Goal: Task Accomplishment & Management: Complete application form

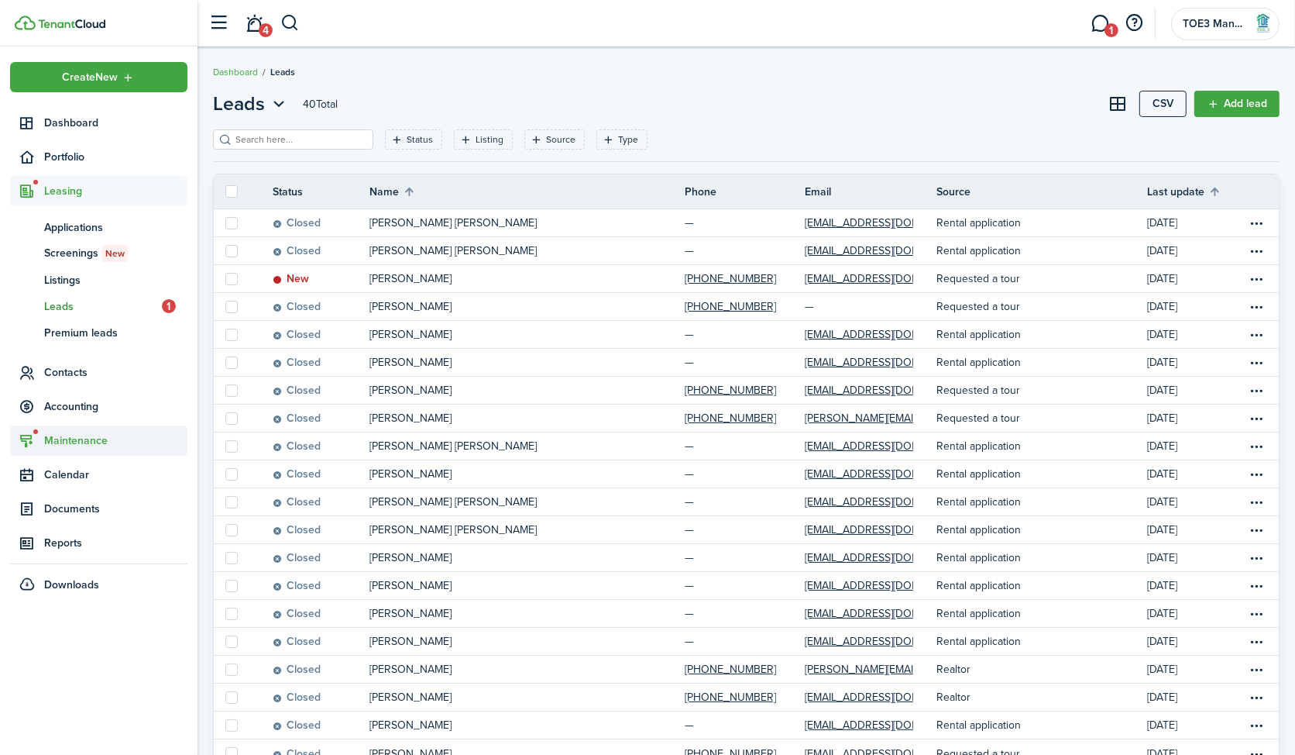
click at [88, 432] on span "Maintenance" at bounding box center [115, 440] width 143 height 16
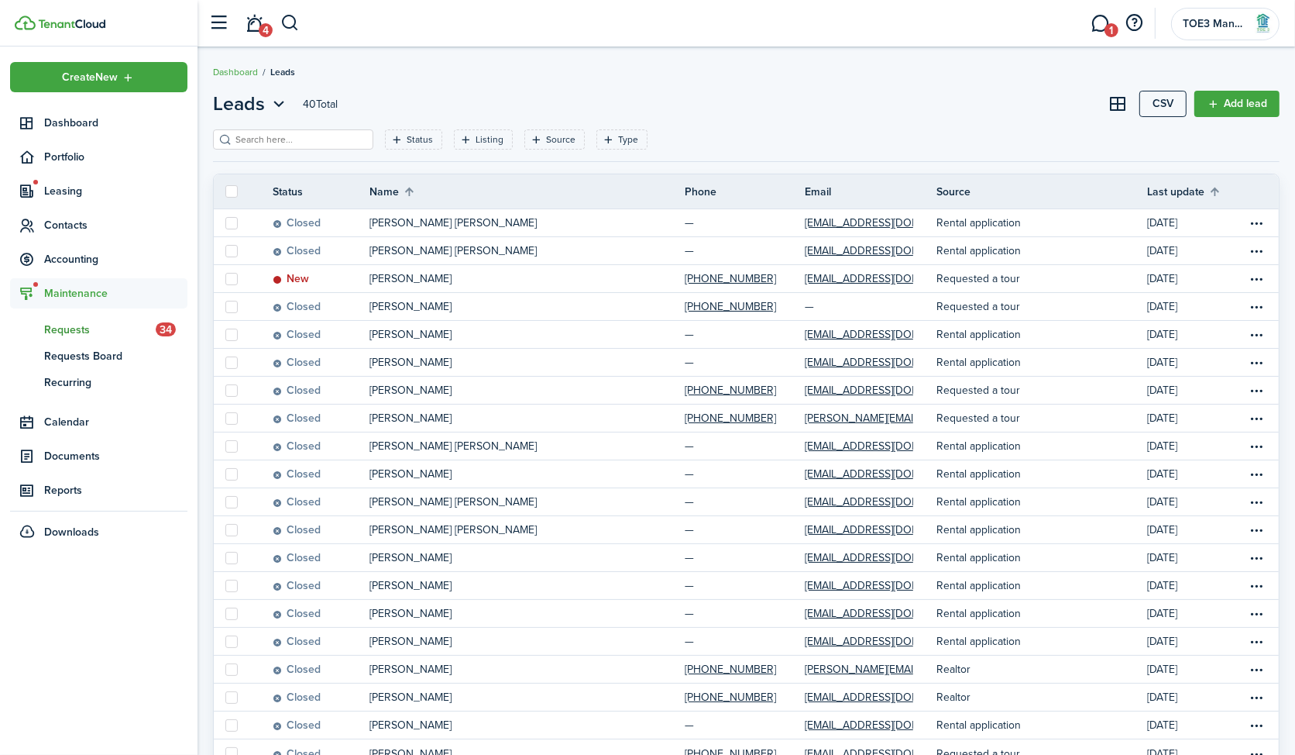
click at [79, 329] on span "Requests" at bounding box center [100, 330] width 112 height 16
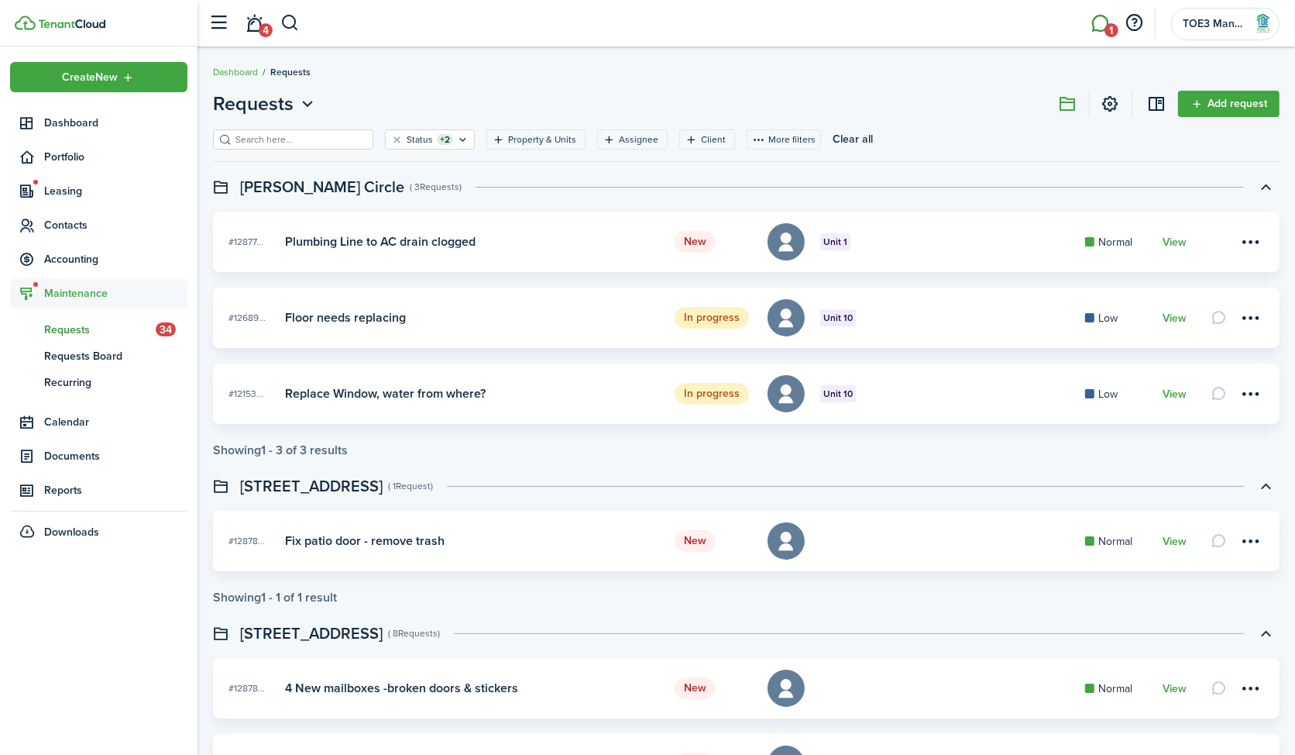
click at [1112, 23] on span "1" at bounding box center [1112, 30] width 14 height 14
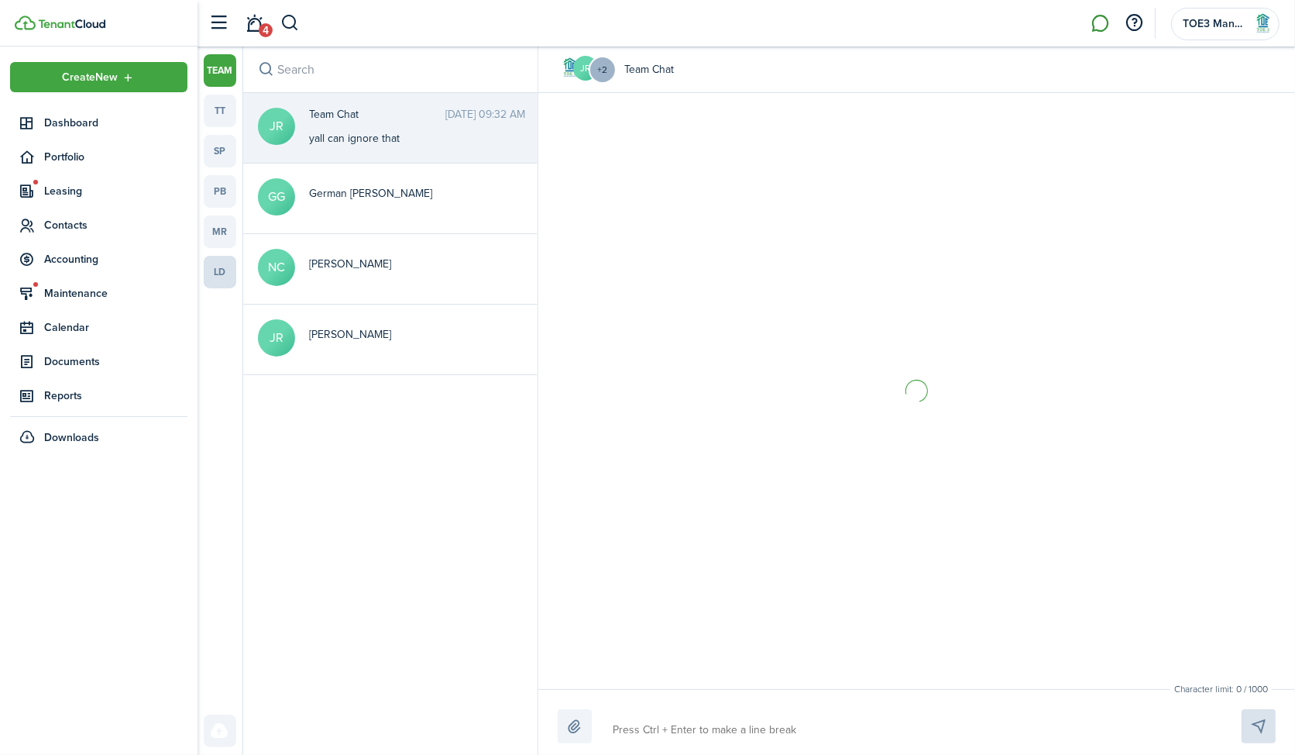
click at [220, 273] on link "ld" at bounding box center [220, 272] width 33 height 33
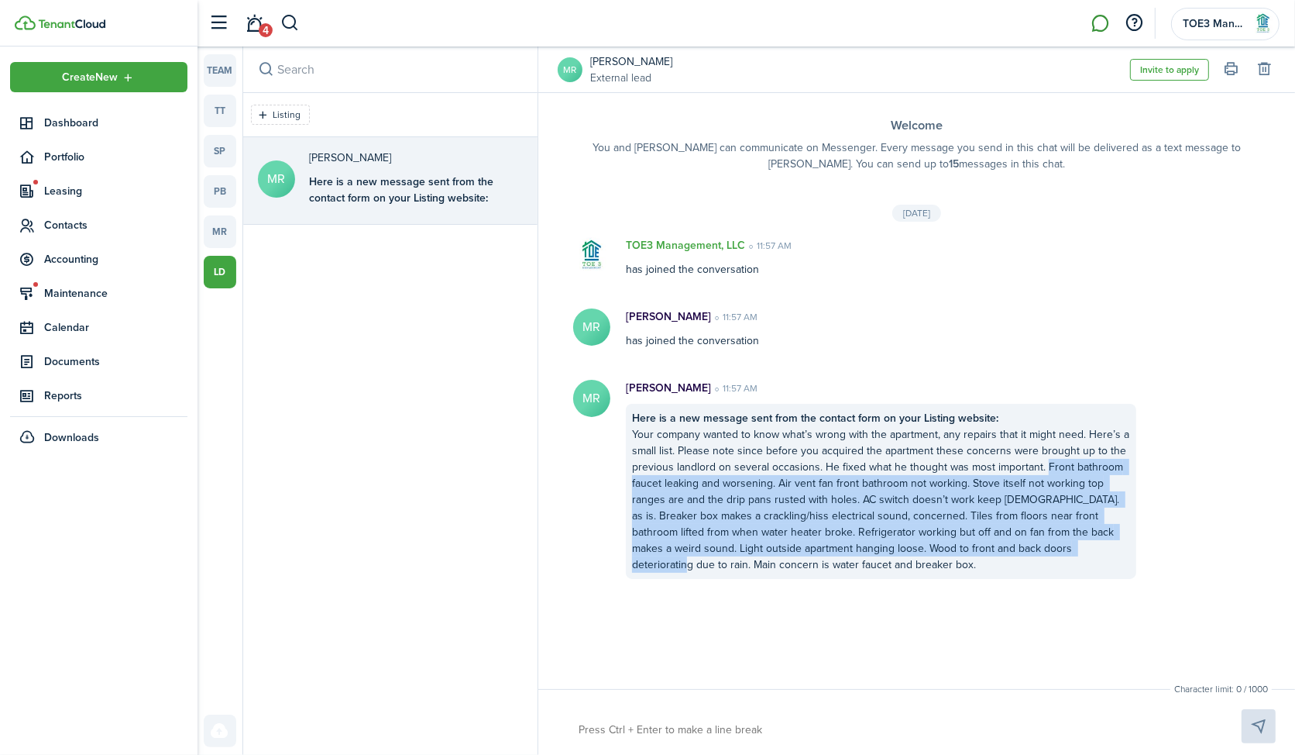
drag, startPoint x: 1044, startPoint y: 465, endPoint x: 1082, endPoint y: 549, distance: 92.6
click at [1081, 549] on div "Here is a new message sent from the contact form on your Listing website: Your …" at bounding box center [881, 491] width 511 height 175
click at [999, 544] on button "Copy" at bounding box center [1047, 545] width 136 height 27
click at [88, 290] on span "Maintenance" at bounding box center [115, 293] width 143 height 16
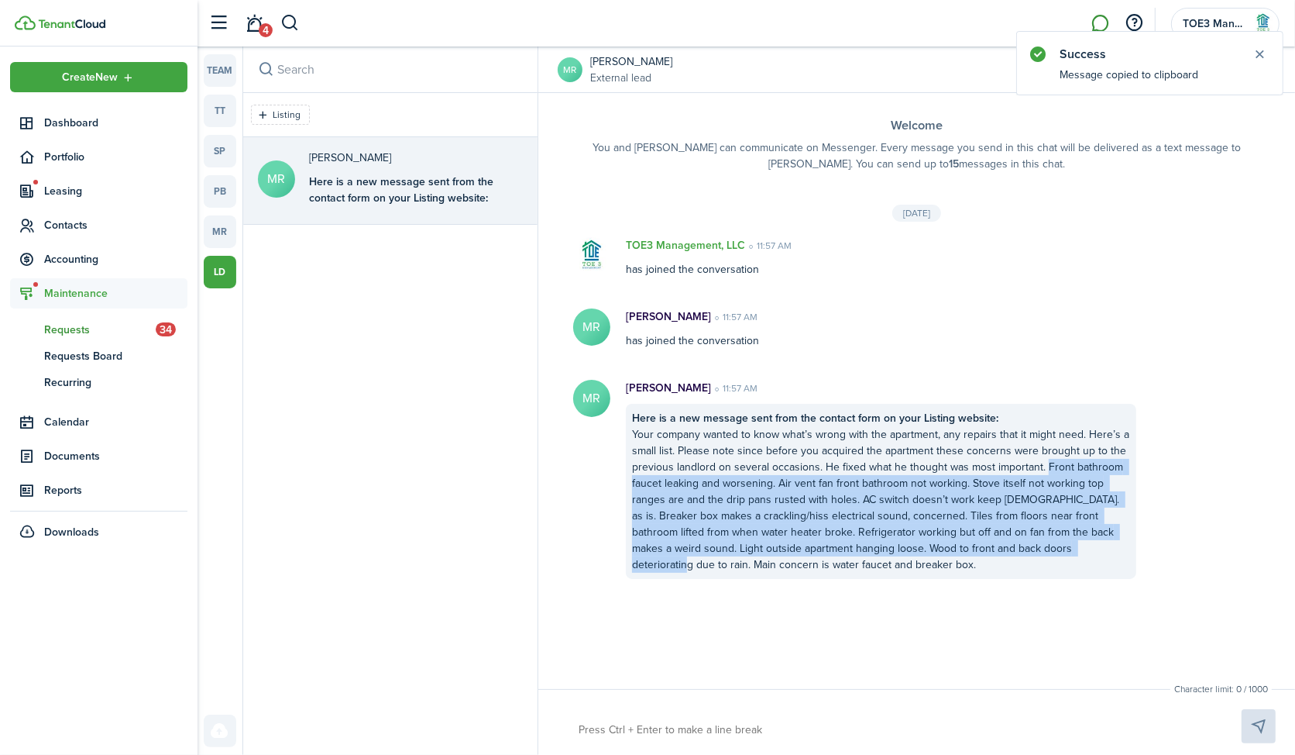
click at [90, 327] on span "Requests" at bounding box center [100, 330] width 112 height 16
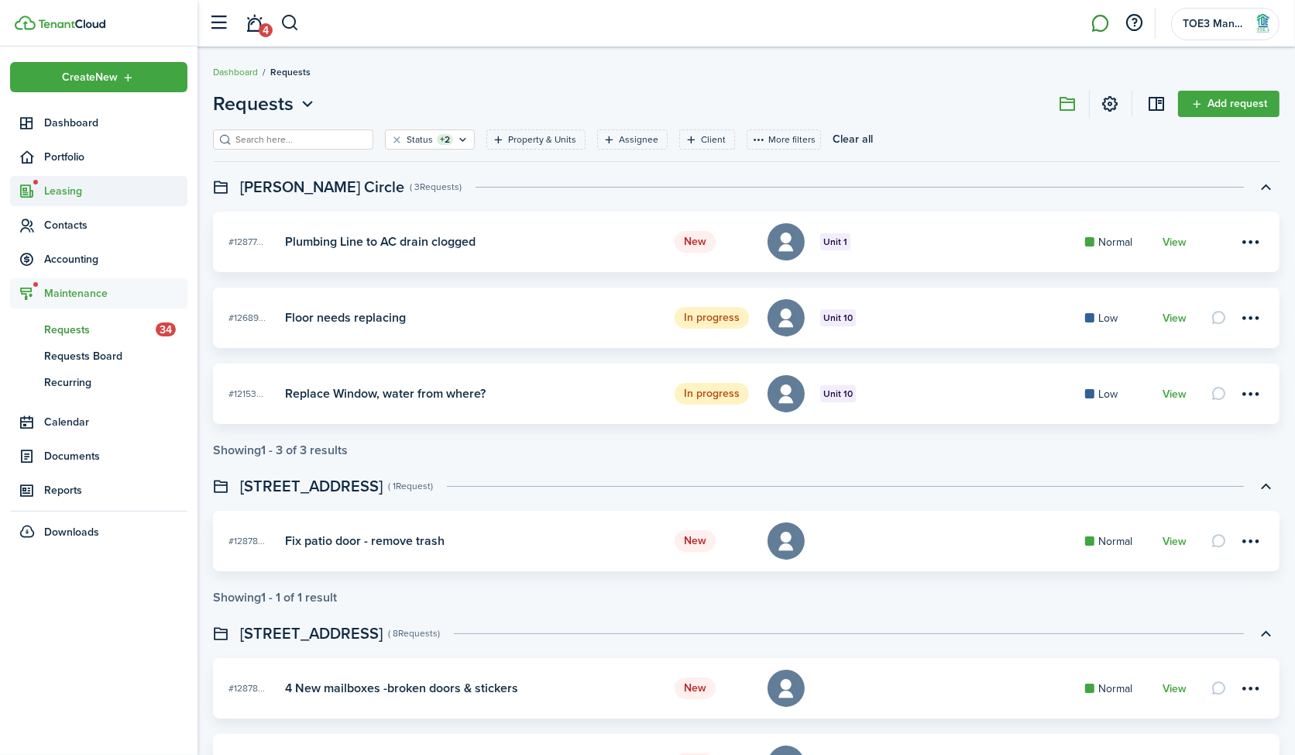
click at [74, 187] on span "Leasing" at bounding box center [115, 191] width 143 height 16
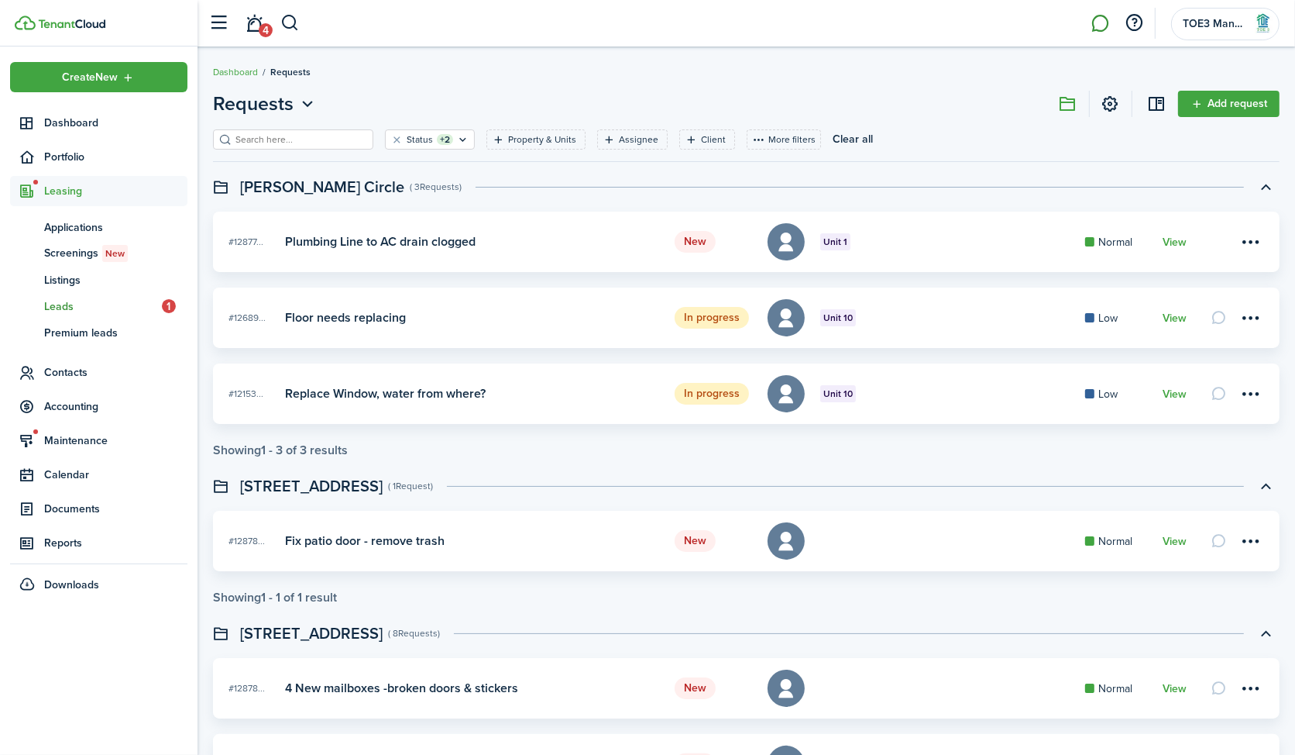
click at [75, 298] on span "Leads" at bounding box center [103, 306] width 118 height 16
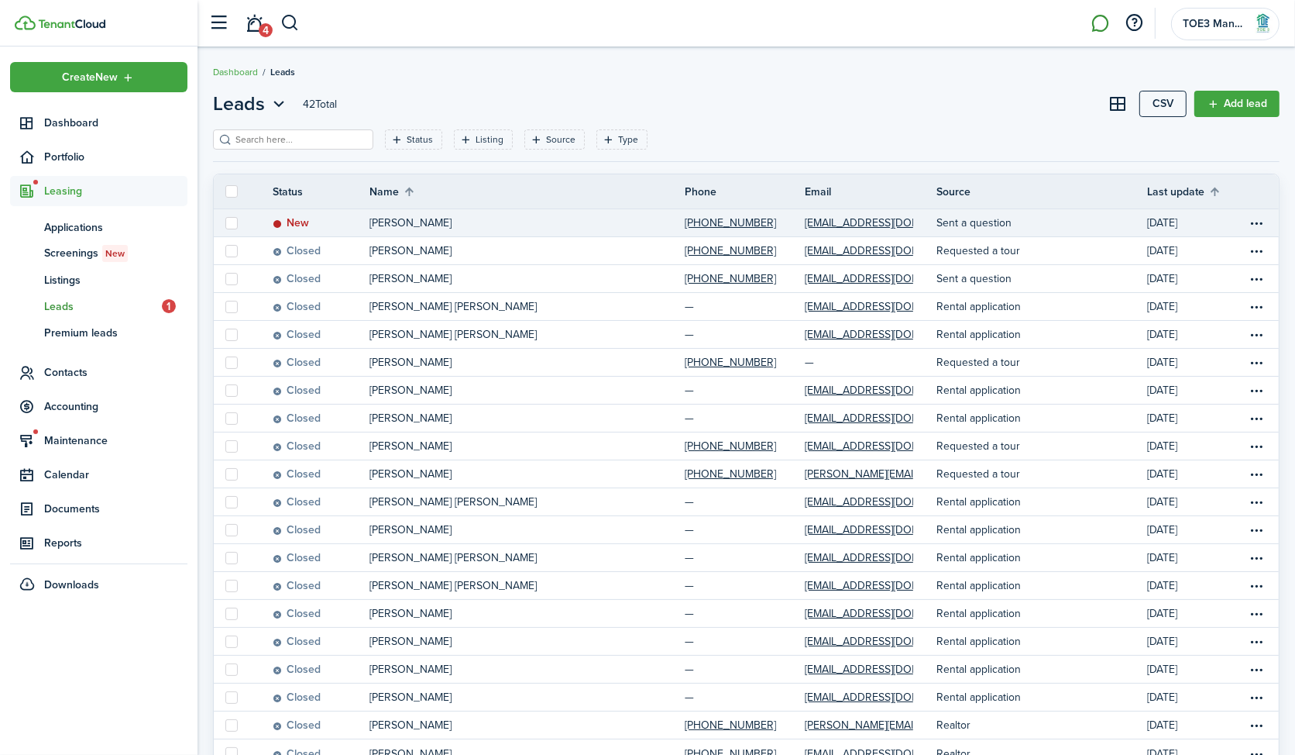
click at [561, 228] on link "[PERSON_NAME]" at bounding box center [527, 222] width 315 height 27
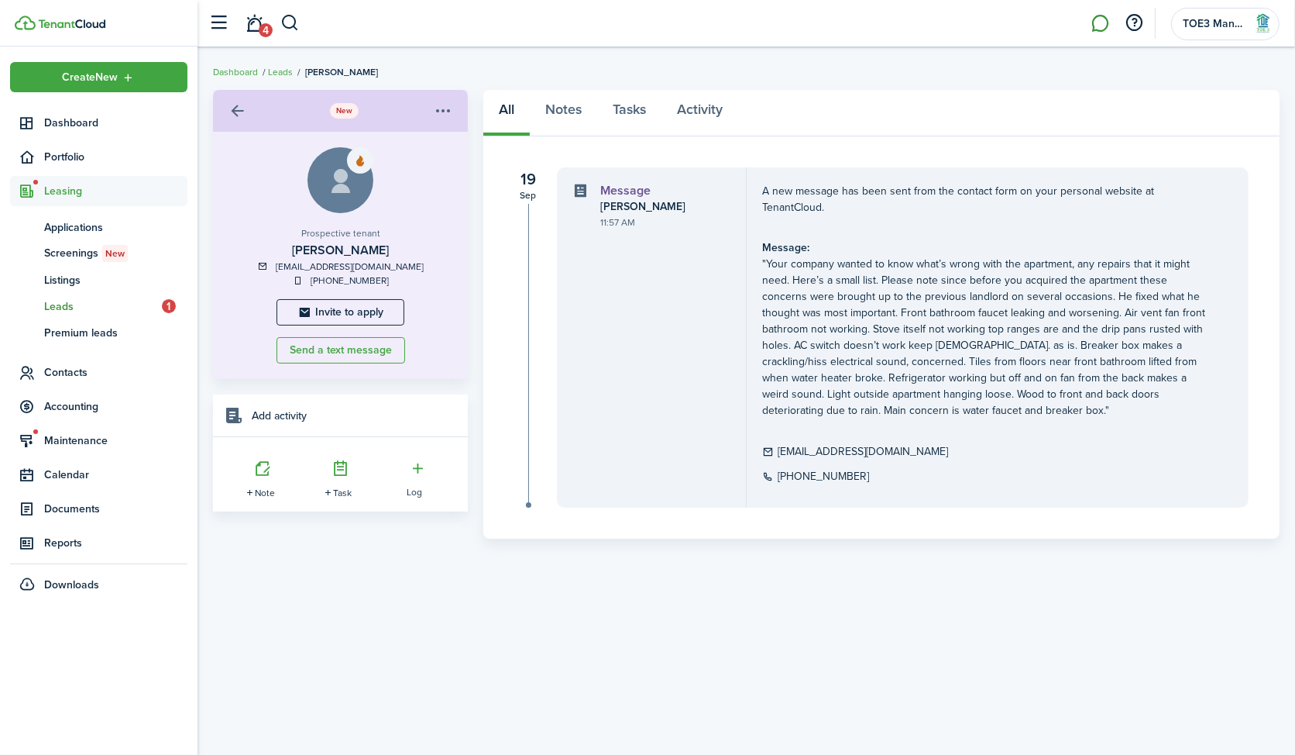
click at [646, 207] on div "[PERSON_NAME]" at bounding box center [653, 207] width 107 height 14
click at [291, 18] on button "button" at bounding box center [289, 23] width 19 height 26
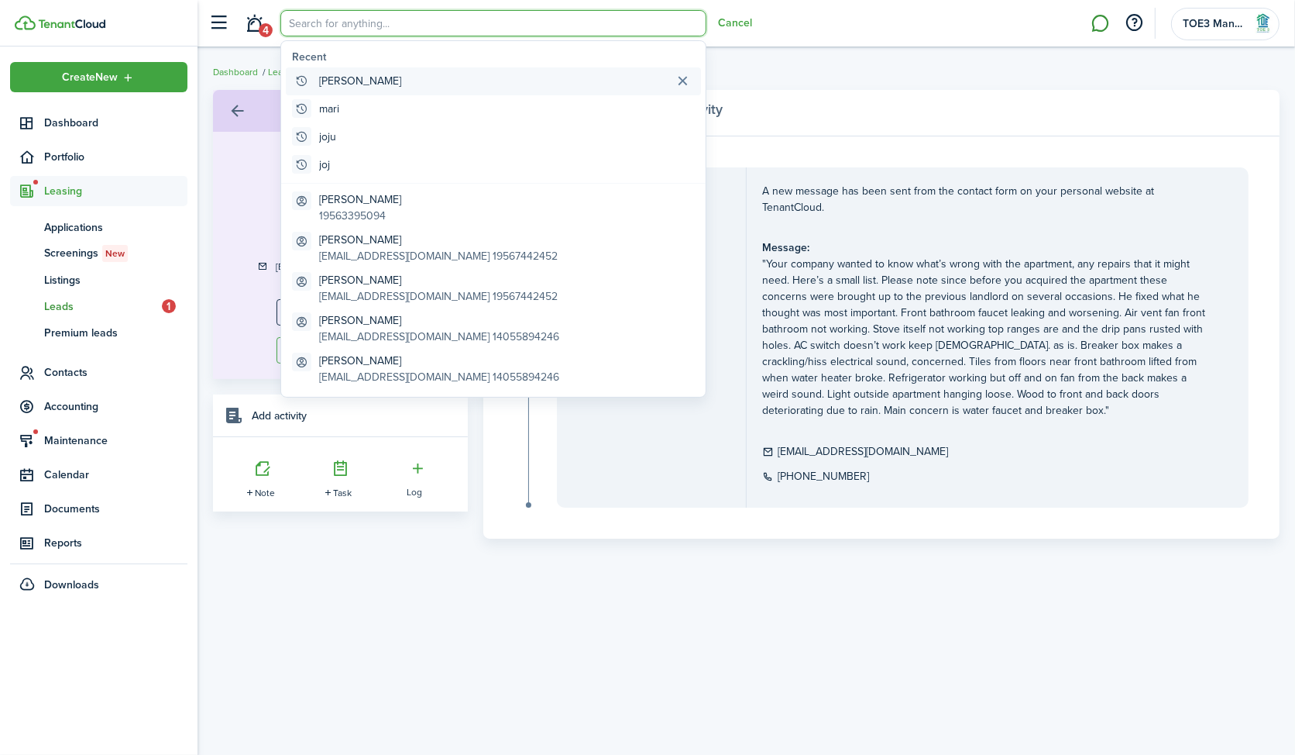
click at [355, 74] on global-search-item "[PERSON_NAME]" at bounding box center [493, 81] width 415 height 28
type input "[PERSON_NAME]"
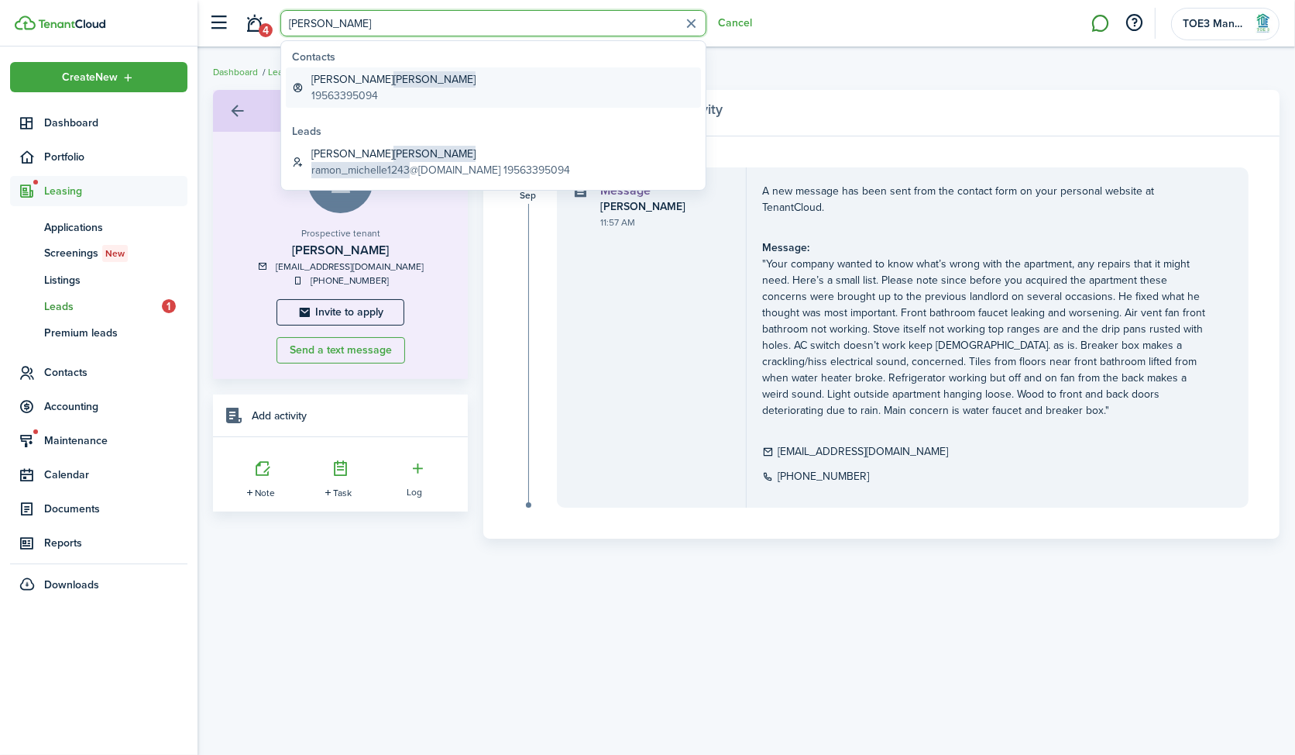
click at [394, 91] on link "[PERSON_NAME] 19563395094" at bounding box center [493, 87] width 415 height 40
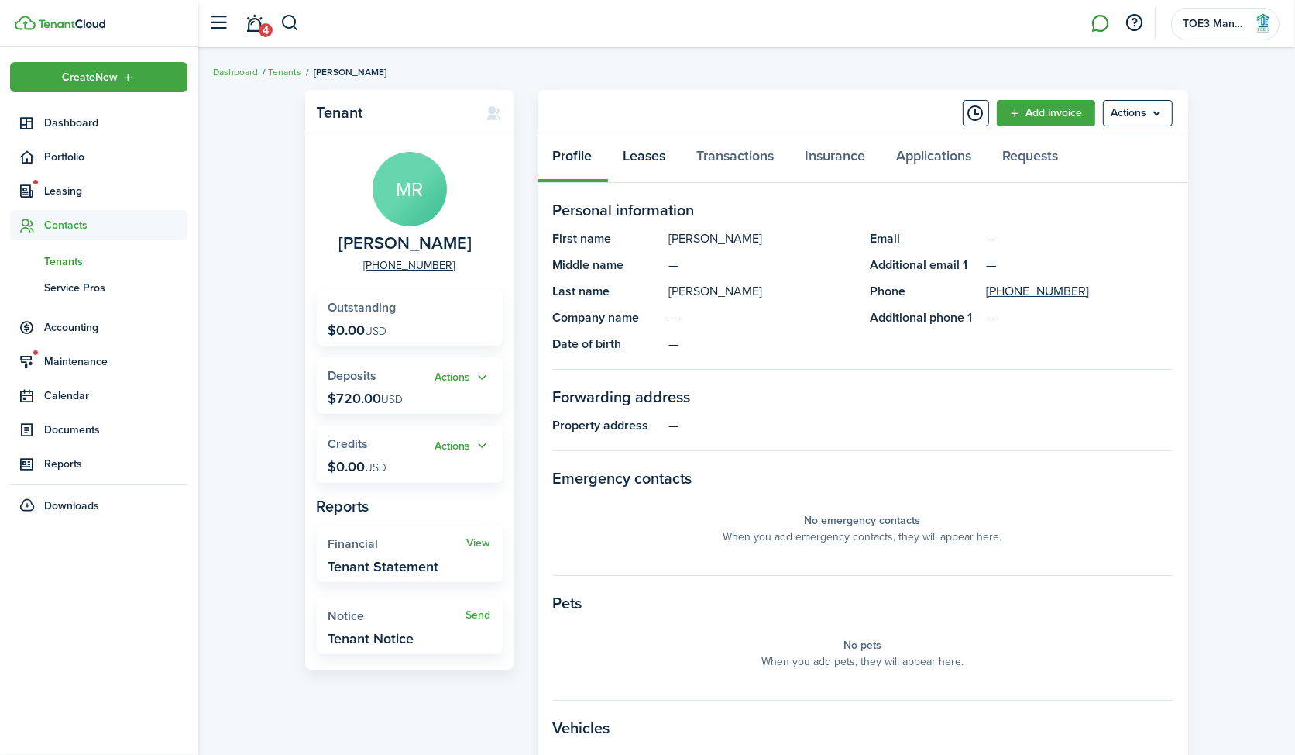
click at [660, 151] on link "Leases" at bounding box center [645, 159] width 74 height 46
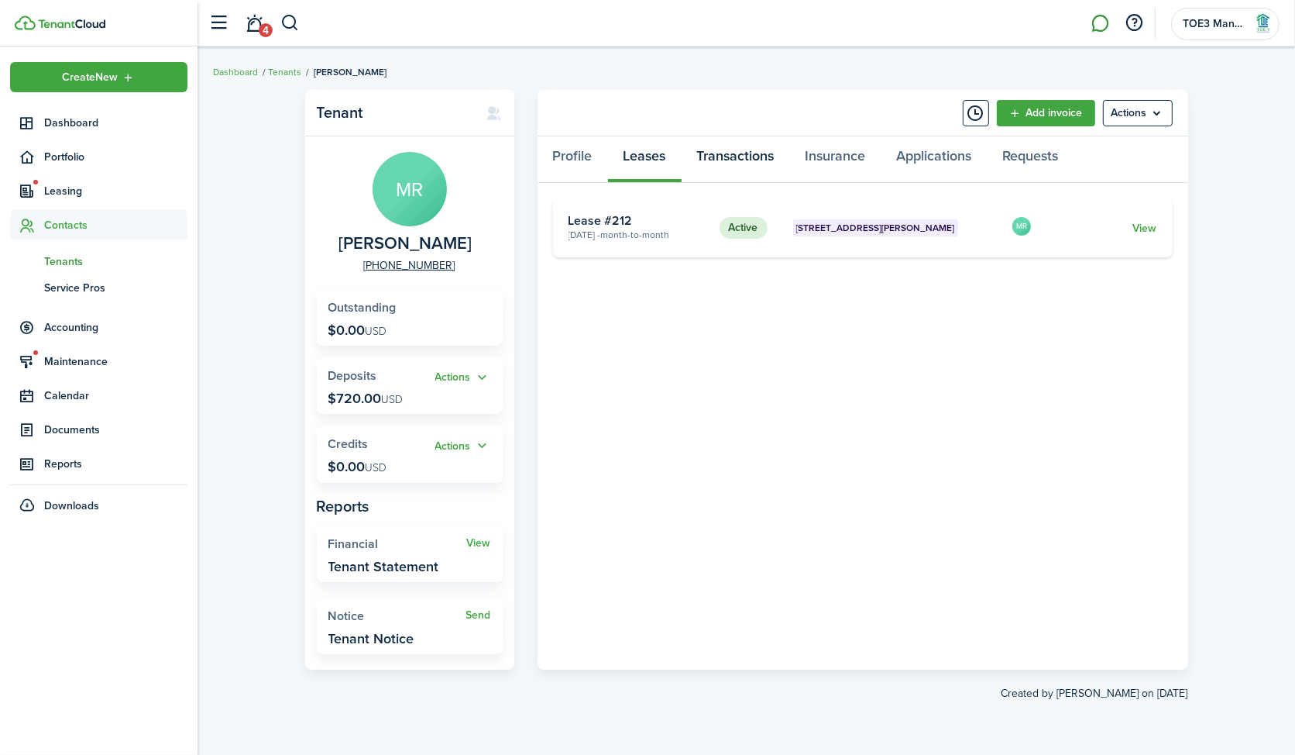
click at [741, 169] on link "Transactions" at bounding box center [736, 159] width 108 height 46
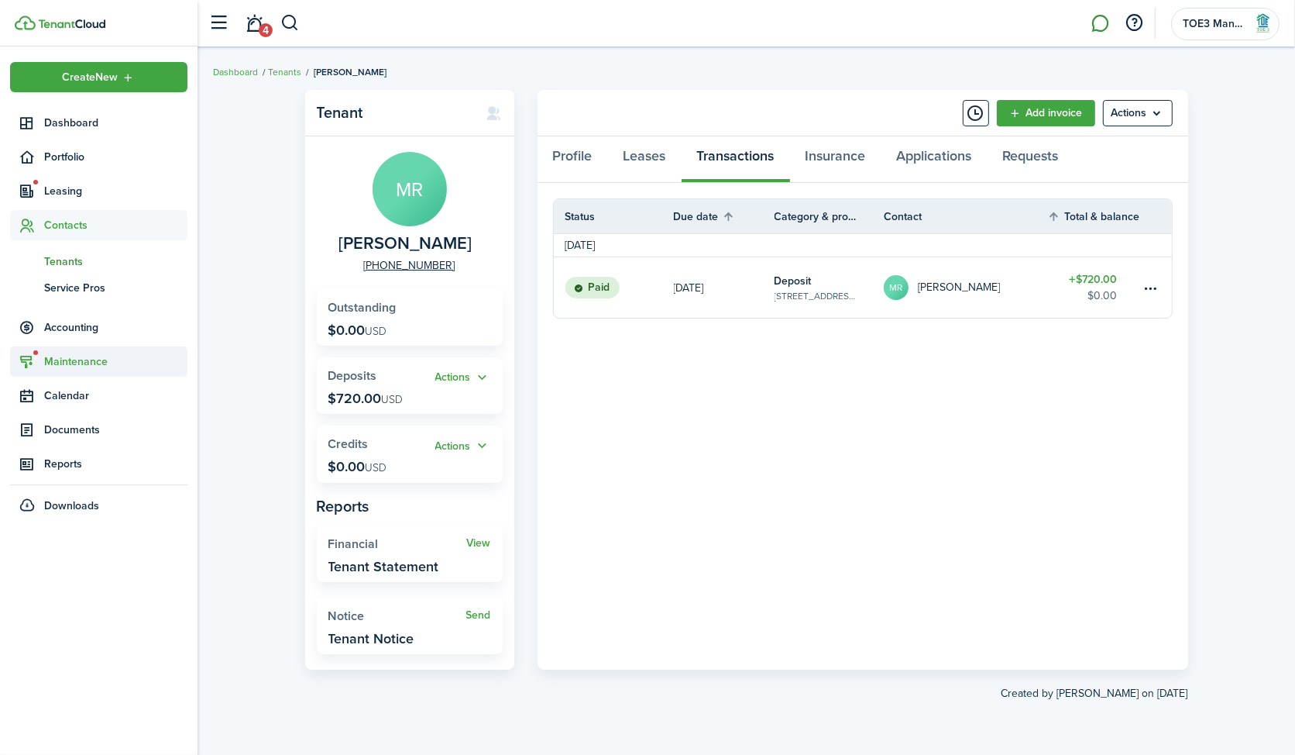
click at [69, 353] on span "Maintenance" at bounding box center [98, 361] width 177 height 30
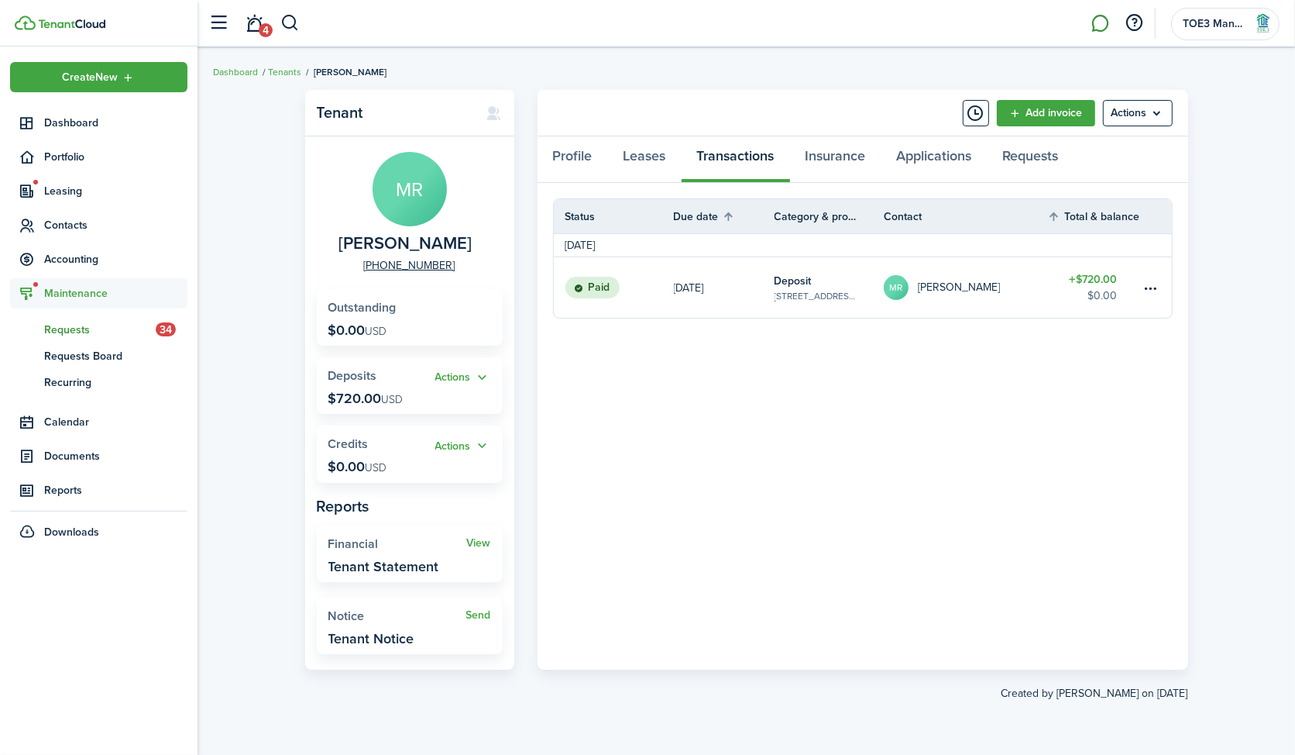
click at [90, 332] on span "Requests" at bounding box center [100, 330] width 112 height 16
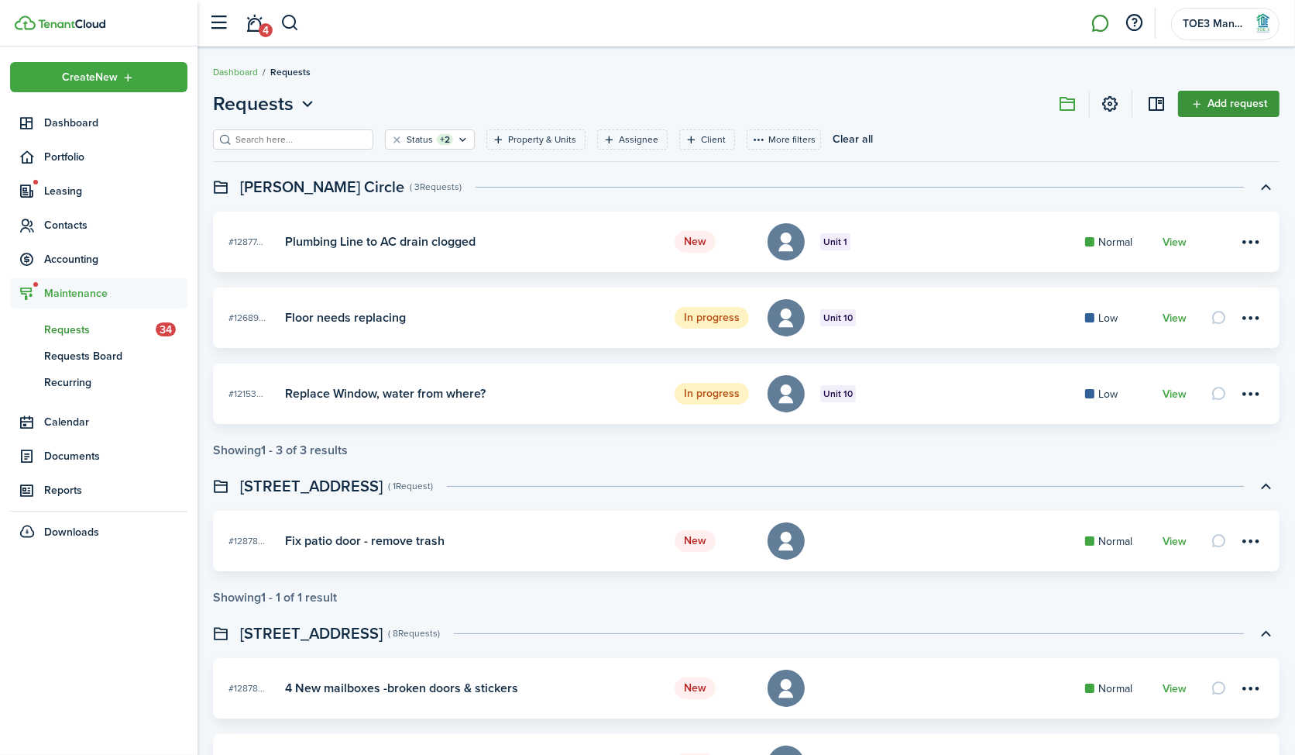
click at [1246, 106] on link "Add request" at bounding box center [1228, 104] width 101 height 26
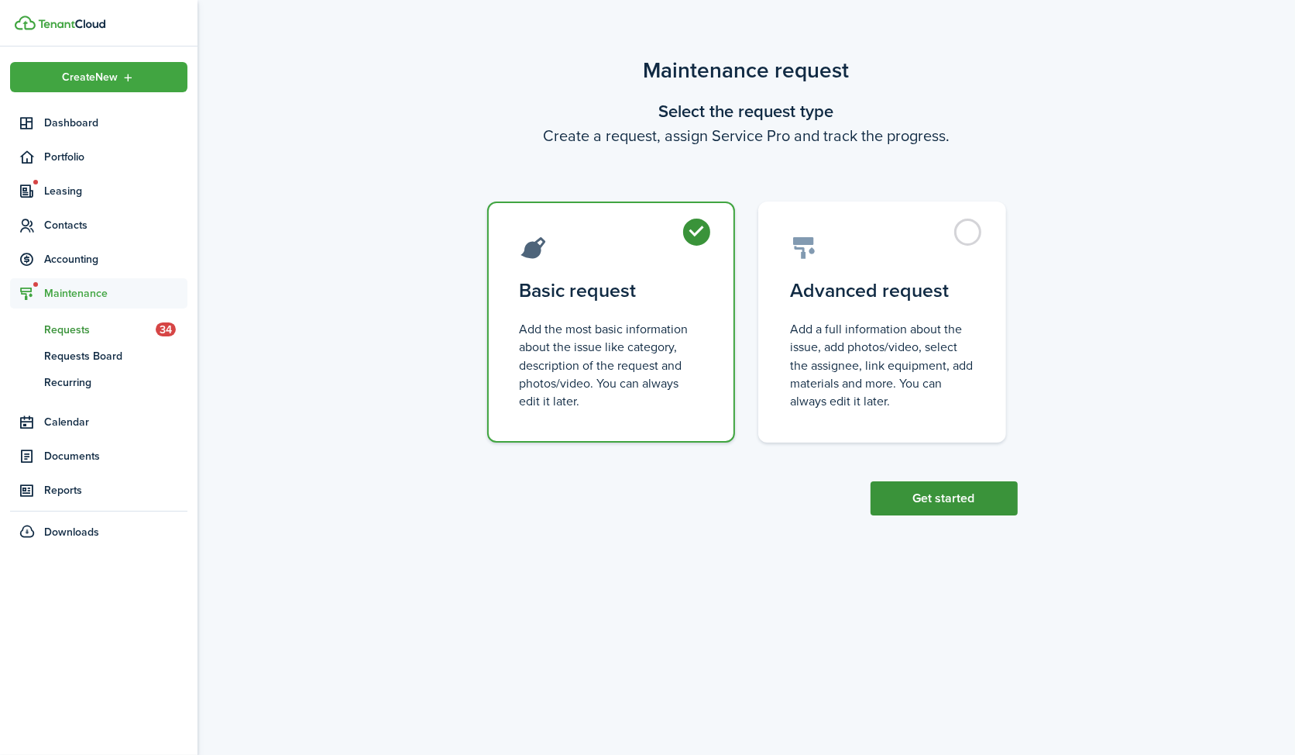
click at [931, 503] on button "Get started" at bounding box center [944, 498] width 147 height 34
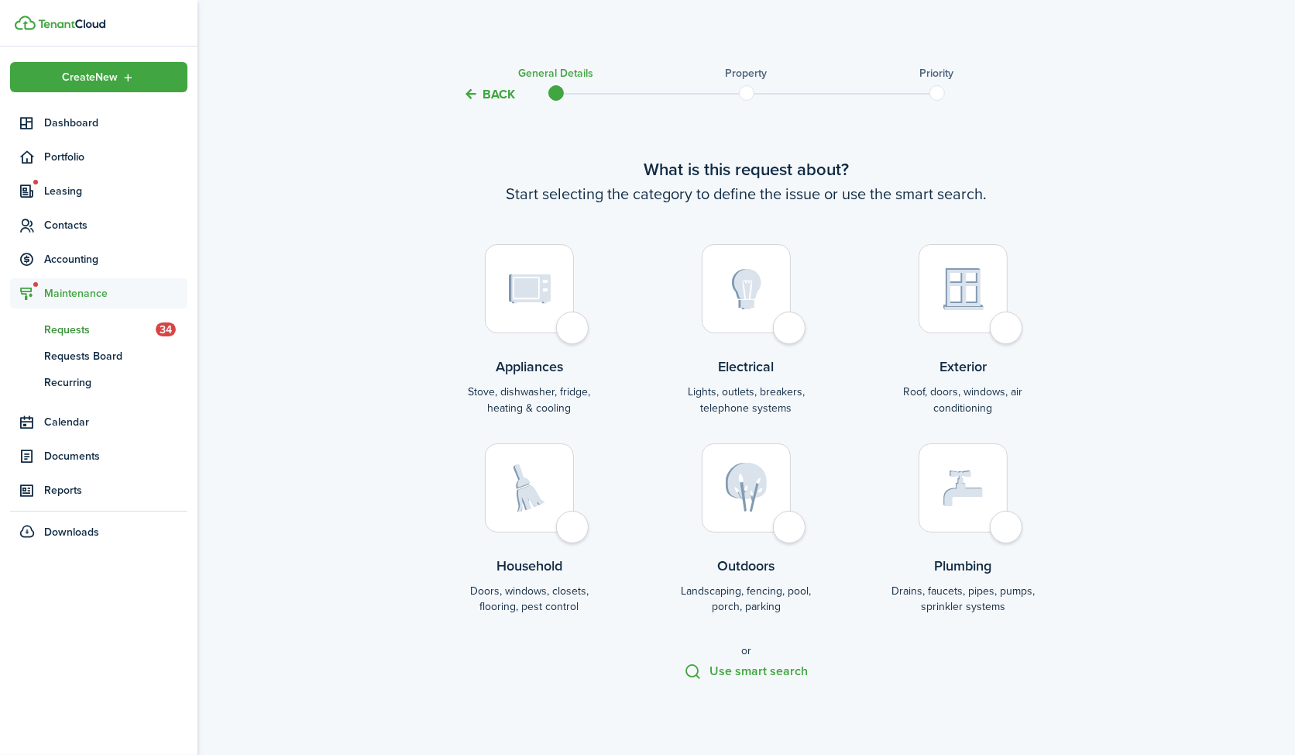
click at [548, 318] on div at bounding box center [529, 288] width 89 height 89
radio input "true"
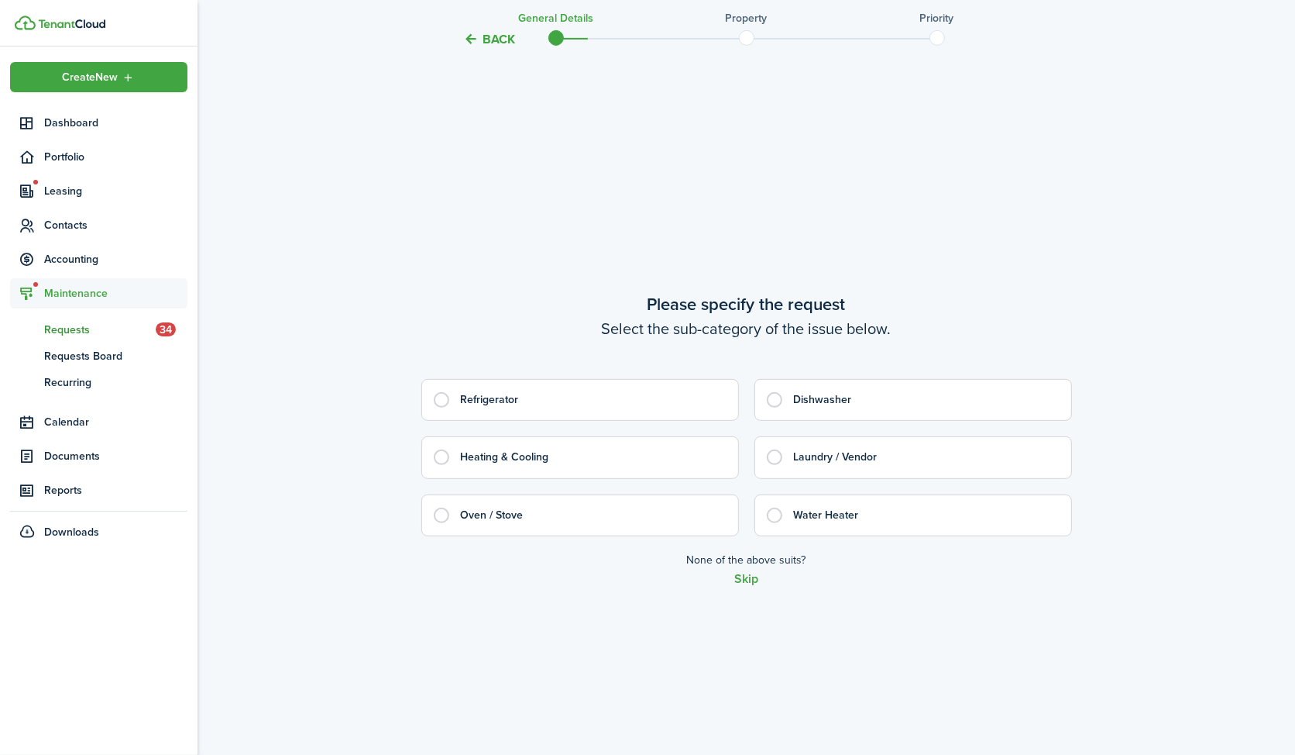
click at [567, 393] on control-radio-card-title "Refrigerator" at bounding box center [592, 399] width 262 height 15
radio input "true"
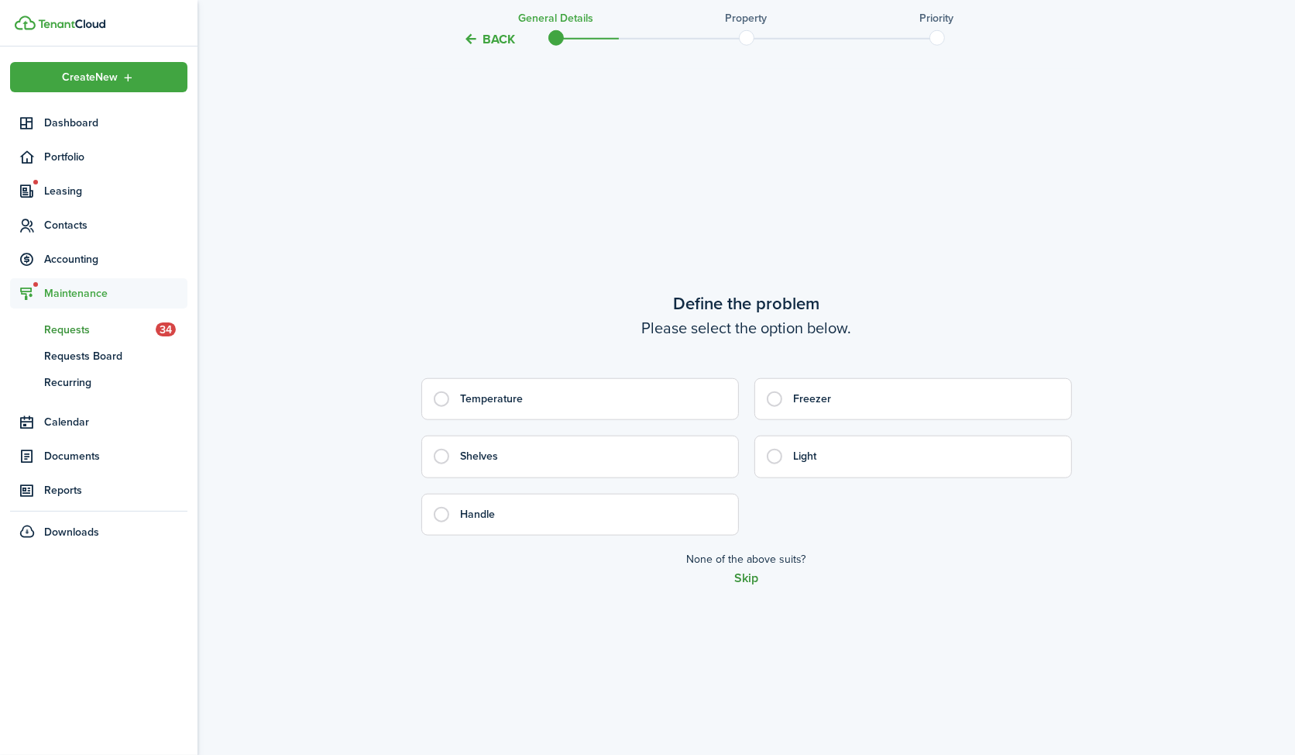
click at [744, 578] on button "Skip" at bounding box center [746, 578] width 24 height 14
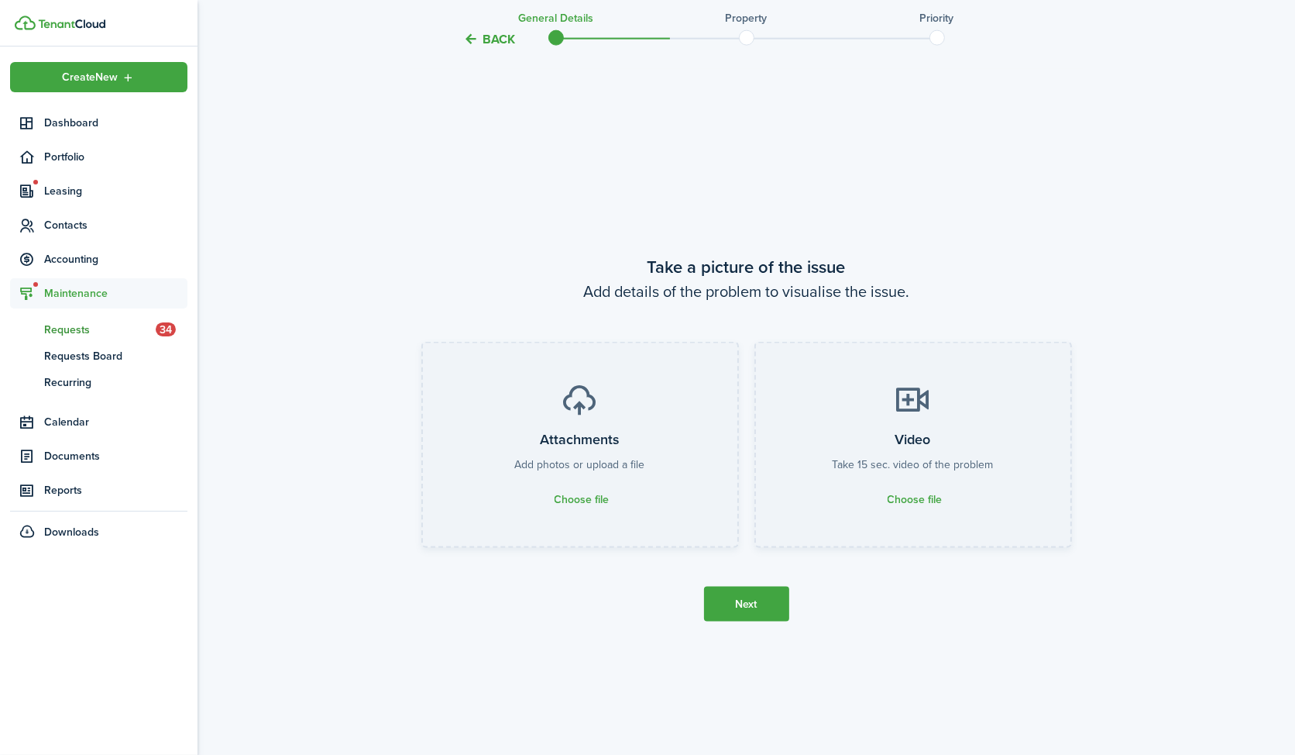
click at [755, 602] on button "Next" at bounding box center [746, 603] width 85 height 35
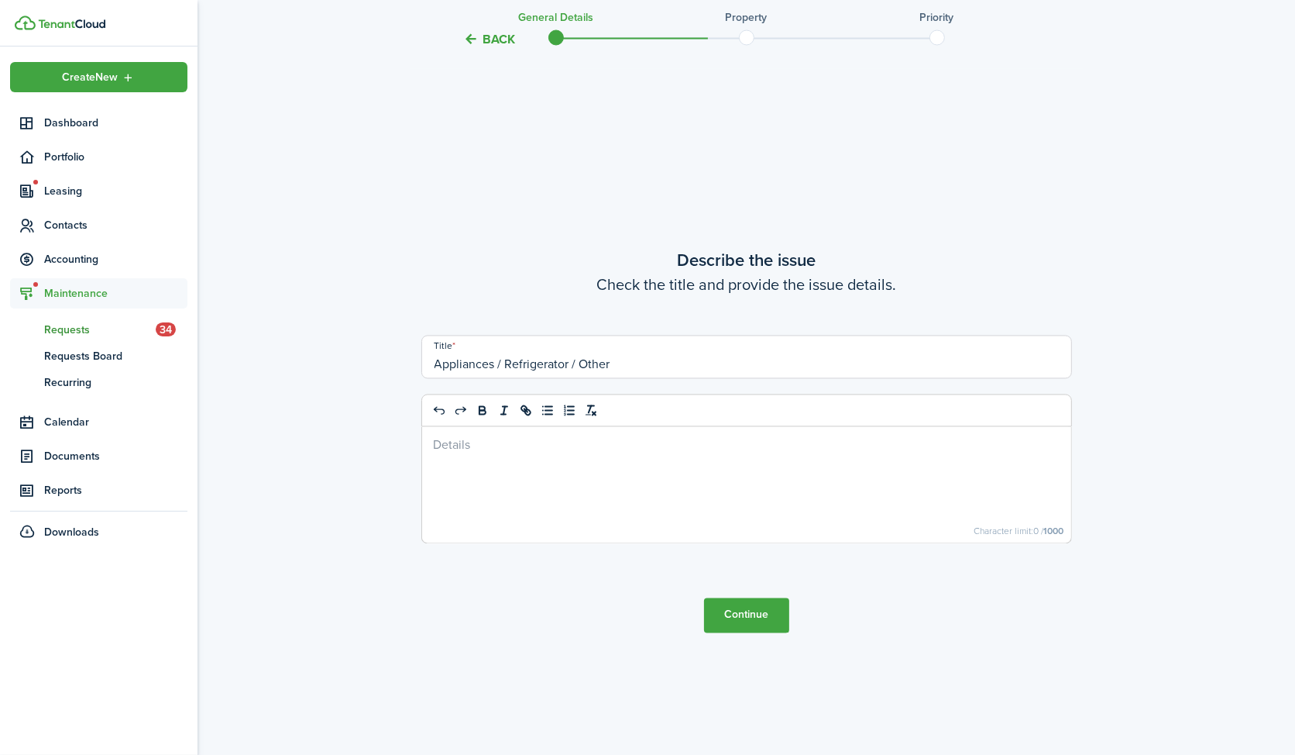
scroll to position [2915, 0]
drag, startPoint x: 623, startPoint y: 366, endPoint x: 397, endPoint y: 361, distance: 225.5
click at [511, 361] on input "Fridge makien weird sound & not cooling" at bounding box center [746, 354] width 651 height 43
type input "Fridge making weird sound & not cooling"
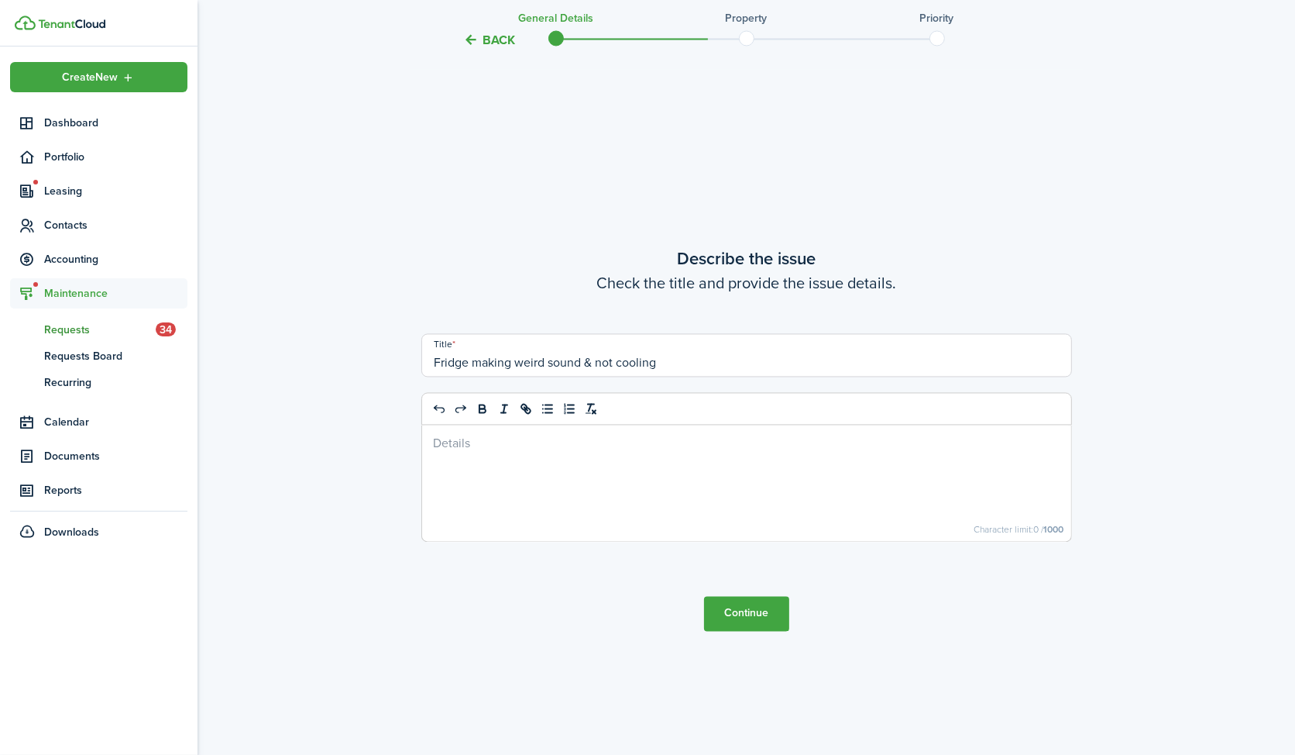
click at [760, 625] on button "Continue" at bounding box center [746, 613] width 85 height 35
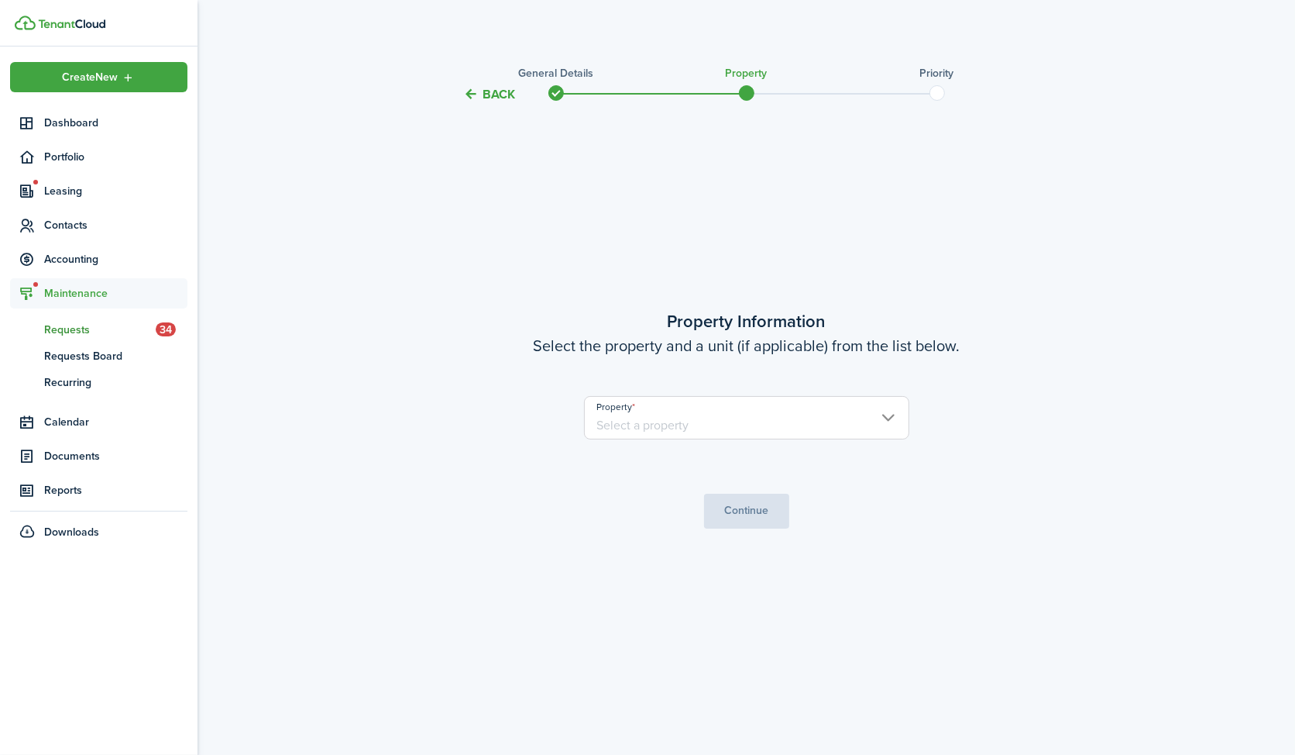
click at [731, 414] on input "Property" at bounding box center [746, 417] width 325 height 43
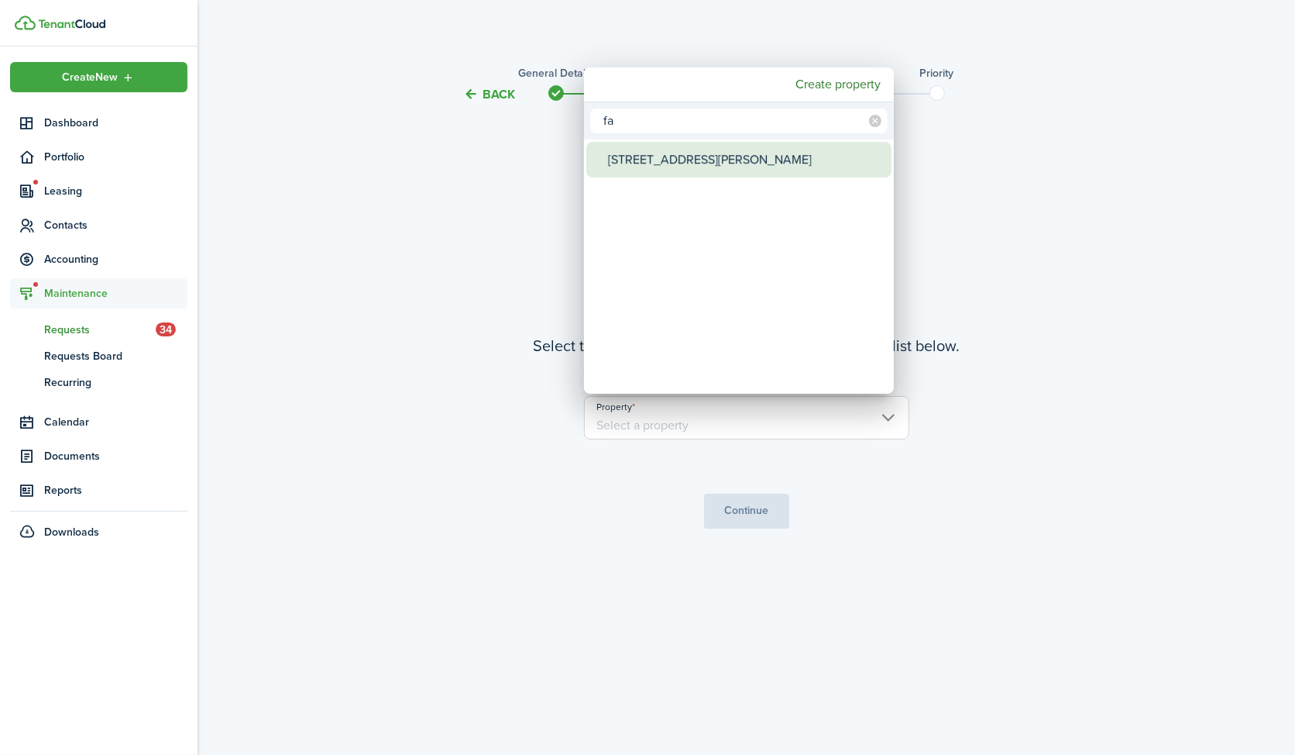
type input "fa"
click at [701, 157] on div "[STREET_ADDRESS][PERSON_NAME]" at bounding box center [745, 160] width 274 height 36
type input "[STREET_ADDRESS][PERSON_NAME]"
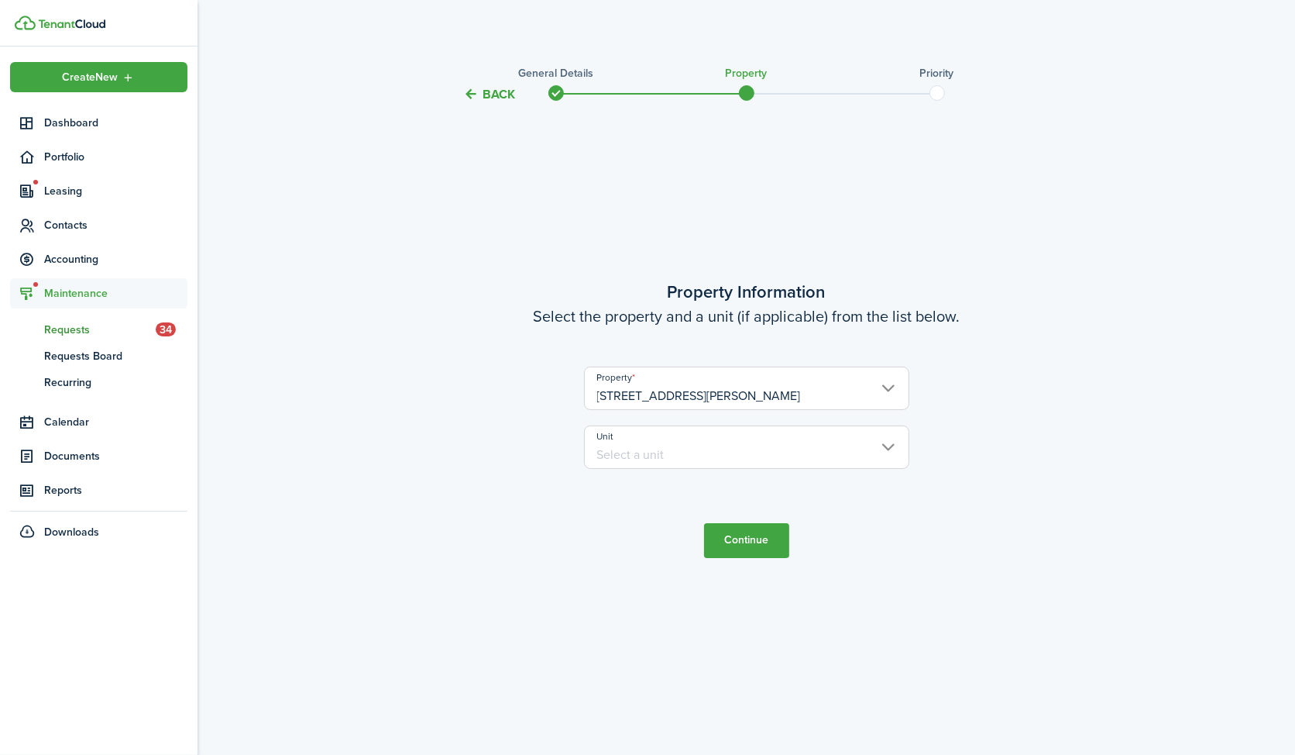
click at [696, 447] on input "Unit" at bounding box center [746, 446] width 325 height 43
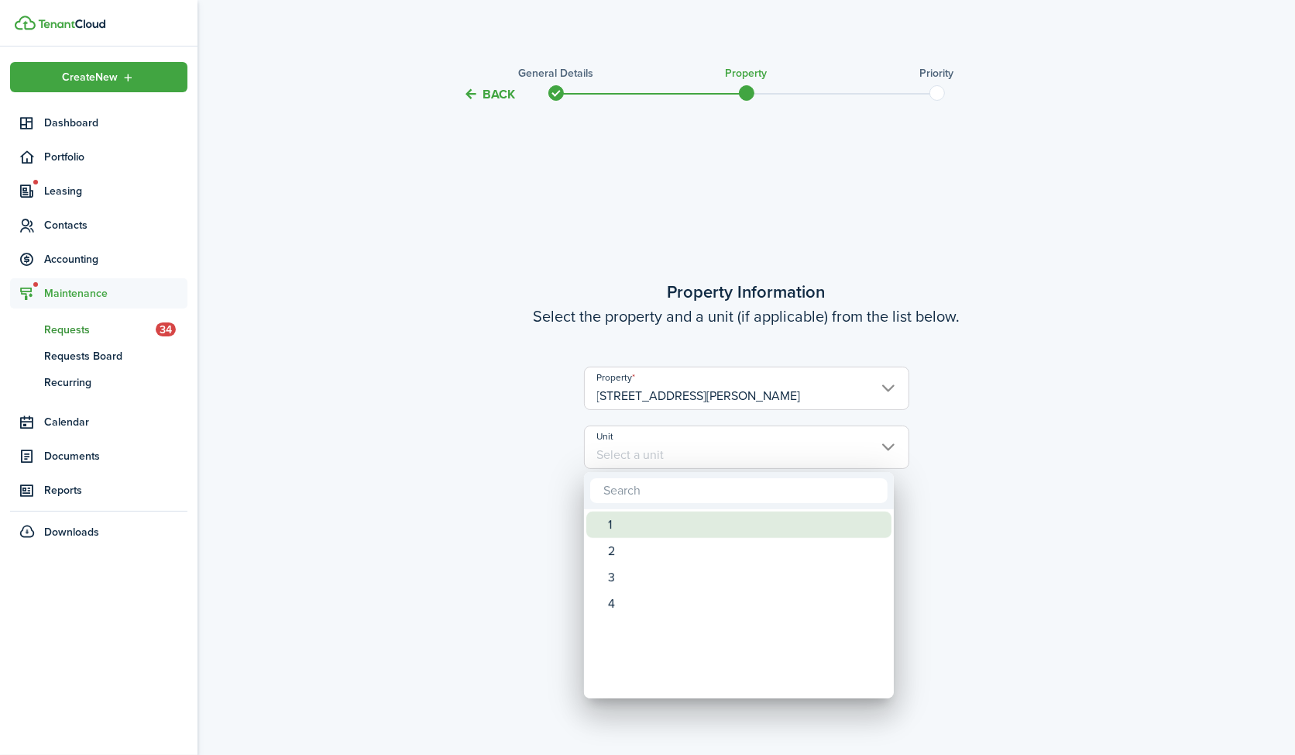
click at [674, 515] on div "1" at bounding box center [745, 524] width 274 height 26
type input "1"
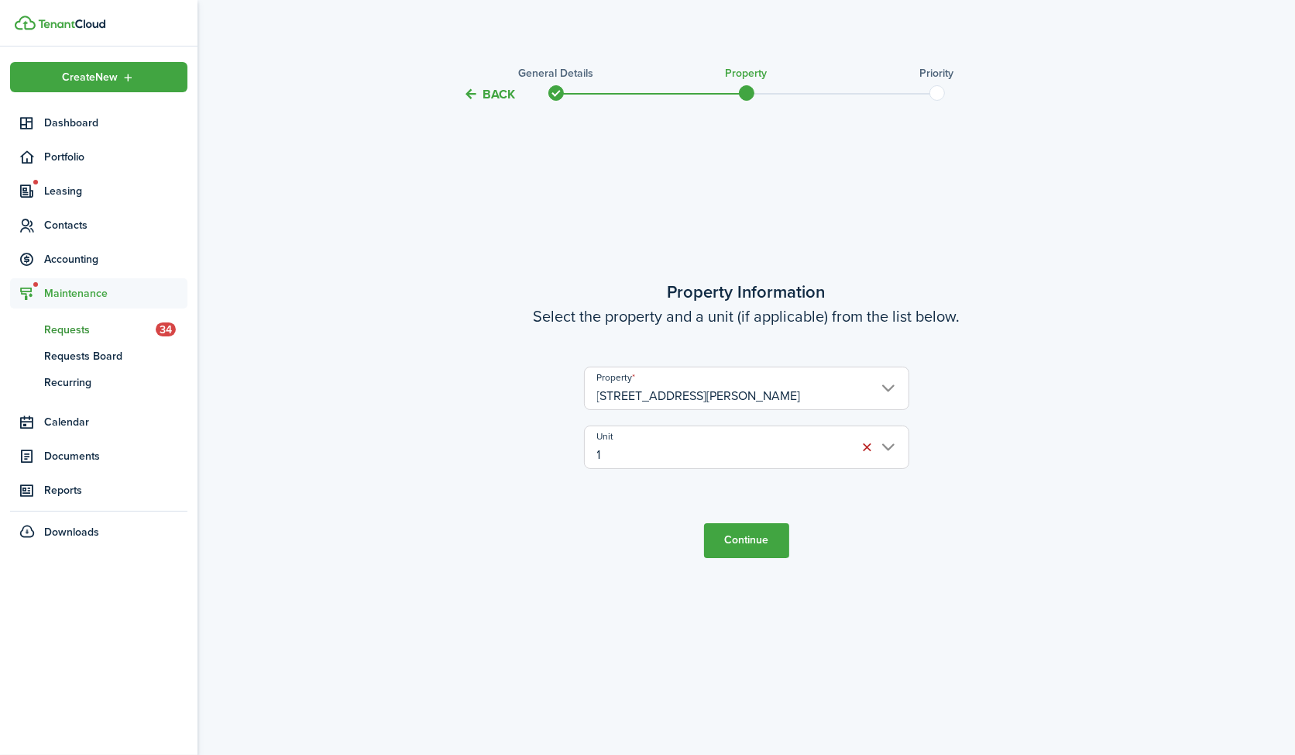
click at [738, 549] on button "Continue" at bounding box center [746, 540] width 85 height 35
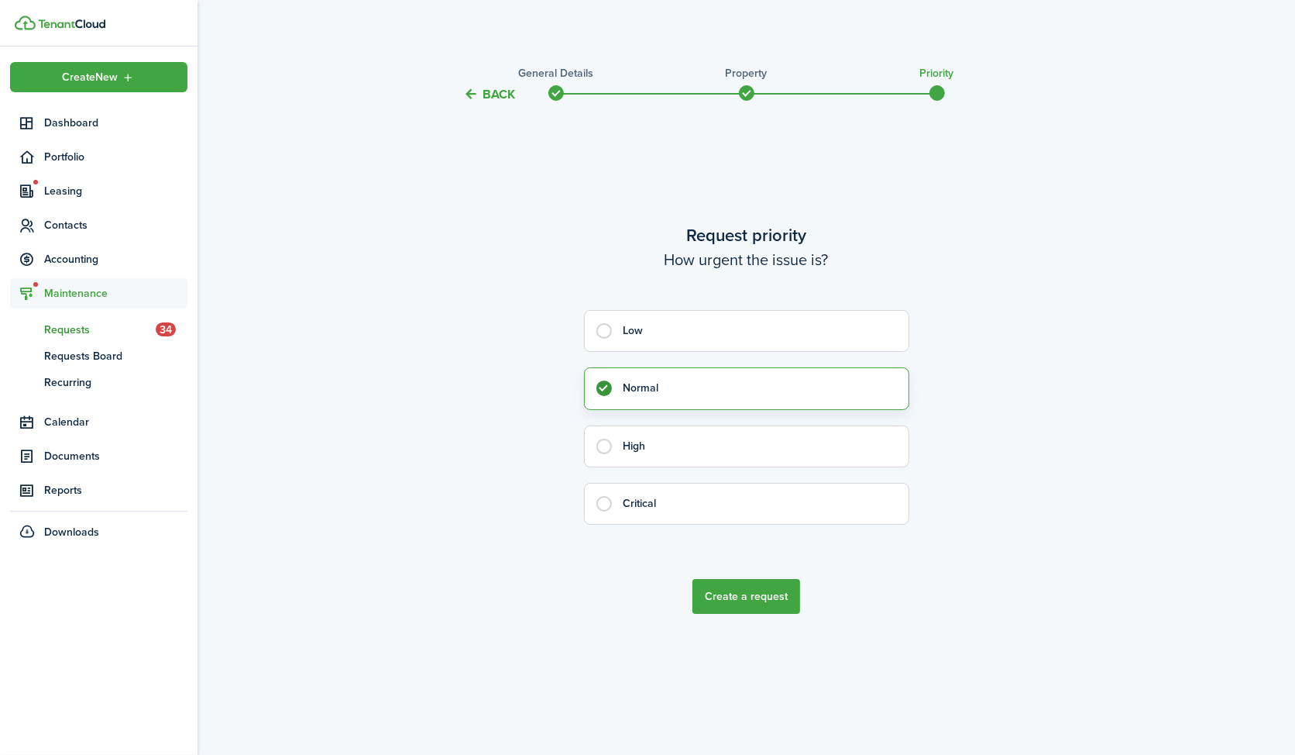
click at [755, 610] on button "Create a request" at bounding box center [747, 596] width 108 height 35
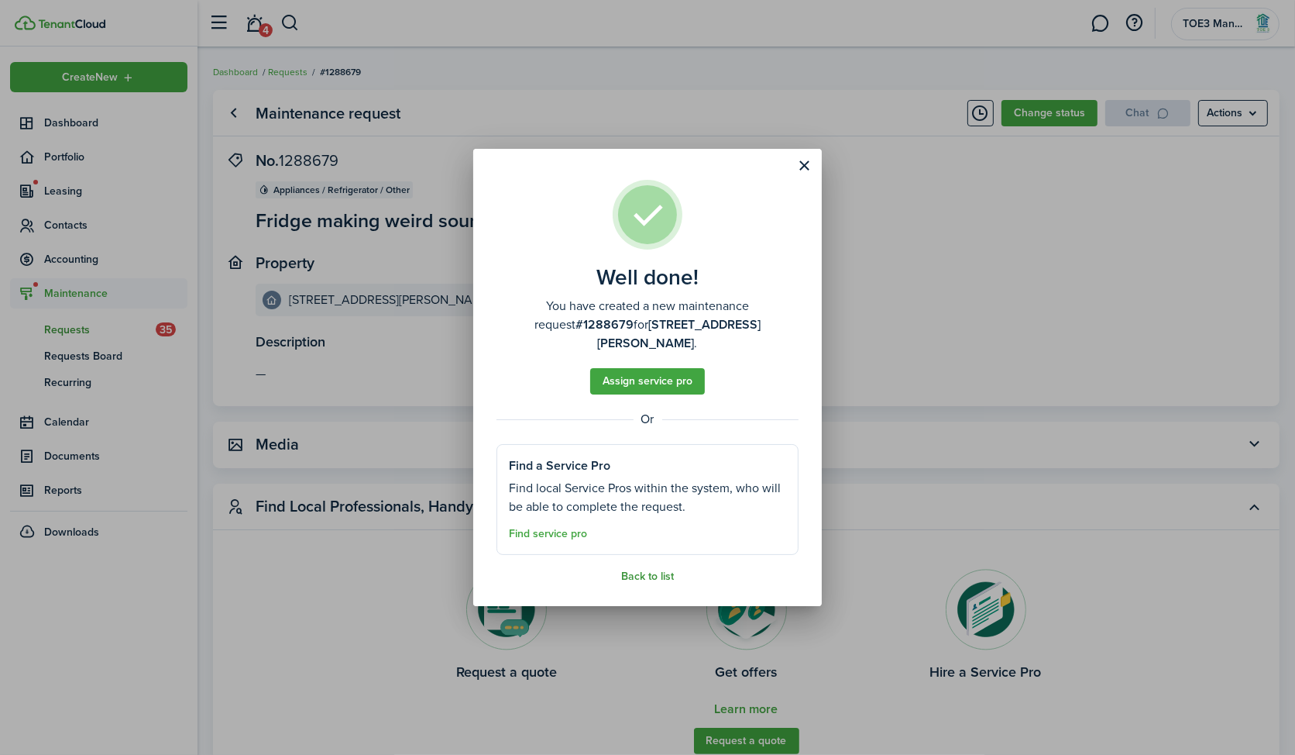
click at [647, 570] on link "Back to list" at bounding box center [647, 576] width 53 height 12
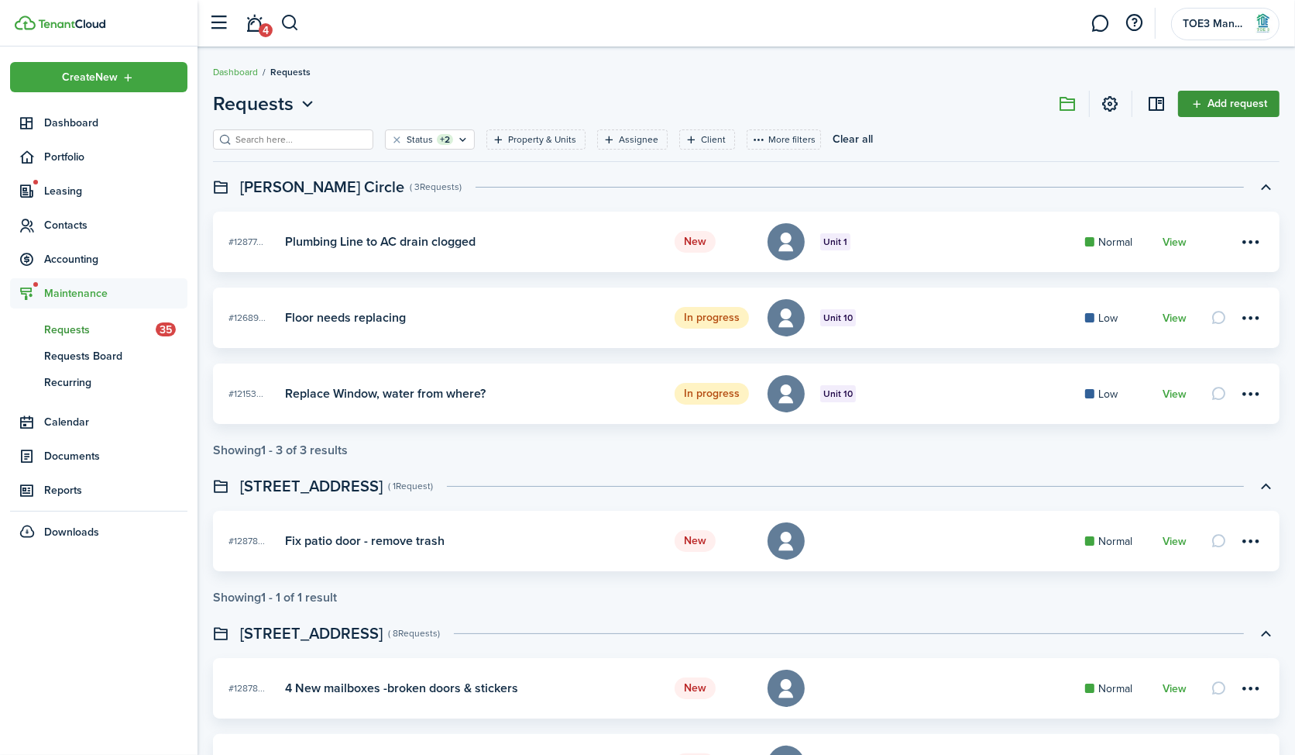
click at [1237, 108] on link "Add request" at bounding box center [1228, 104] width 101 height 26
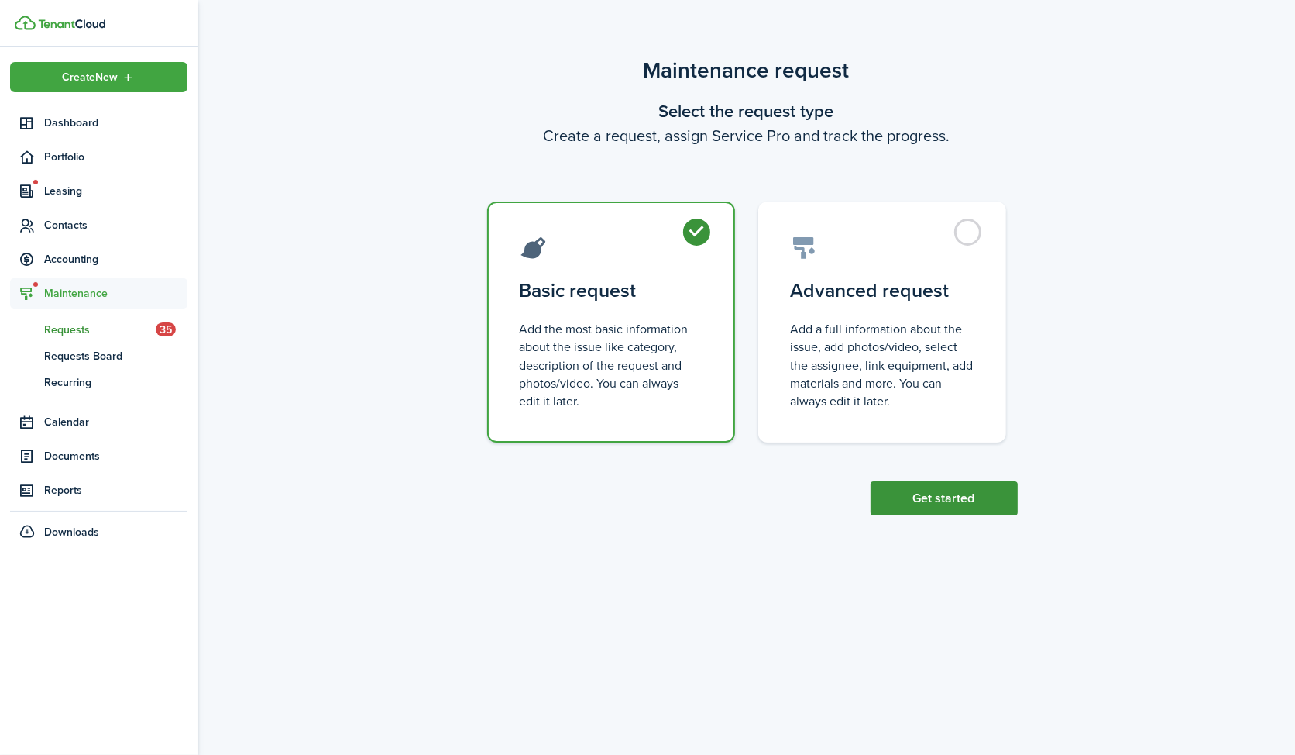
click at [967, 497] on button "Get started" at bounding box center [944, 498] width 147 height 34
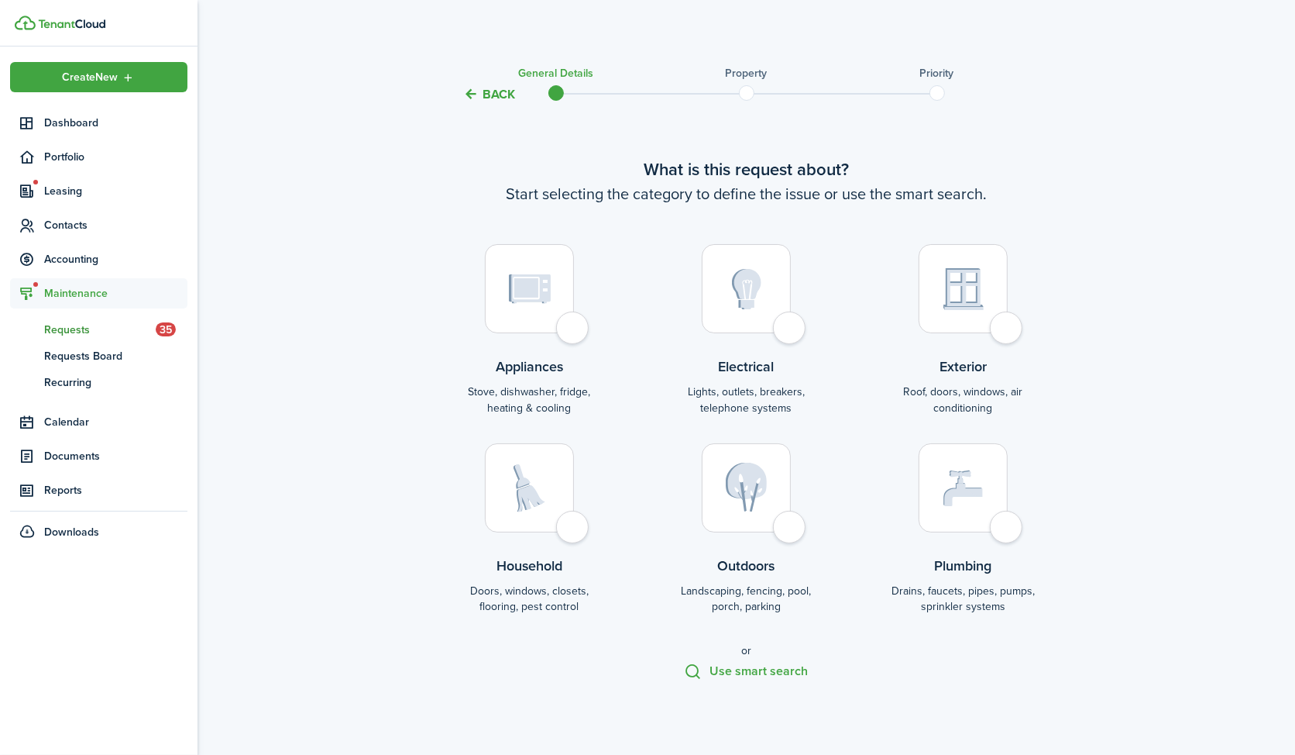
click at [989, 499] on div at bounding box center [963, 487] width 89 height 89
radio input "true"
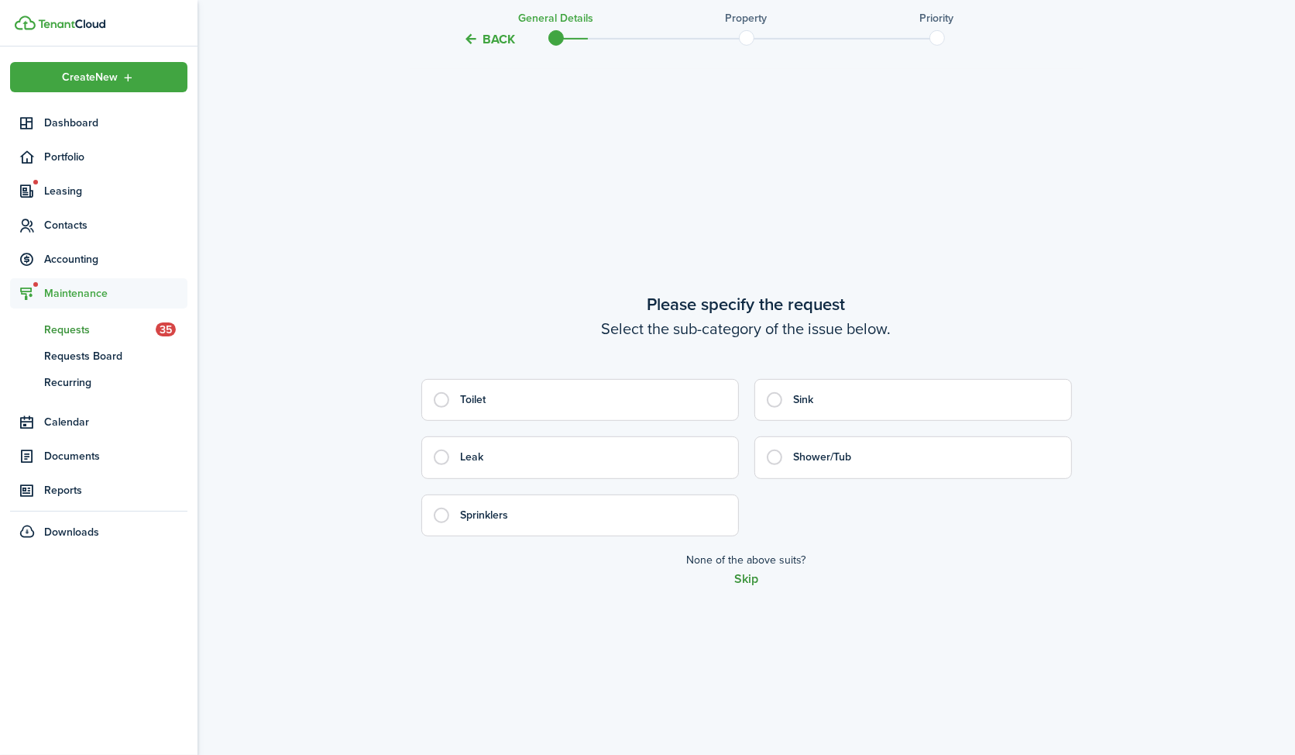
click at [752, 580] on button "Skip" at bounding box center [746, 579] width 24 height 14
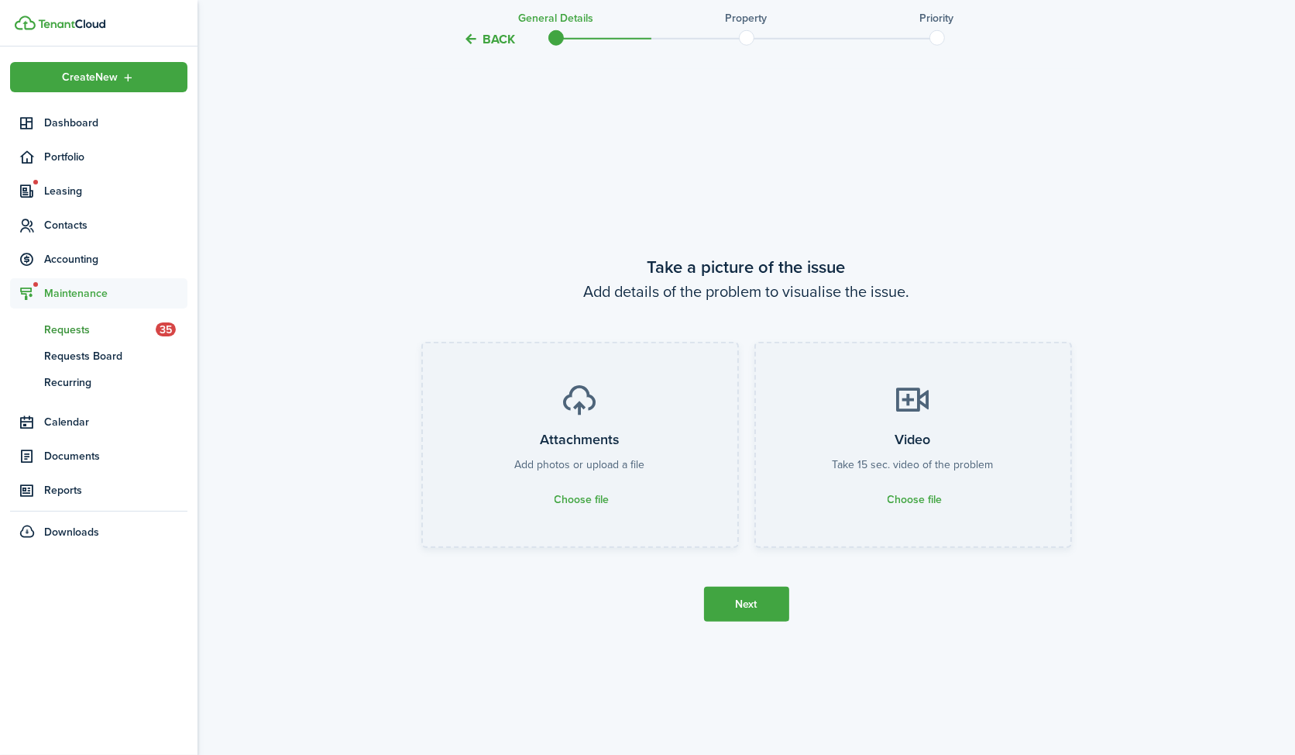
click at [755, 596] on button "Next" at bounding box center [746, 603] width 85 height 35
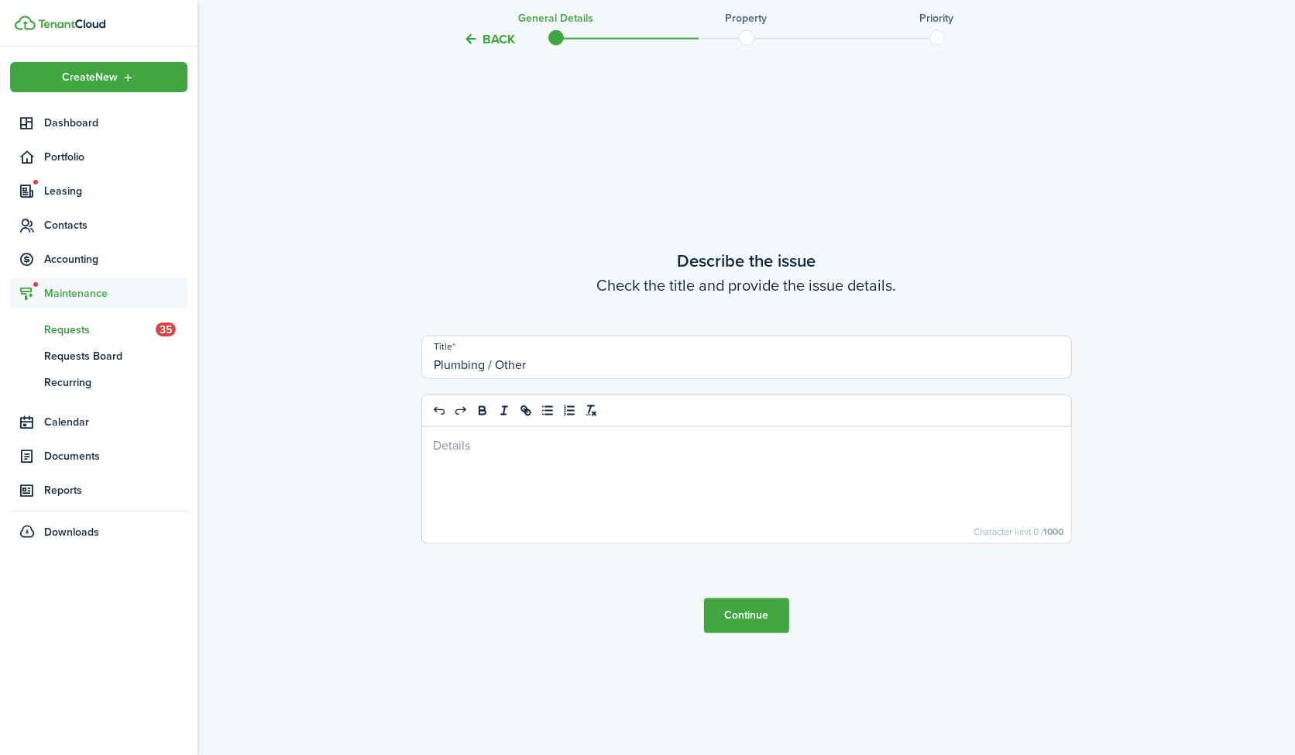
scroll to position [2161, 0]
click at [590, 486] on div at bounding box center [746, 483] width 649 height 116
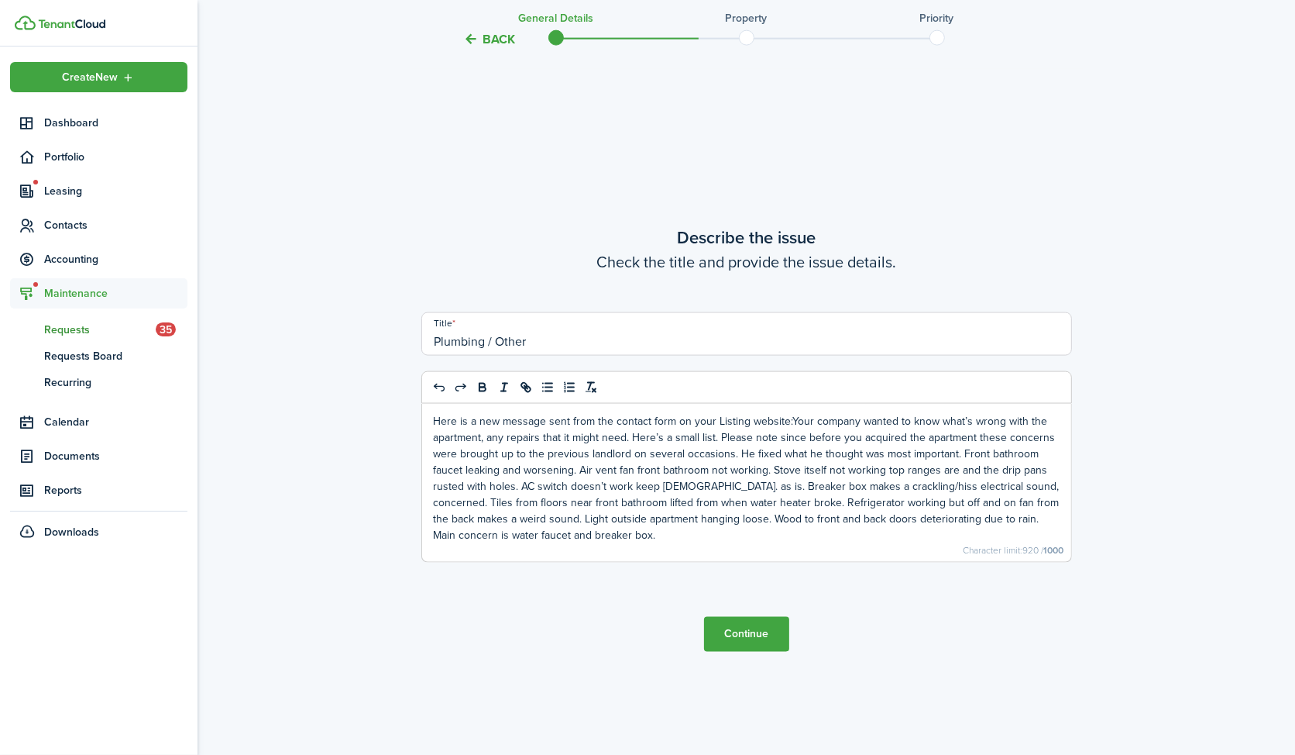
scroll to position [2140, 0]
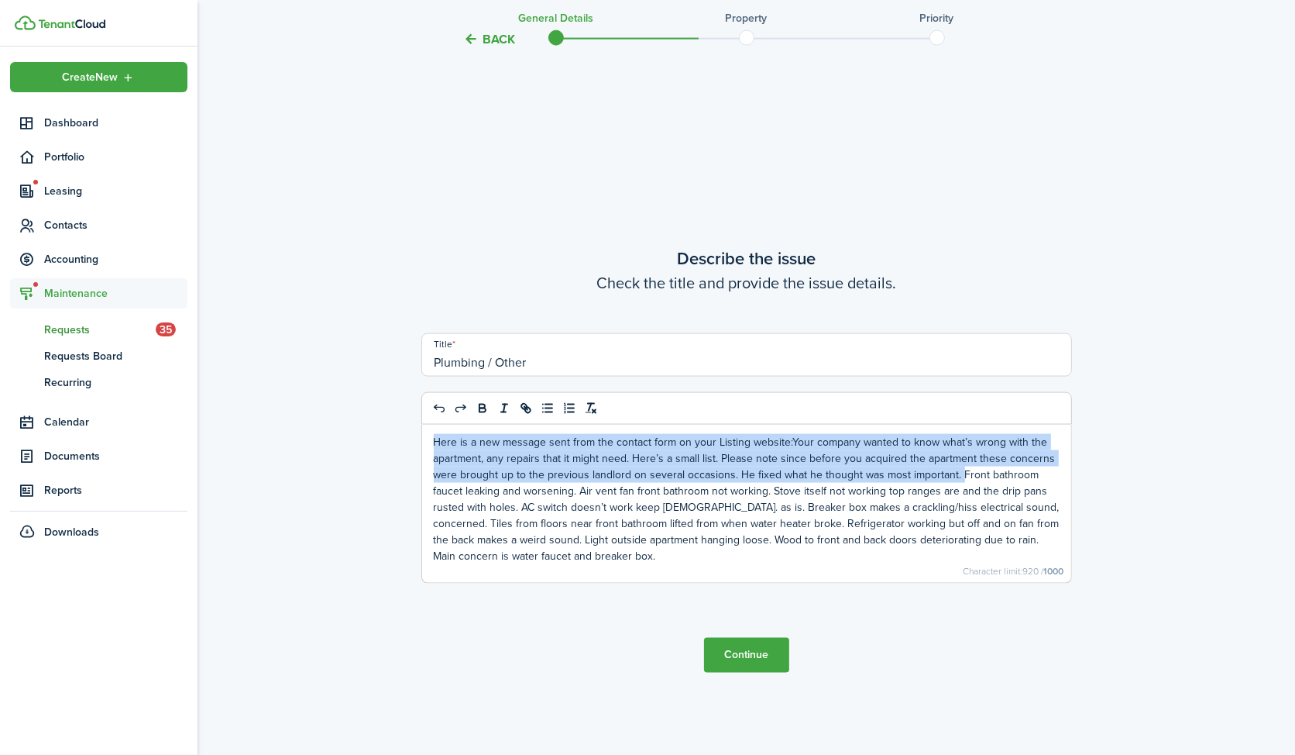
drag, startPoint x: 955, startPoint y: 473, endPoint x: 405, endPoint y: 432, distance: 550.8
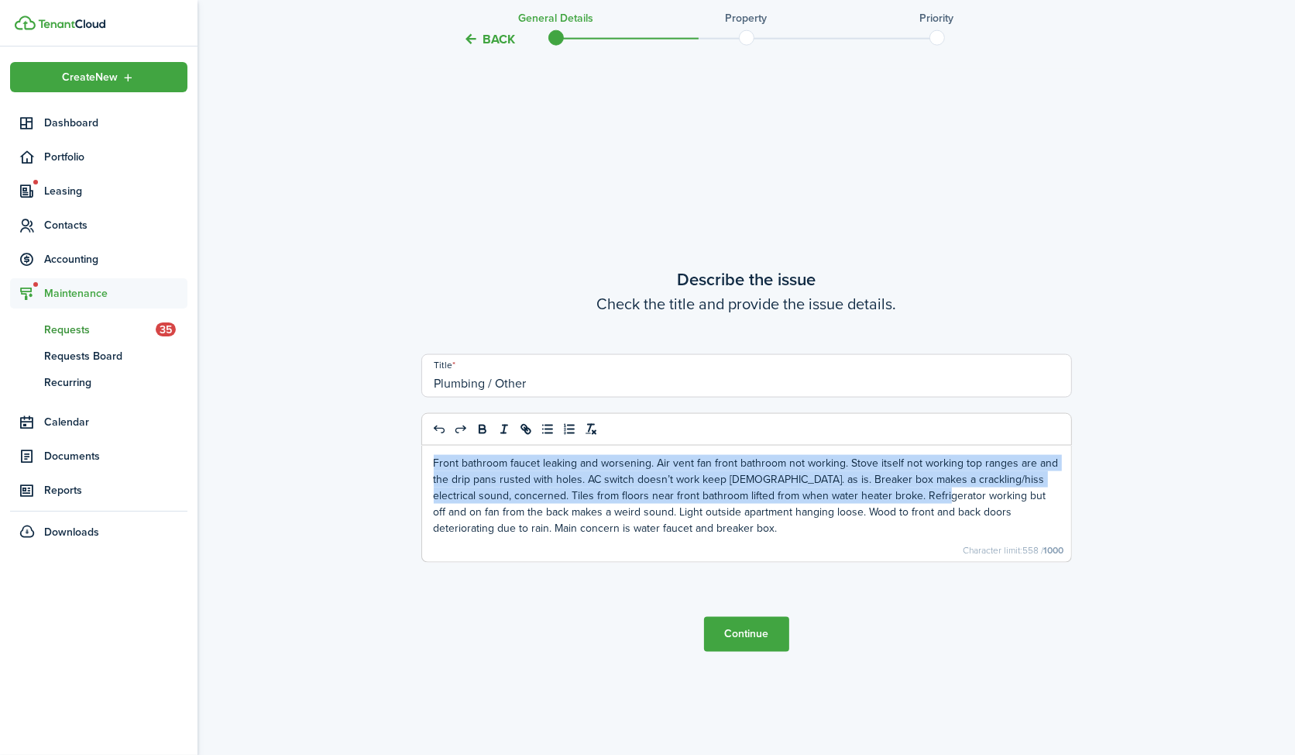
scroll to position [2161, 0]
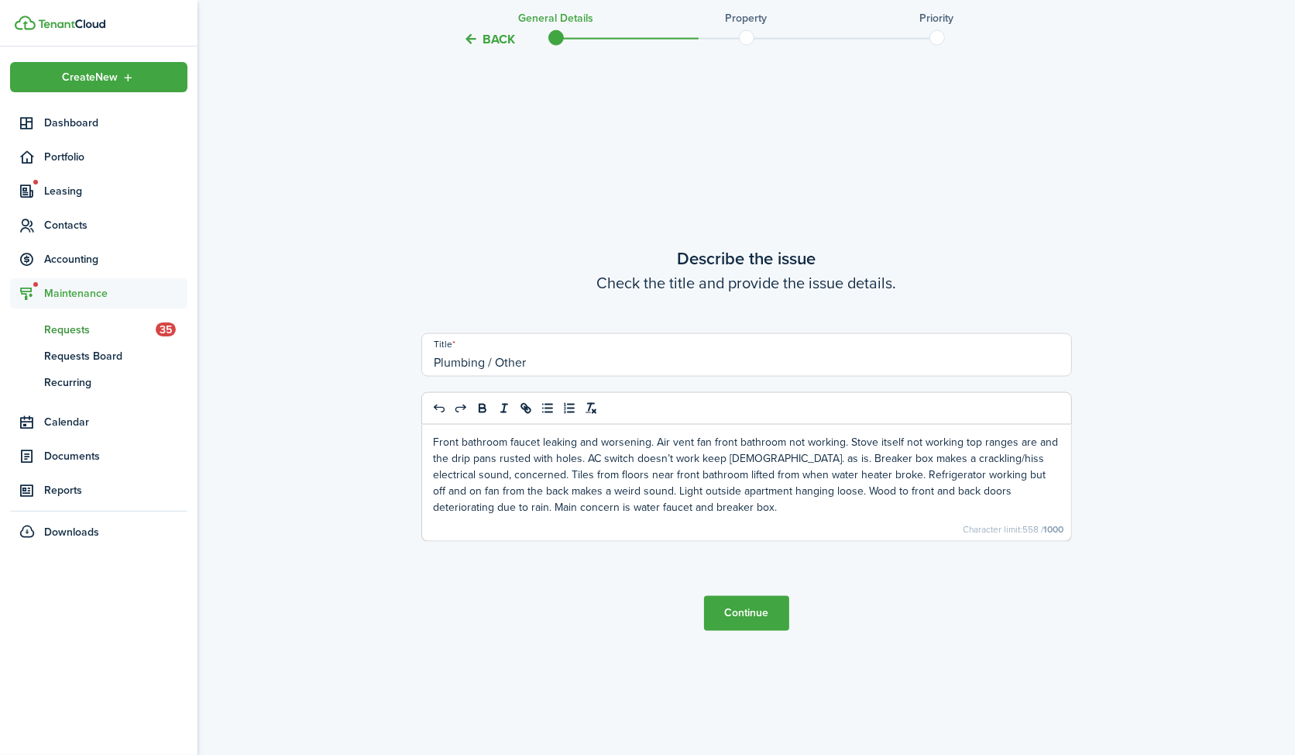
drag, startPoint x: 543, startPoint y: 358, endPoint x: 372, endPoint y: 372, distance: 171.8
click at [588, 366] on input "Front bathroom faucet leakig" at bounding box center [746, 354] width 651 height 43
type input "Front bathroom faucet leaking"
drag, startPoint x: 654, startPoint y: 443, endPoint x: 414, endPoint y: 439, distance: 240.2
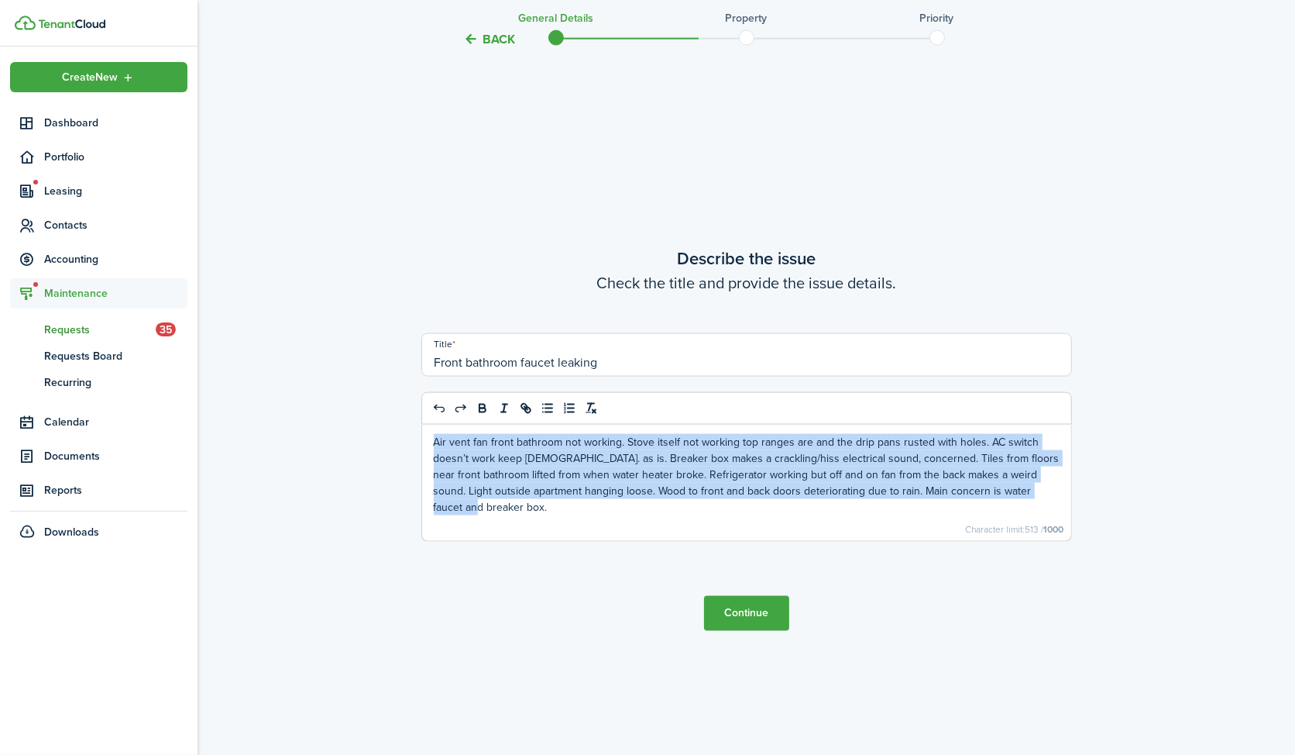
drag, startPoint x: 611, startPoint y: 520, endPoint x: 383, endPoint y: 444, distance: 240.1
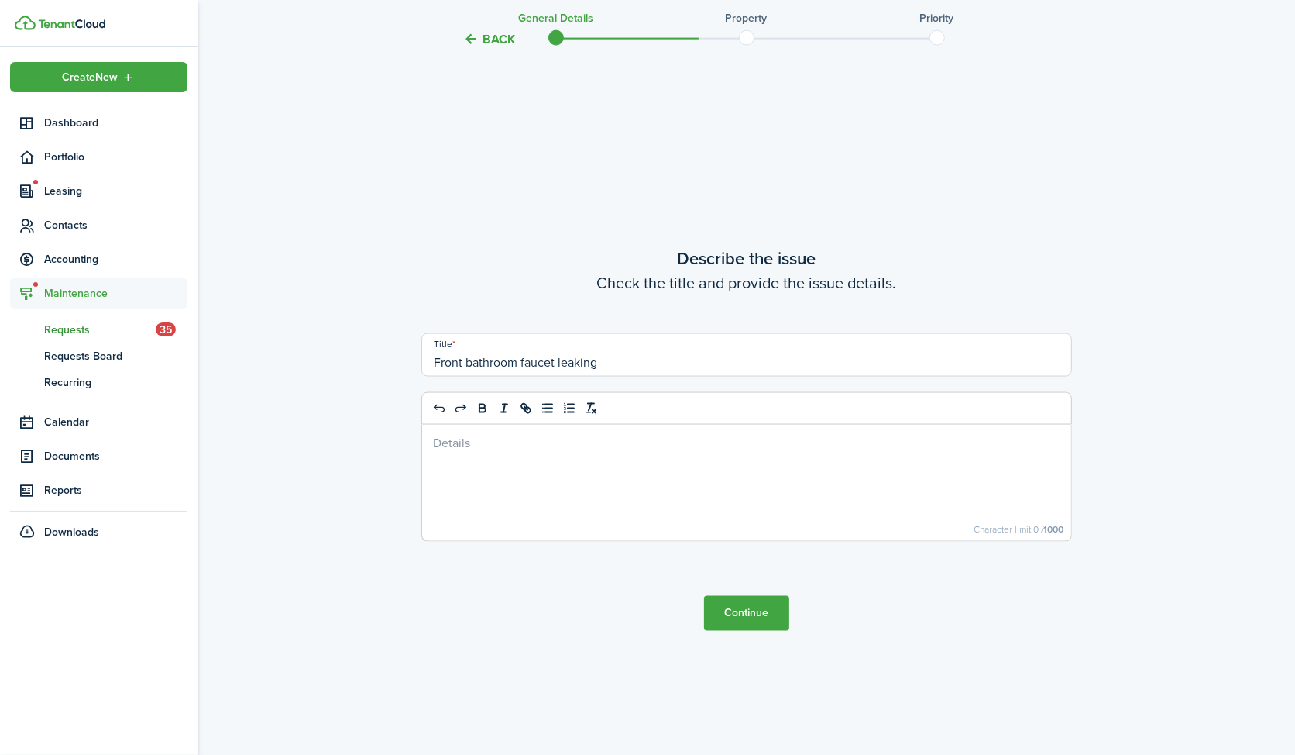
click at [733, 617] on button "Continue" at bounding box center [746, 613] width 85 height 35
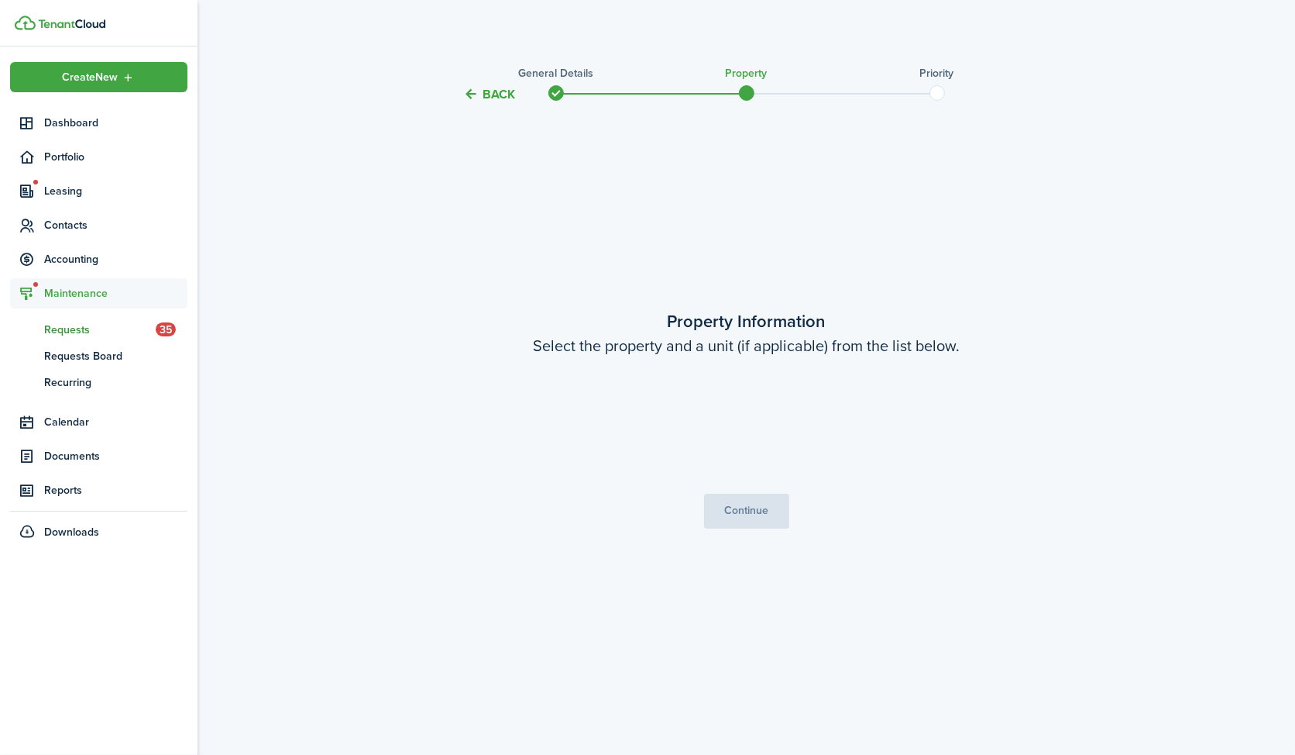
scroll to position [0, 0]
click at [792, 417] on input "Property" at bounding box center [746, 417] width 325 height 43
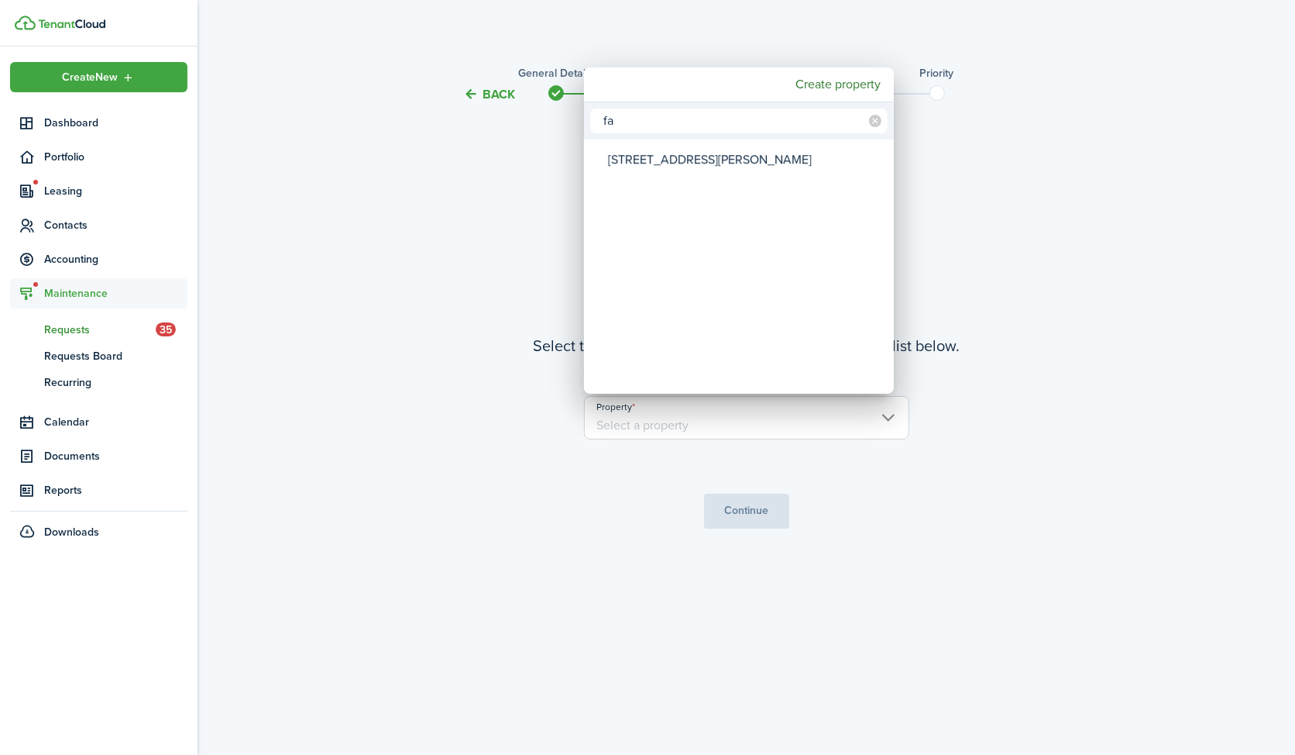
type input "fa"
click at [698, 155] on div "[STREET_ADDRESS][PERSON_NAME]" at bounding box center [745, 160] width 274 height 36
type input "[STREET_ADDRESS][PERSON_NAME]"
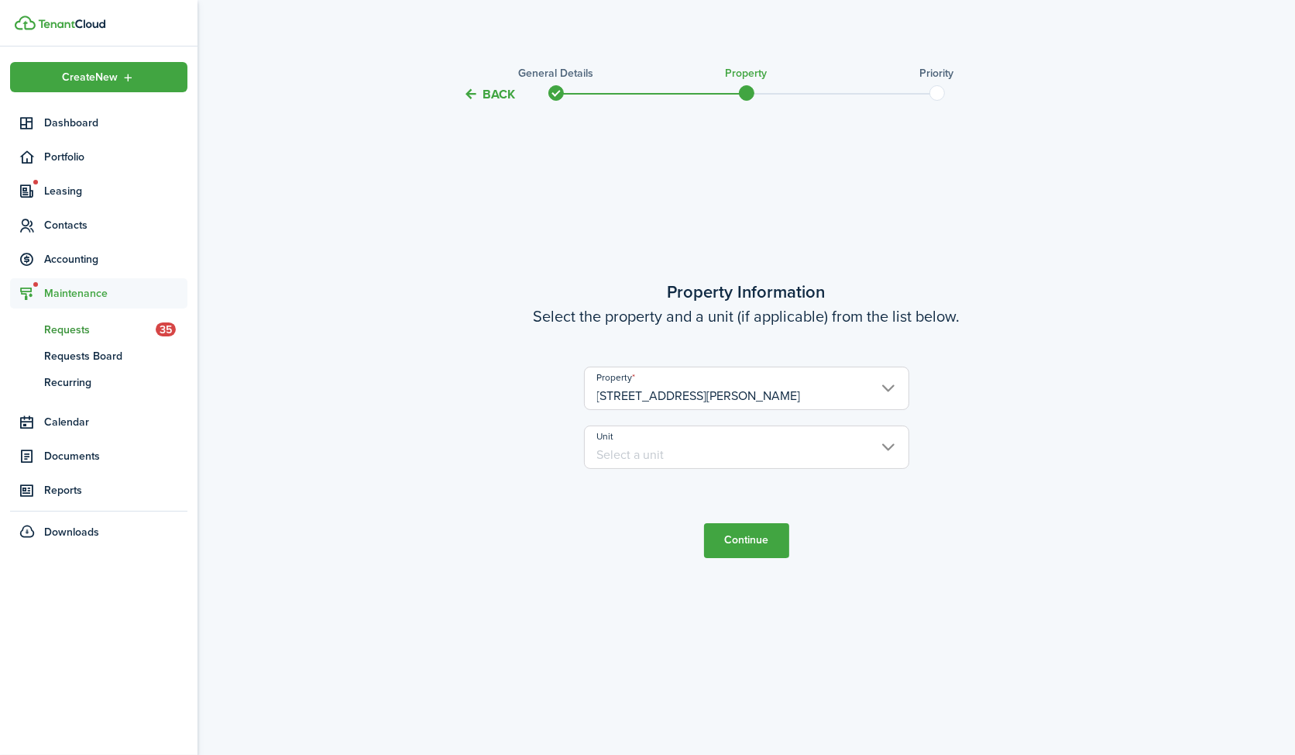
click at [669, 447] on input "Unit" at bounding box center [746, 446] width 325 height 43
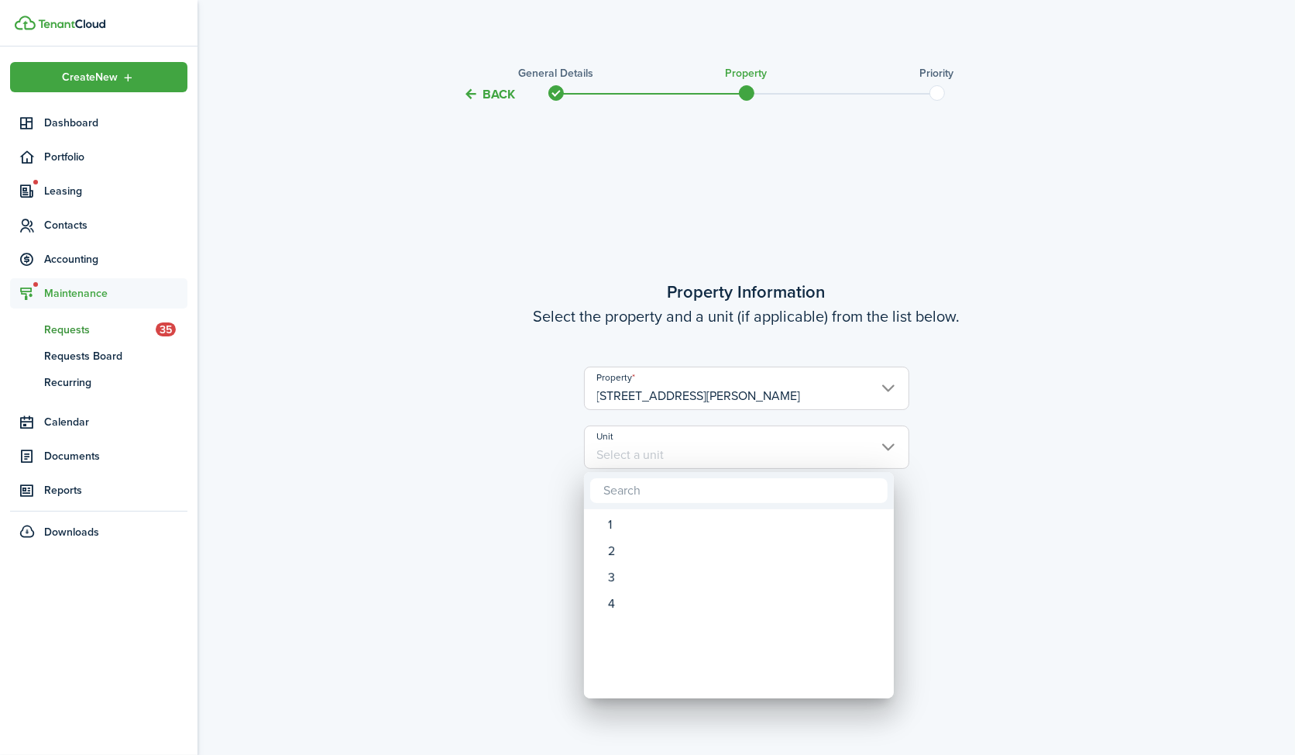
click at [646, 506] on div at bounding box center [739, 490] width 310 height 37
click at [641, 526] on div "1" at bounding box center [745, 524] width 274 height 26
type input "1"
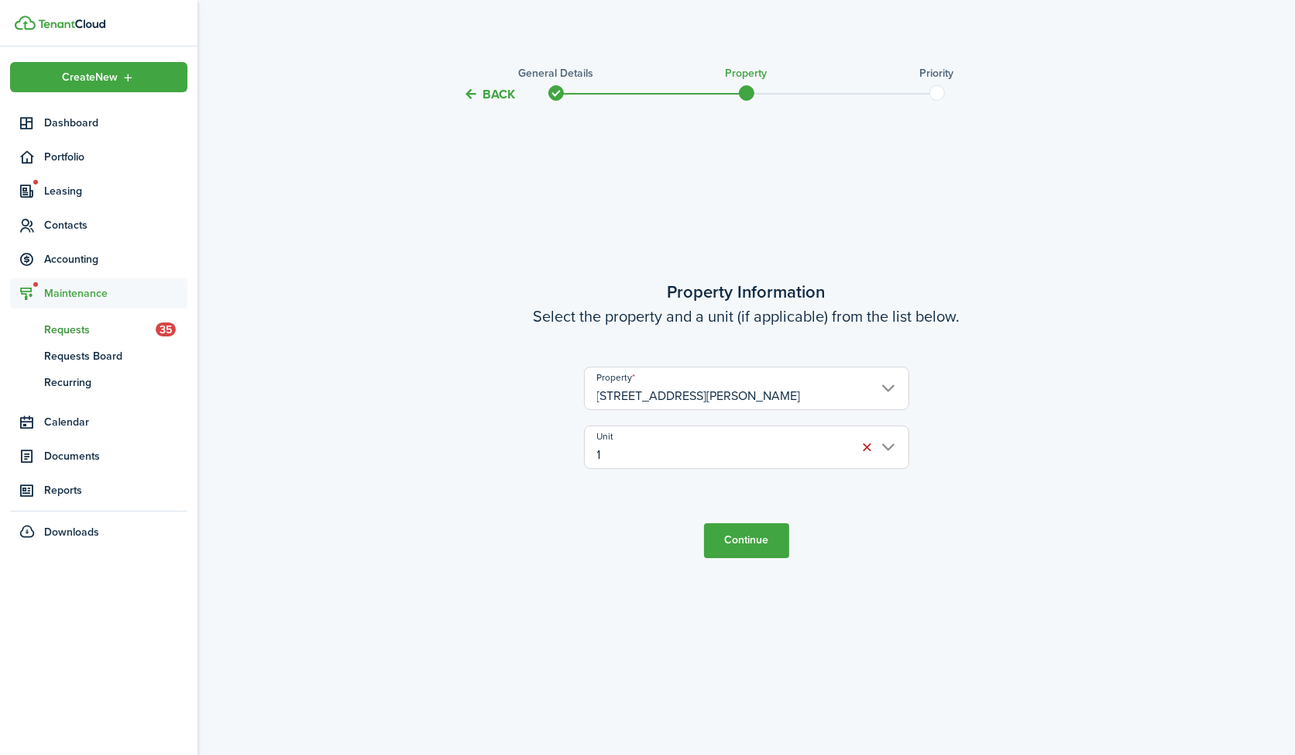
click at [774, 539] on button "Continue" at bounding box center [746, 540] width 85 height 35
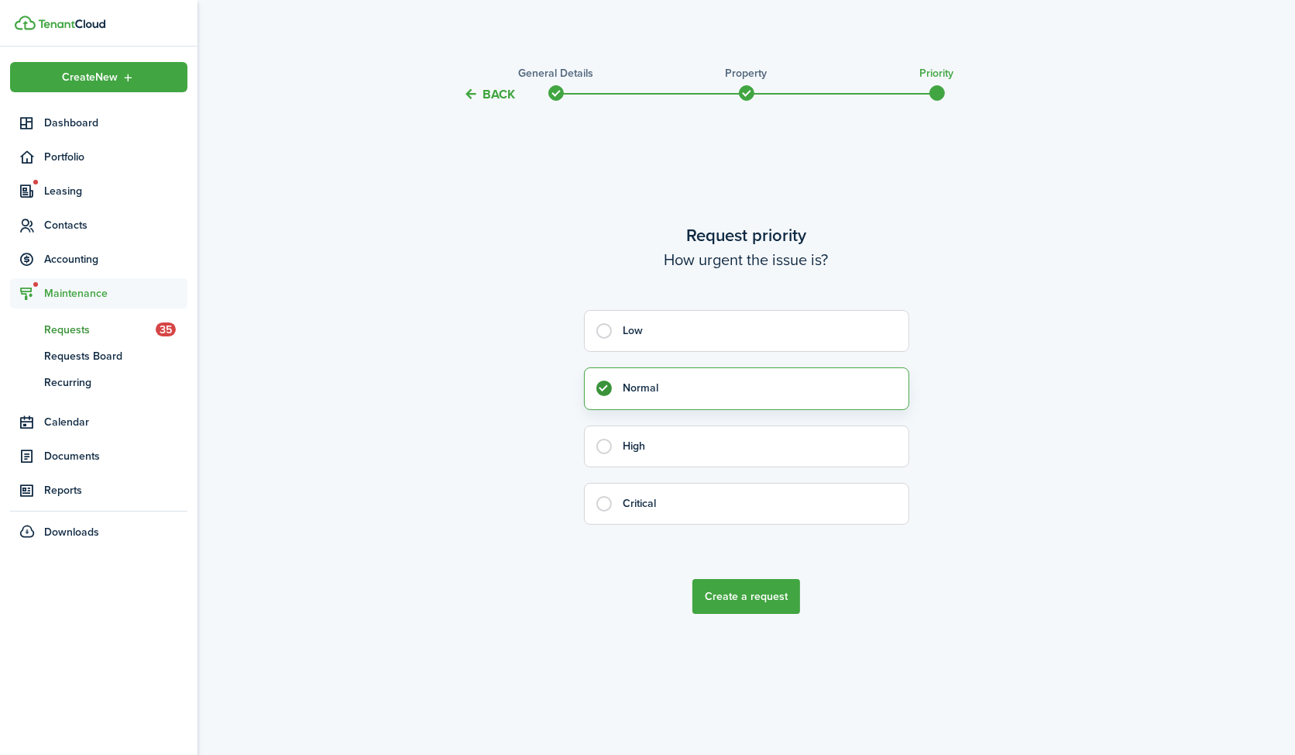
click at [754, 600] on button "Create a request" at bounding box center [747, 596] width 108 height 35
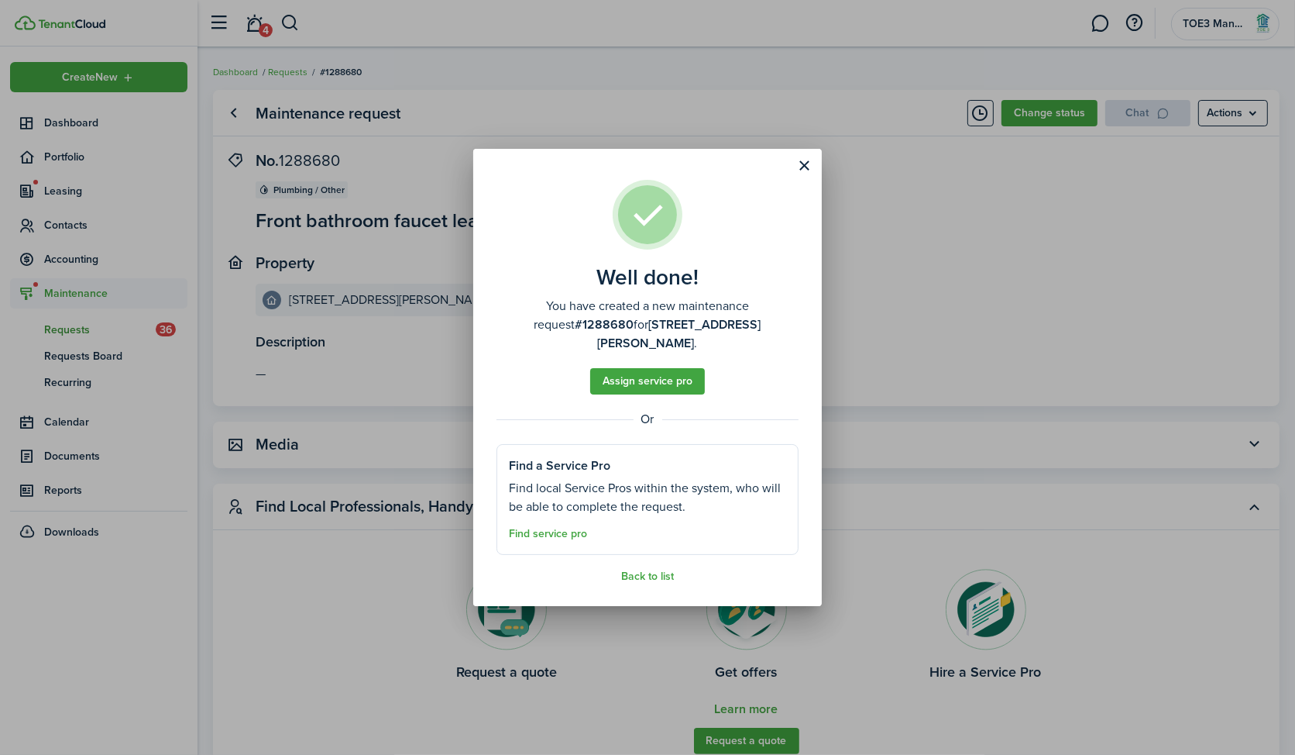
click at [648, 553] on assembled-view "Well done! You have created a new maintenance request #1288680 for [STREET_ADDR…" at bounding box center [648, 381] width 302 height 403
click at [648, 570] on link "Back to list" at bounding box center [647, 576] width 53 height 12
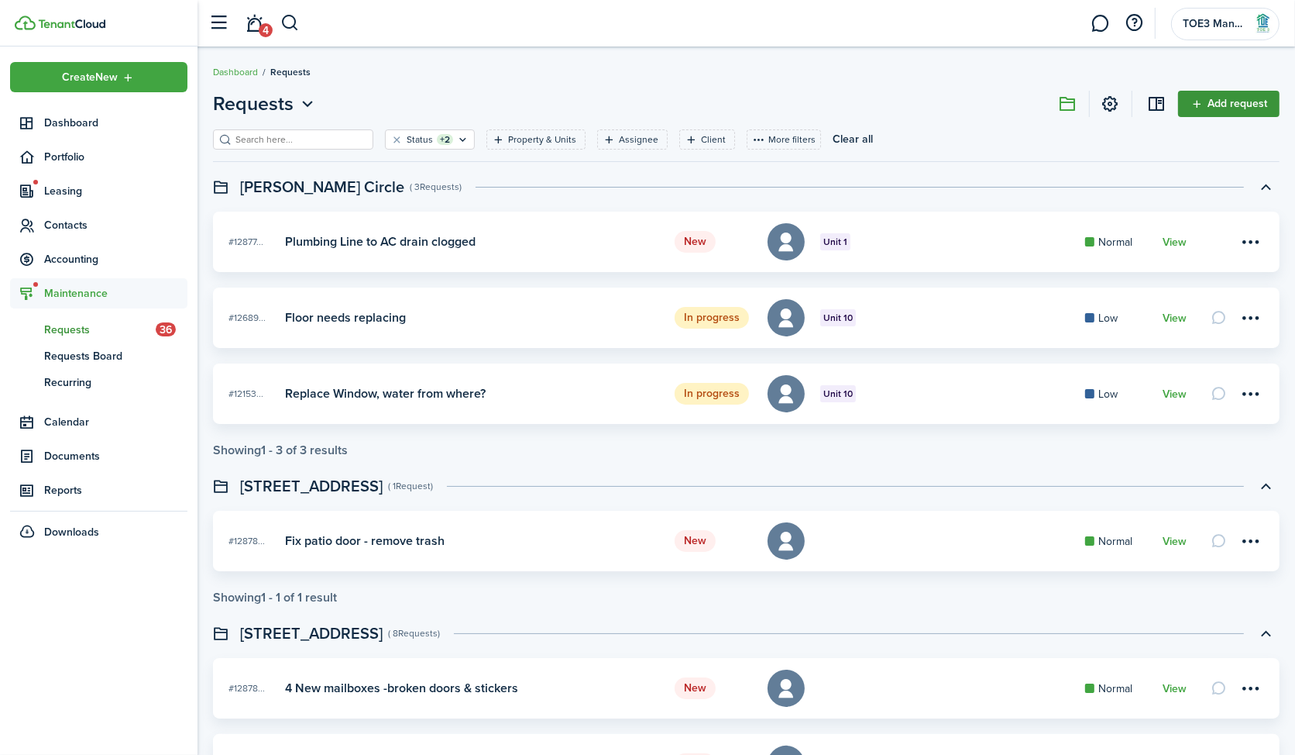
click at [1256, 105] on link "Add request" at bounding box center [1228, 104] width 101 height 26
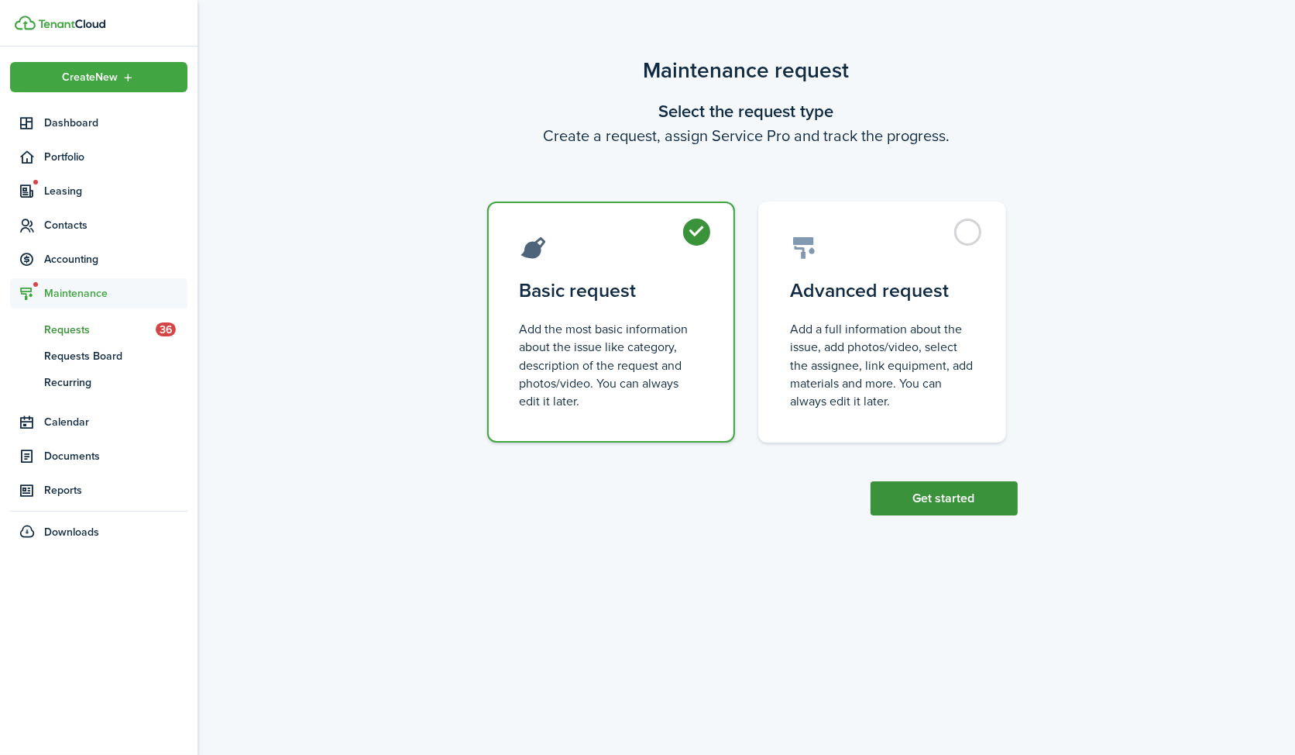
click at [946, 504] on button "Get started" at bounding box center [944, 498] width 147 height 34
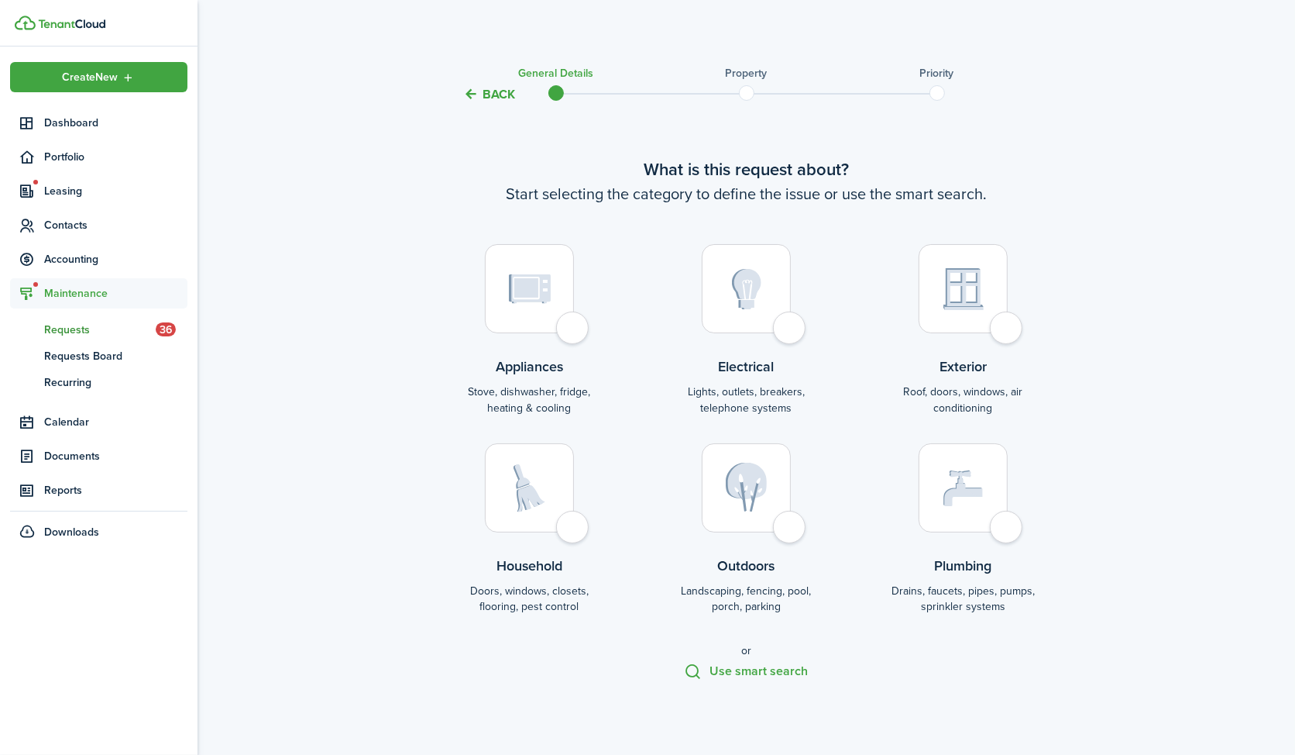
click at [974, 289] on img at bounding box center [964, 289] width 40 height 42
radio input "true"
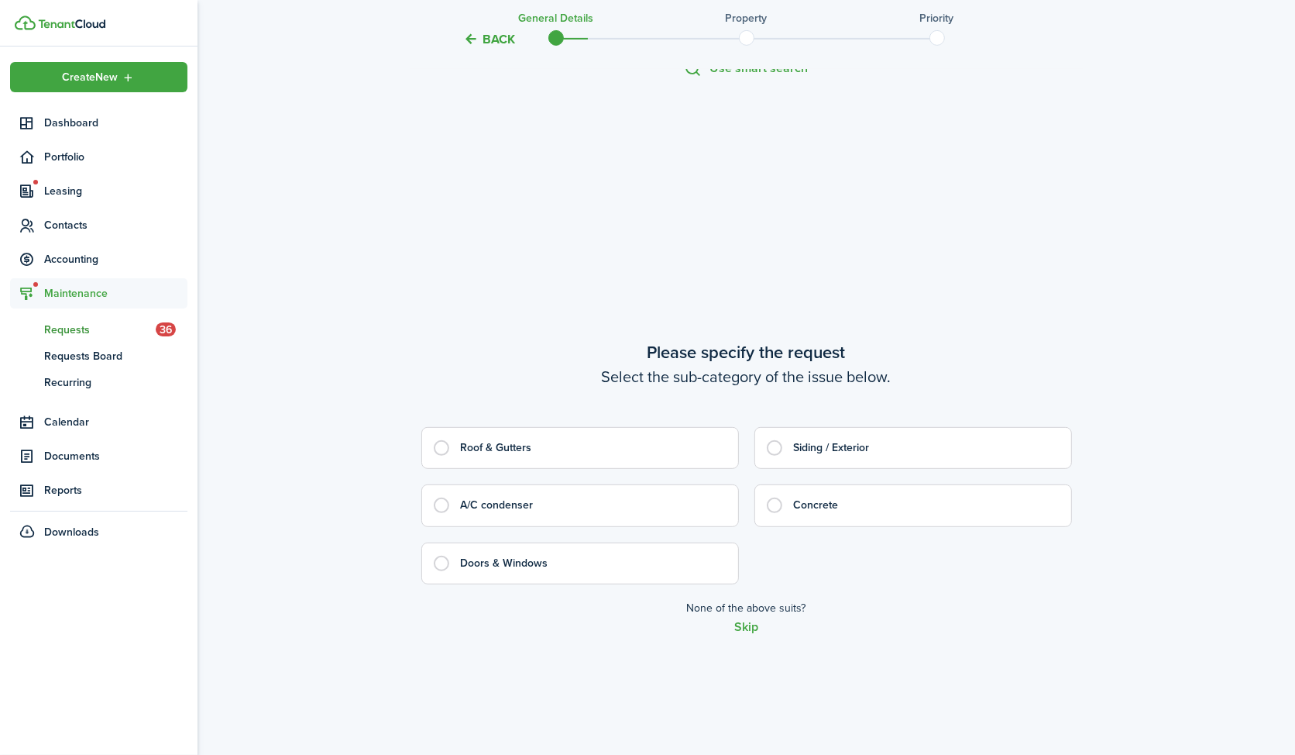
click at [974, 289] on div "What is this request about? Start selecting the category to define the issue or…" at bounding box center [746, 192] width 651 height 1343
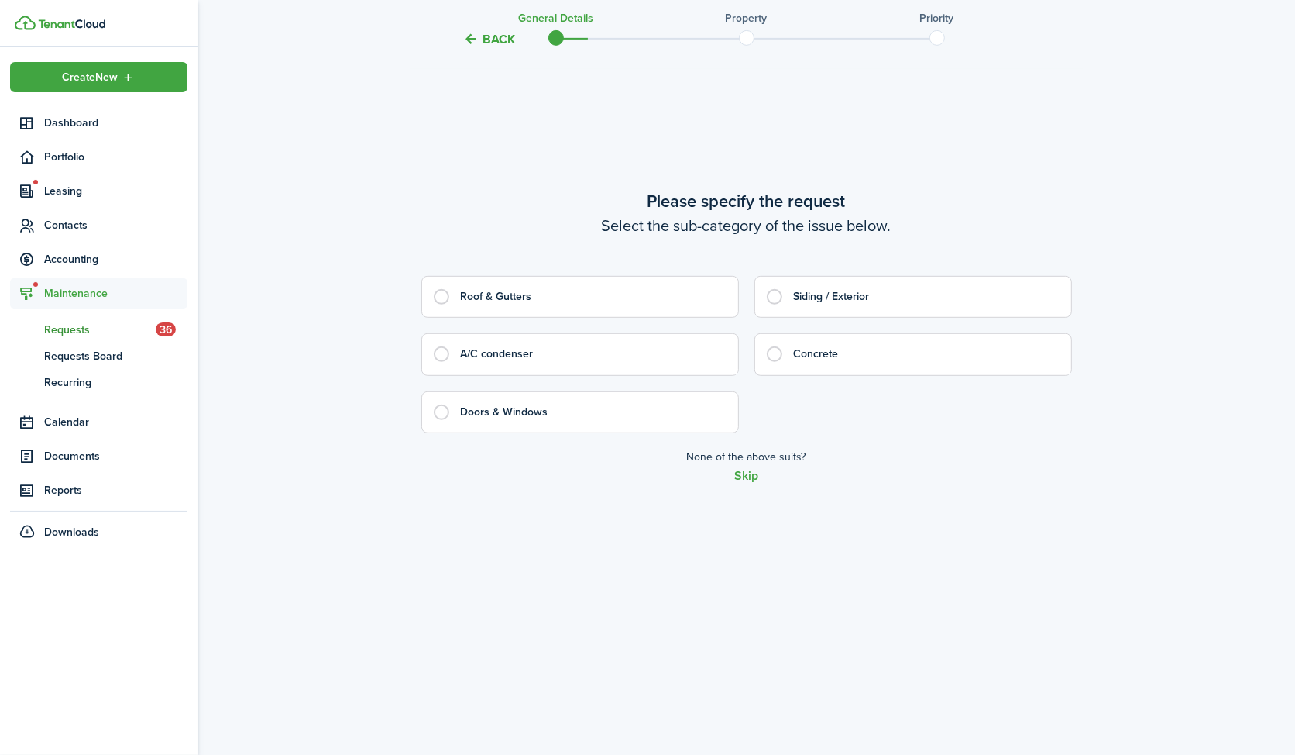
scroll to position [755, 0]
click at [569, 376] on control-radio-group "Roof & Gutters Siding / Exterior A/C condenser Concrete Doors & Windows" at bounding box center [746, 353] width 651 height 157
click at [562, 355] on control-radio-card-title "A/C condenser" at bounding box center [592, 353] width 262 height 15
radio input "true"
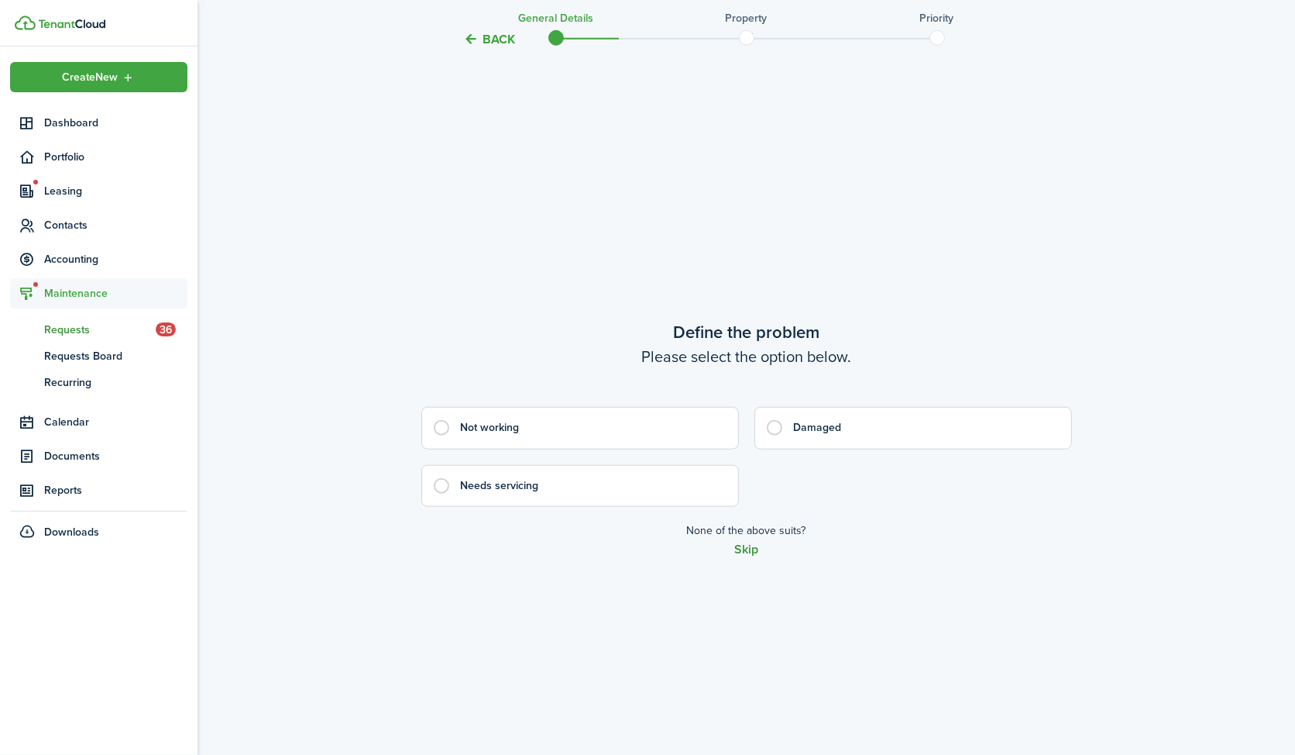
click at [745, 545] on button "Skip" at bounding box center [746, 549] width 24 height 14
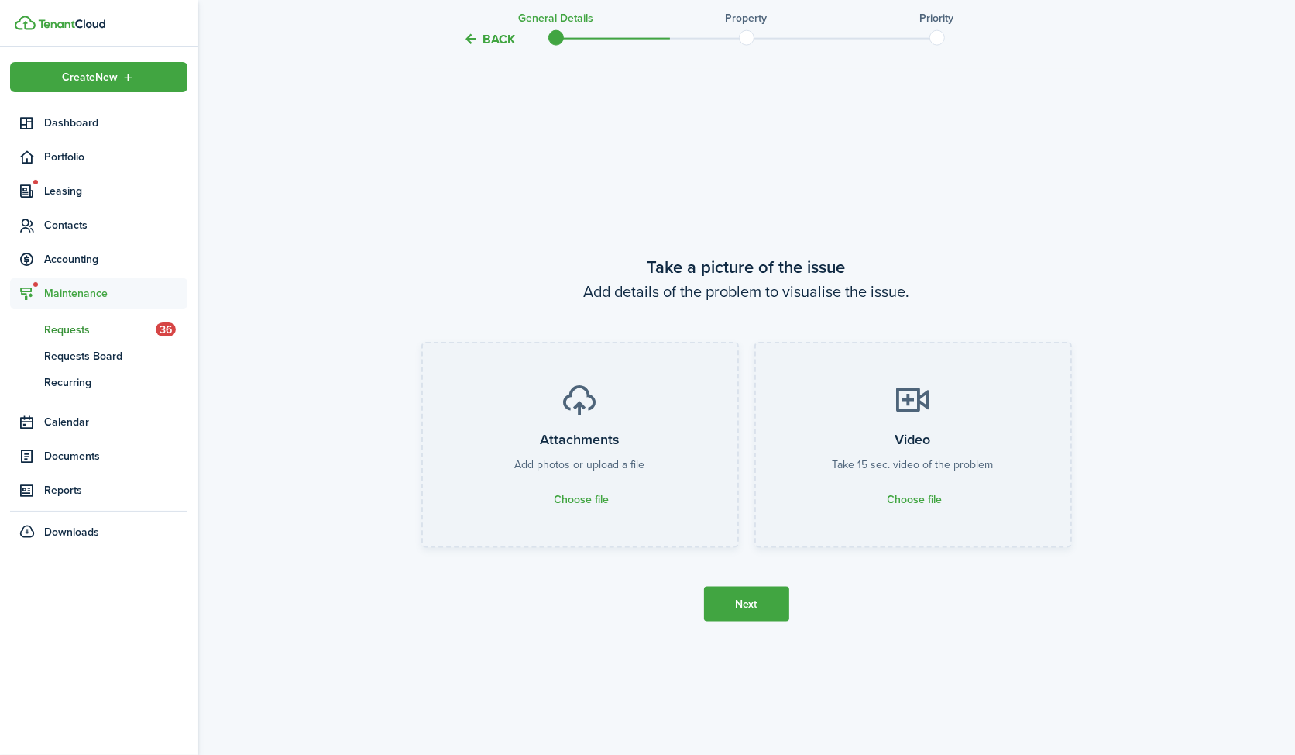
click at [756, 598] on button "Next" at bounding box center [746, 603] width 85 height 35
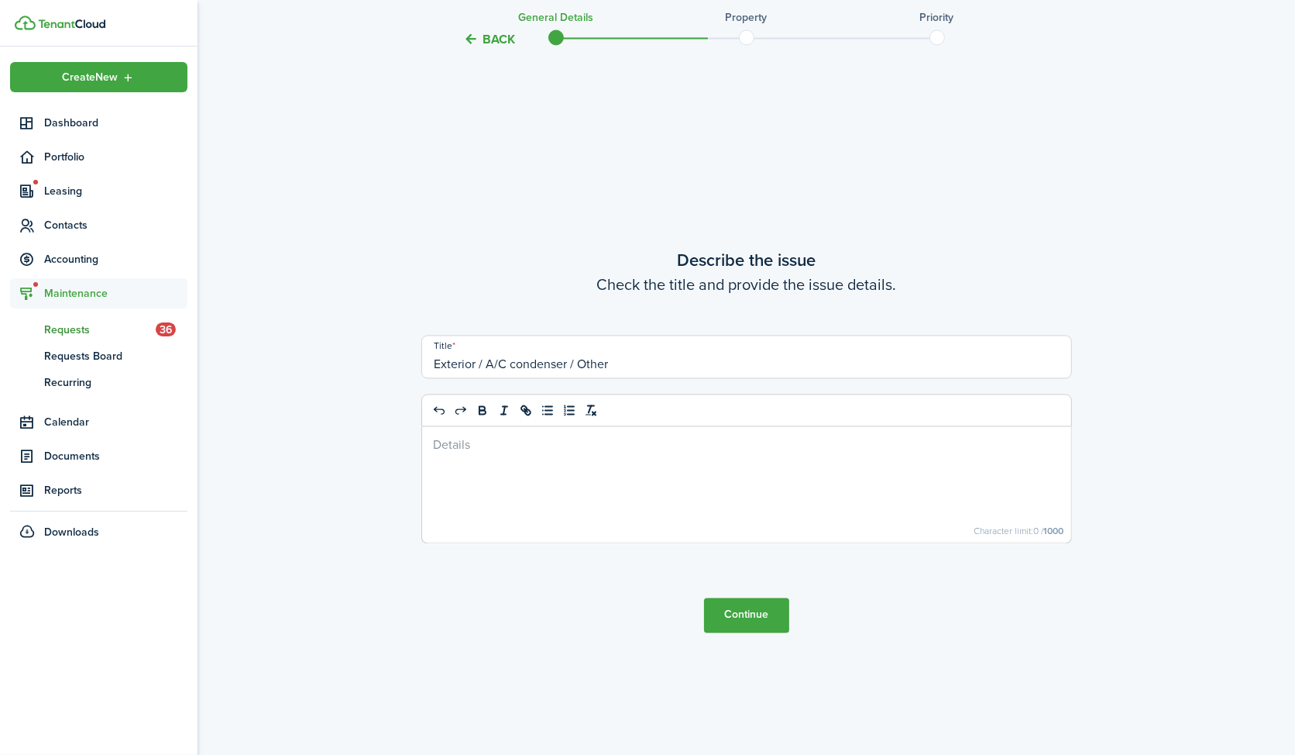
scroll to position [2915, 0]
click at [586, 456] on div at bounding box center [746, 483] width 649 height 116
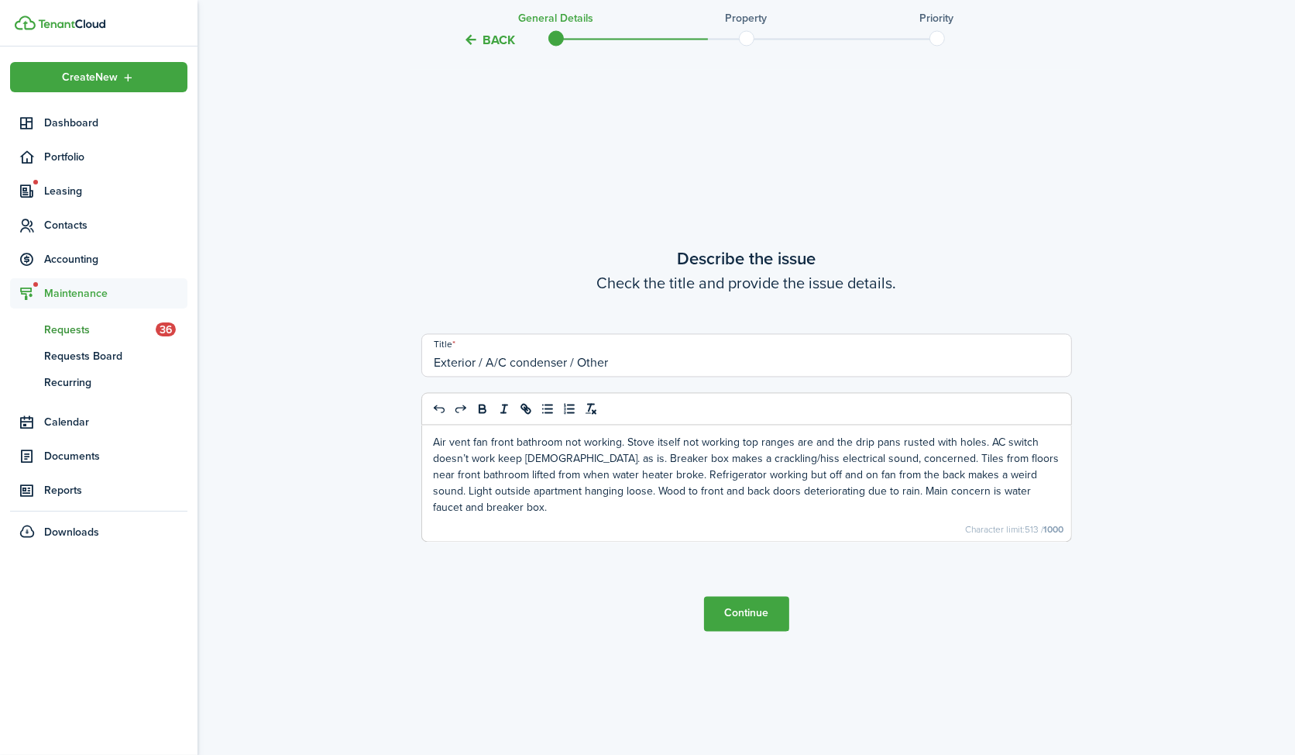
drag, startPoint x: 624, startPoint y: 367, endPoint x: 411, endPoint y: 359, distance: 214.0
type input "AC switch not working"
drag, startPoint x: 576, startPoint y: 459, endPoint x: 982, endPoint y: 439, distance: 405.7
click at [982, 439] on p "Air vent fan front bathroom not working. Stove itself not working top ranges ar…" at bounding box center [747, 474] width 626 height 81
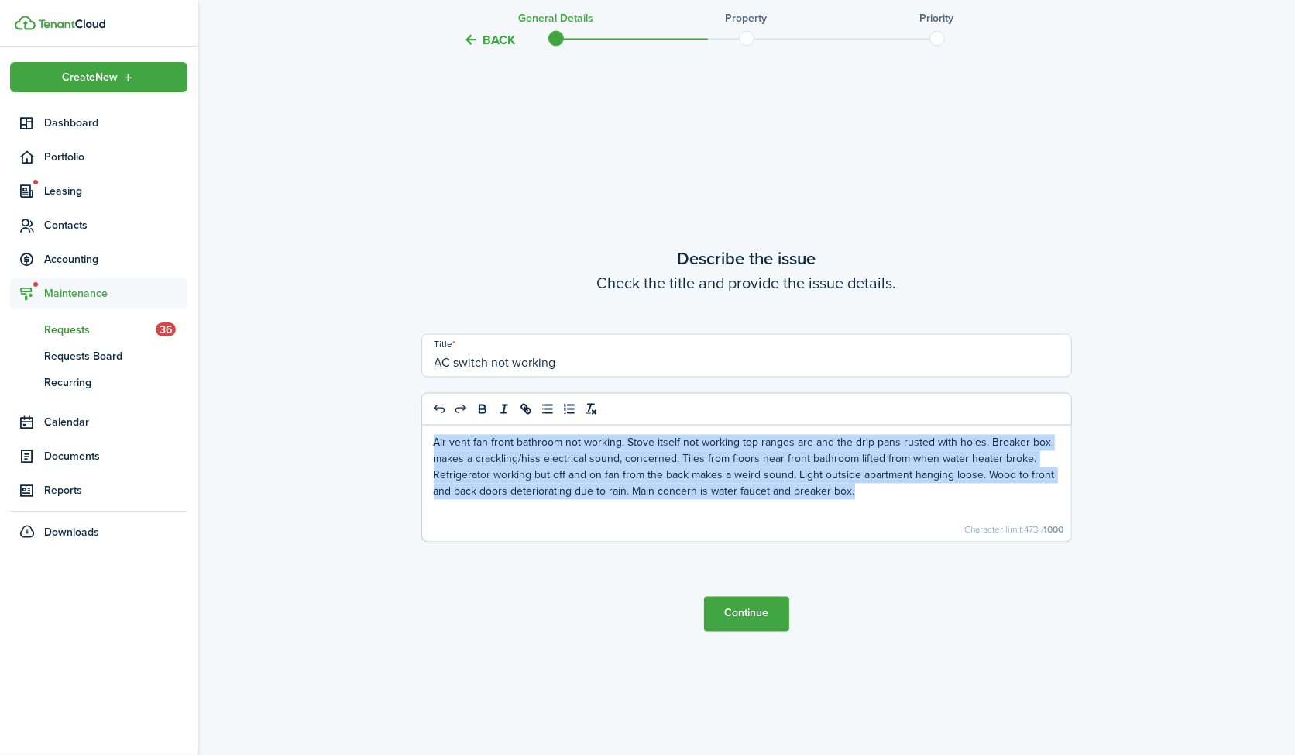
drag, startPoint x: 917, startPoint y: 495, endPoint x: 430, endPoint y: 433, distance: 491.3
click at [430, 433] on div "Air vent fan front bathroom not working. Stove itself not working top ranges ar…" at bounding box center [746, 483] width 649 height 116
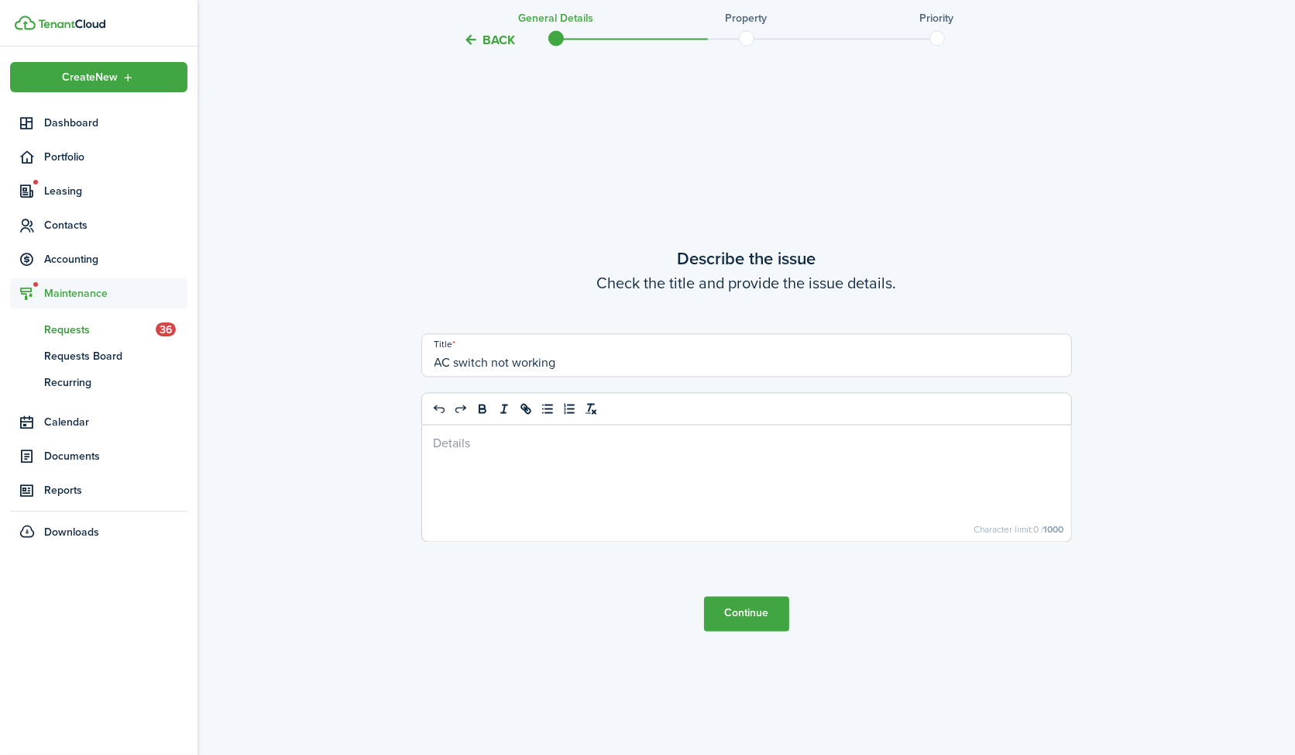
click at [720, 608] on button "Continue" at bounding box center [746, 613] width 85 height 35
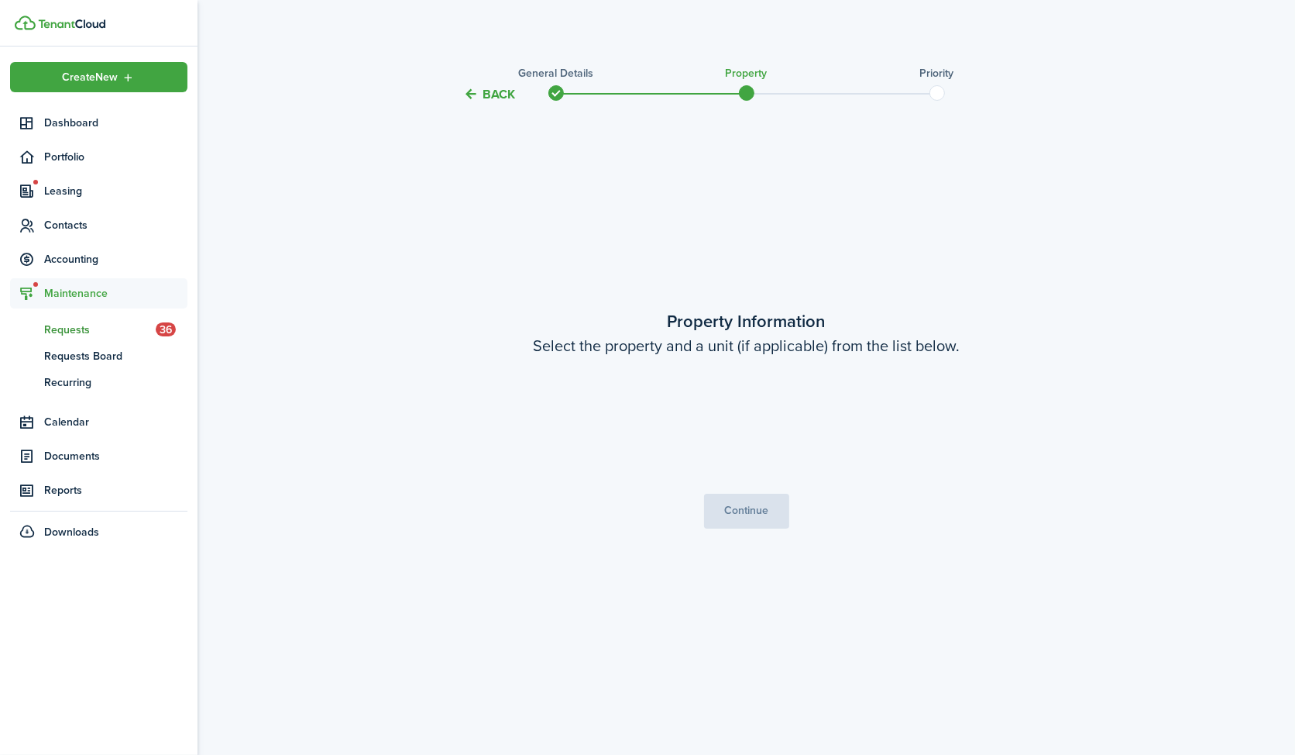
scroll to position [0, 0]
click at [715, 401] on input "Property" at bounding box center [746, 417] width 325 height 43
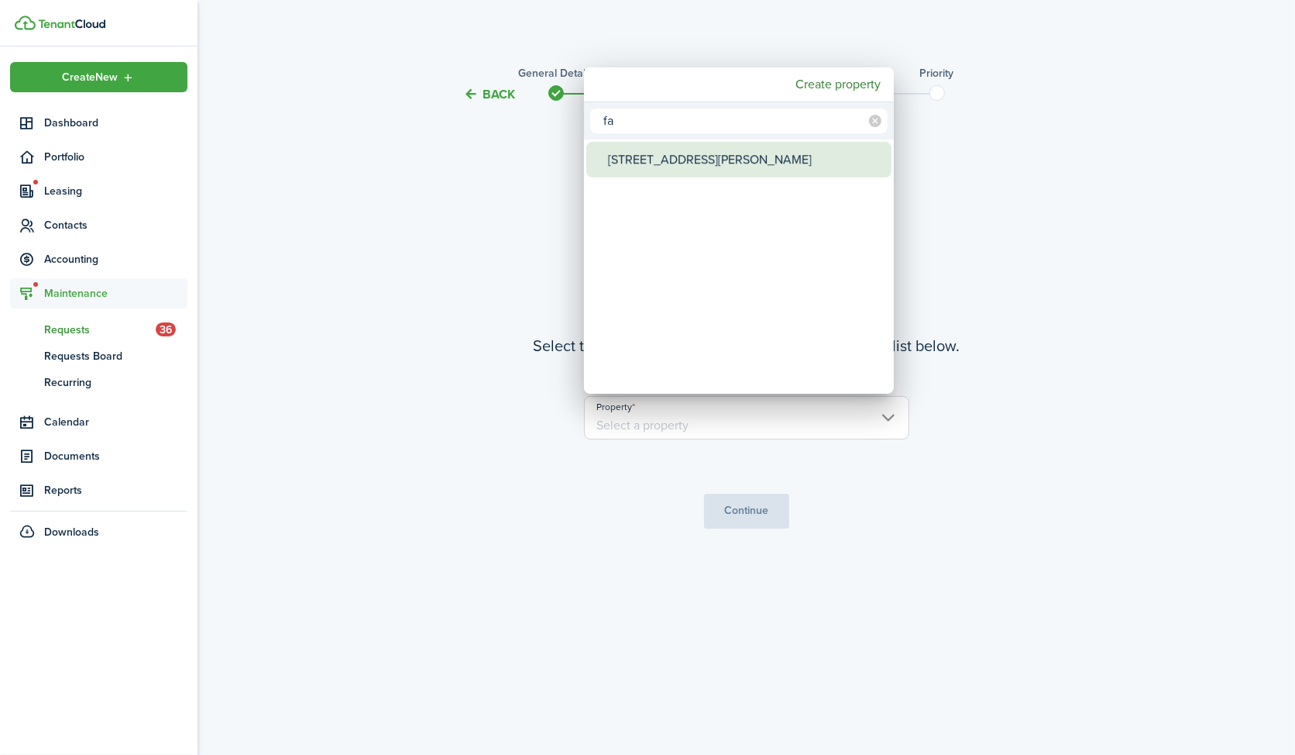
type input "fa"
click at [692, 146] on div "[STREET_ADDRESS][PERSON_NAME]" at bounding box center [745, 160] width 274 height 36
type input "[STREET_ADDRESS][PERSON_NAME]"
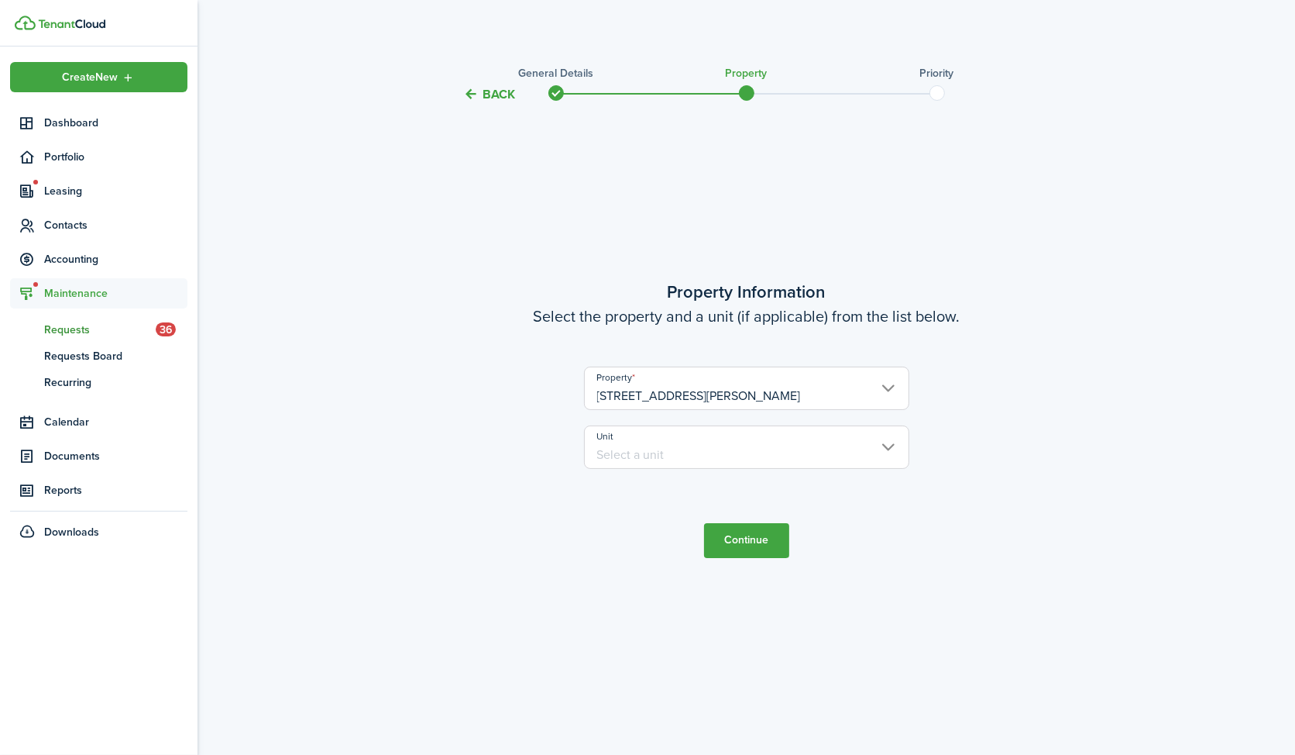
click at [635, 448] on input "Unit" at bounding box center [746, 446] width 325 height 43
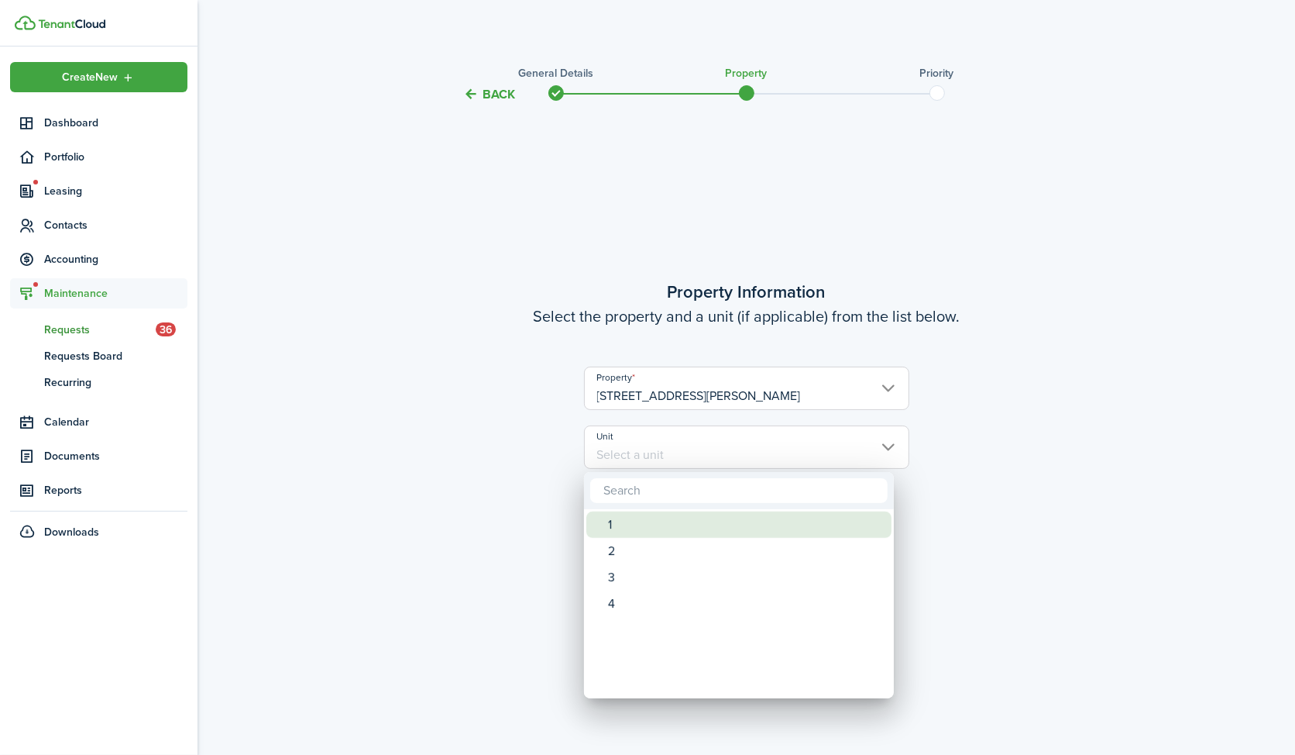
click at [624, 528] on div "1" at bounding box center [745, 524] width 274 height 26
type input "1"
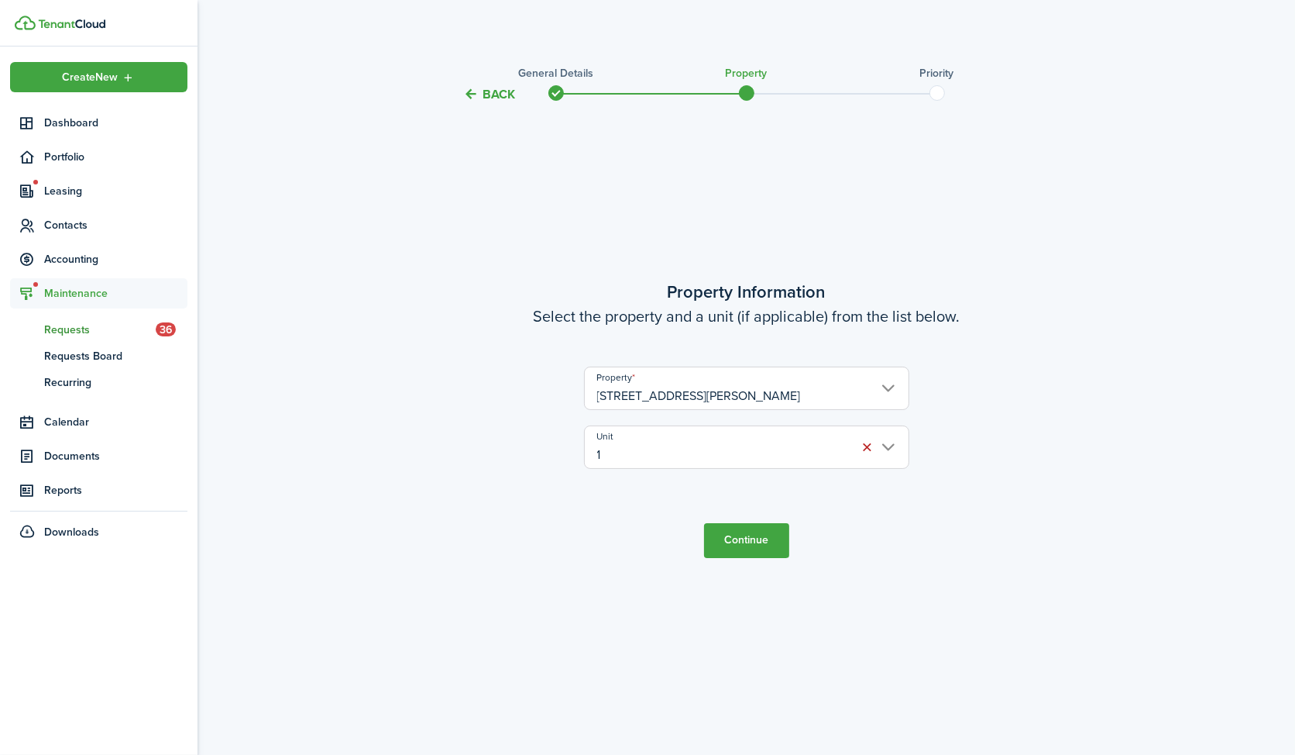
click at [749, 531] on button "Continue" at bounding box center [746, 540] width 85 height 35
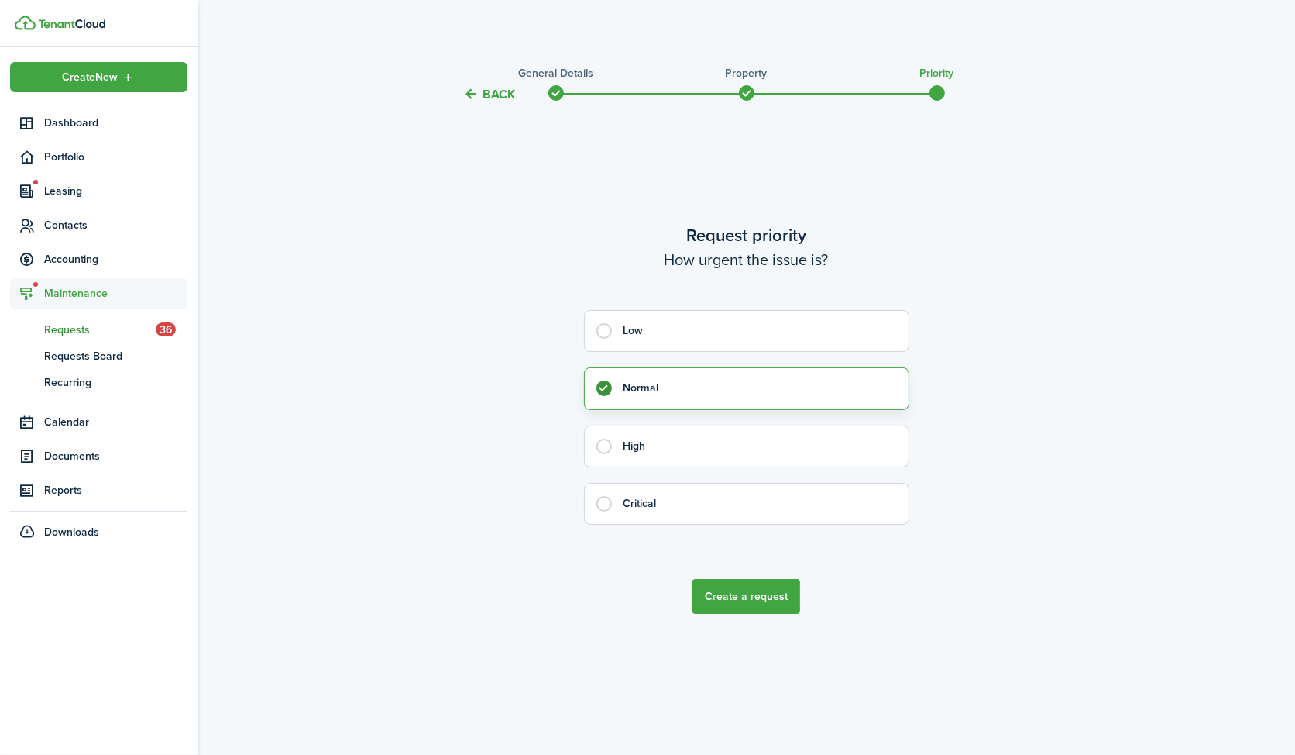
click at [741, 605] on button "Create a request" at bounding box center [747, 596] width 108 height 35
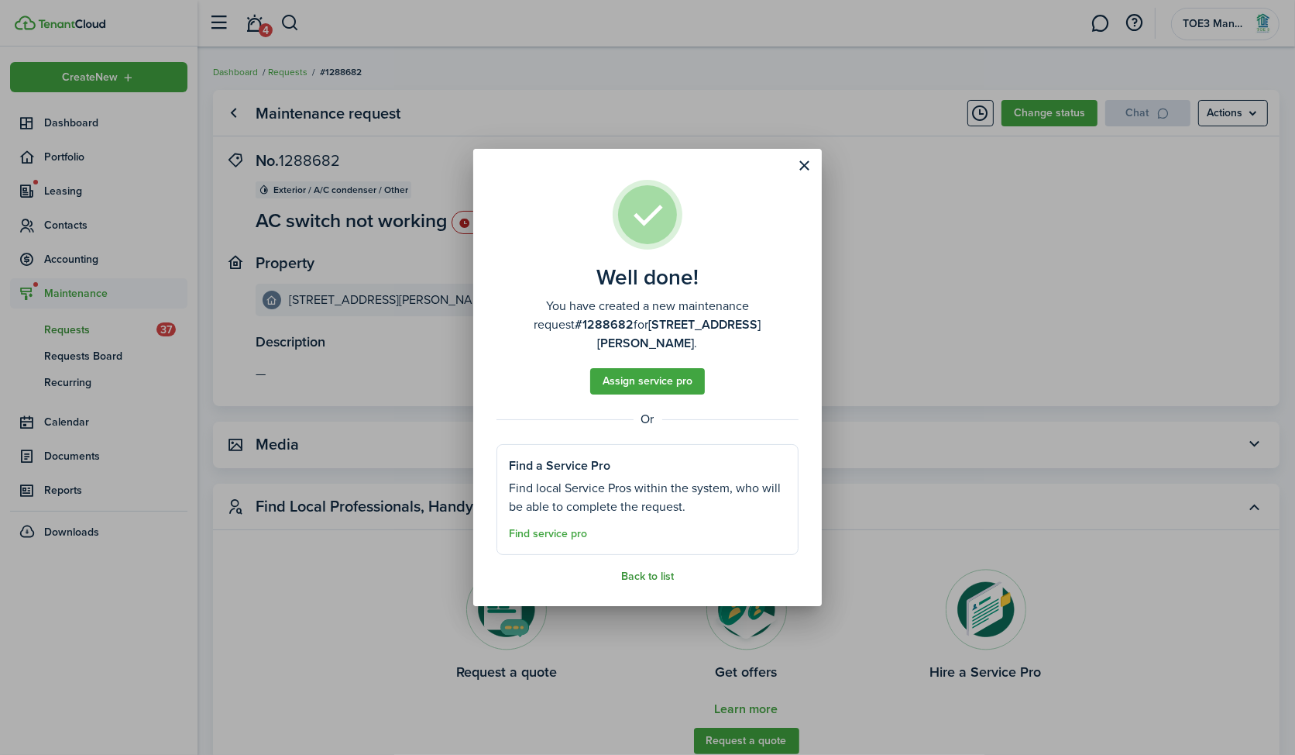
click at [660, 571] on link "Back to list" at bounding box center [647, 576] width 53 height 12
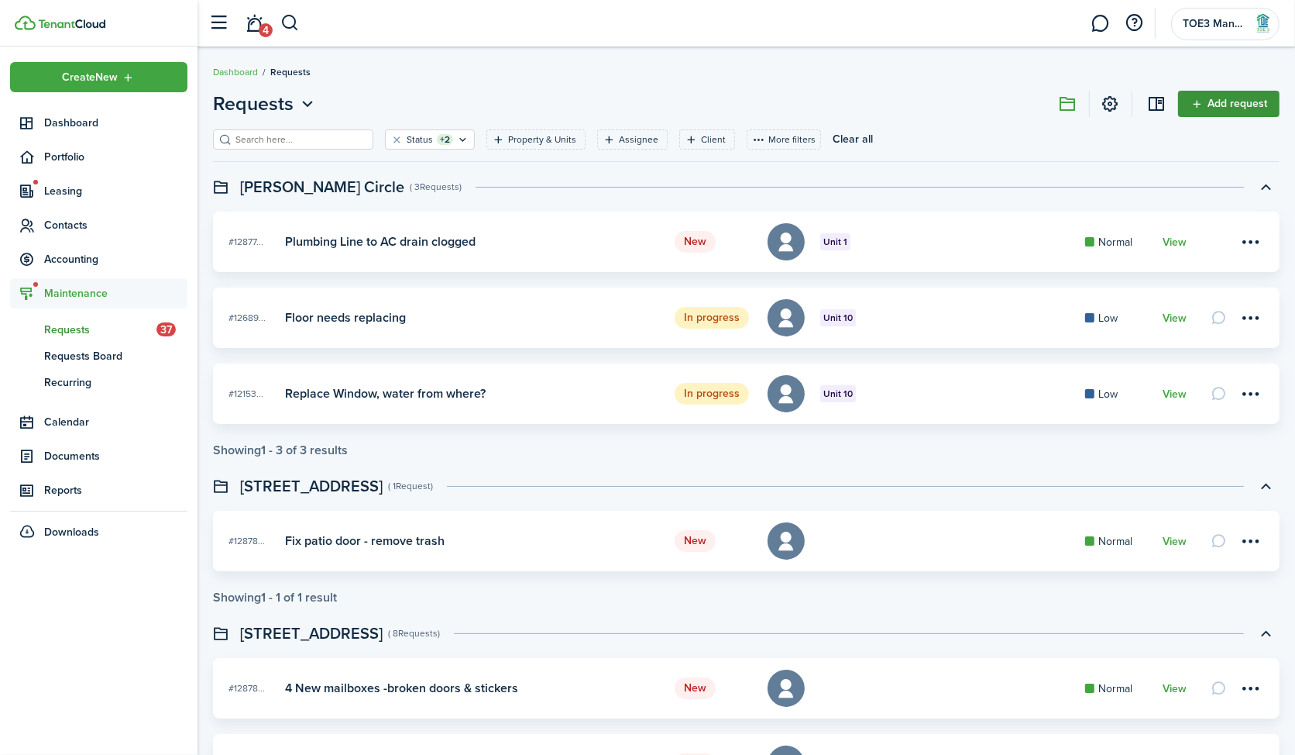
click at [1237, 101] on link "Add request" at bounding box center [1228, 104] width 101 height 26
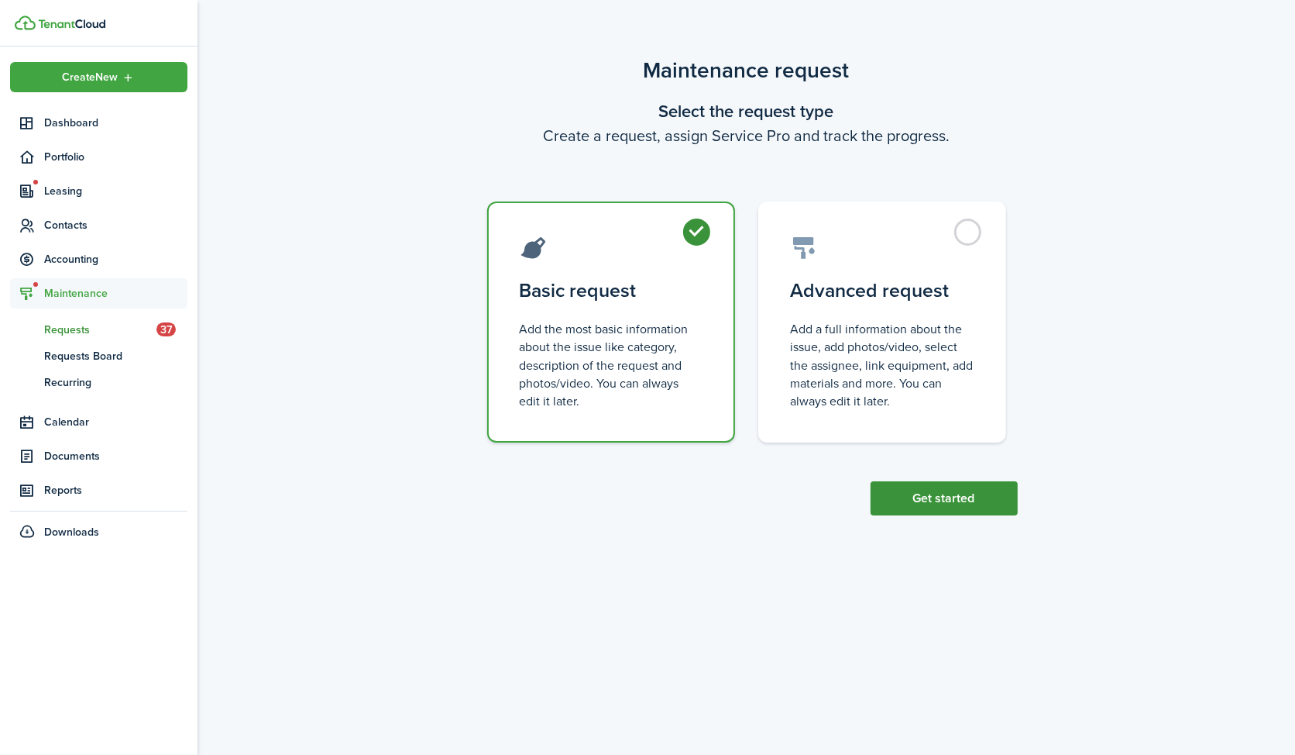
click at [947, 489] on button "Get started" at bounding box center [944, 498] width 147 height 34
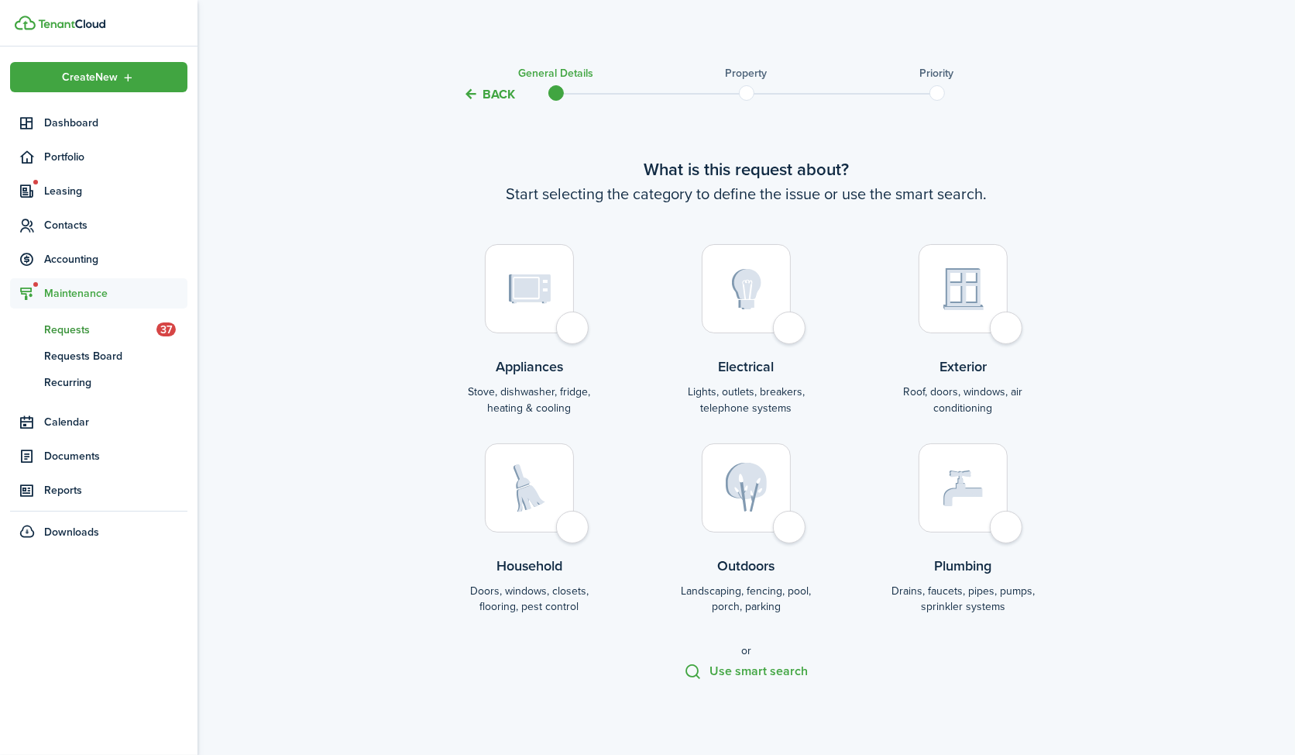
click at [779, 261] on div at bounding box center [746, 288] width 89 height 89
radio input "true"
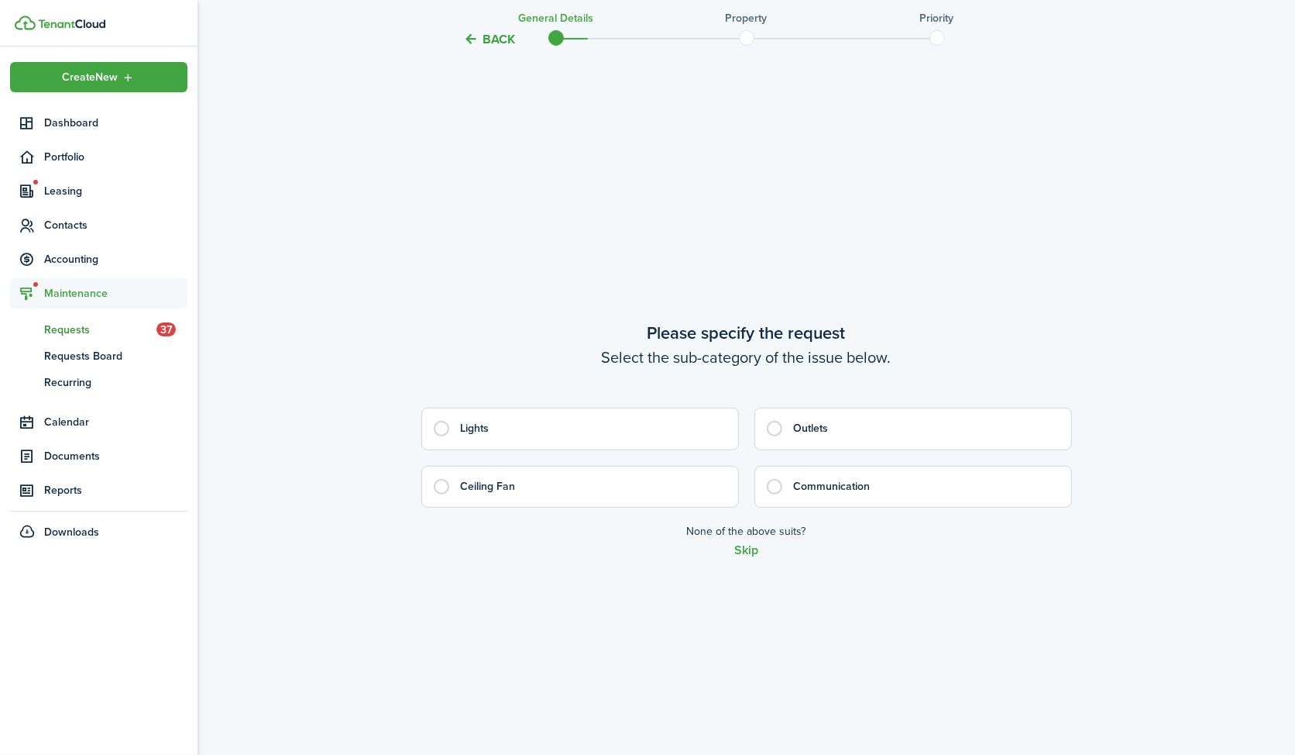
scroll to position [651, 0]
click at [753, 554] on button "Skip" at bounding box center [746, 550] width 24 height 14
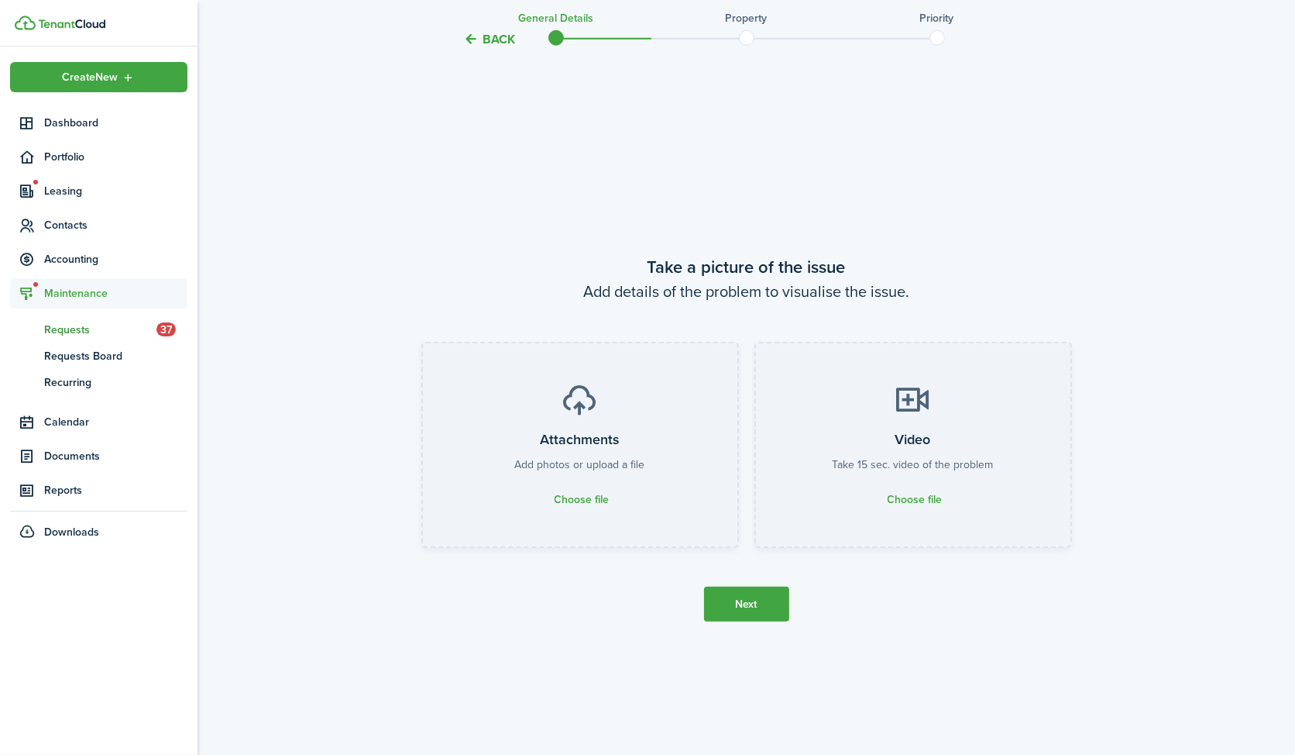
click at [750, 594] on button "Next" at bounding box center [746, 603] width 85 height 35
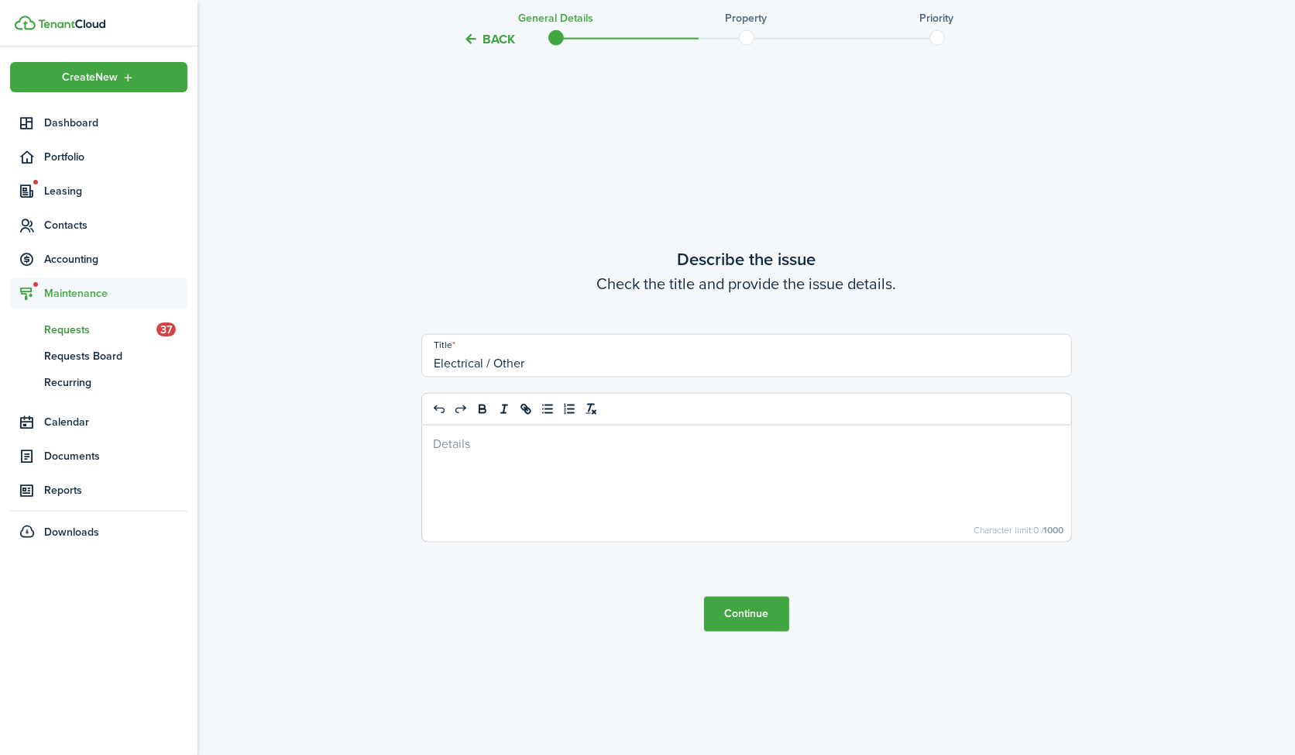
scroll to position [2161, 0]
click at [560, 484] on div at bounding box center [746, 483] width 649 height 116
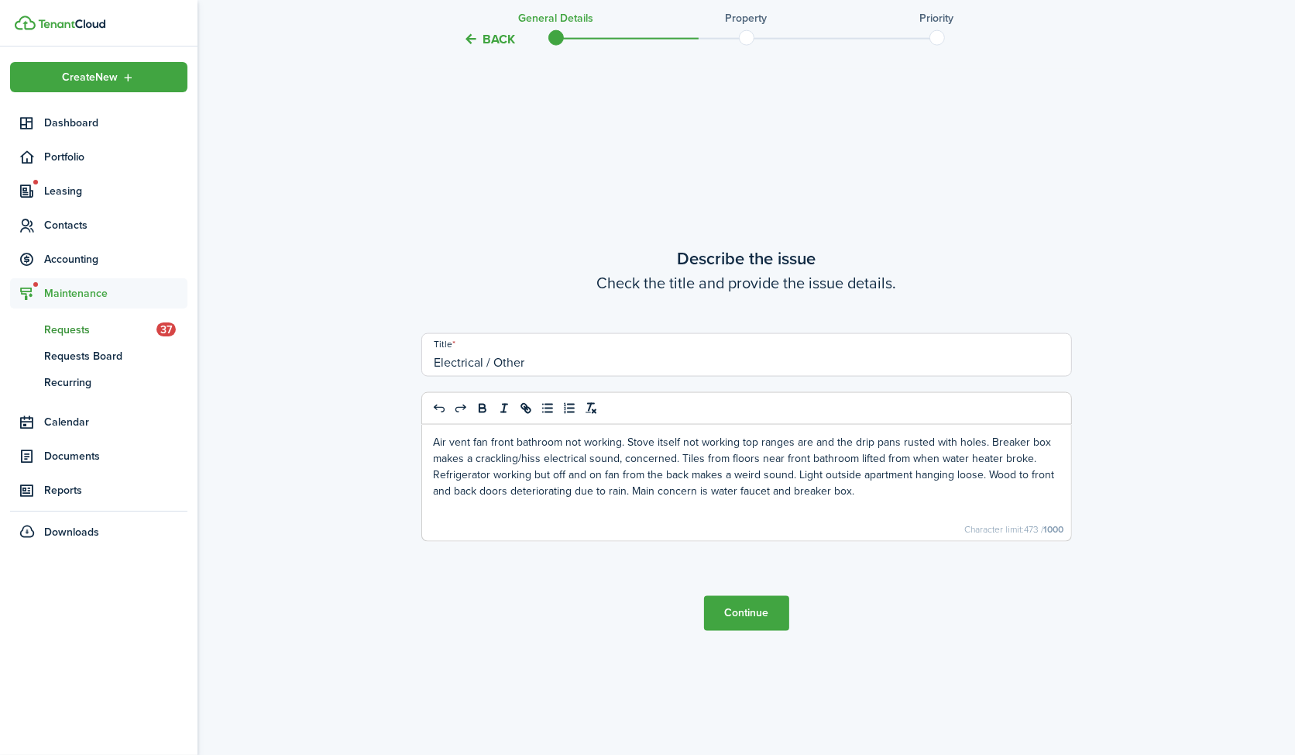
drag, startPoint x: 535, startPoint y: 357, endPoint x: 370, endPoint y: 355, distance: 165.8
type input "Breaker box making noises"
drag, startPoint x: 882, startPoint y: 497, endPoint x: 630, endPoint y: 493, distance: 252.6
click at [630, 493] on p "Air vent fan front bathroom not working. Stove itself not working top ranges ar…" at bounding box center [747, 466] width 626 height 65
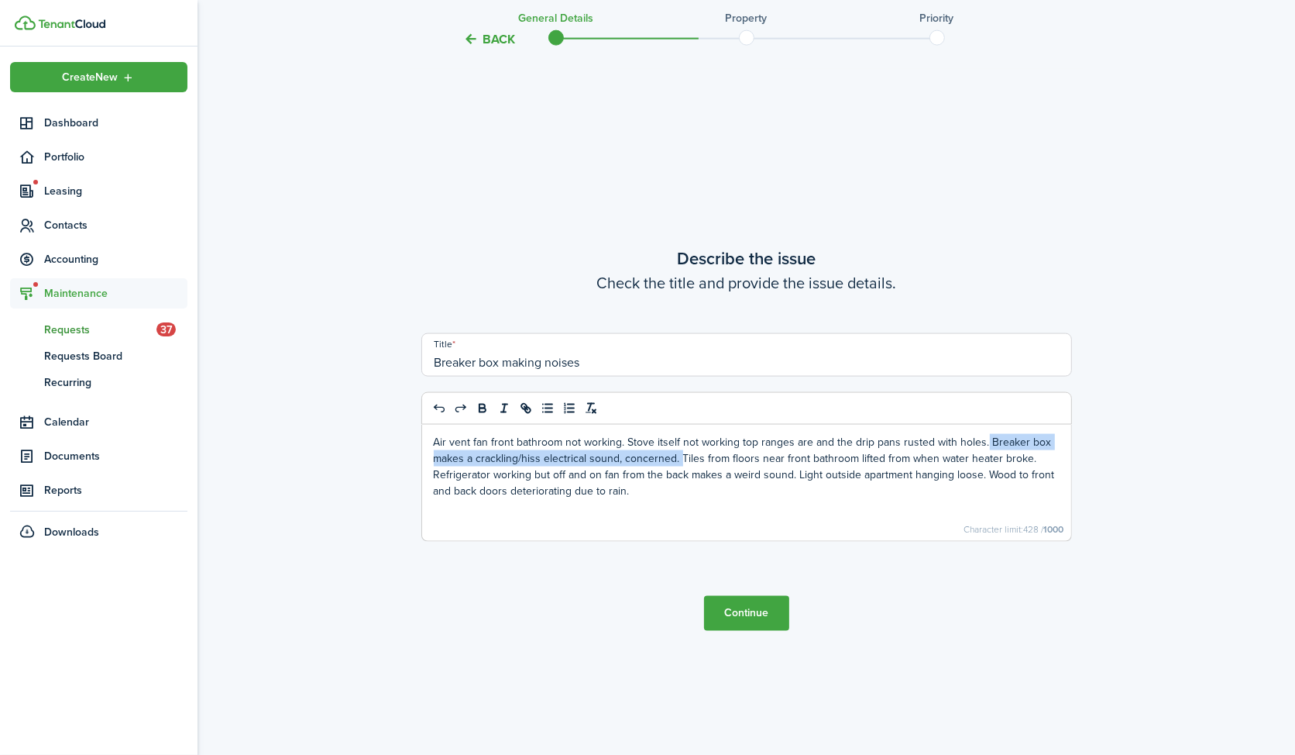
drag, startPoint x: 678, startPoint y: 459, endPoint x: 982, endPoint y: 441, distance: 304.2
click at [982, 441] on p "Air vent fan front bathroom not working. Stove itself not working top ranges ar…" at bounding box center [747, 466] width 626 height 65
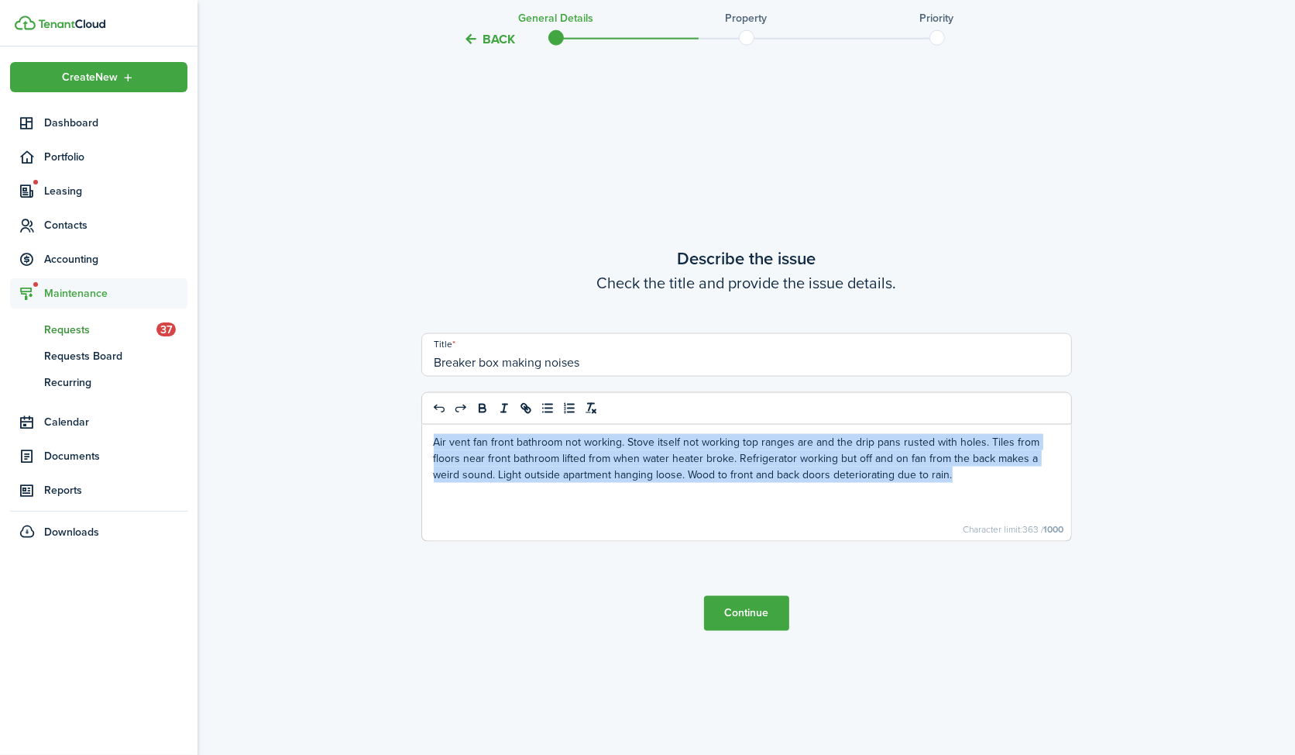
drag, startPoint x: 957, startPoint y: 487, endPoint x: 411, endPoint y: 447, distance: 546.9
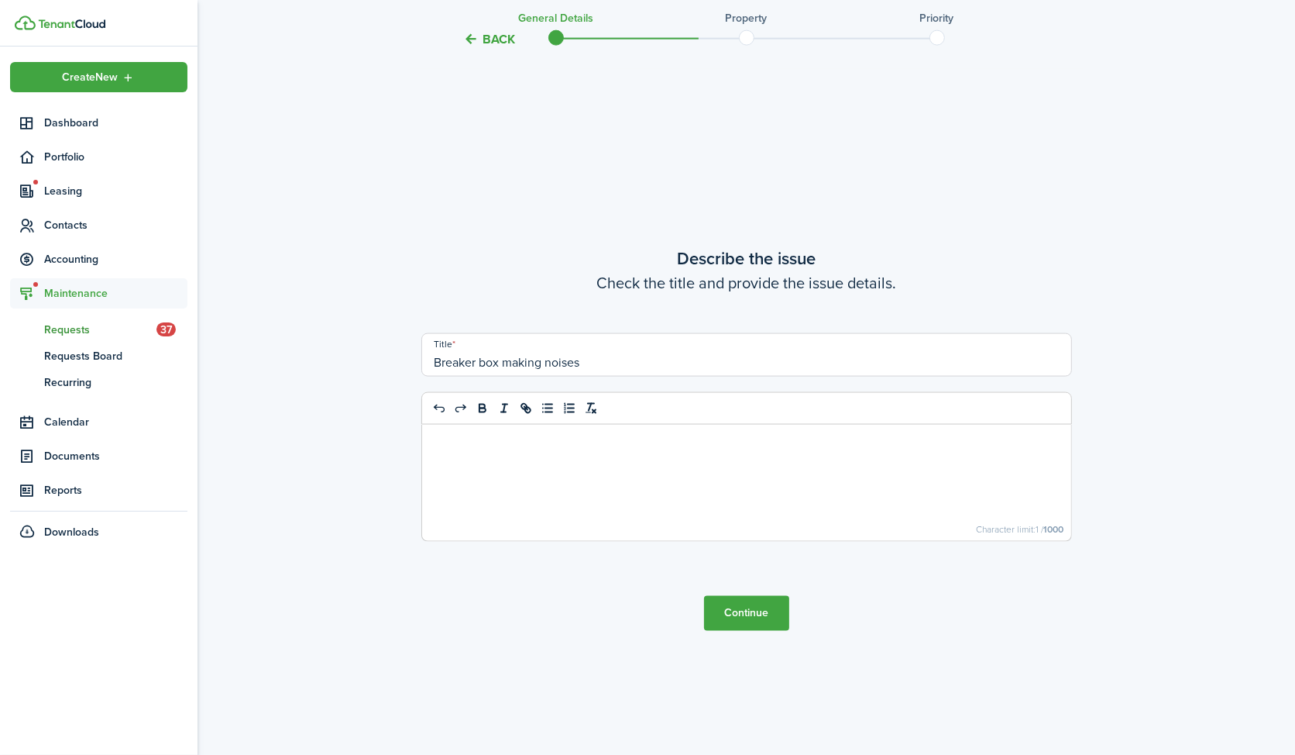
click at [748, 623] on button "Continue" at bounding box center [746, 613] width 85 height 35
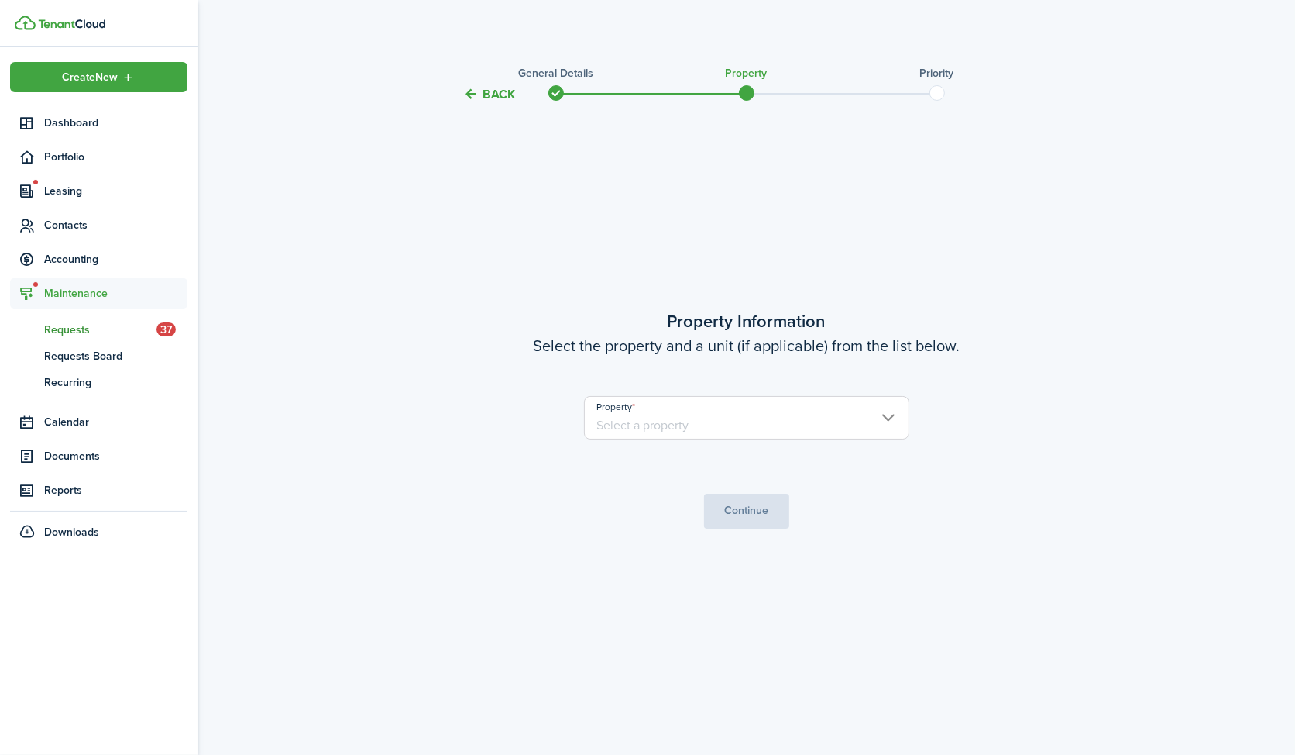
click at [747, 437] on input "Property" at bounding box center [746, 417] width 325 height 43
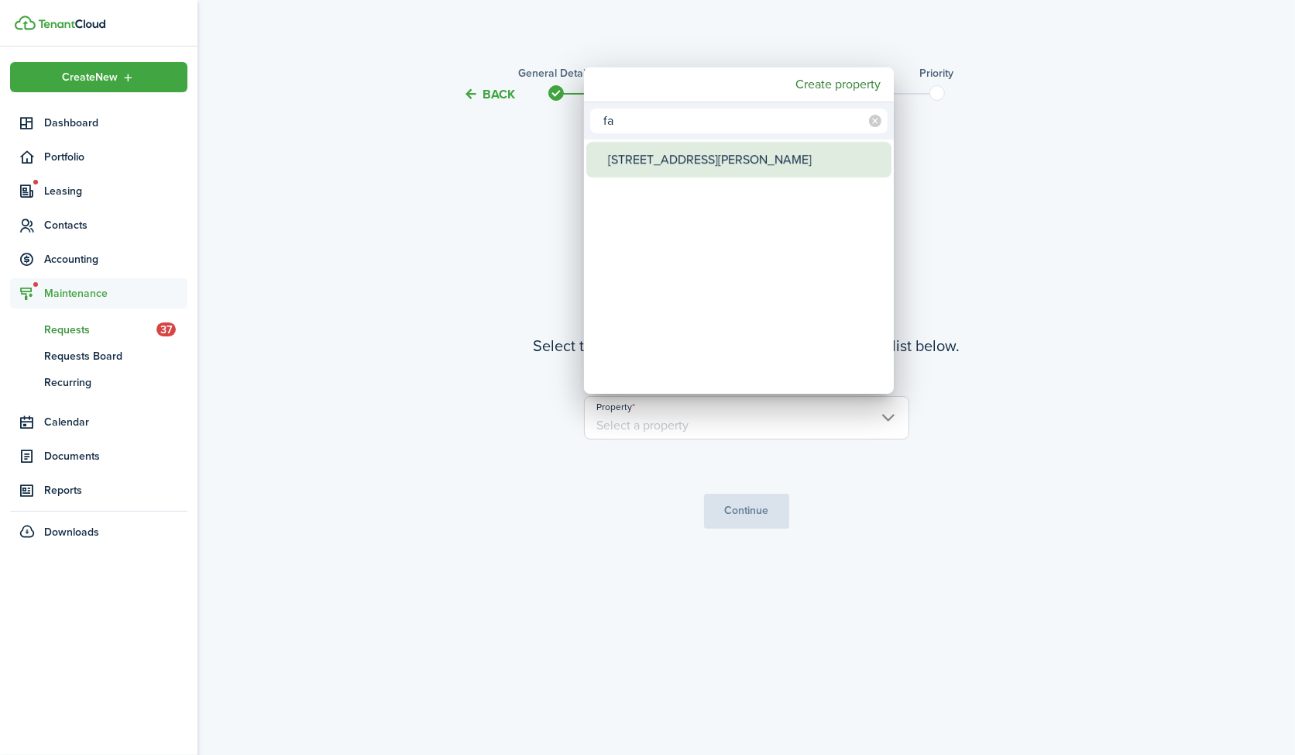
type input "fa"
click at [650, 150] on div "[STREET_ADDRESS][PERSON_NAME]" at bounding box center [745, 160] width 274 height 36
type input "[STREET_ADDRESS][PERSON_NAME]"
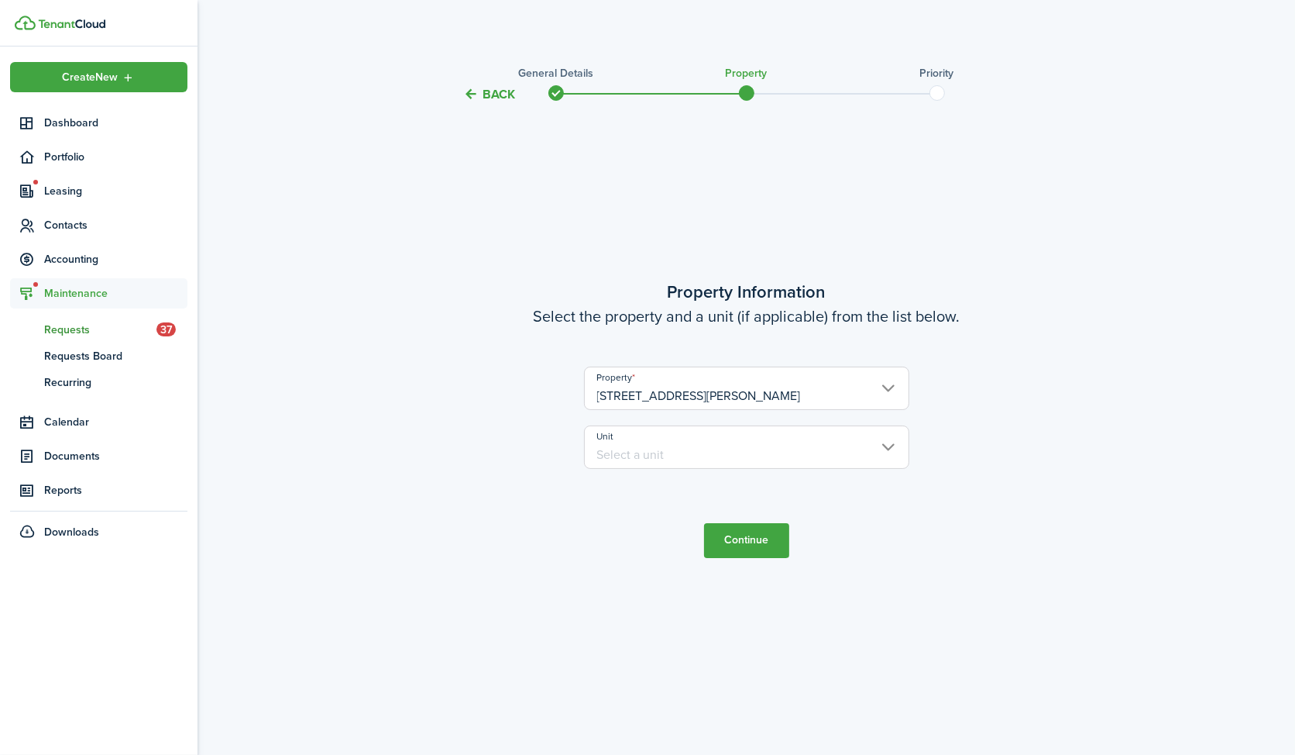
click at [655, 439] on input "Unit" at bounding box center [746, 446] width 325 height 43
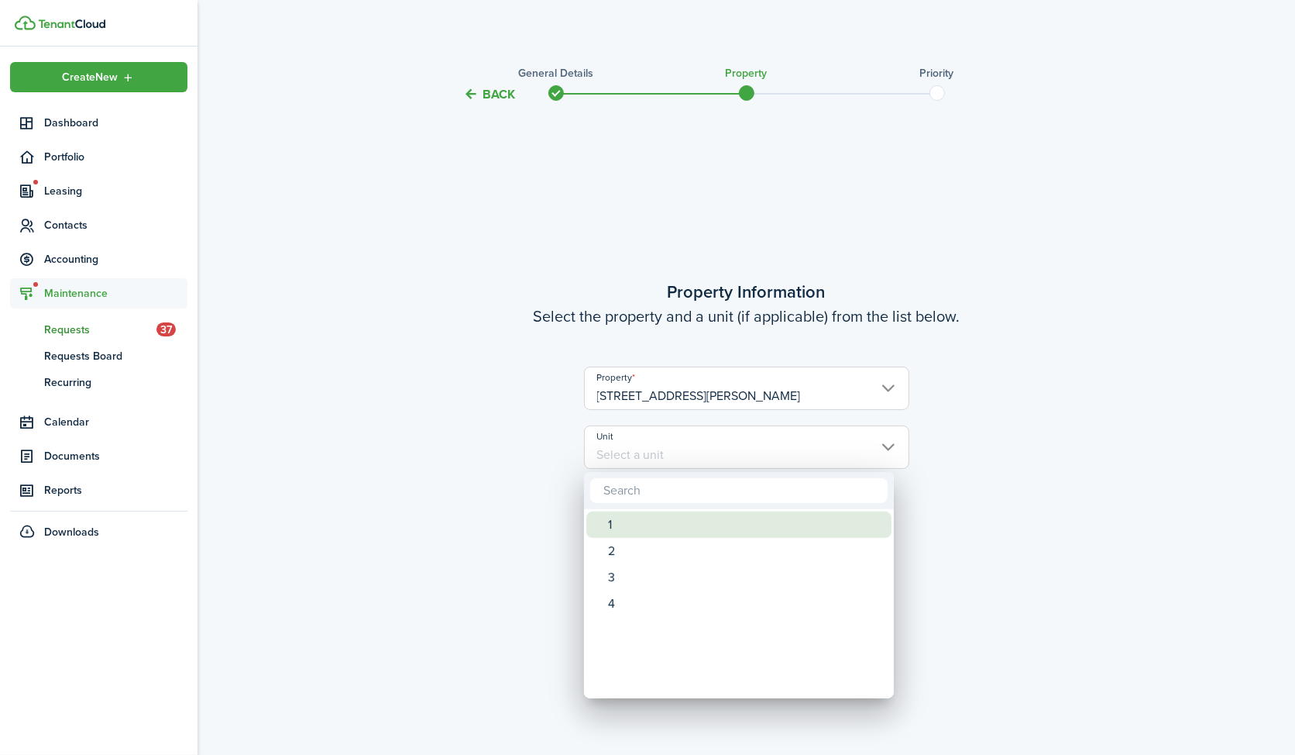
click at [633, 512] on div "1" at bounding box center [745, 524] width 274 height 26
type input "1"
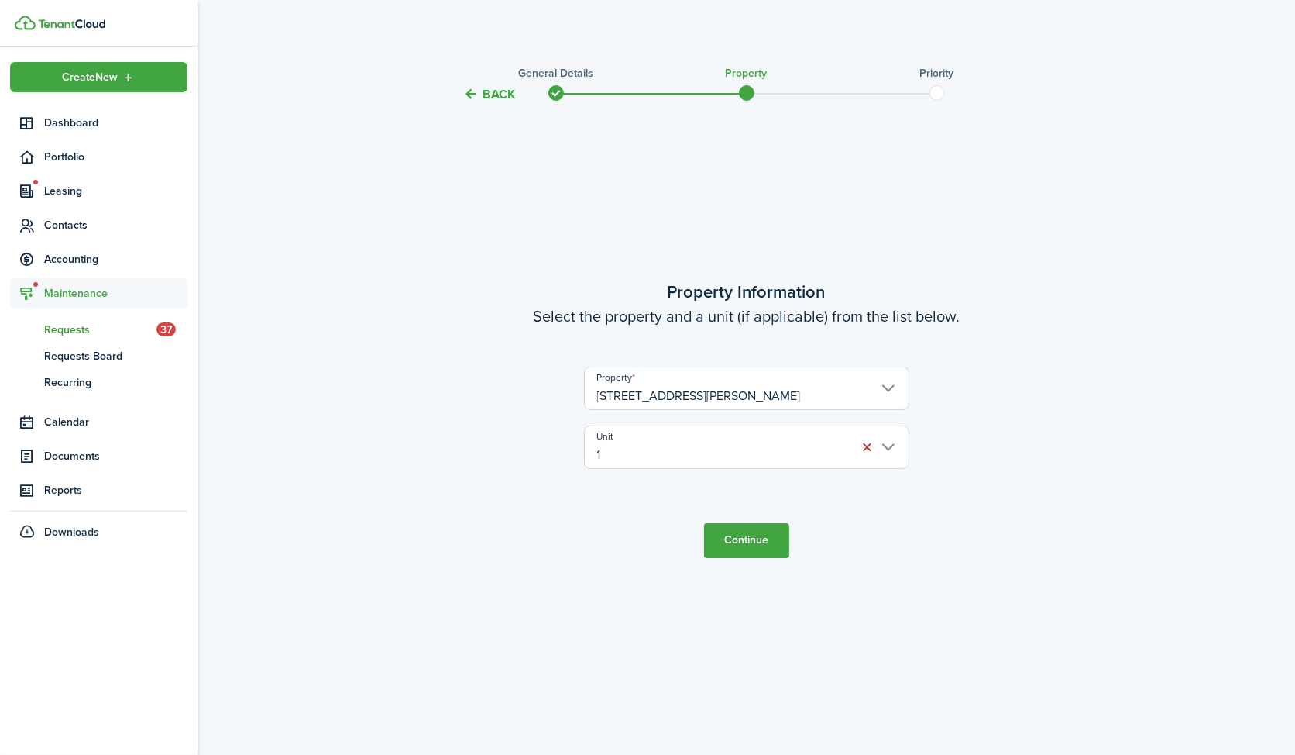
click at [746, 540] on button "Continue" at bounding box center [746, 540] width 85 height 35
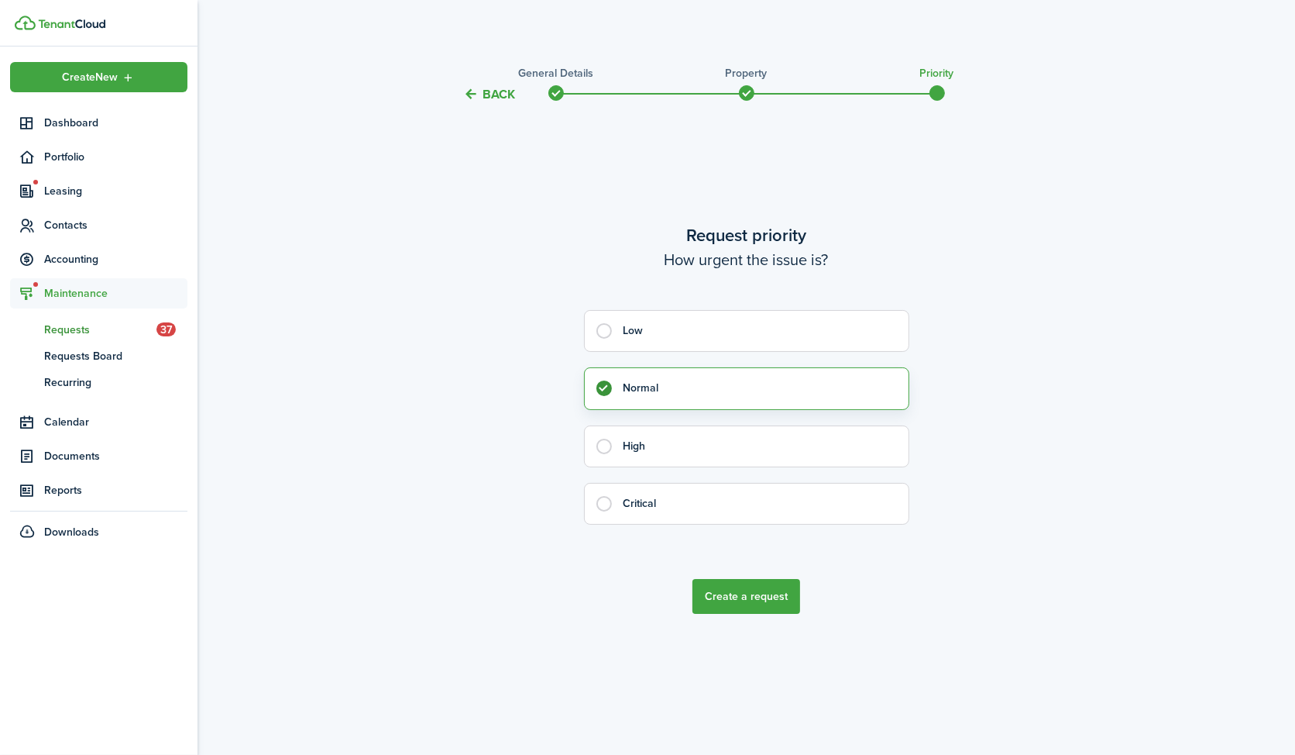
click at [748, 602] on button "Create a request" at bounding box center [747, 596] width 108 height 35
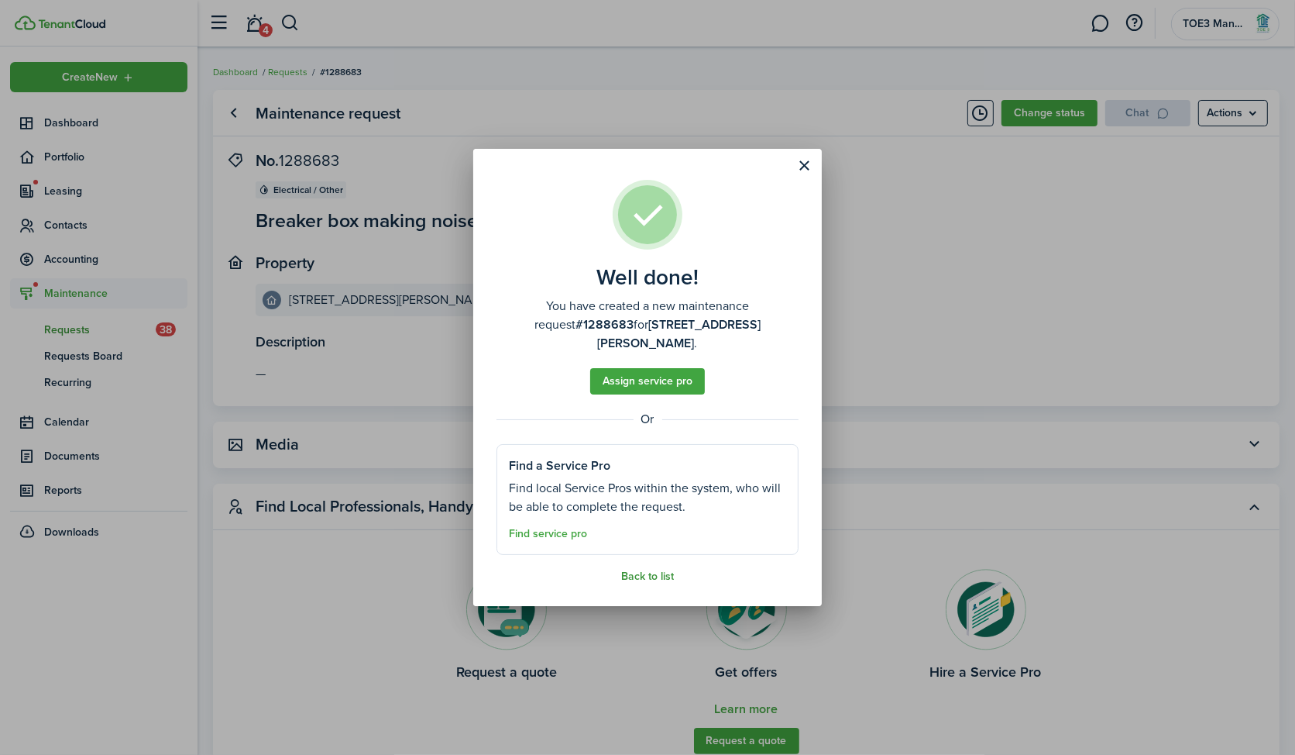
click at [638, 570] on link "Back to list" at bounding box center [647, 576] width 53 height 12
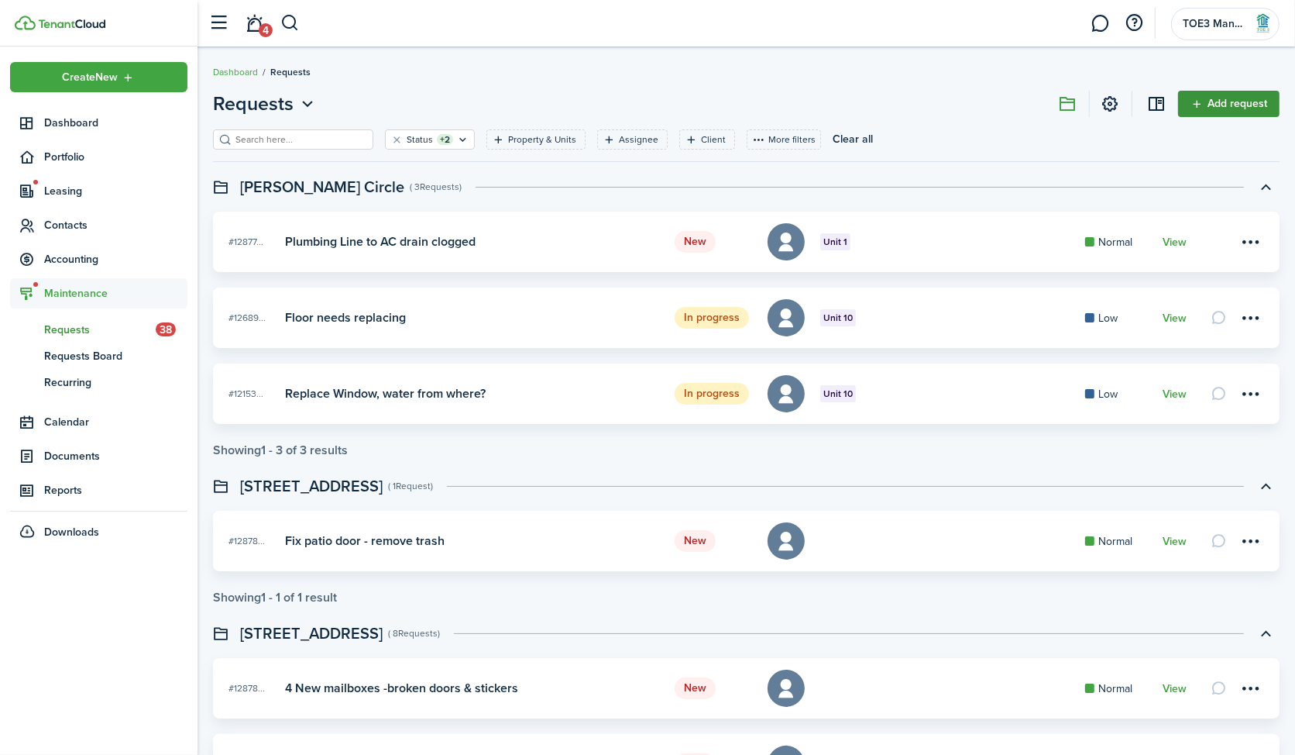
click at [1240, 115] on link "Add request" at bounding box center [1228, 104] width 101 height 26
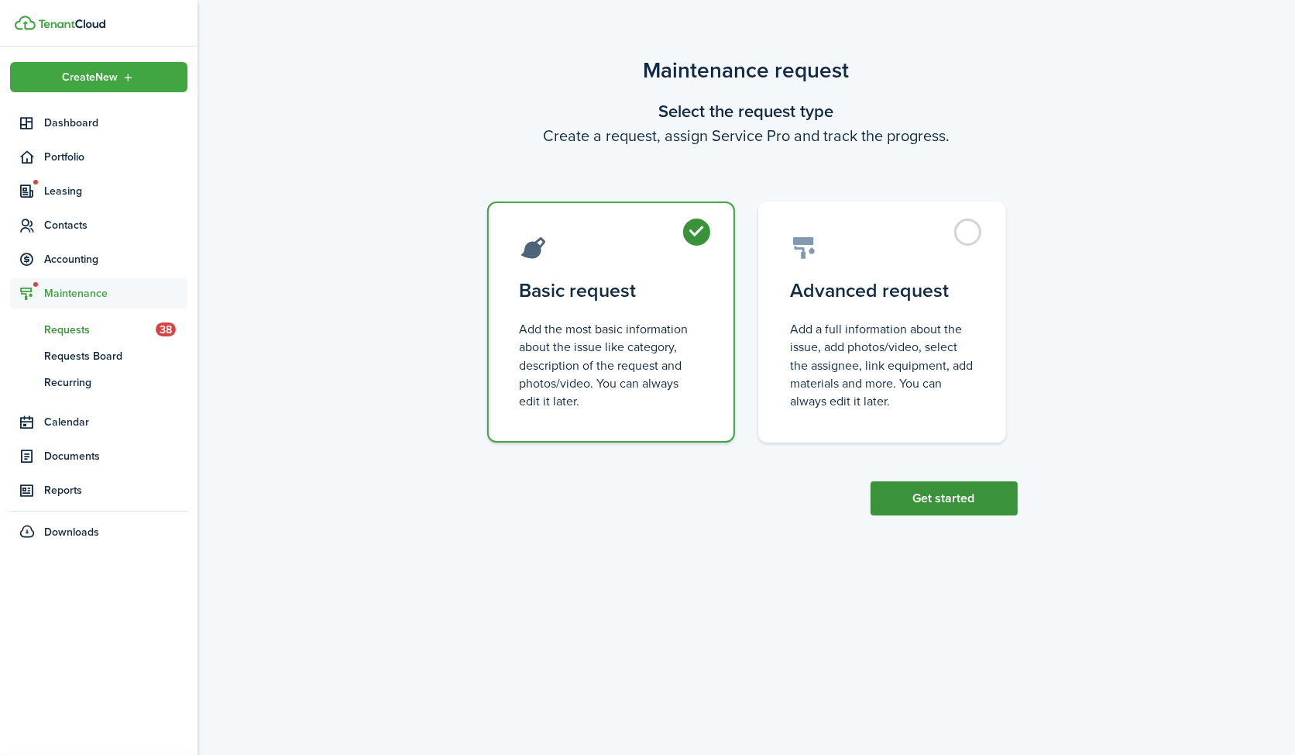
click at [938, 494] on button "Get started" at bounding box center [944, 498] width 147 height 34
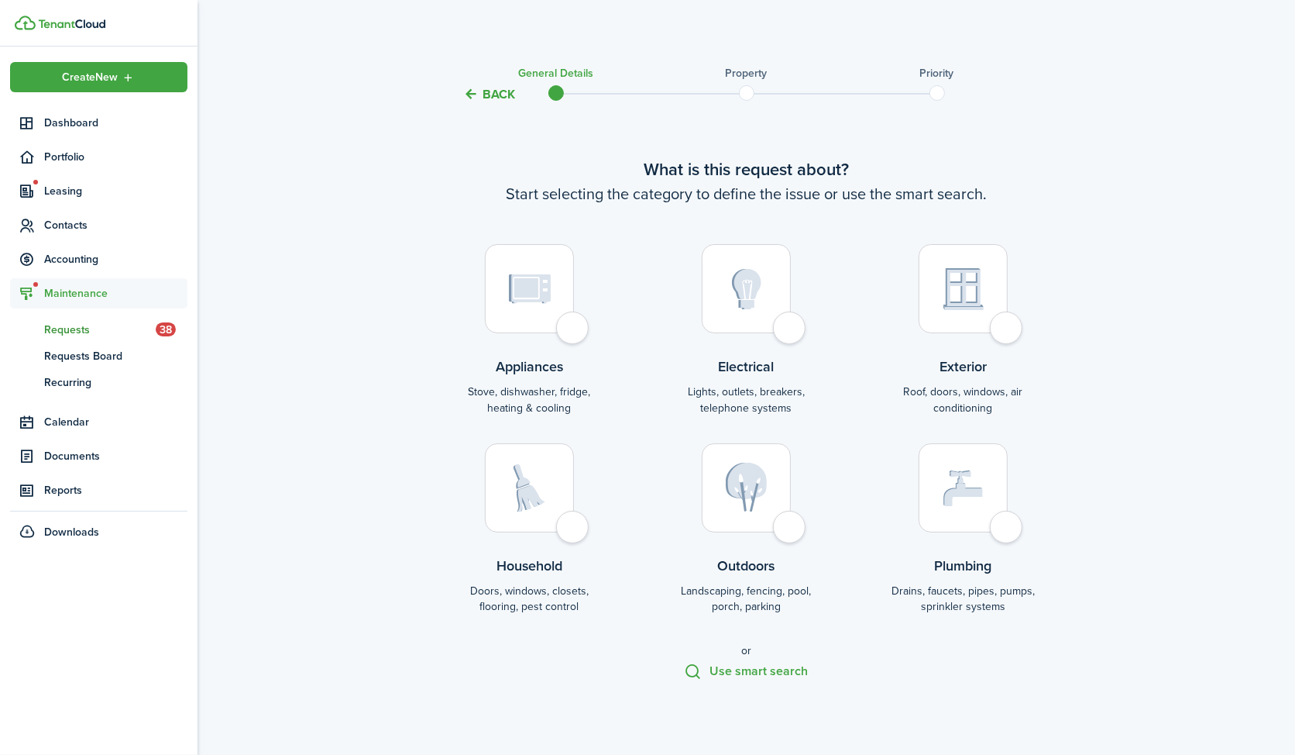
click at [547, 300] on img at bounding box center [530, 288] width 42 height 29
radio input "true"
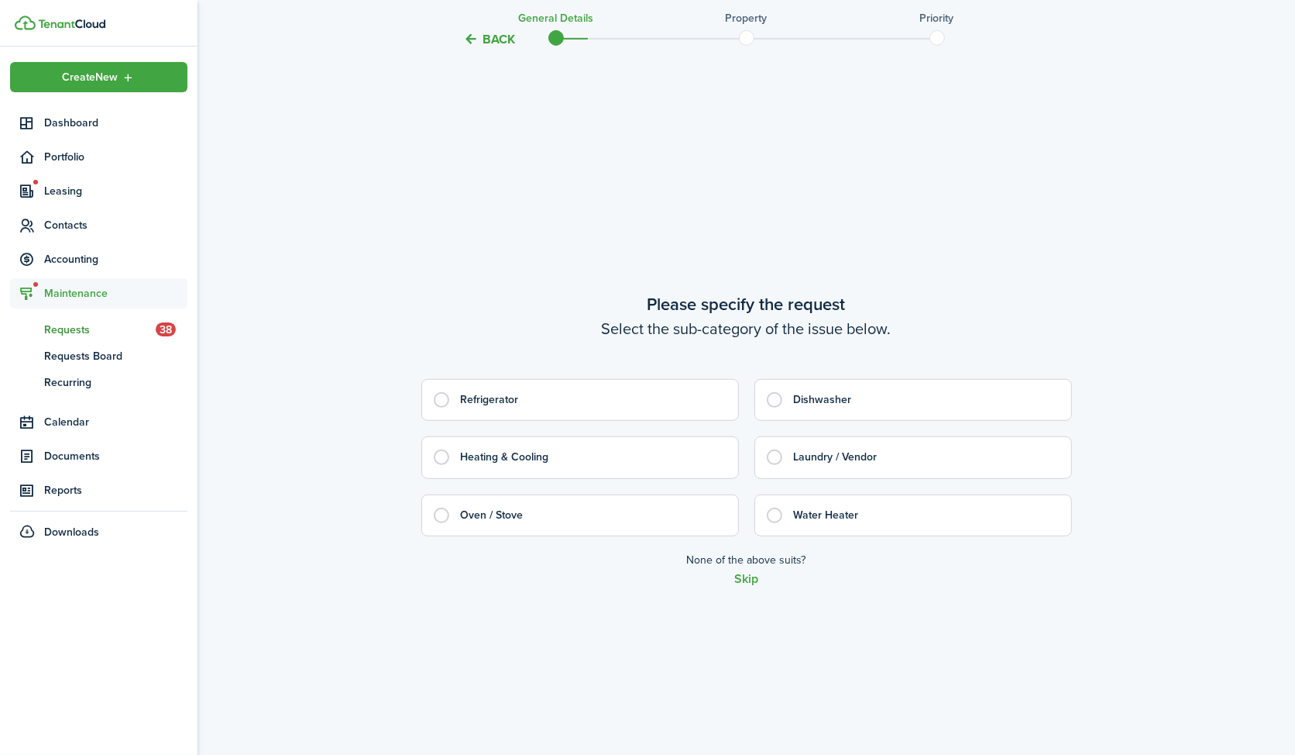
scroll to position [651, 0]
click at [745, 586] on tc-wizard-step "Please specify the request Select the sub-category of the issue below. Refriger…" at bounding box center [746, 438] width 651 height 755
click at [741, 563] on p "None of the above suits?" at bounding box center [746, 560] width 119 height 16
click at [744, 572] on button "Skip" at bounding box center [746, 579] width 24 height 14
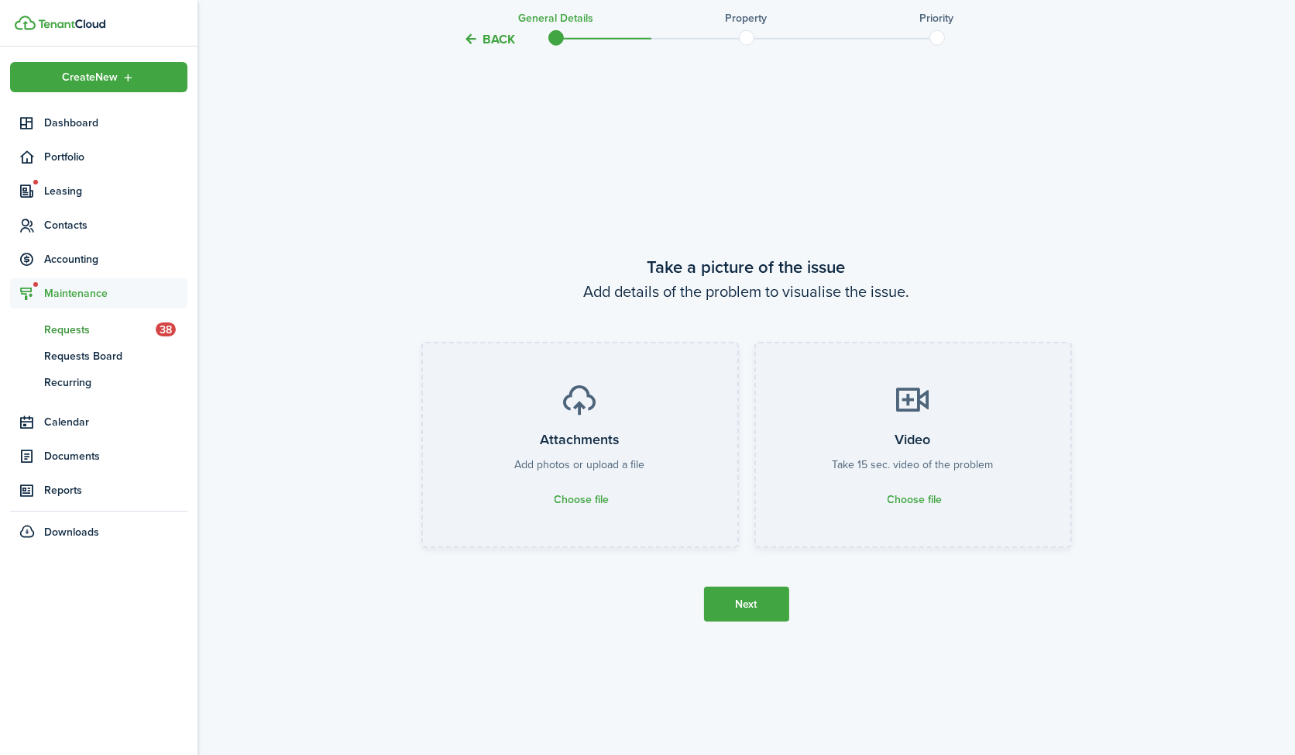
click at [752, 599] on button "Next" at bounding box center [746, 603] width 85 height 35
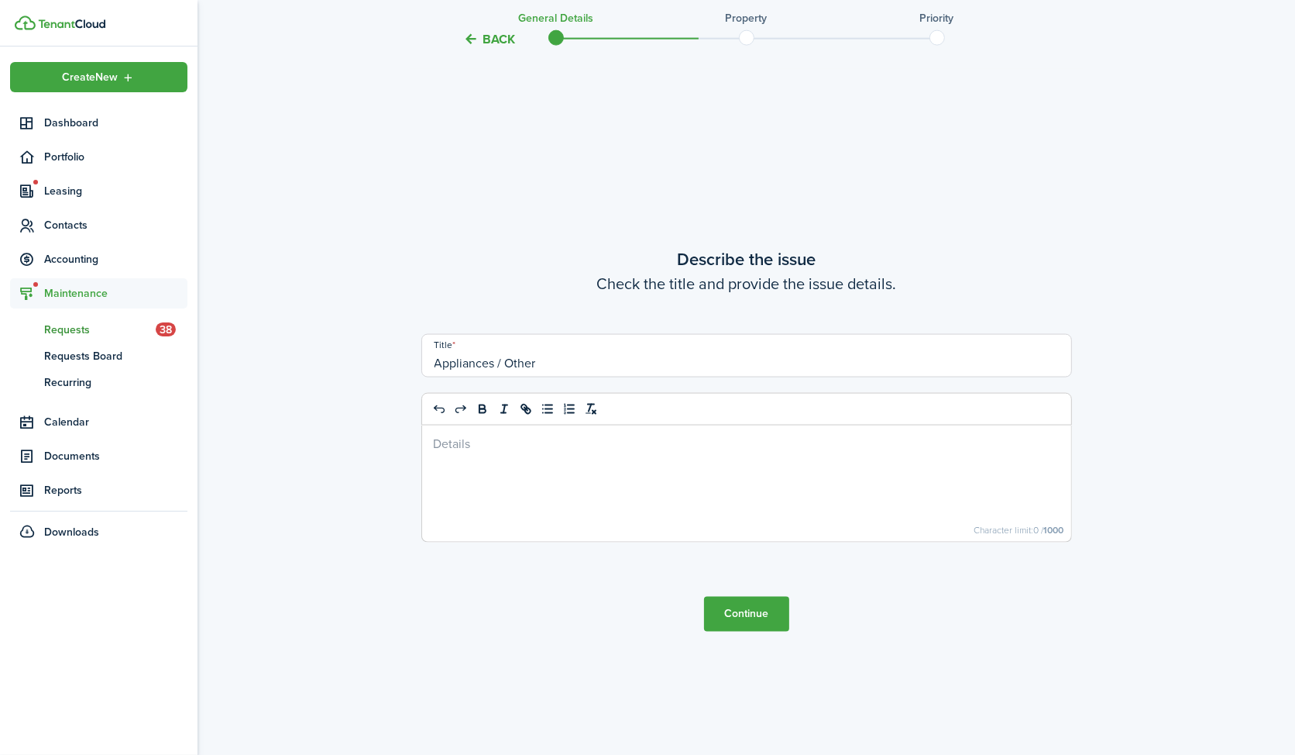
scroll to position [2161, 0]
click at [547, 480] on div at bounding box center [746, 483] width 649 height 116
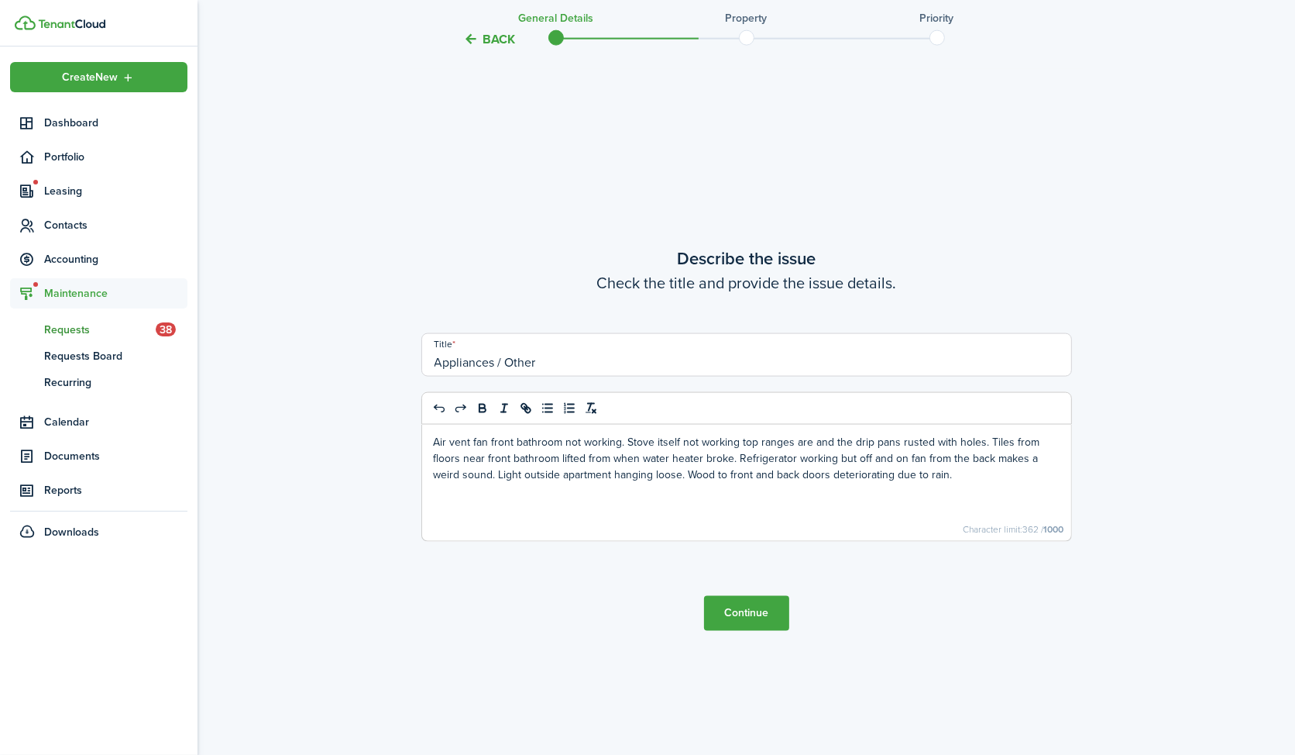
drag, startPoint x: 566, startPoint y: 368, endPoint x: 387, endPoint y: 363, distance: 179.8
type input "B"
type input "Front bathroom FAN not working"
drag, startPoint x: 628, startPoint y: 444, endPoint x: 428, endPoint y: 434, distance: 199.4
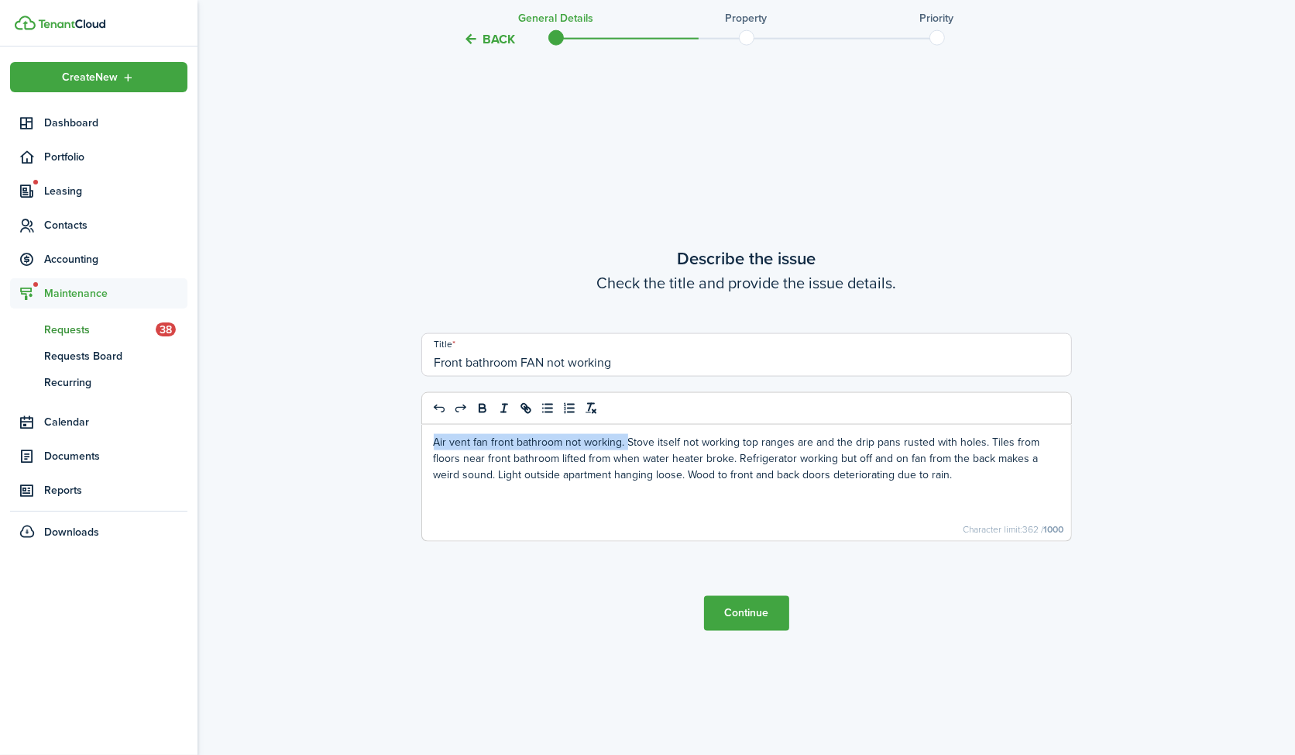
click at [428, 434] on div "Air vent fan front bathroom not working. Stove itself not working top ranges ar…" at bounding box center [746, 483] width 649 height 116
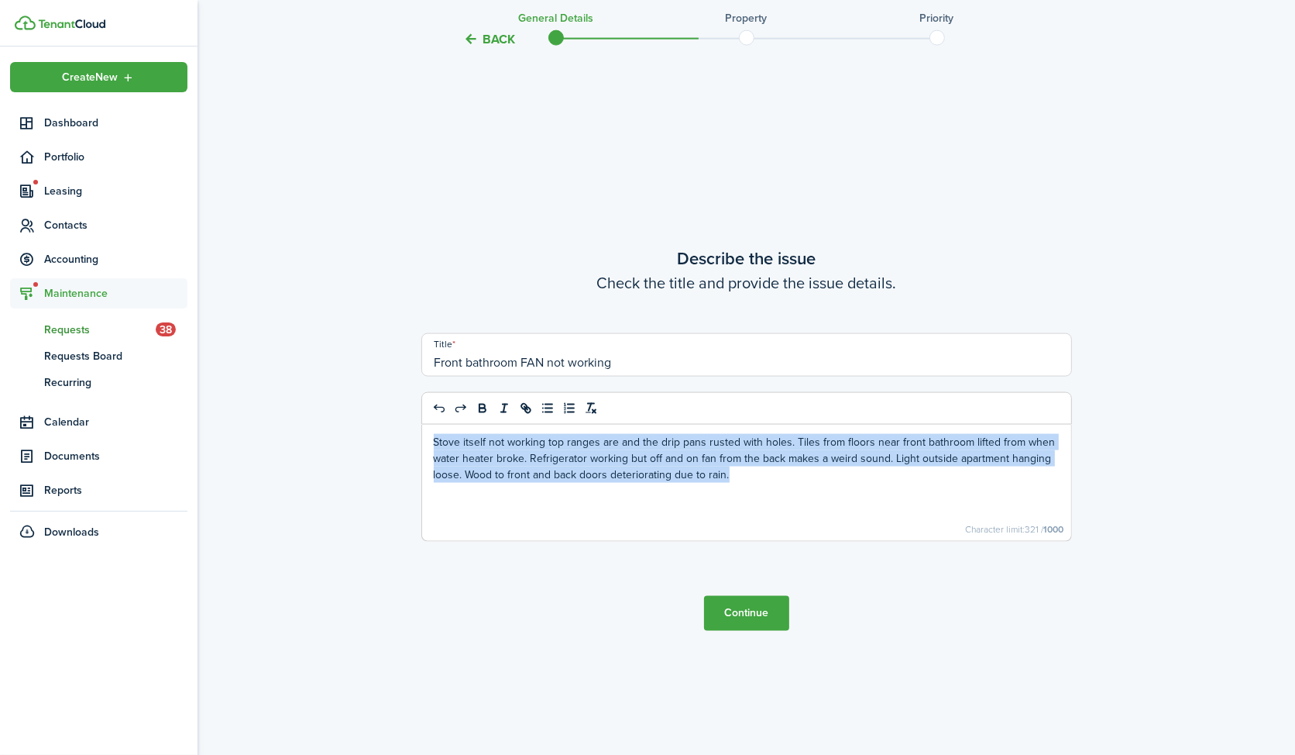
drag, startPoint x: 761, startPoint y: 518, endPoint x: 430, endPoint y: 435, distance: 341.1
click at [429, 435] on div "Stove itself not working top ranges are and the drip pans rusted with holes. Ti…" at bounding box center [746, 483] width 649 height 116
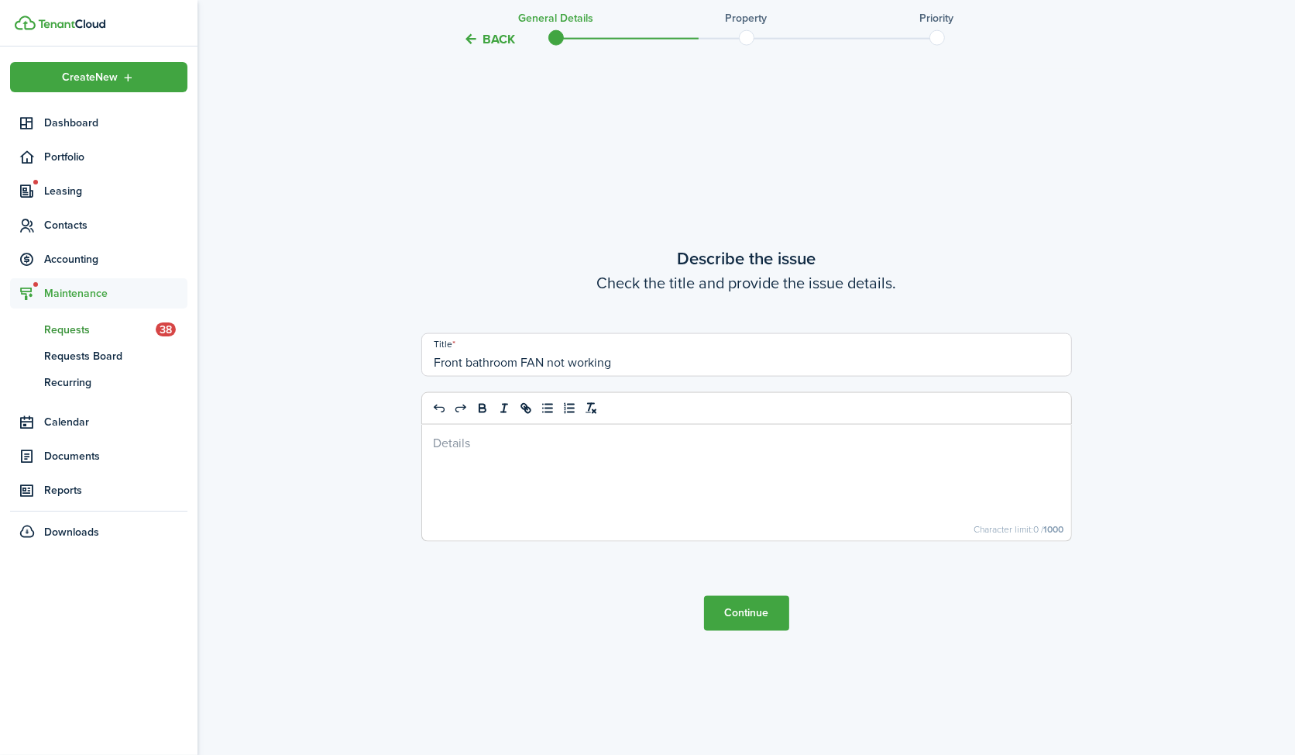
click at [728, 607] on button "Continue" at bounding box center [746, 613] width 85 height 35
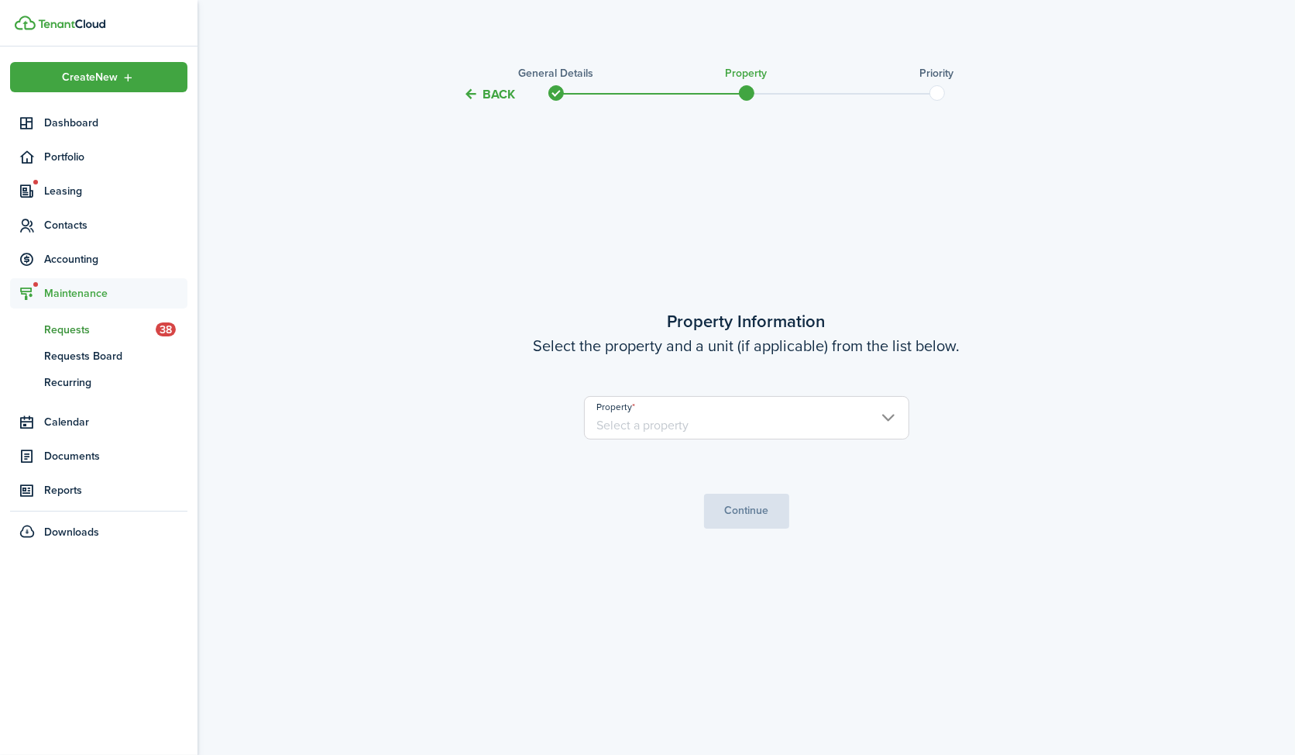
click at [749, 442] on property-select "Property" at bounding box center [746, 425] width 325 height 59
click at [751, 416] on input "Property" at bounding box center [746, 417] width 325 height 43
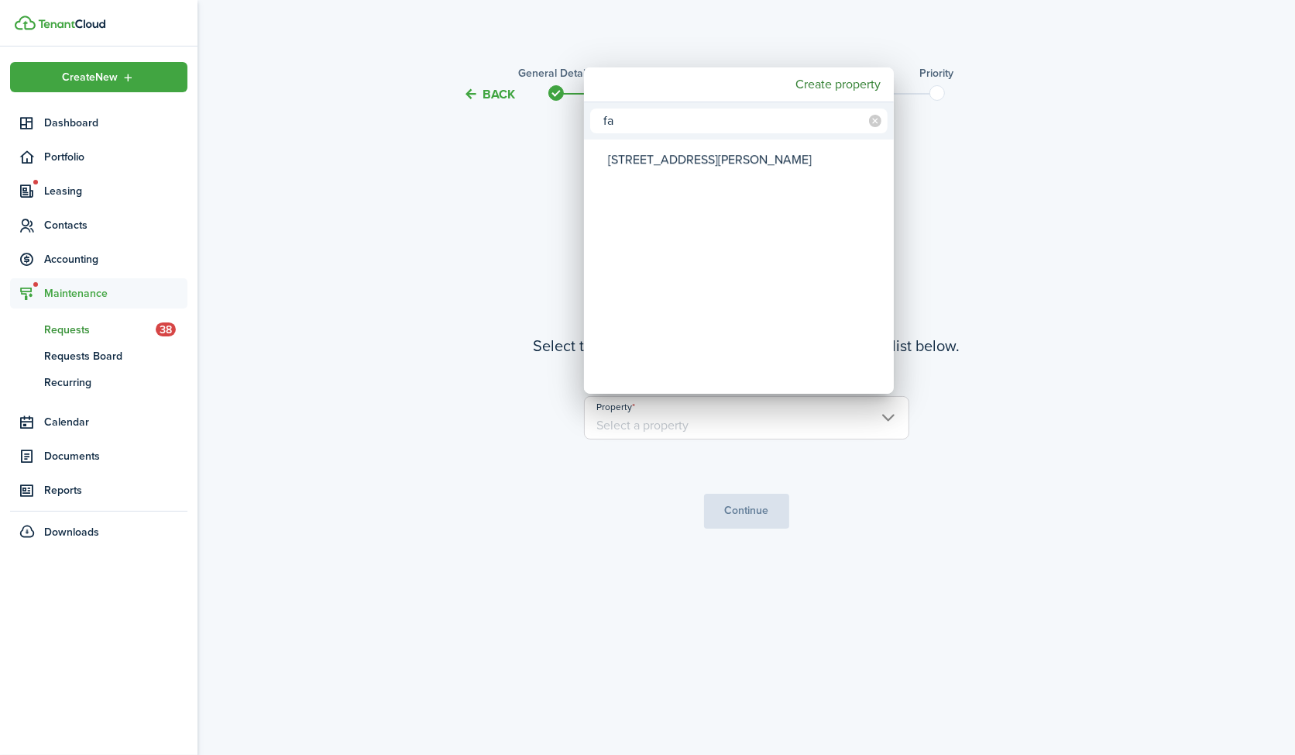
type input "fa"
click at [666, 163] on div "[STREET_ADDRESS][PERSON_NAME]" at bounding box center [745, 160] width 274 height 36
type input "[STREET_ADDRESS][PERSON_NAME]"
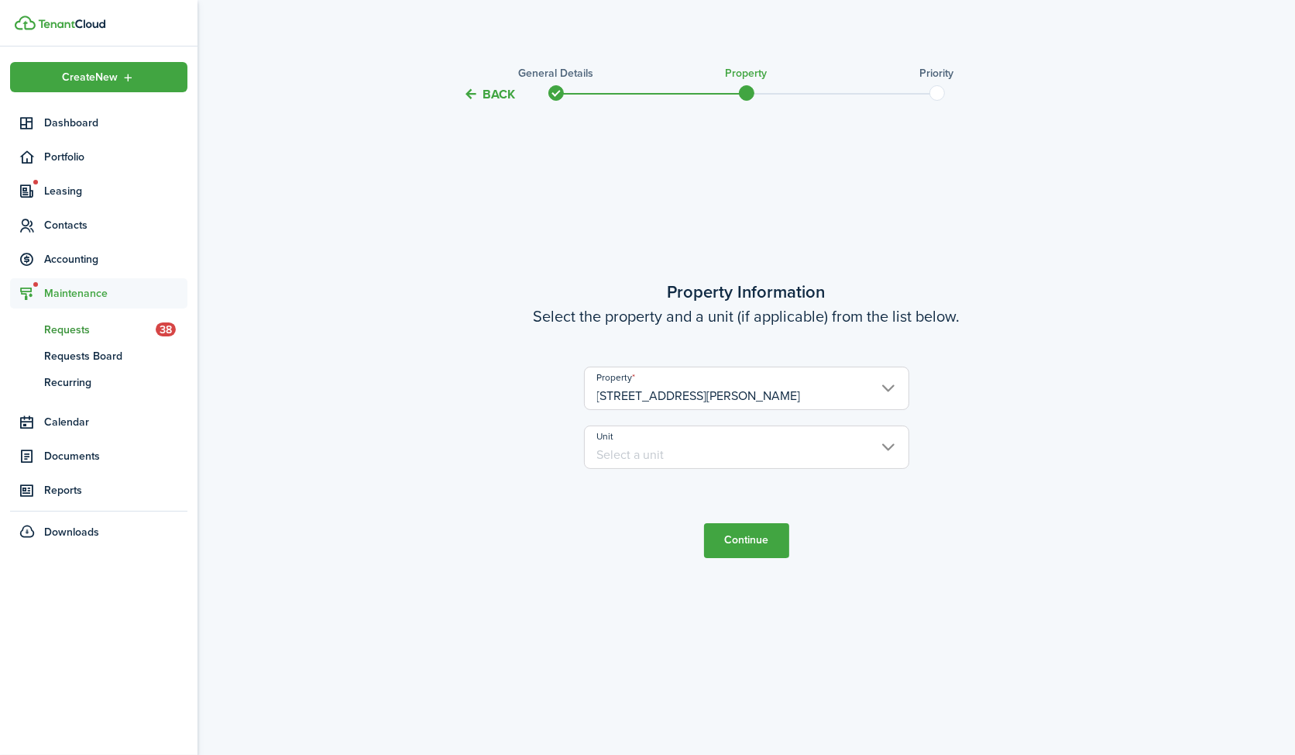
click at [669, 454] on input "Unit" at bounding box center [746, 446] width 325 height 43
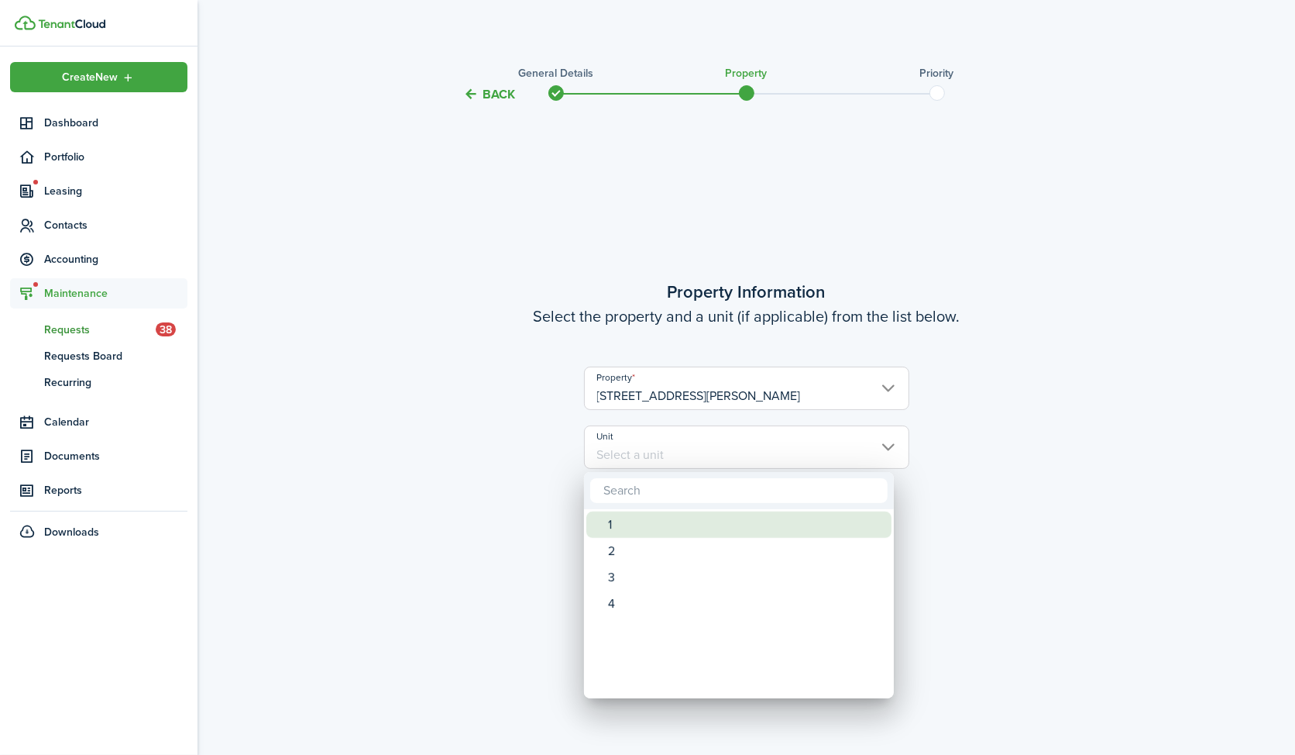
drag, startPoint x: 645, startPoint y: 508, endPoint x: 645, endPoint y: 518, distance: 10.1
click at [645, 518] on div "1 2 3 4" at bounding box center [739, 585] width 310 height 226
click at [645, 518] on div "1" at bounding box center [745, 524] width 274 height 26
type input "1"
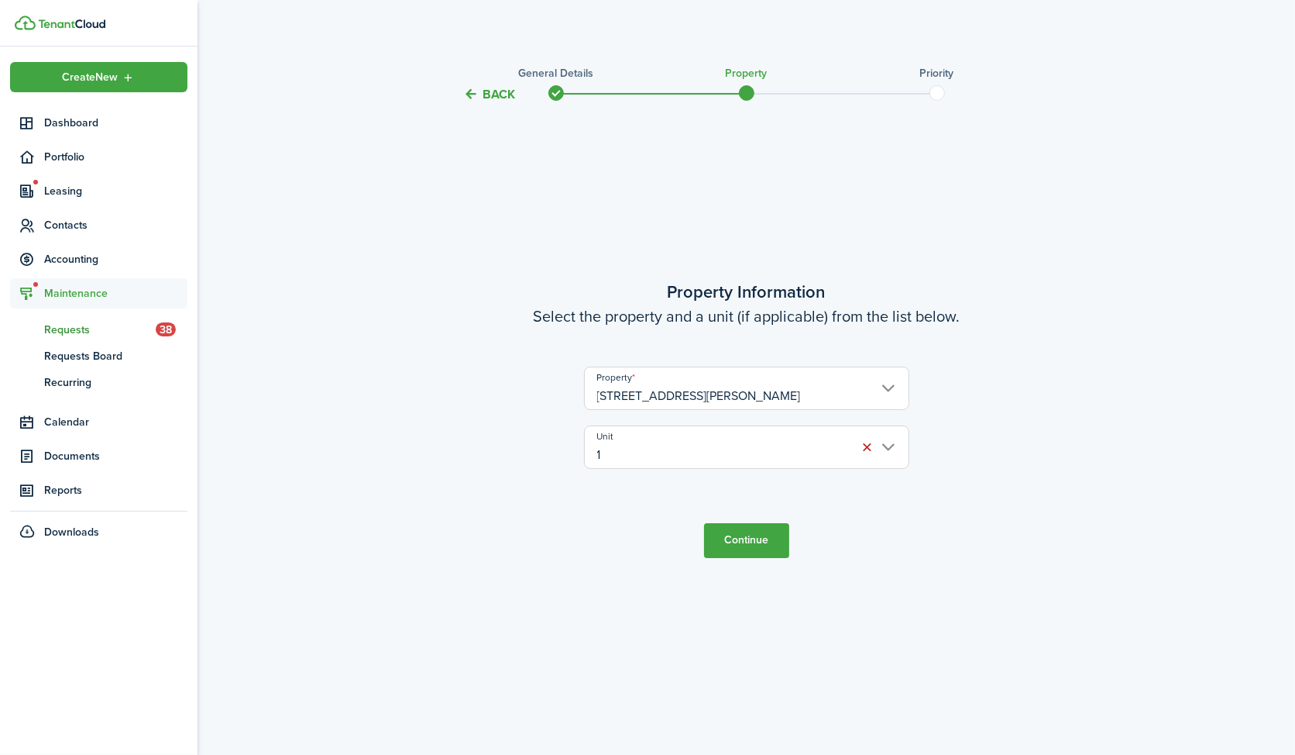
click at [756, 534] on button "Continue" at bounding box center [746, 540] width 85 height 35
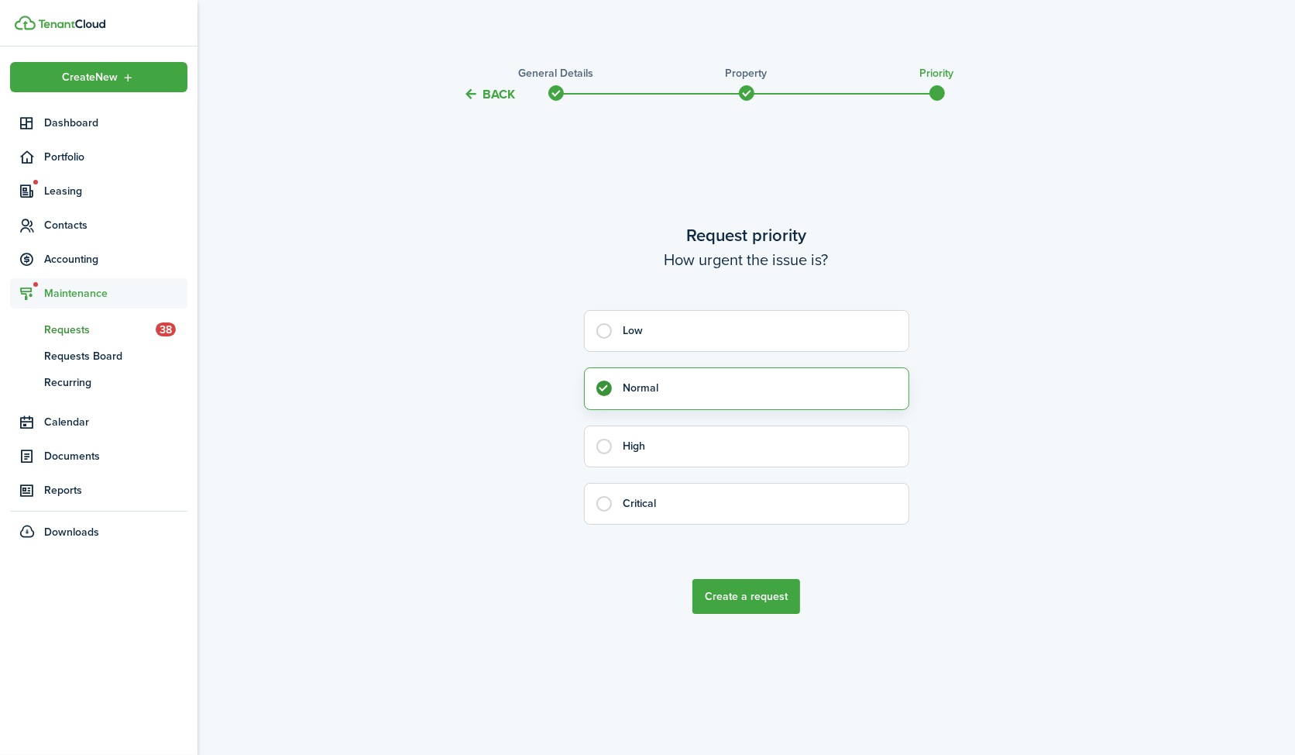
click at [750, 590] on button "Create a request" at bounding box center [747, 596] width 108 height 35
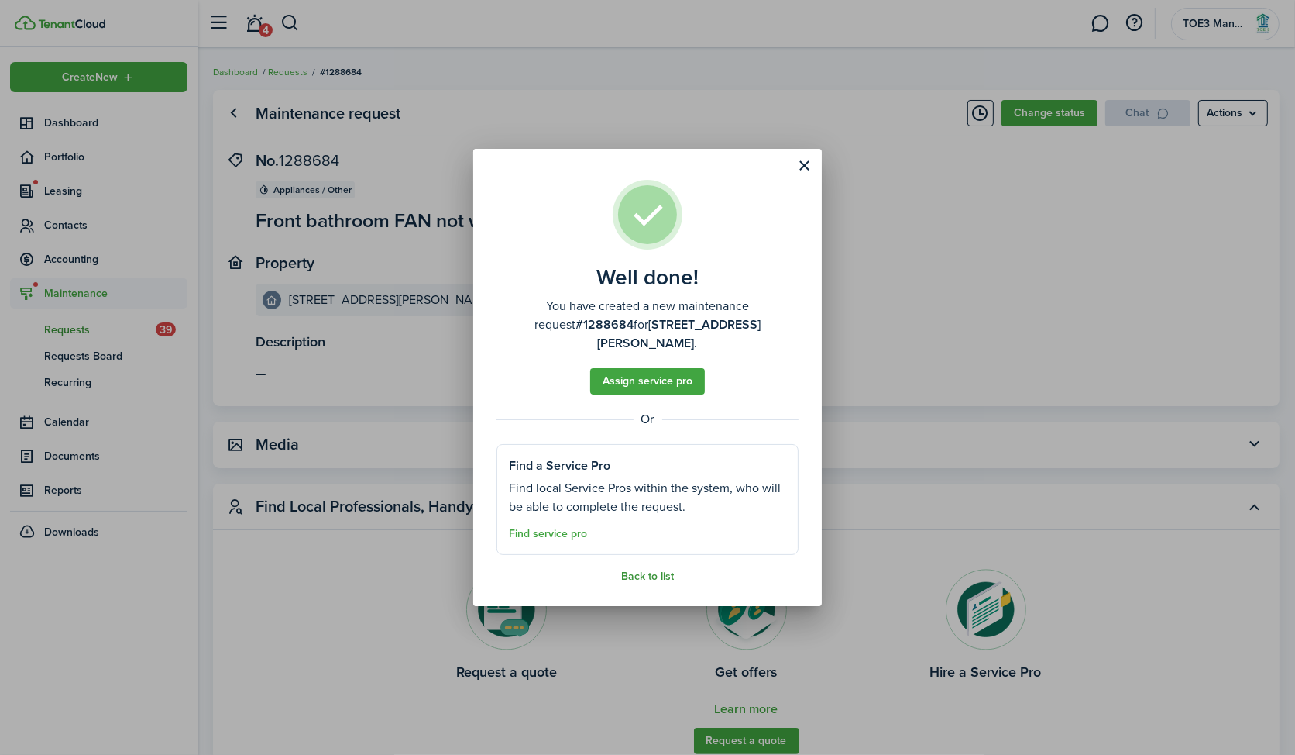
click at [660, 570] on link "Back to list" at bounding box center [647, 576] width 53 height 12
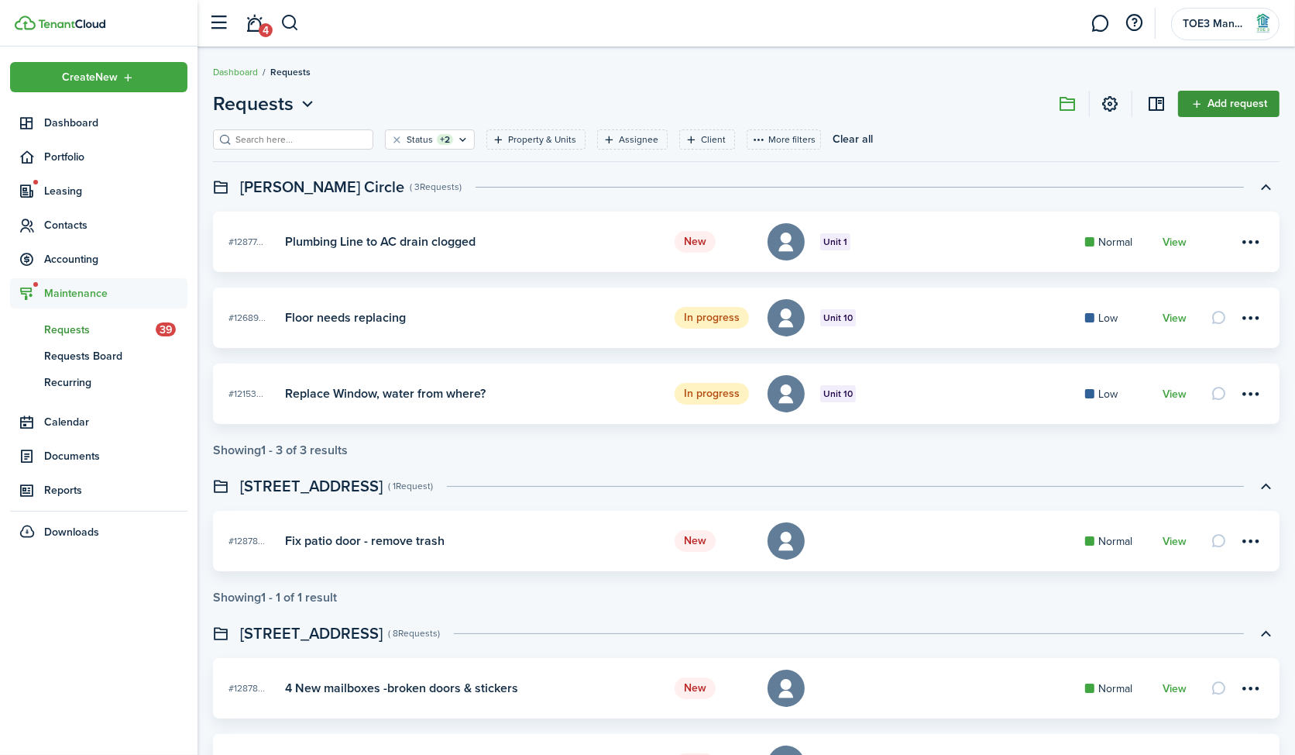
click at [1239, 98] on link "Add request" at bounding box center [1228, 104] width 101 height 26
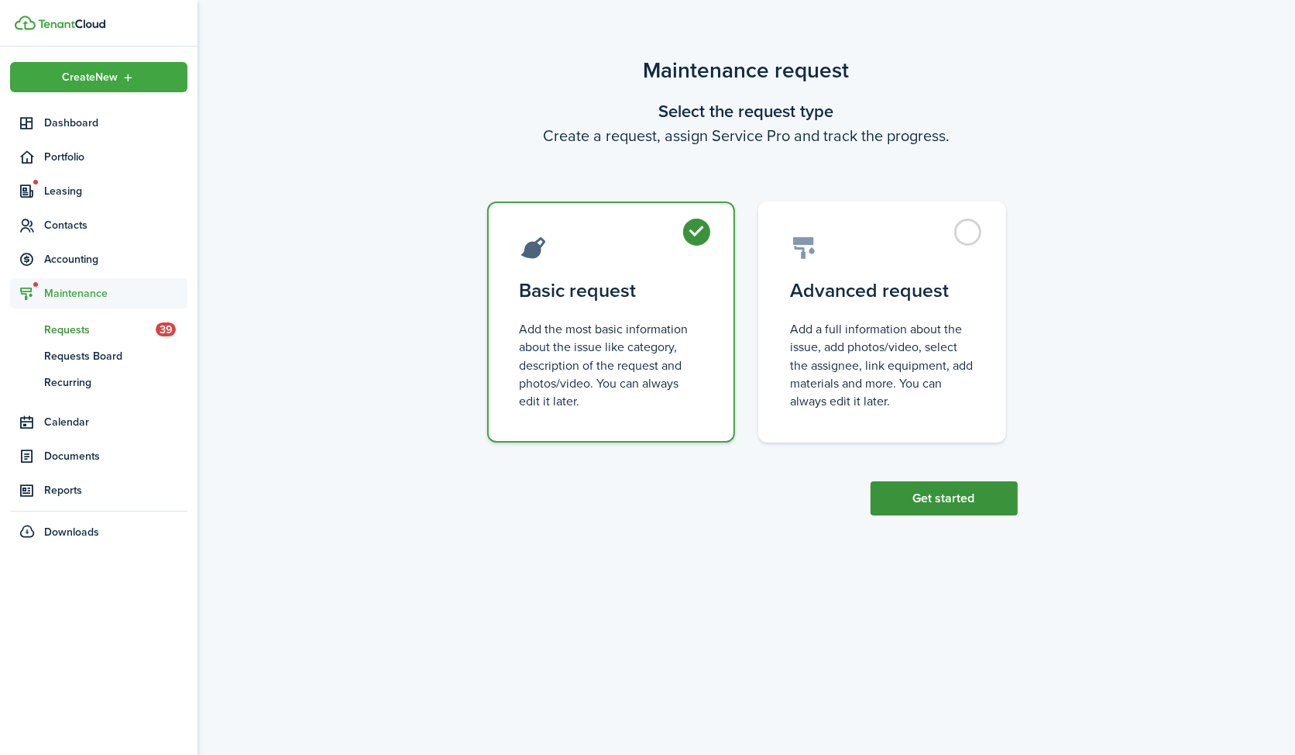
click at [920, 481] on button "Get started" at bounding box center [944, 498] width 147 height 34
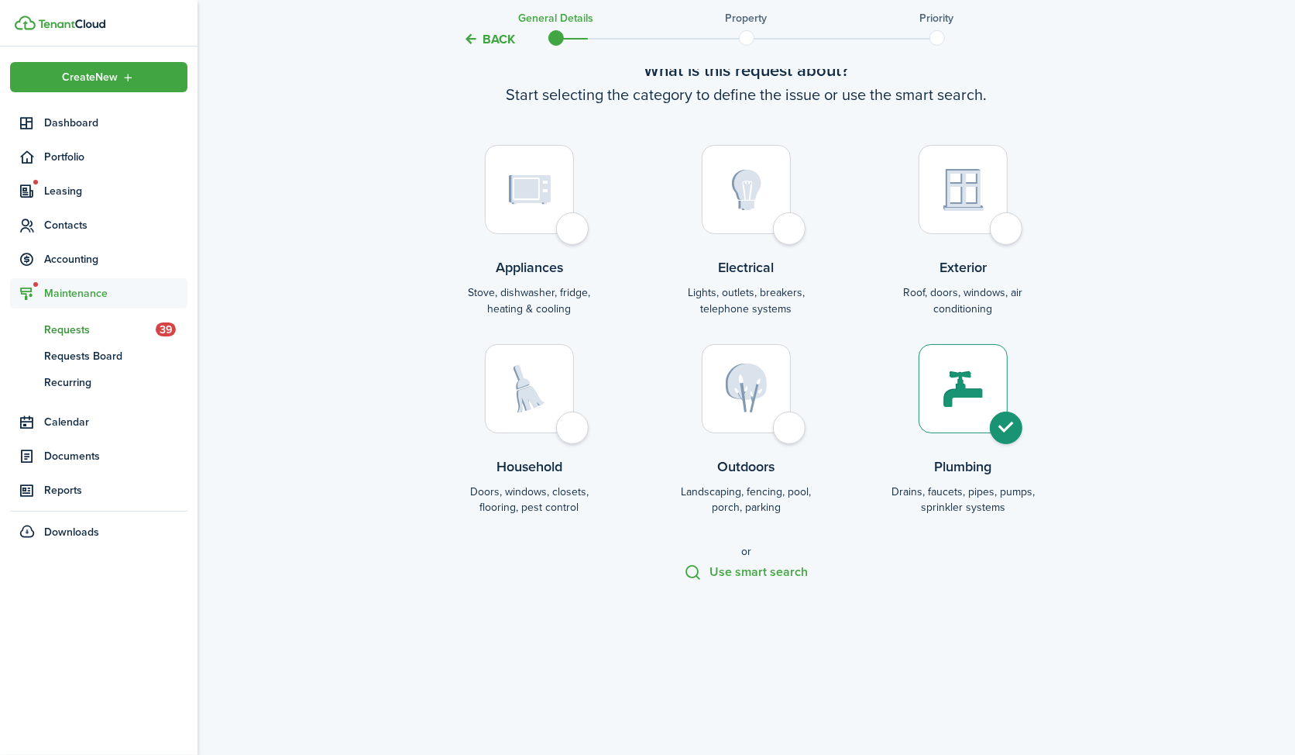
click at [545, 160] on div at bounding box center [529, 189] width 89 height 89
radio input "true"
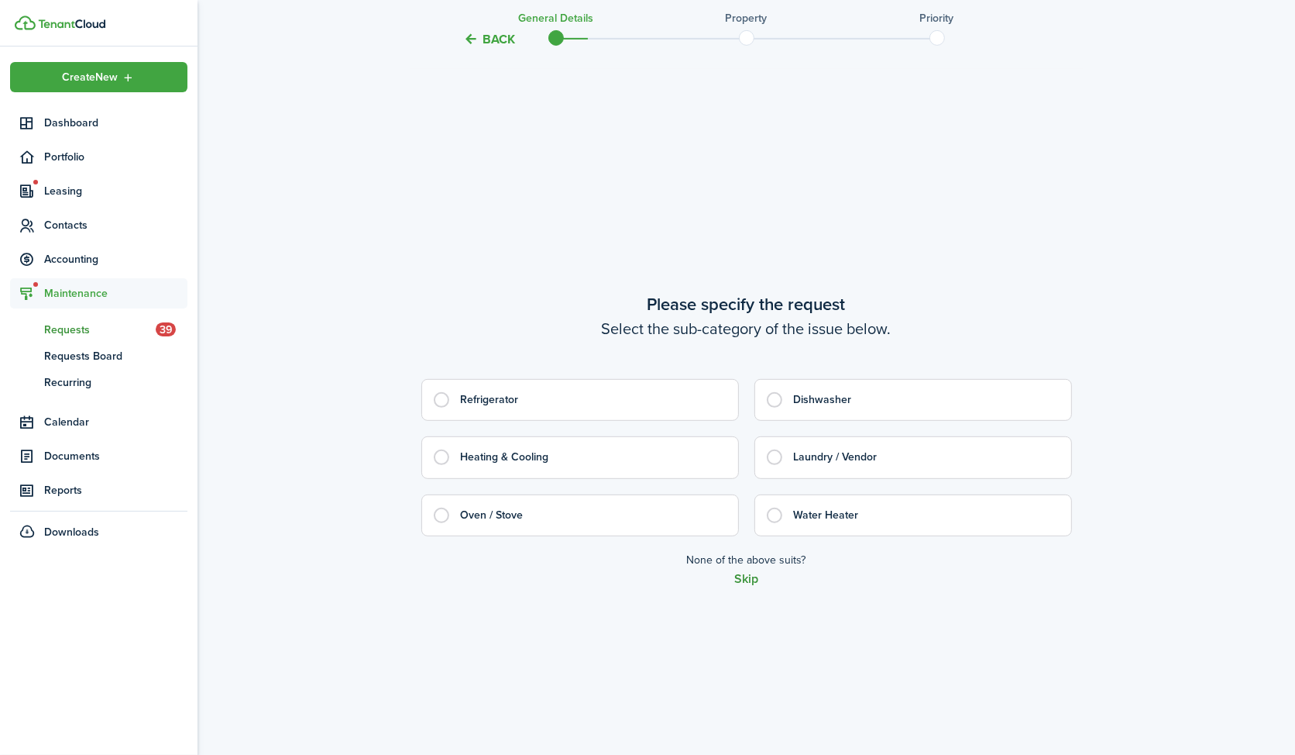
click at [752, 577] on button "Skip" at bounding box center [746, 579] width 24 height 14
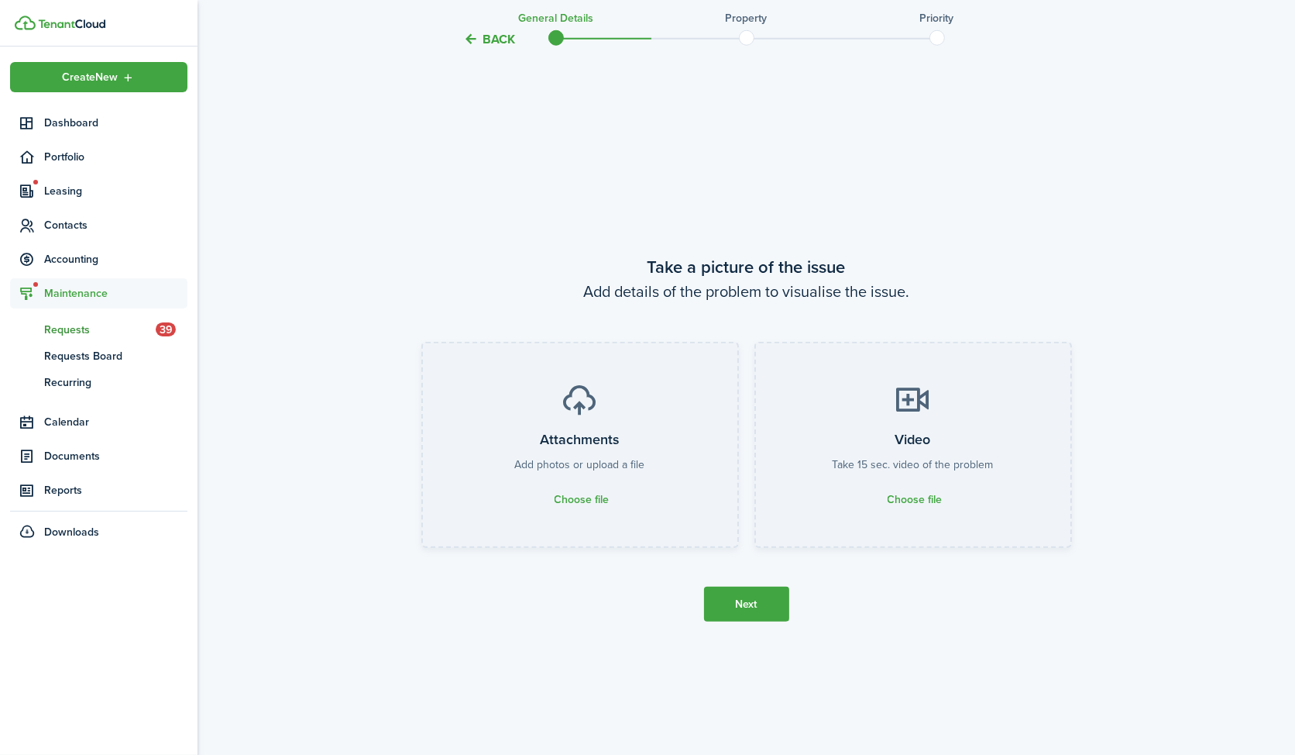
click at [745, 617] on button "Next" at bounding box center [746, 603] width 85 height 35
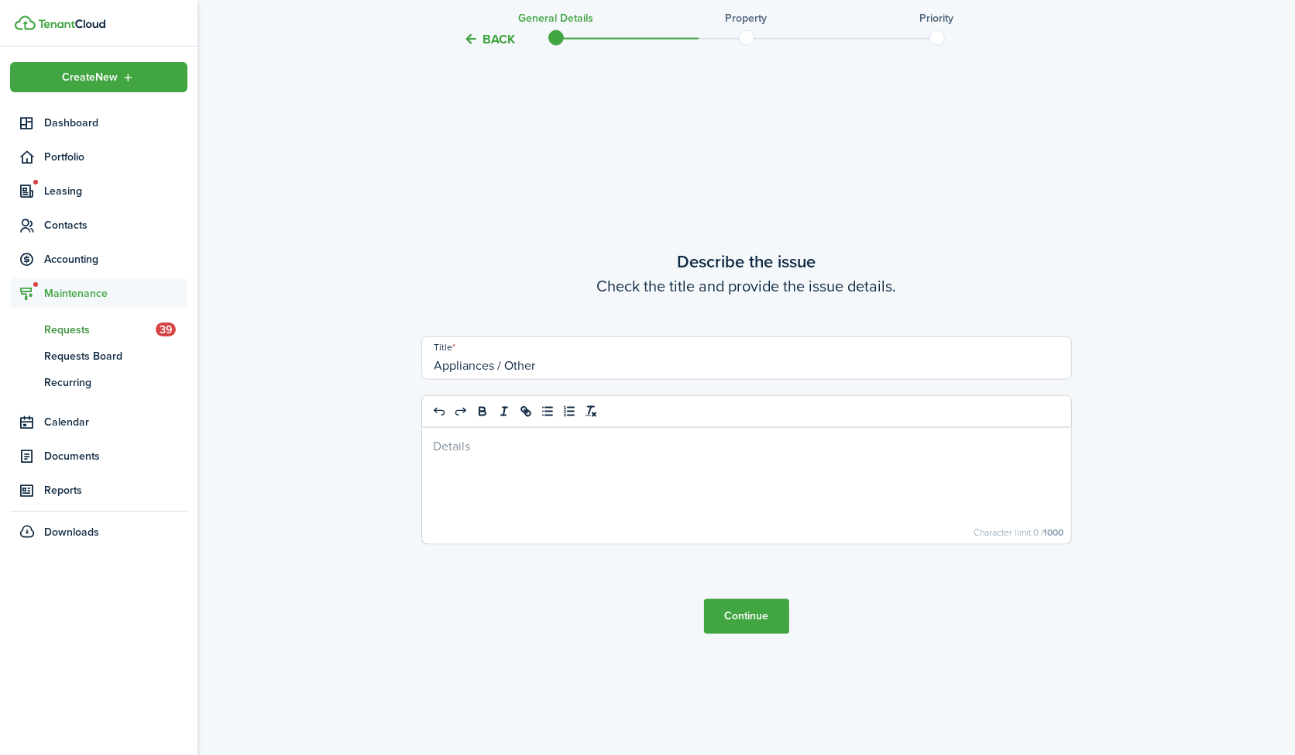
scroll to position [2161, 0]
click at [575, 468] on div at bounding box center [746, 483] width 649 height 116
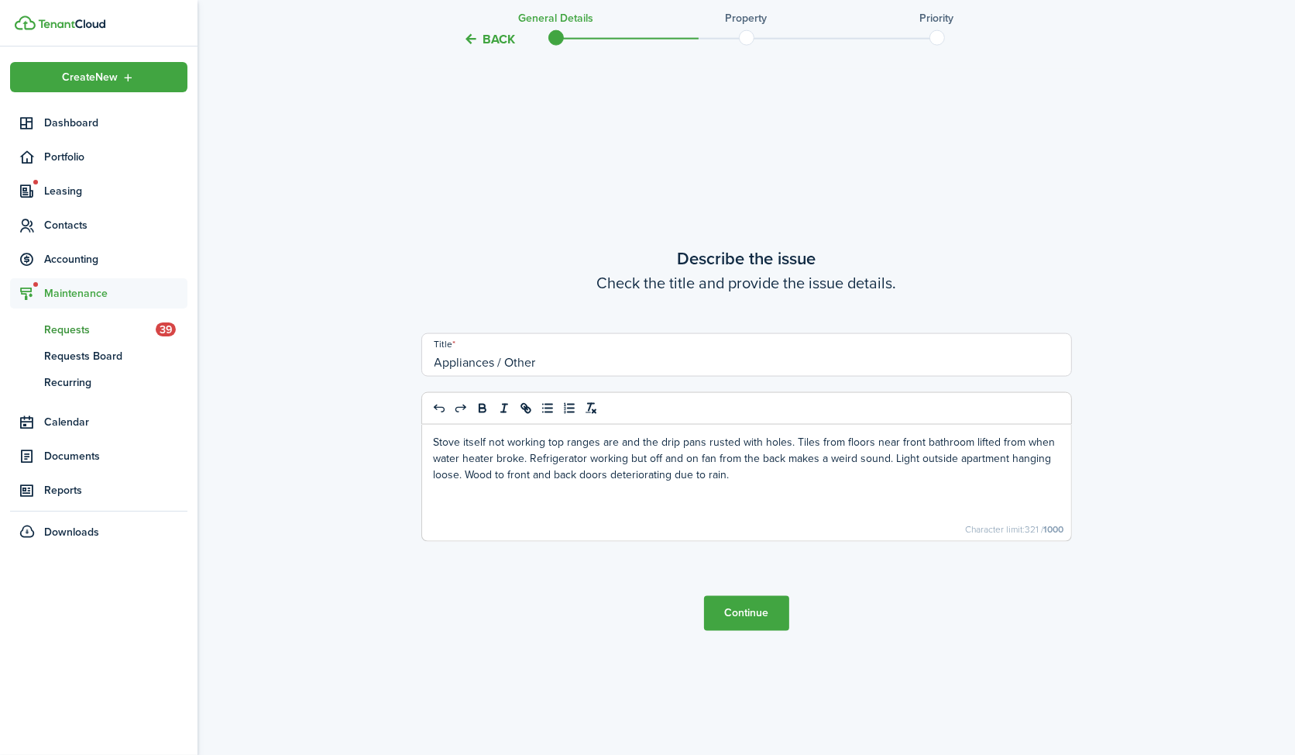
drag, startPoint x: 588, startPoint y: 370, endPoint x: 390, endPoint y: 360, distance: 198.6
type input "Stove top range out and drip pans rusted"
drag, startPoint x: 789, startPoint y: 440, endPoint x: 413, endPoint y: 425, distance: 376.9
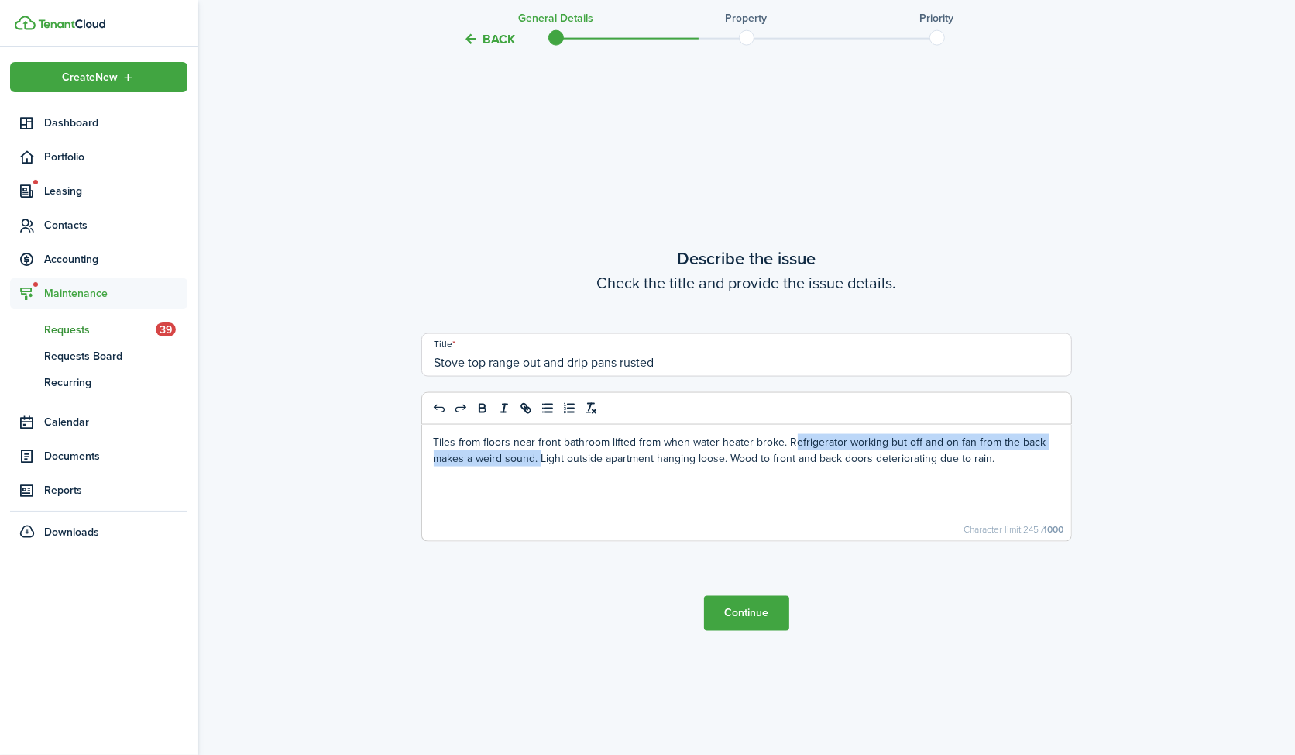
drag, startPoint x: 535, startPoint y: 459, endPoint x: 783, endPoint y: 437, distance: 248.9
click at [783, 437] on p "Tiles from floors near front bathroom lifted from when water heater broke. Refr…" at bounding box center [747, 450] width 626 height 33
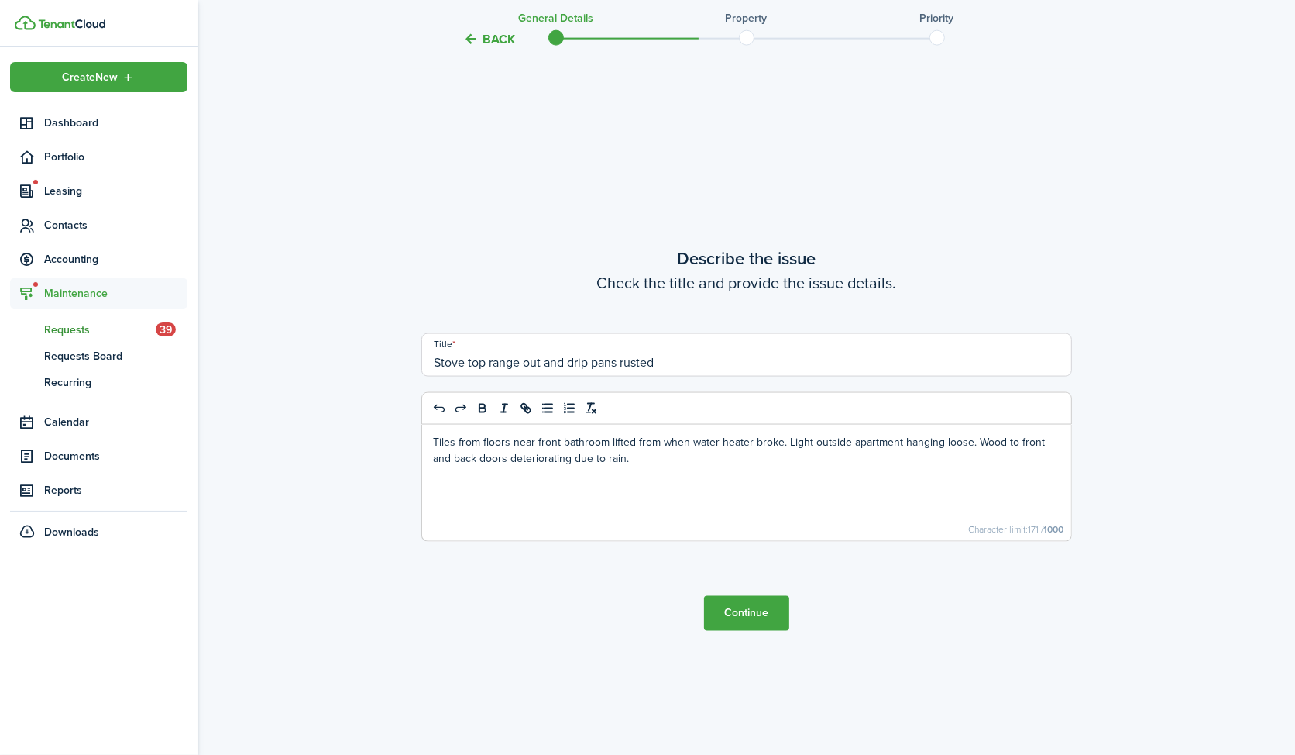
drag, startPoint x: 728, startPoint y: 469, endPoint x: 405, endPoint y: 441, distance: 324.3
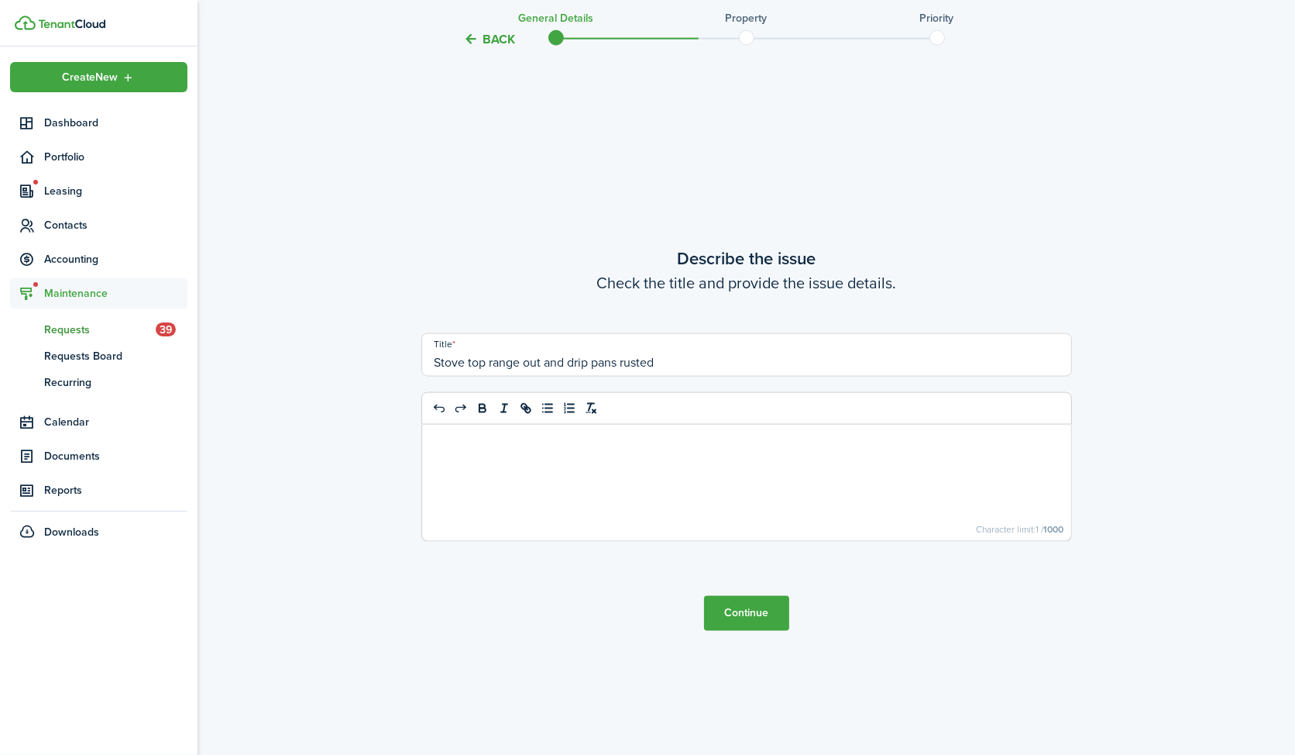
click at [754, 615] on button "Continue" at bounding box center [746, 613] width 85 height 35
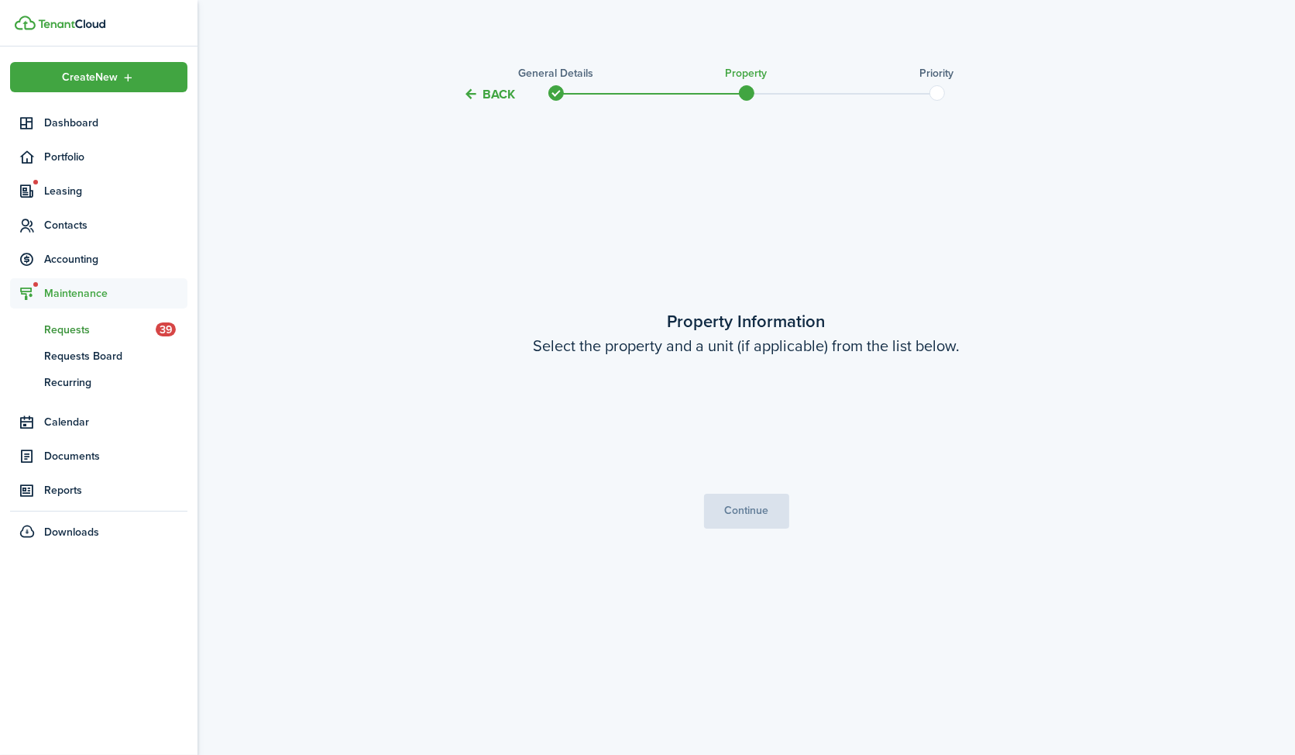
scroll to position [0, 0]
click at [757, 411] on input "Property" at bounding box center [746, 417] width 325 height 43
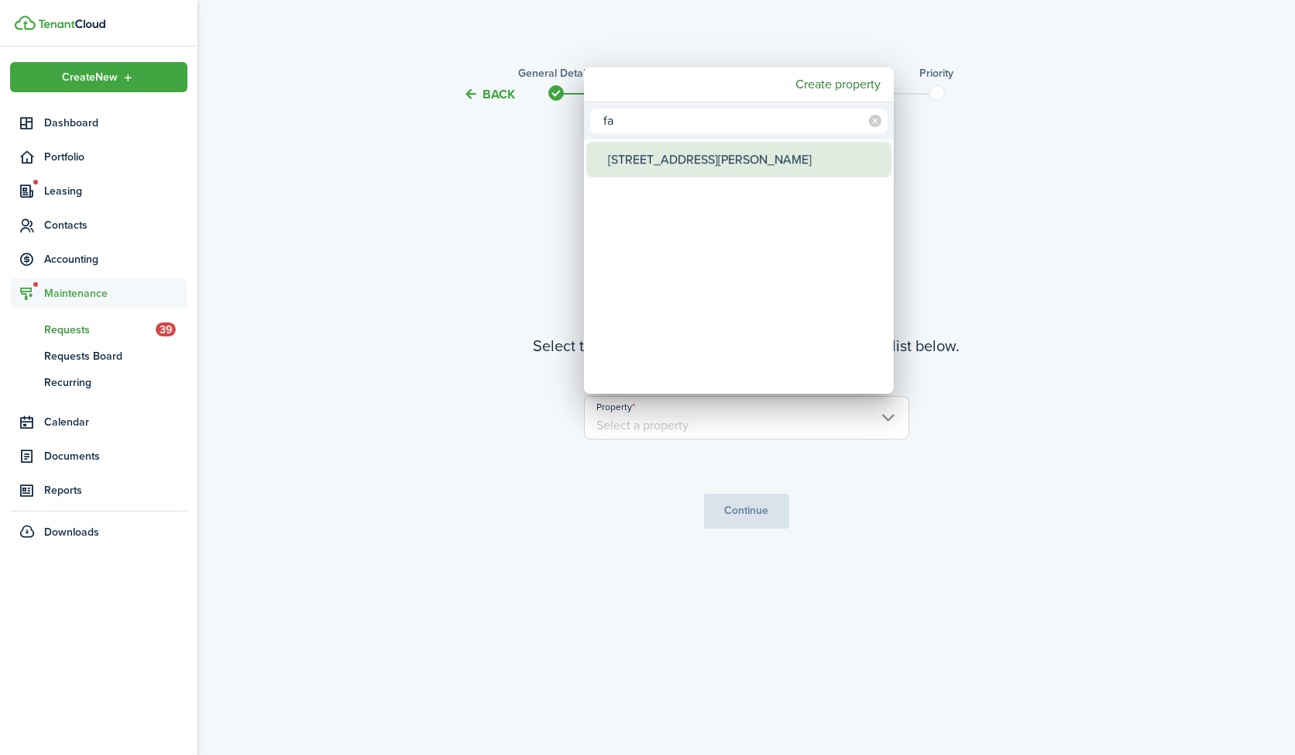
type input "fa"
click at [696, 163] on div "[STREET_ADDRESS][PERSON_NAME]" at bounding box center [745, 160] width 274 height 36
type input "[STREET_ADDRESS][PERSON_NAME]"
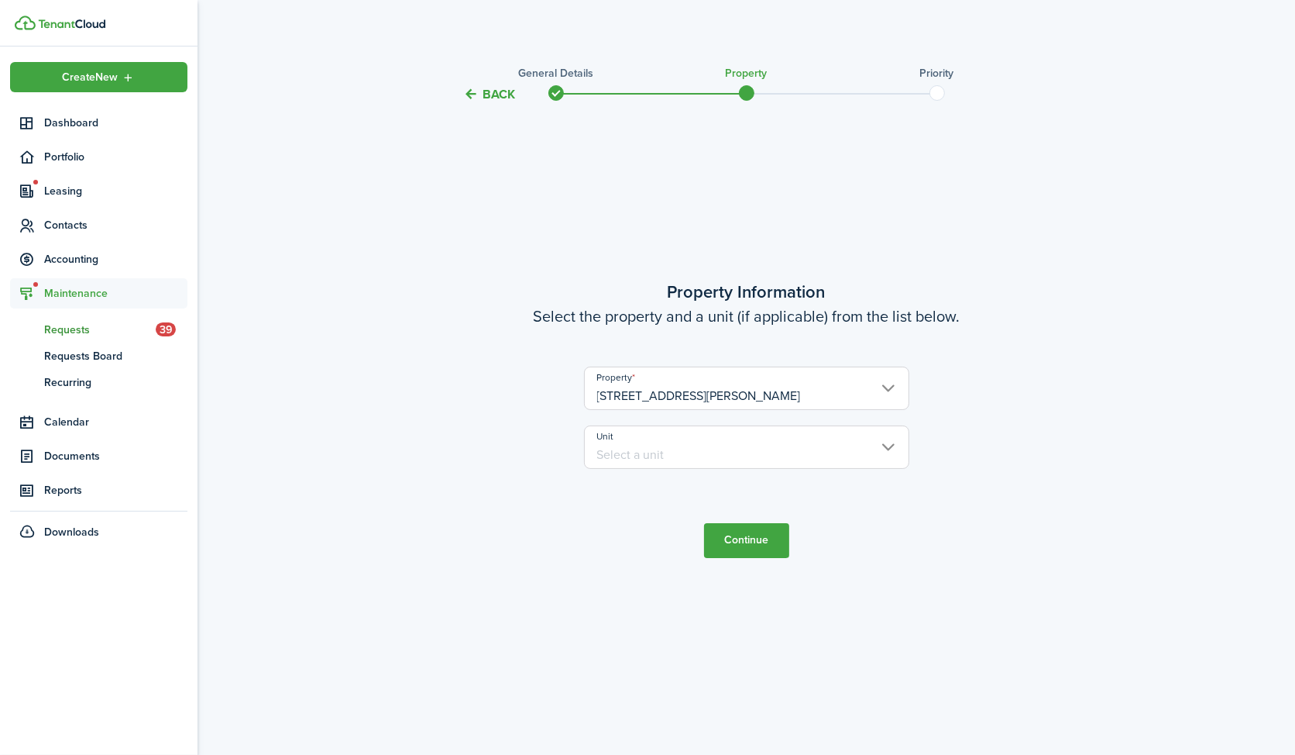
click at [665, 455] on input "Unit" at bounding box center [746, 446] width 325 height 43
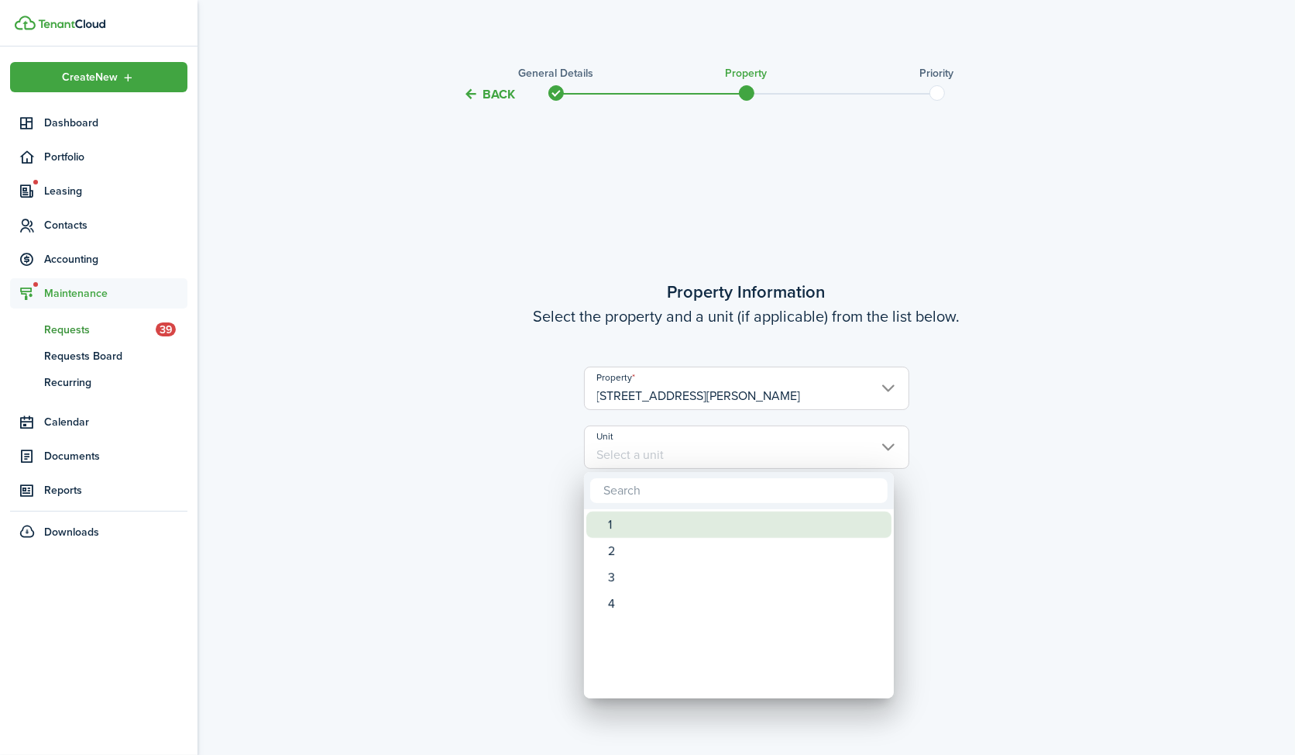
click at [633, 520] on div "1" at bounding box center [745, 524] width 274 height 26
type input "1"
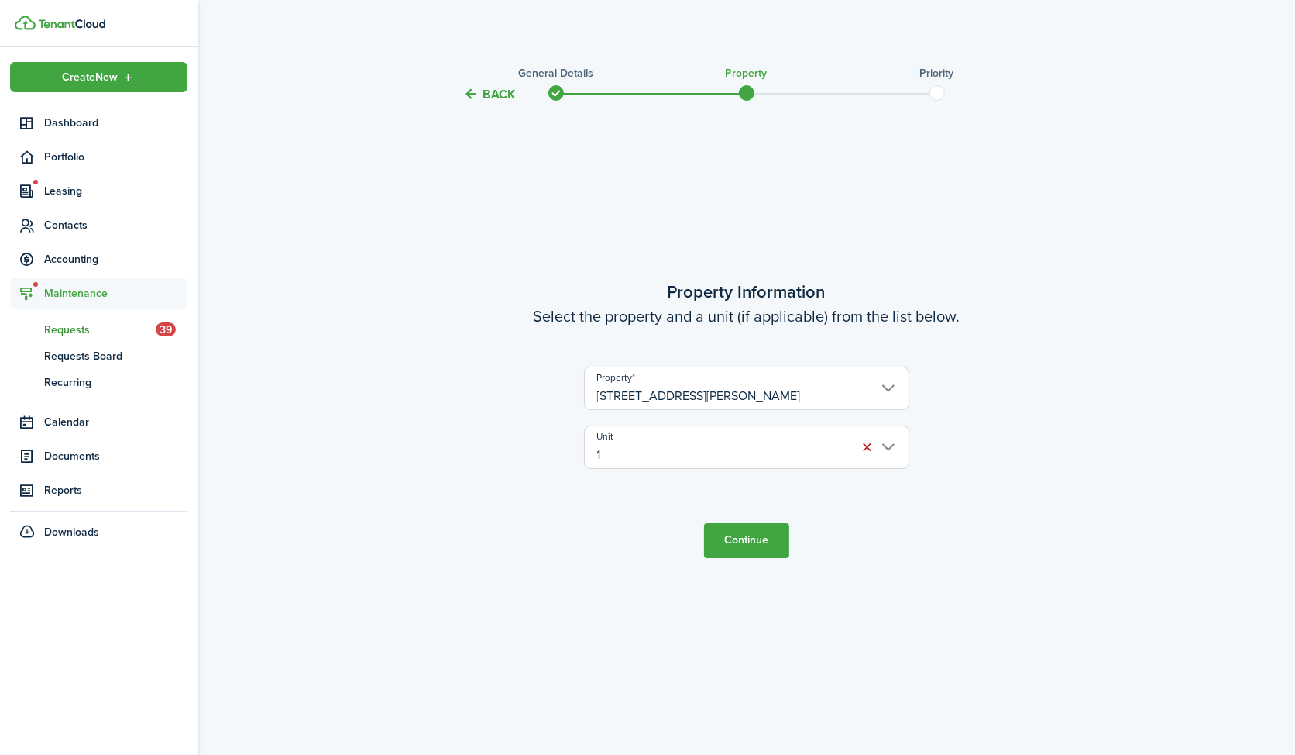
click at [728, 550] on button "Continue" at bounding box center [746, 540] width 85 height 35
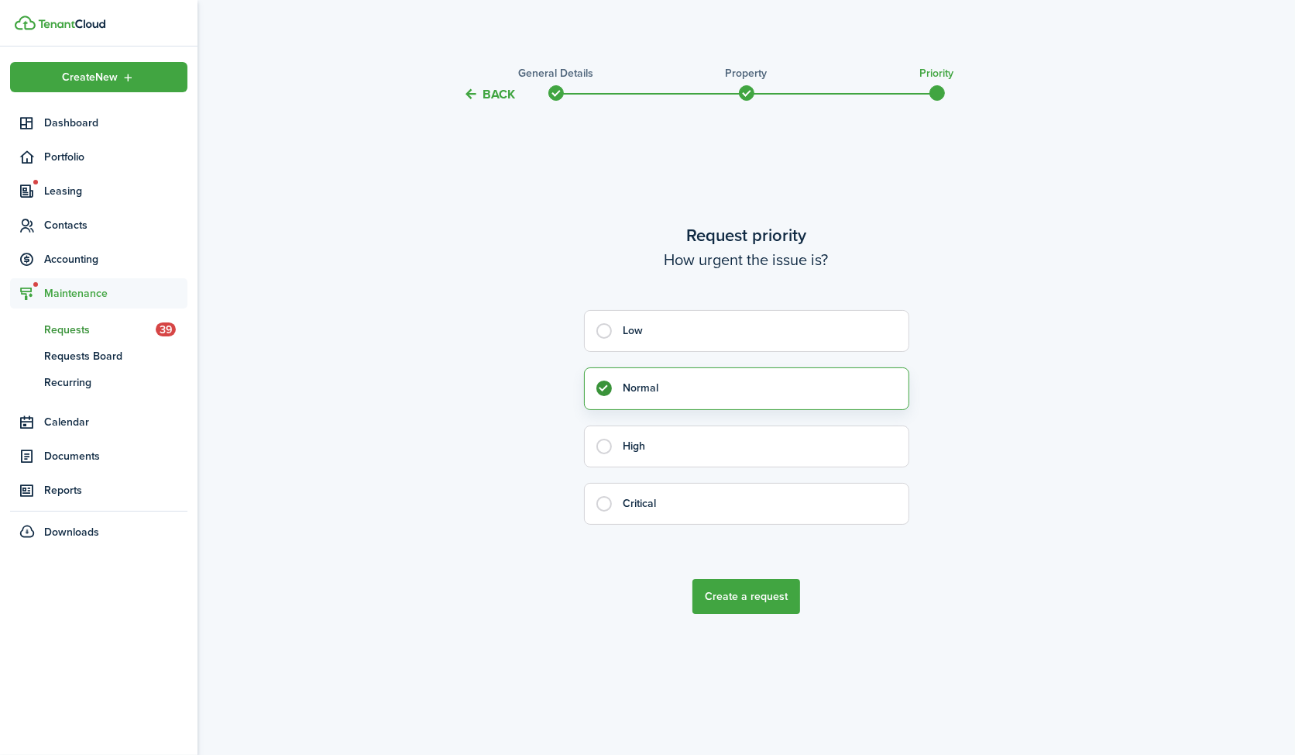
click at [740, 600] on button "Create a request" at bounding box center [747, 596] width 108 height 35
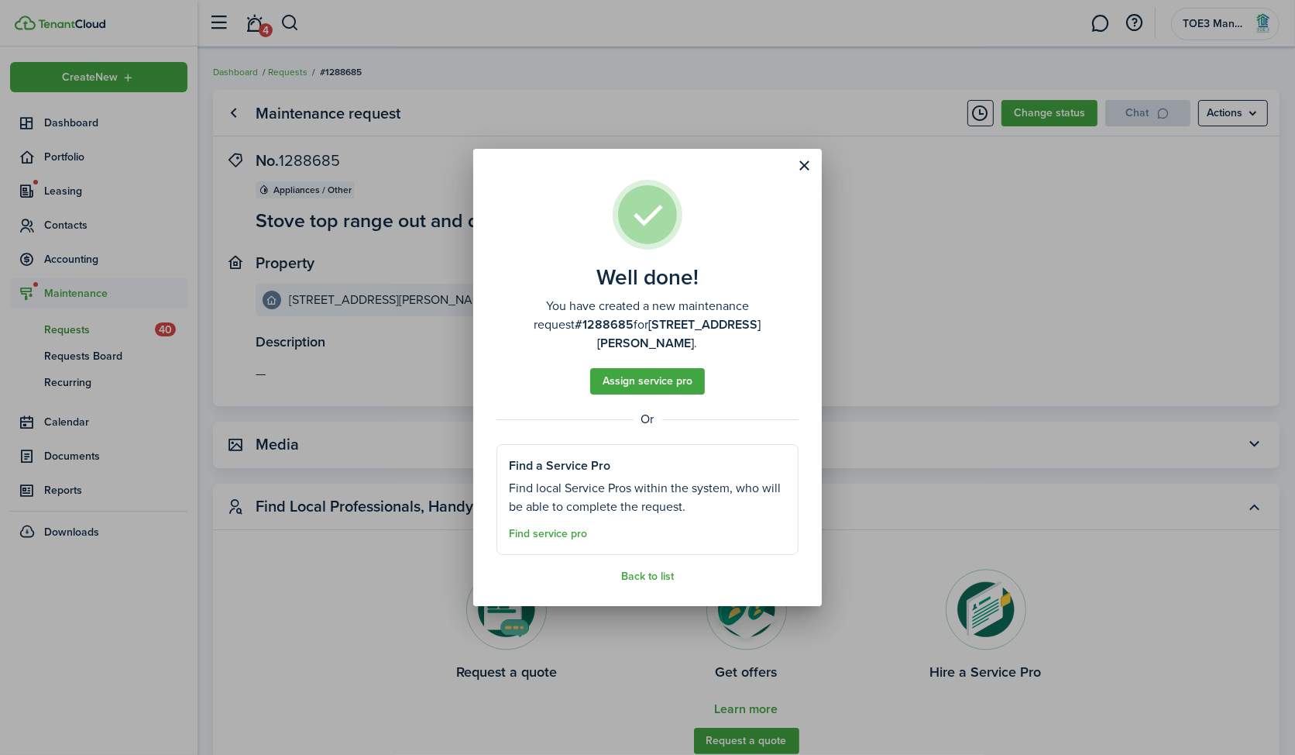
click at [652, 558] on assembled-view "Well done! You have created a new maintenance request #1288685 for [STREET_ADDR…" at bounding box center [648, 381] width 302 height 403
click at [652, 570] on link "Back to list" at bounding box center [647, 576] width 53 height 12
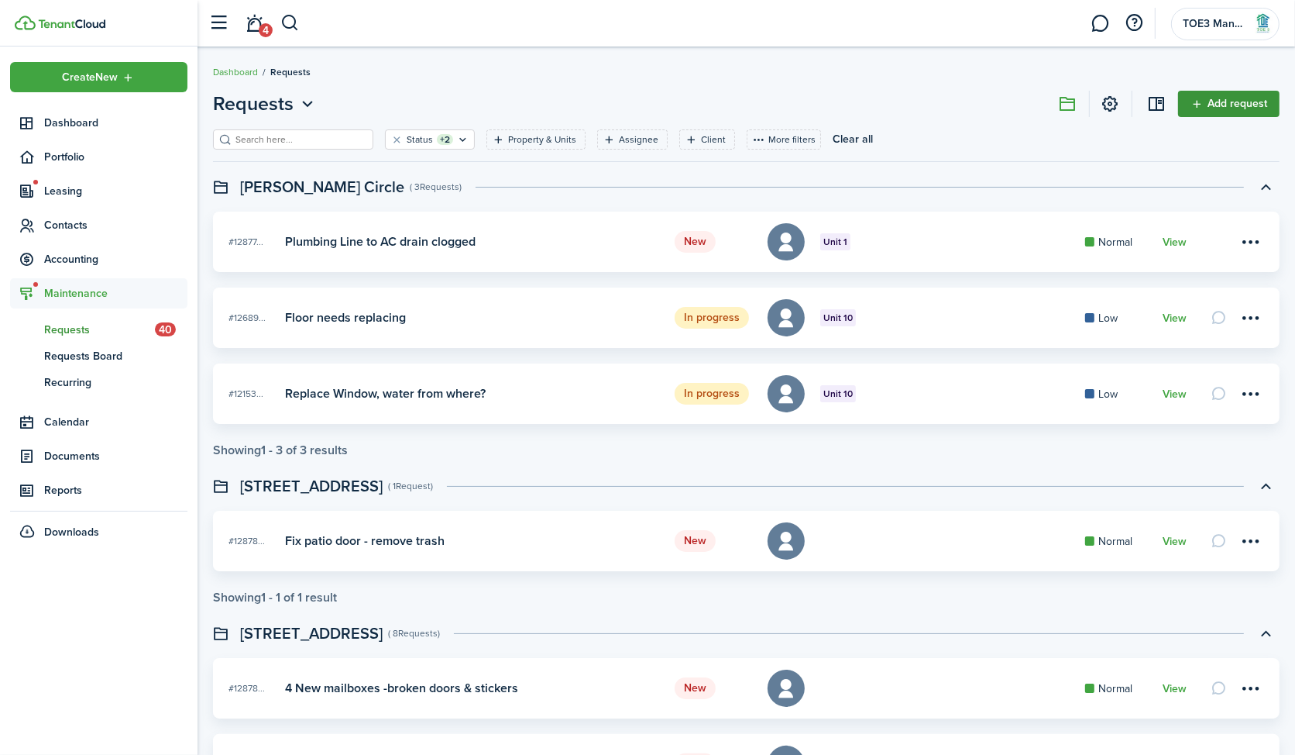
click at [1240, 111] on link "Add request" at bounding box center [1228, 104] width 101 height 26
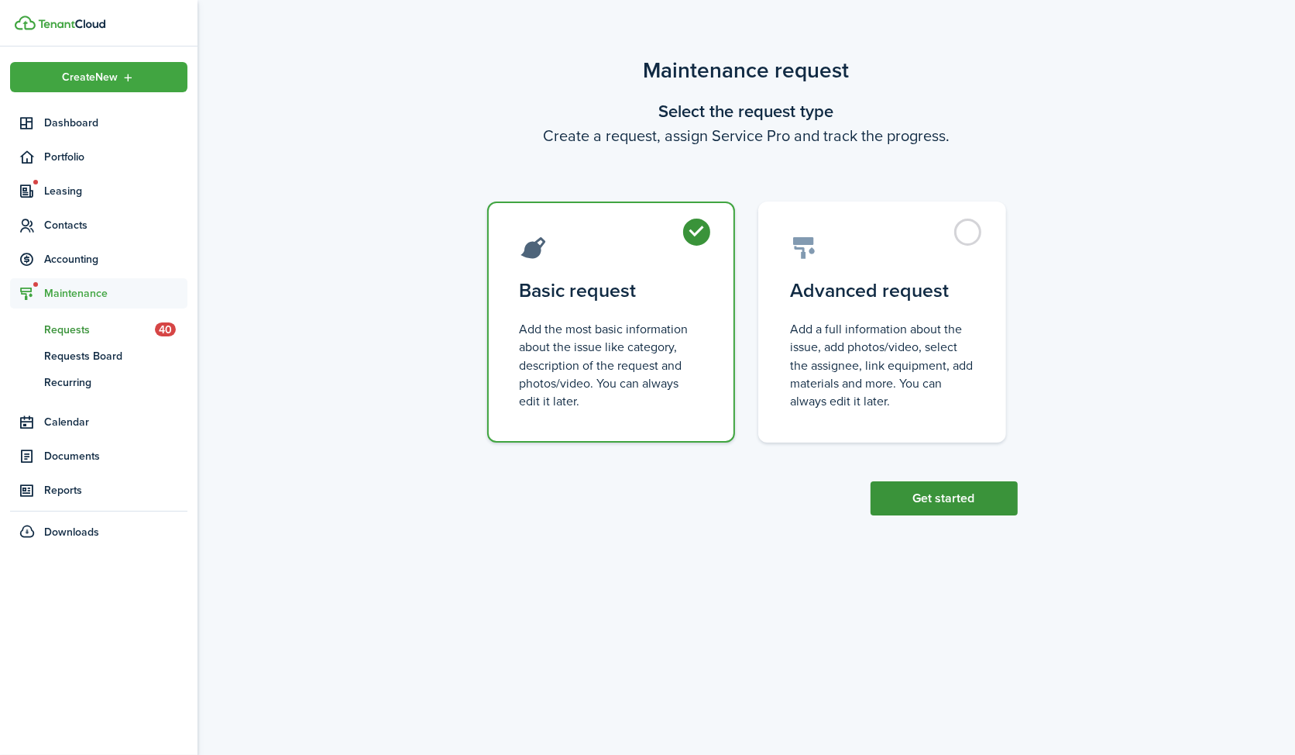
click at [947, 483] on button "Get started" at bounding box center [944, 498] width 147 height 34
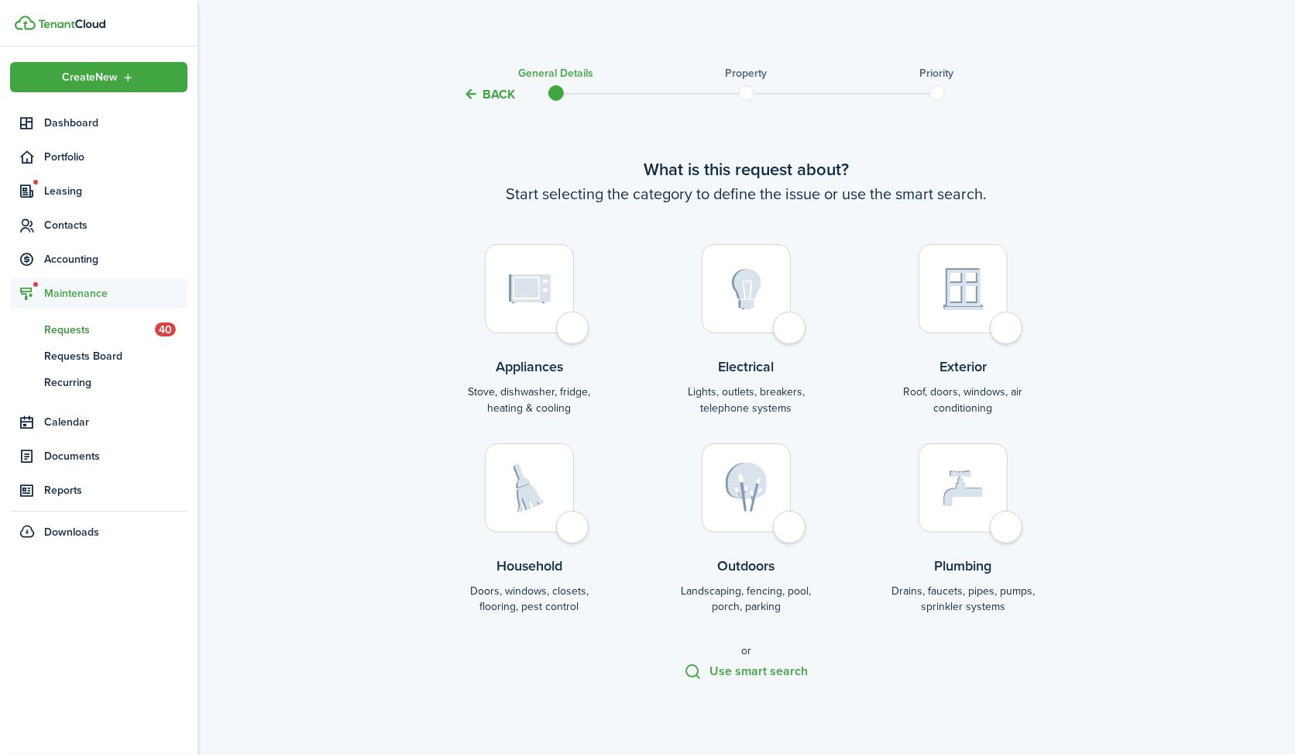
click at [749, 271] on img at bounding box center [746, 289] width 29 height 40
radio input "true"
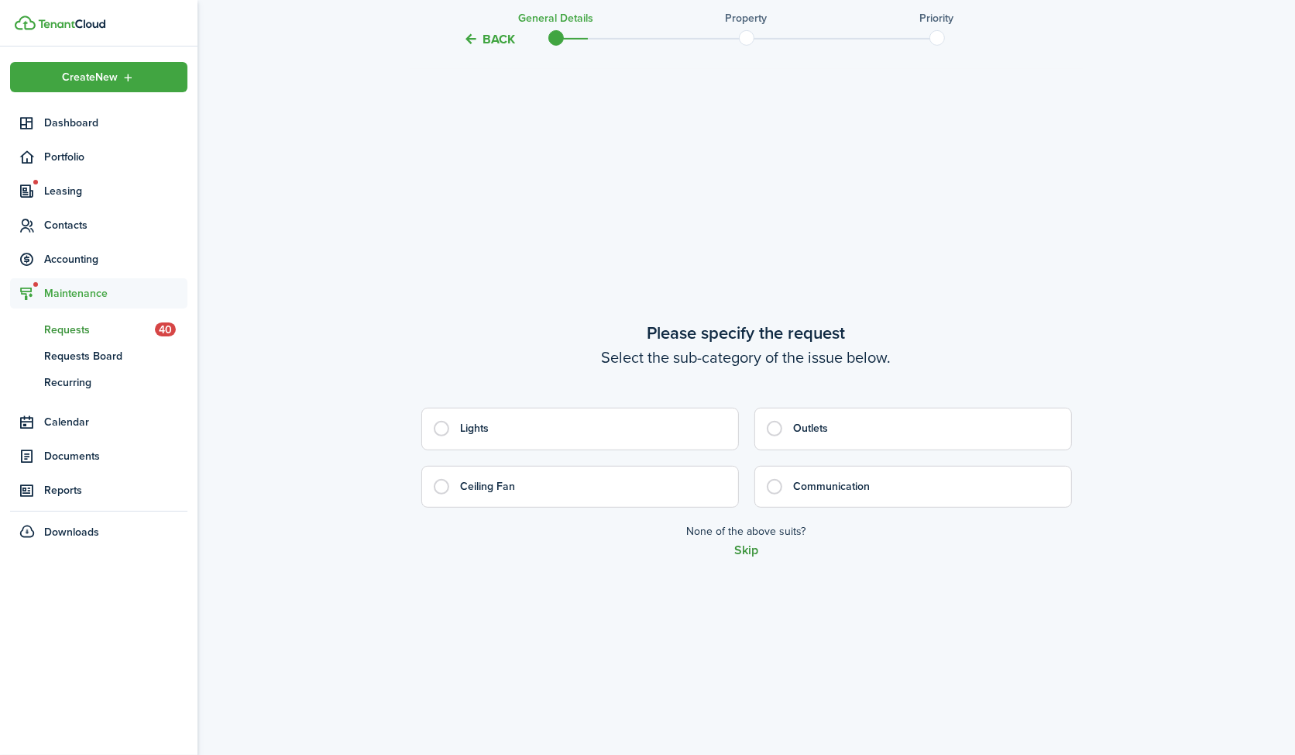
click at [750, 555] on button "Skip" at bounding box center [746, 550] width 24 height 14
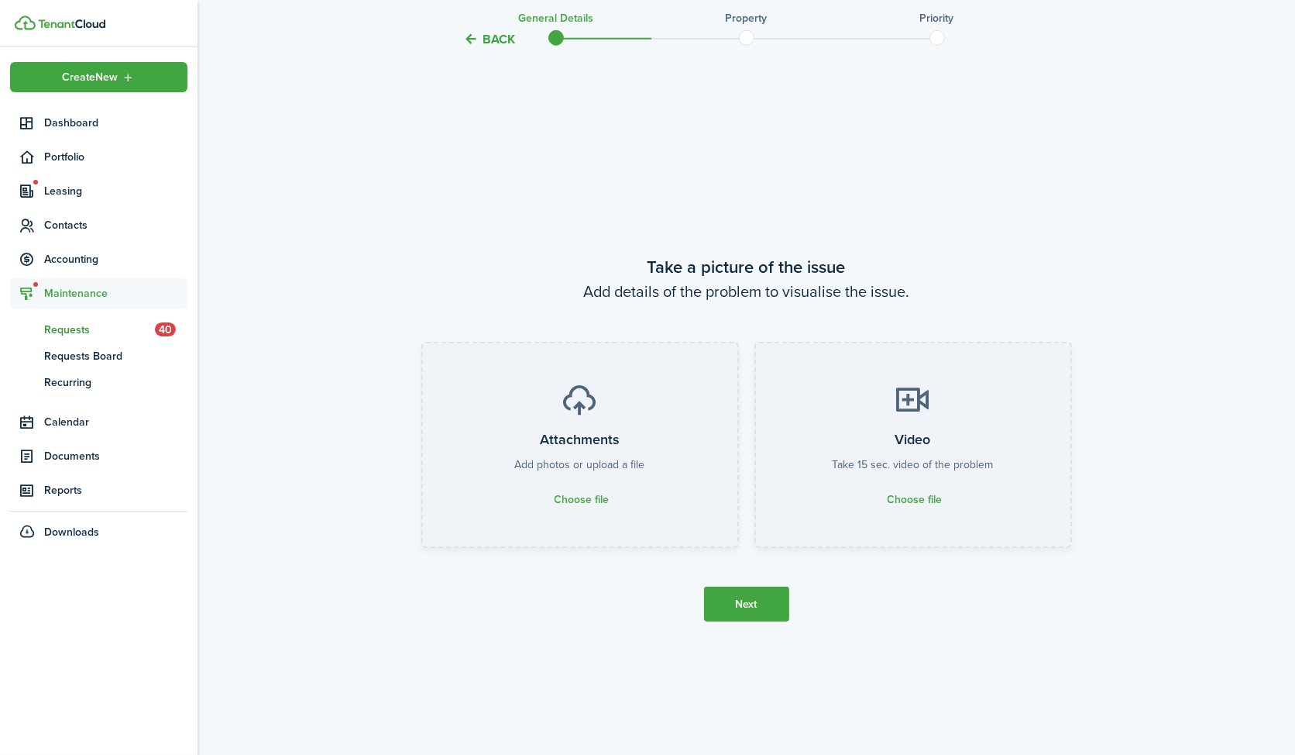
click at [753, 618] on button "Next" at bounding box center [746, 603] width 85 height 35
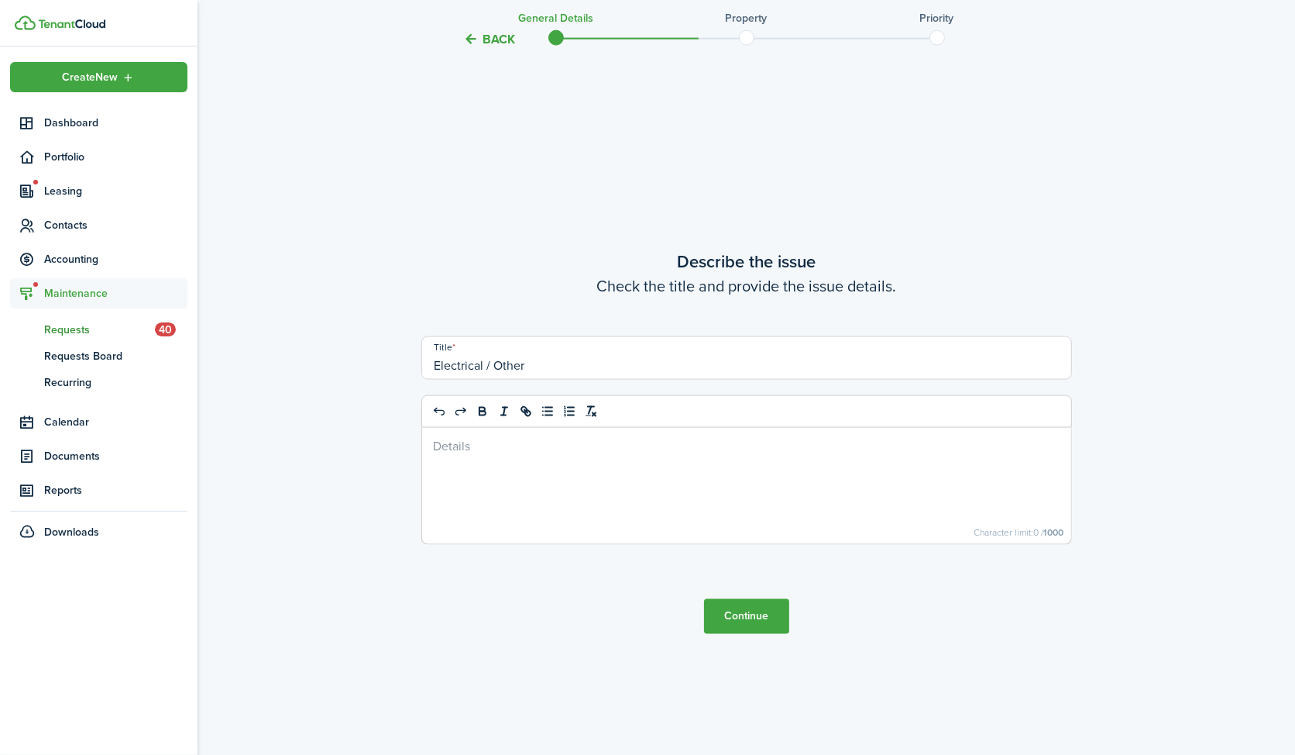
scroll to position [2161, 0]
click at [589, 454] on div at bounding box center [746, 483] width 649 height 116
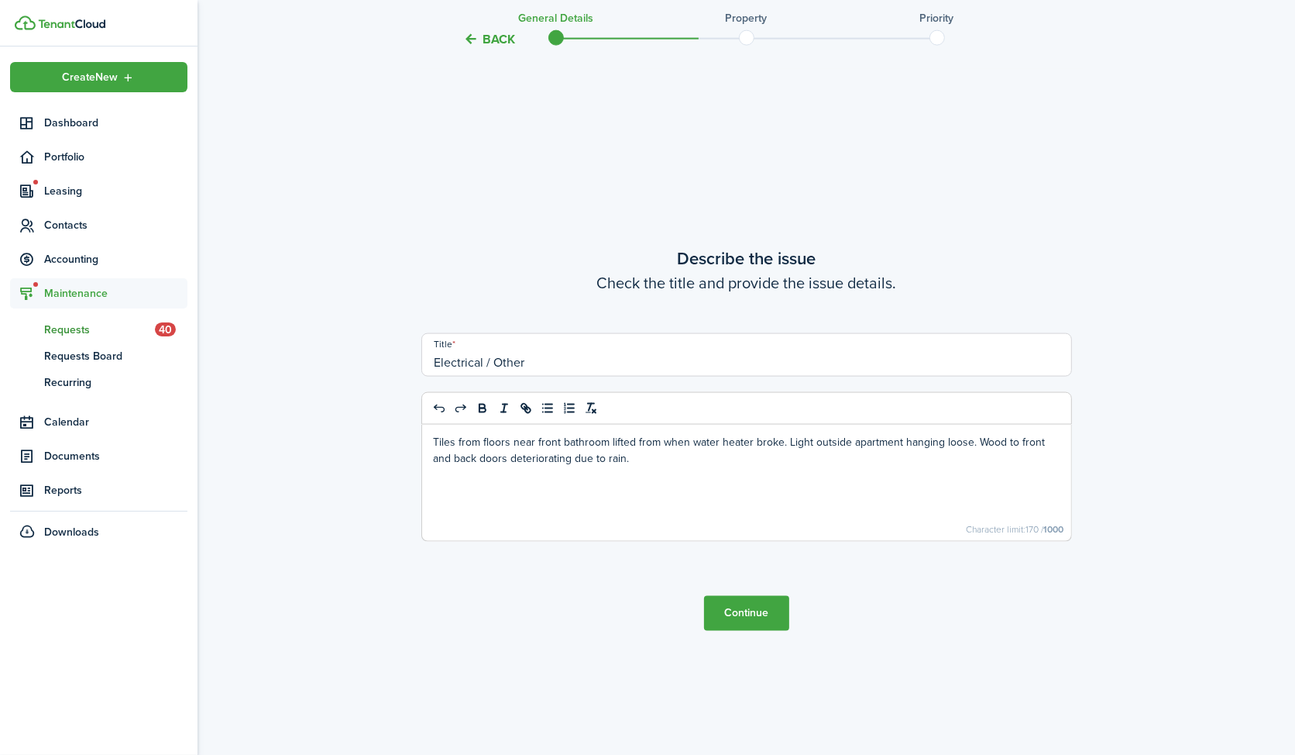
drag, startPoint x: 556, startPoint y: 366, endPoint x: 378, endPoint y: 362, distance: 177.5
type input "Front light broken"
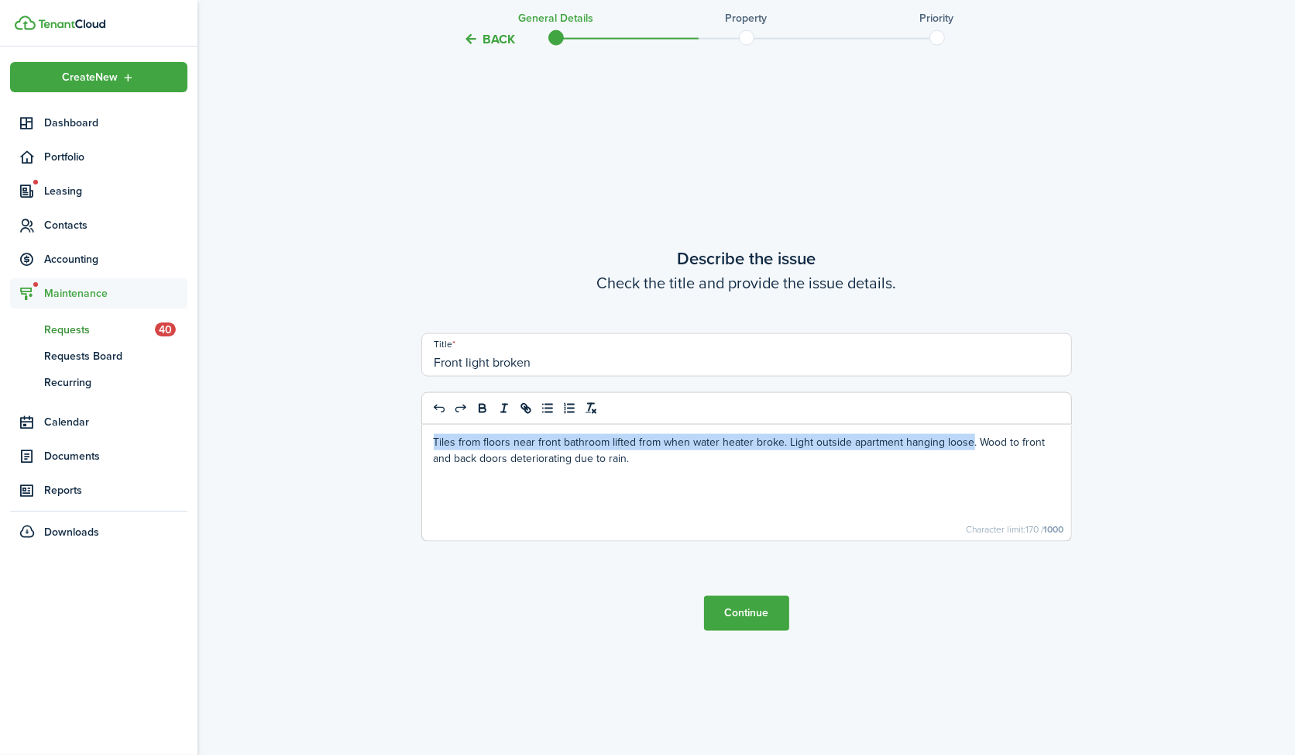
drag, startPoint x: 968, startPoint y: 443, endPoint x: 413, endPoint y: 446, distance: 554.7
drag, startPoint x: 741, startPoint y: 459, endPoint x: 391, endPoint y: 438, distance: 350.8
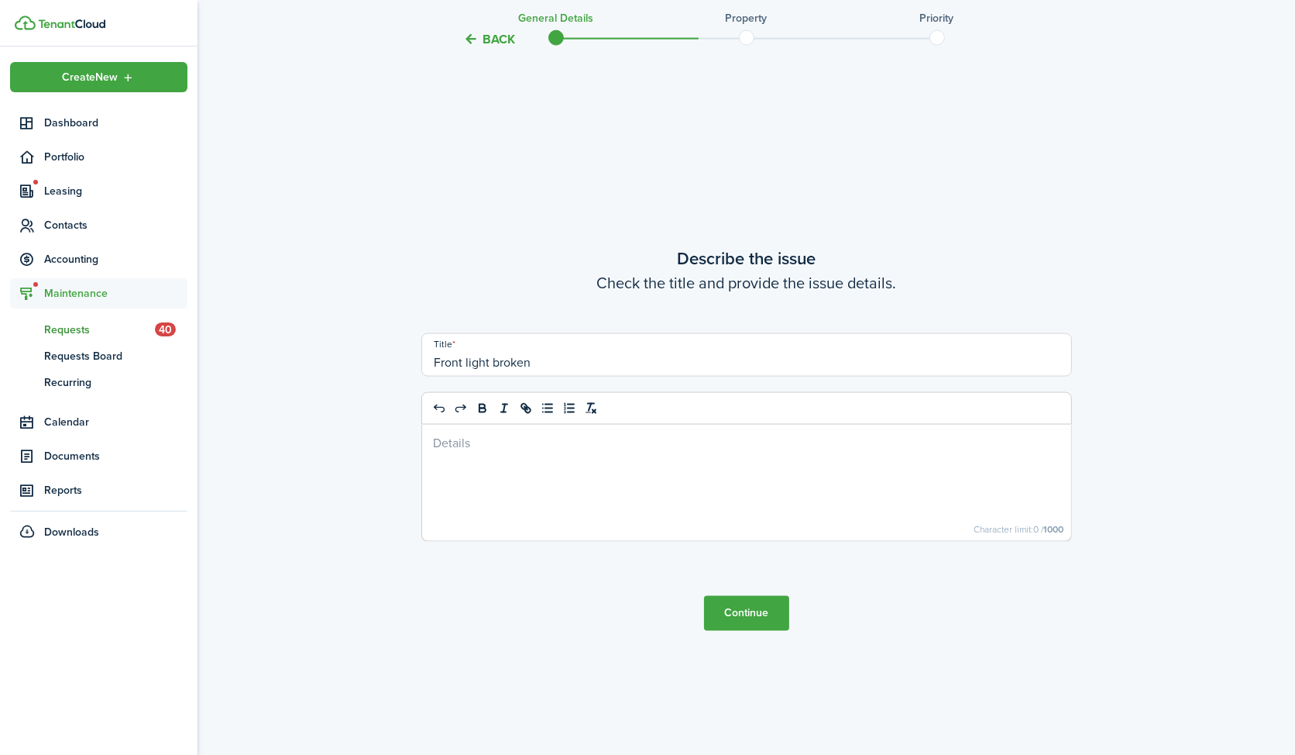
click at [731, 611] on button "Continue" at bounding box center [746, 613] width 85 height 35
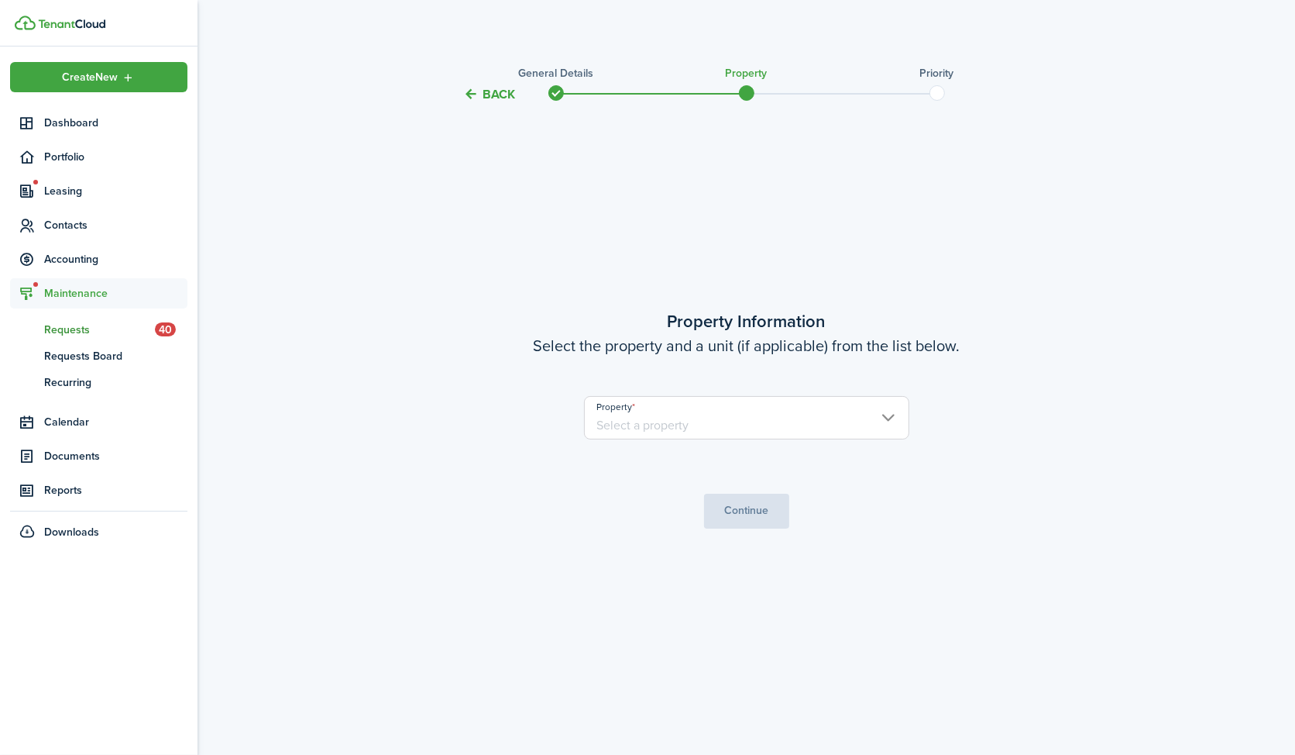
click at [737, 413] on input "Property" at bounding box center [746, 417] width 325 height 43
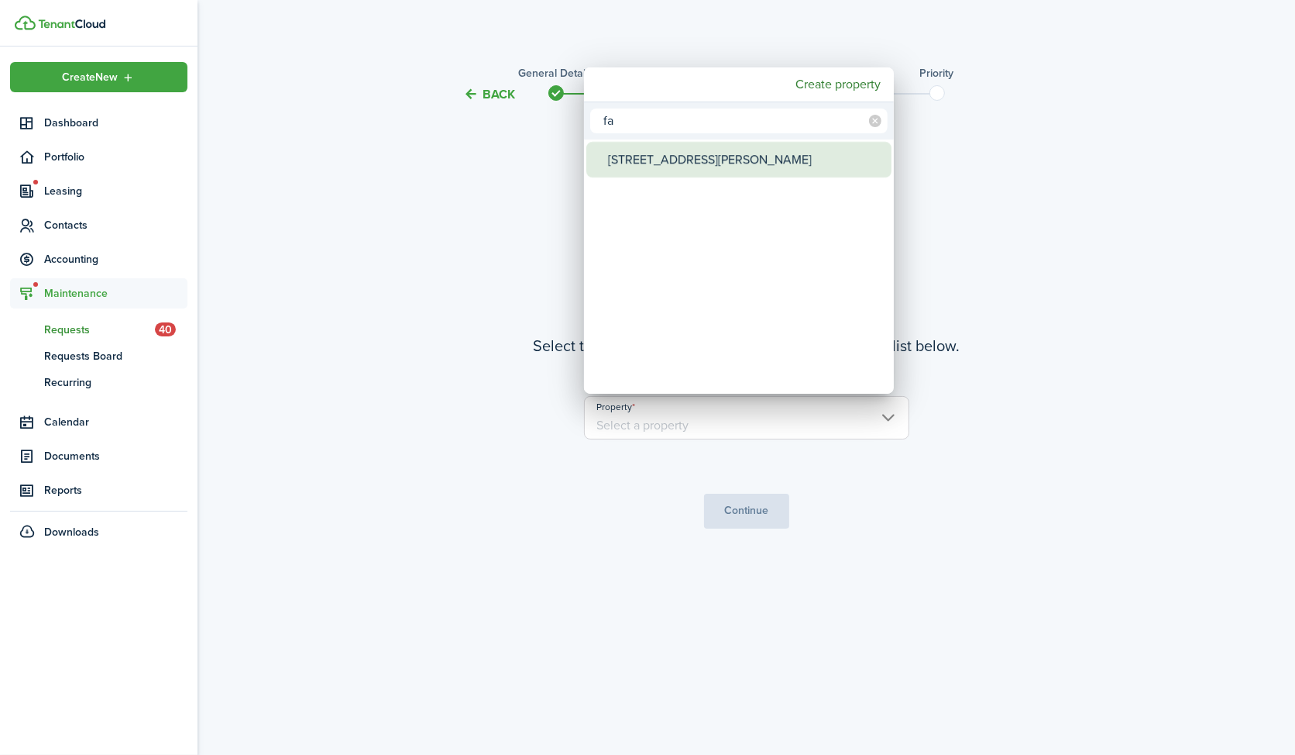
type input "fa"
click at [673, 151] on div "[STREET_ADDRESS][PERSON_NAME]" at bounding box center [745, 160] width 274 height 36
type input "[STREET_ADDRESS][PERSON_NAME]"
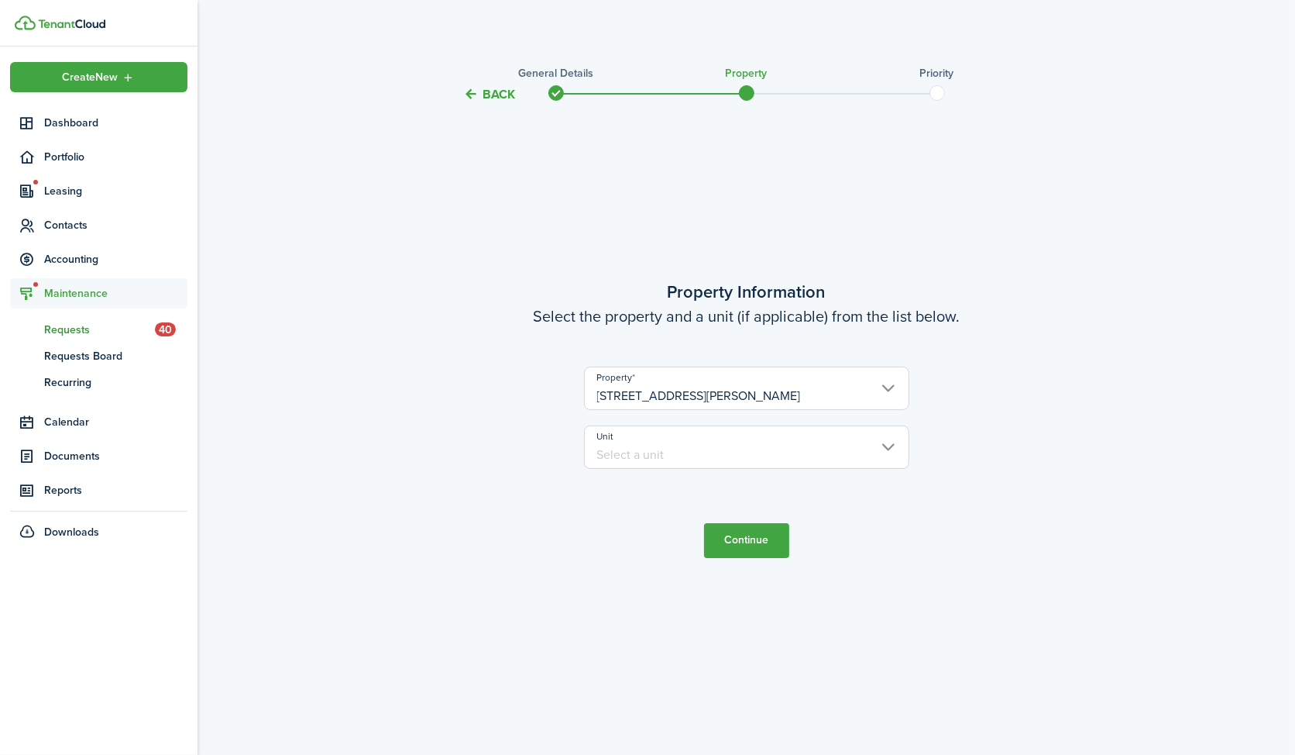
click at [650, 443] on input "Unit" at bounding box center [746, 446] width 325 height 43
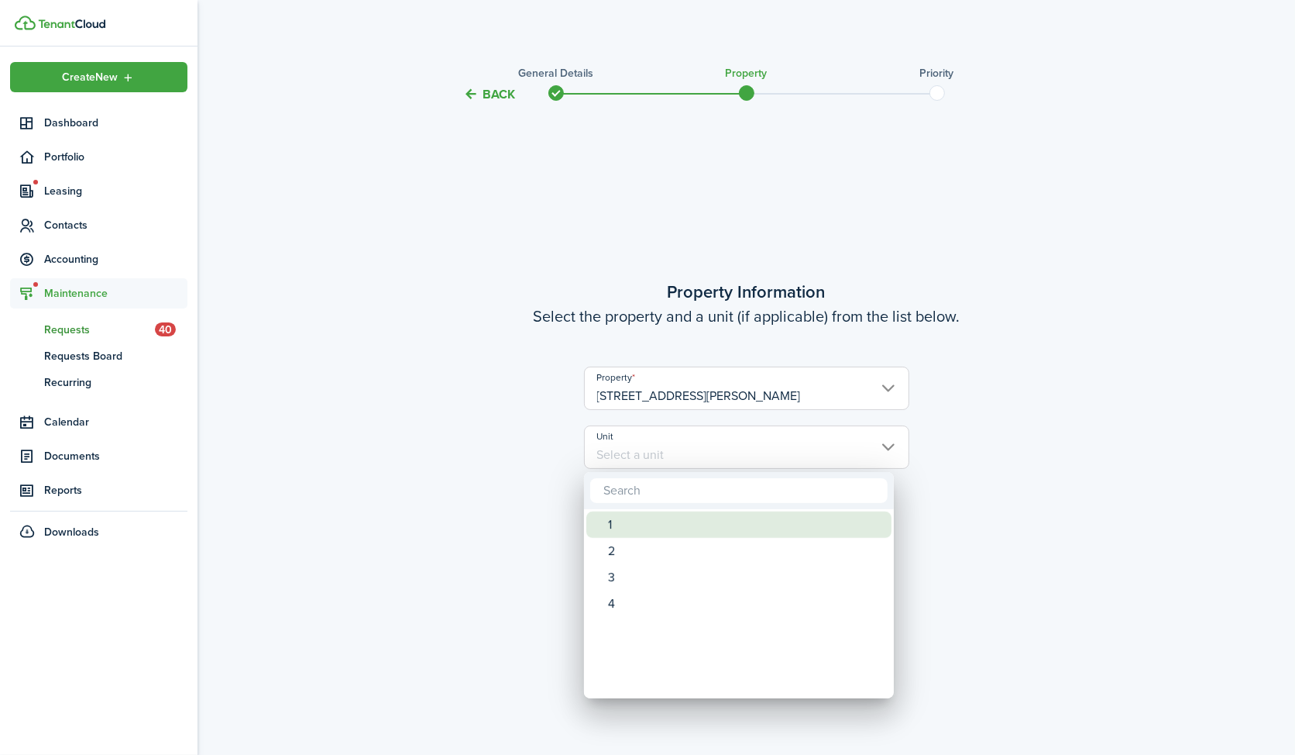
click at [627, 511] on div "1" at bounding box center [745, 524] width 274 height 26
type input "1"
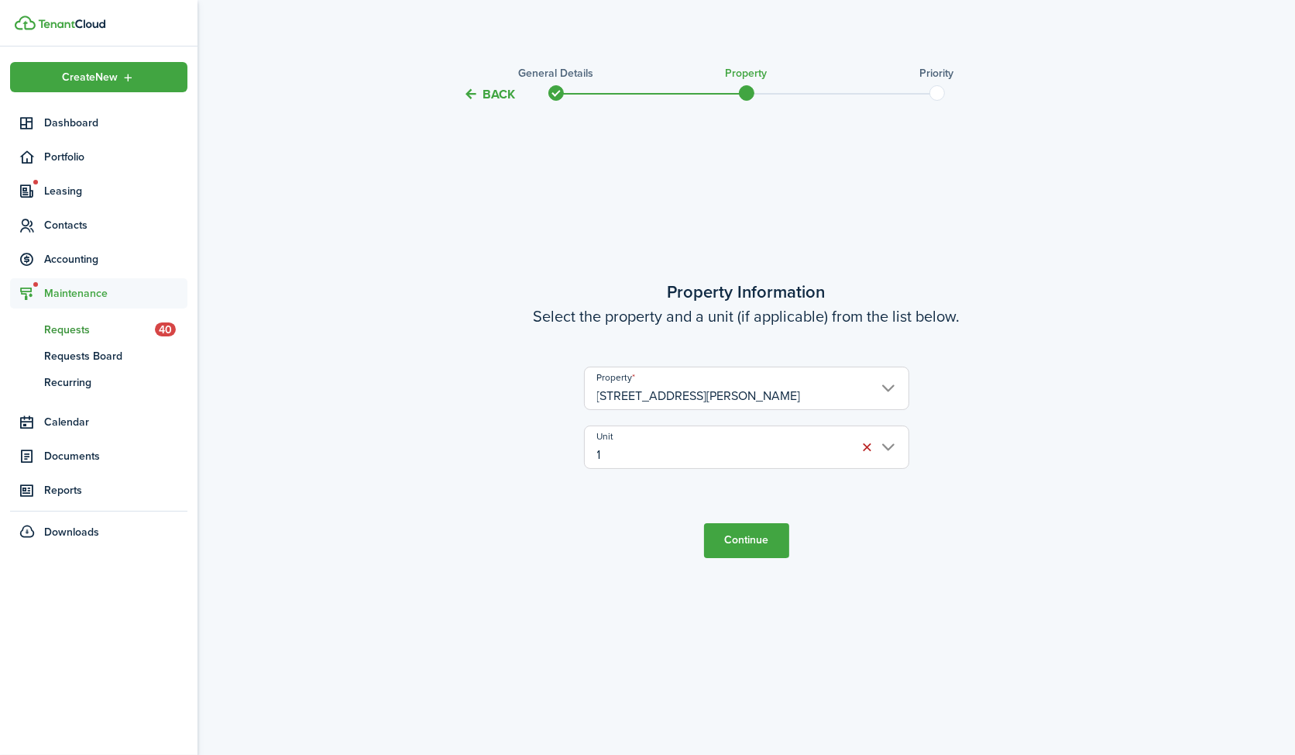
click at [737, 534] on button "Continue" at bounding box center [746, 540] width 85 height 35
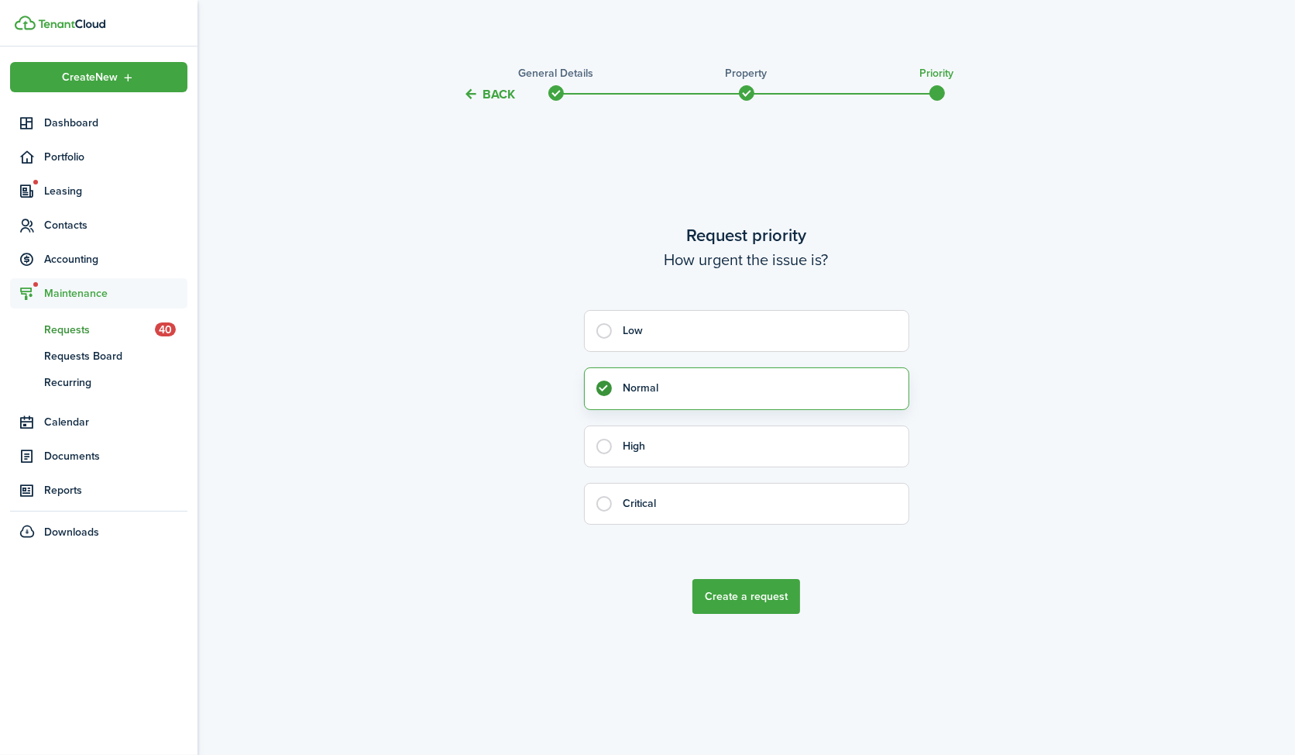
click at [745, 606] on button "Create a request" at bounding box center [747, 596] width 108 height 35
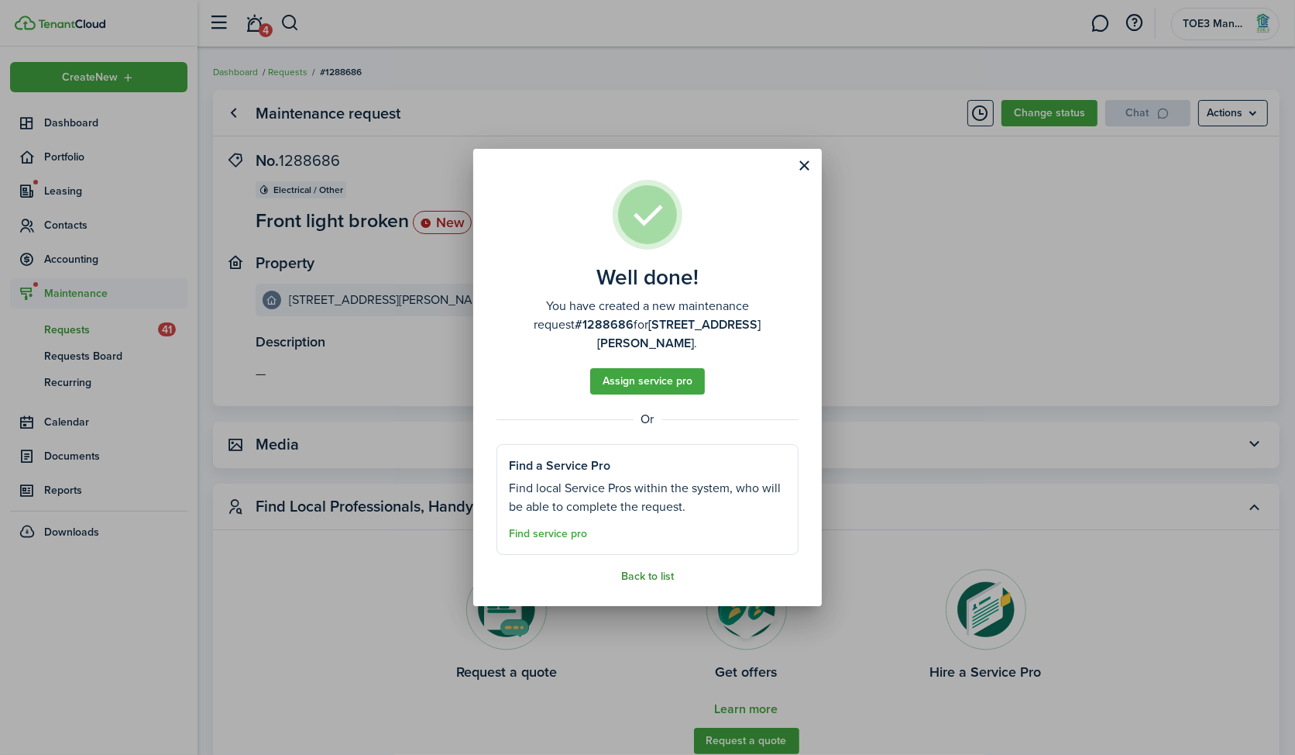
click at [647, 570] on link "Back to list" at bounding box center [647, 576] width 53 height 12
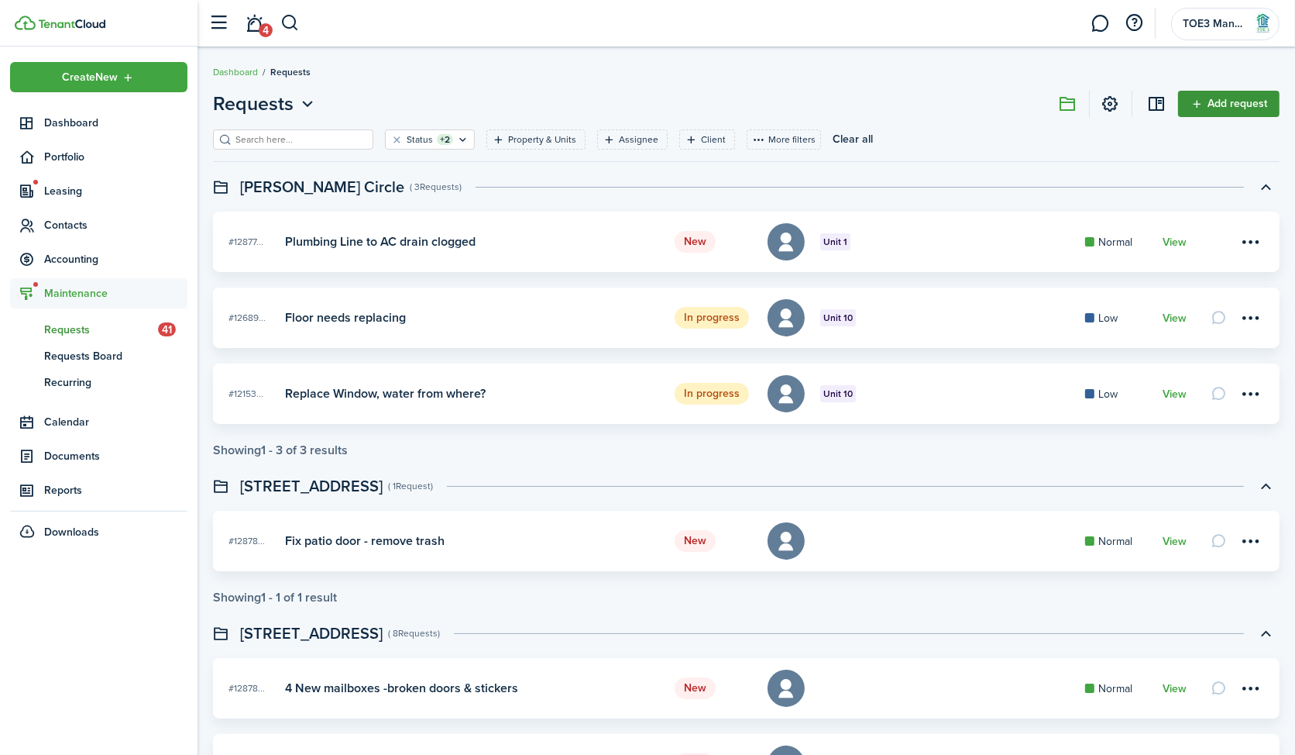
click at [1268, 105] on link "Add request" at bounding box center [1228, 104] width 101 height 26
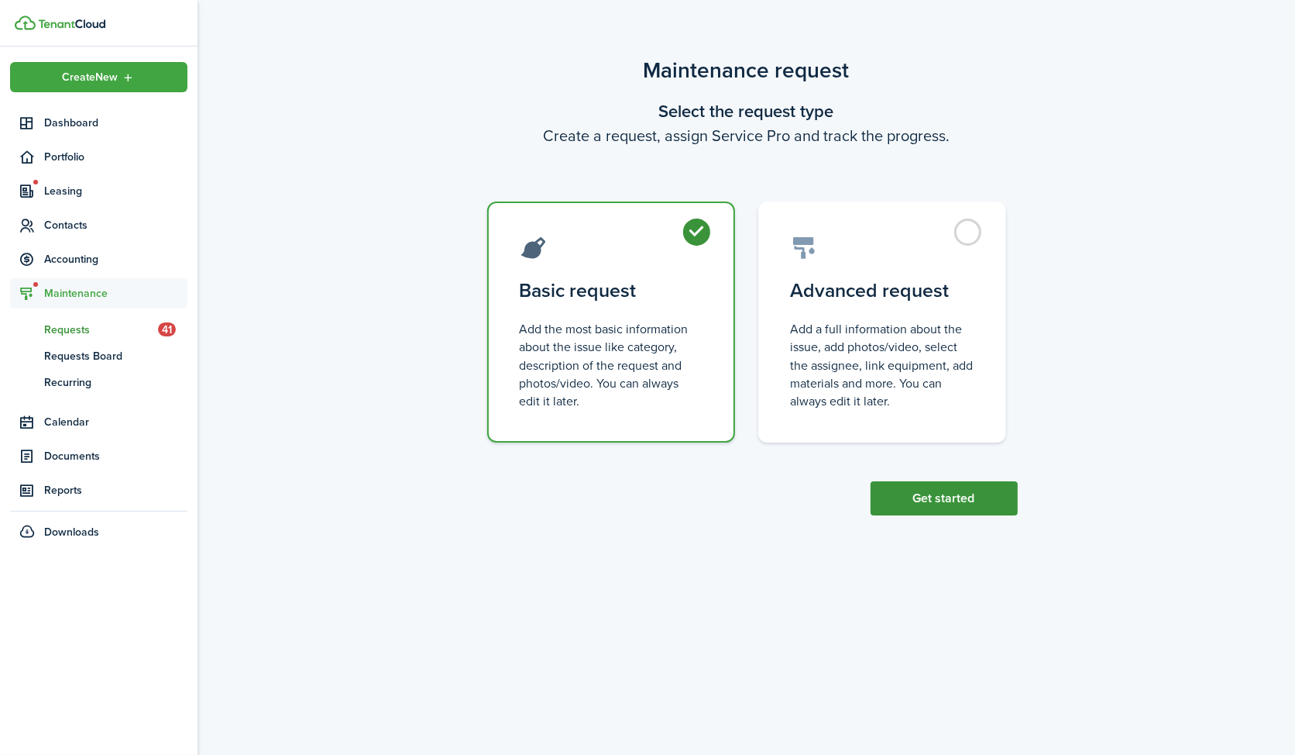
click at [966, 506] on button "Get started" at bounding box center [944, 498] width 147 height 34
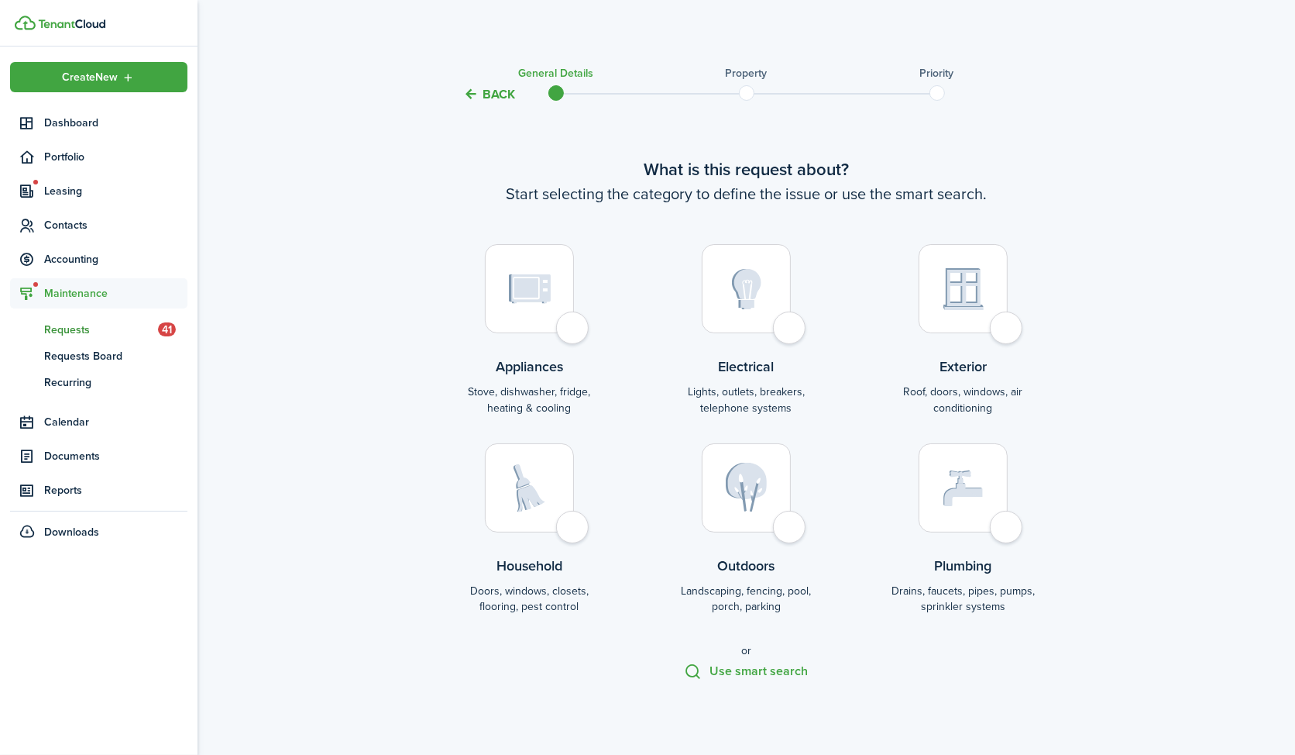
click at [965, 280] on img at bounding box center [964, 289] width 40 height 42
radio input "true"
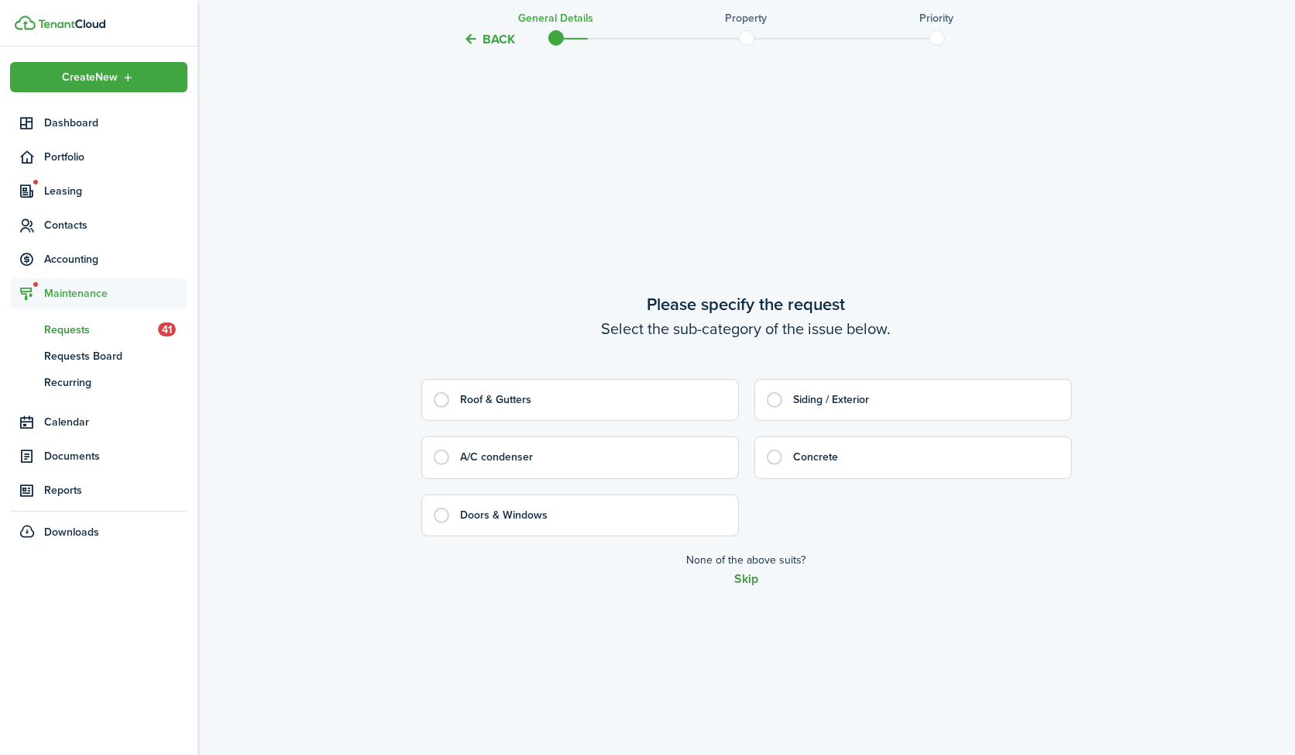
click at [752, 573] on button "Skip" at bounding box center [746, 579] width 24 height 14
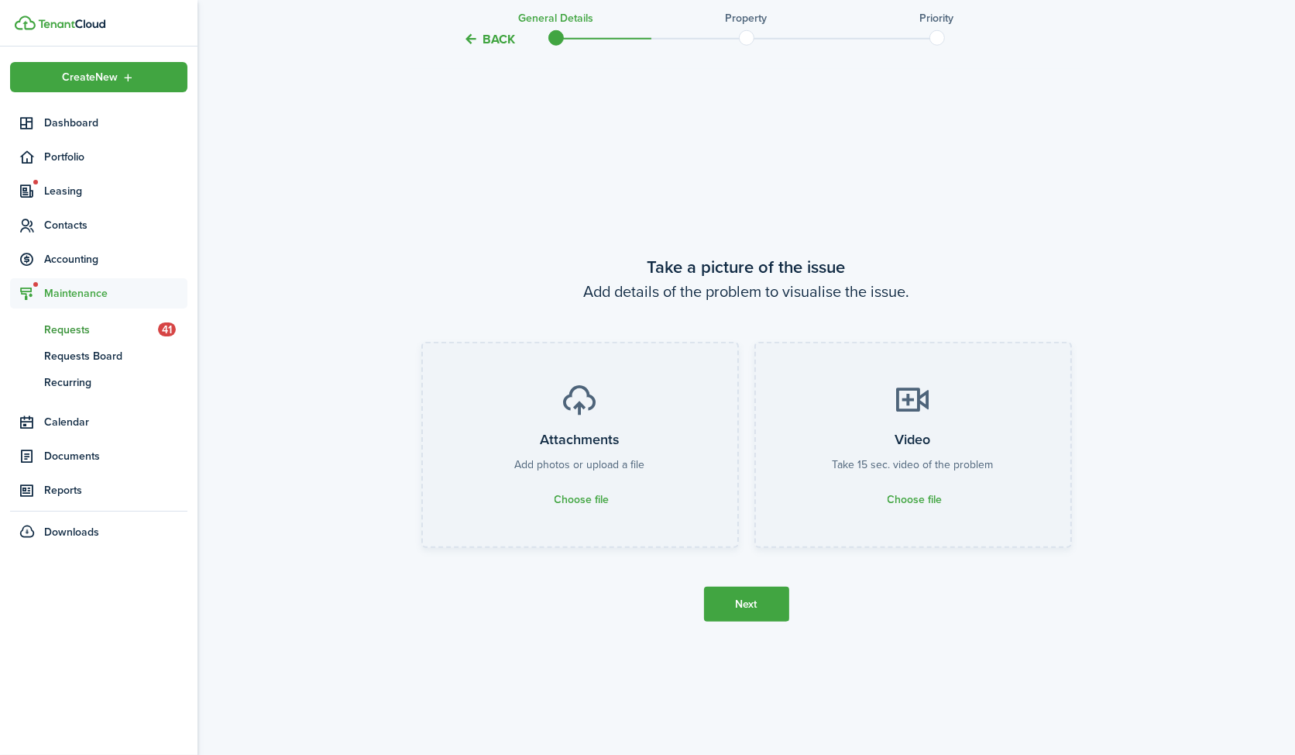
click at [747, 600] on button "Next" at bounding box center [746, 603] width 85 height 35
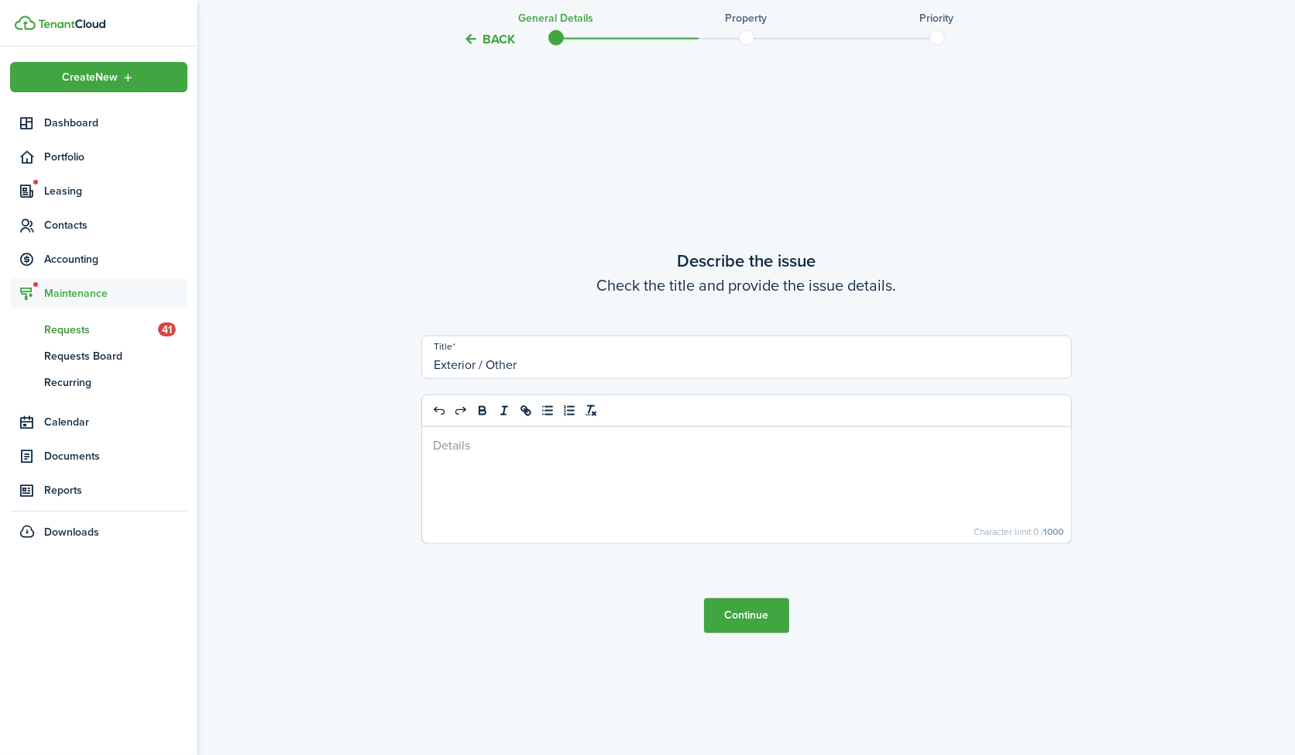
scroll to position [2161, 0]
click at [545, 463] on div at bounding box center [746, 483] width 649 height 116
drag, startPoint x: 550, startPoint y: 359, endPoint x: 401, endPoint y: 364, distance: 148.8
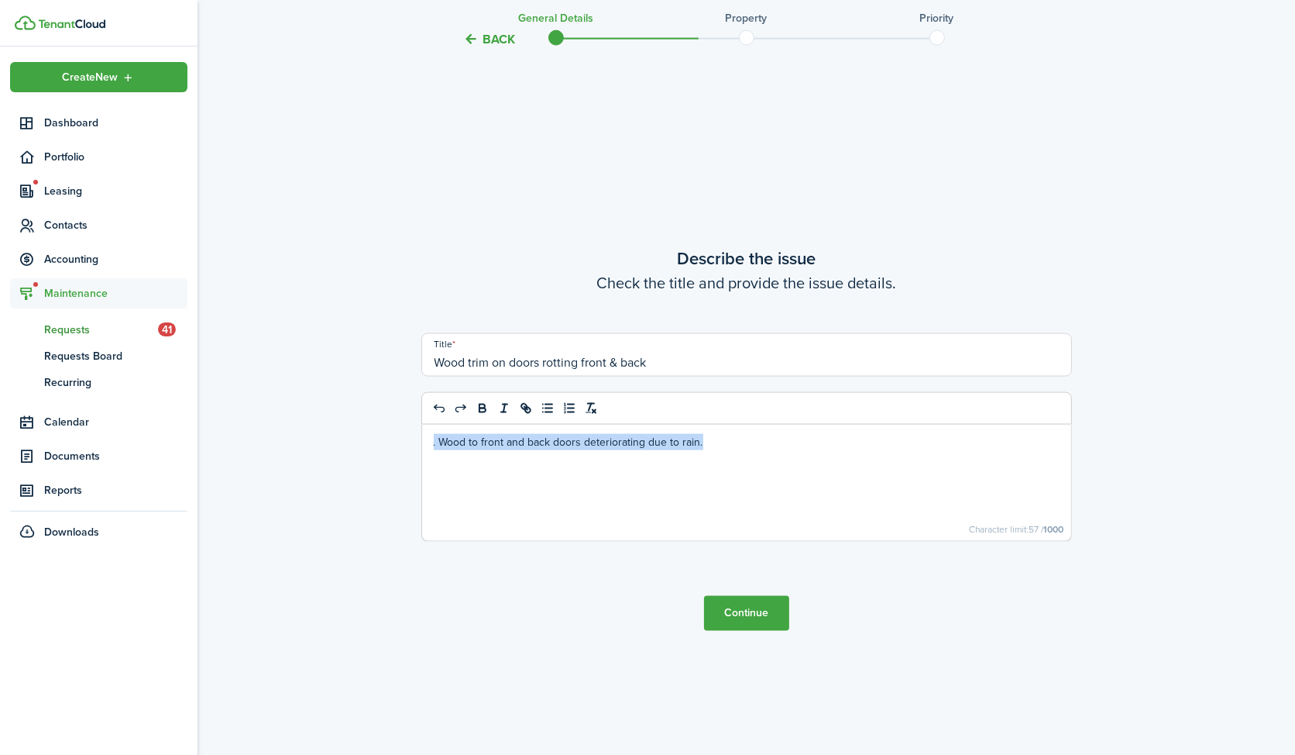
drag, startPoint x: 470, startPoint y: 501, endPoint x: 405, endPoint y: 432, distance: 94.9
click at [435, 363] on input "Wood trim on doors rotting front & back" at bounding box center [746, 354] width 651 height 43
click at [580, 361] on input "Rot Wood trim on doors rotting front & back" at bounding box center [746, 354] width 651 height 43
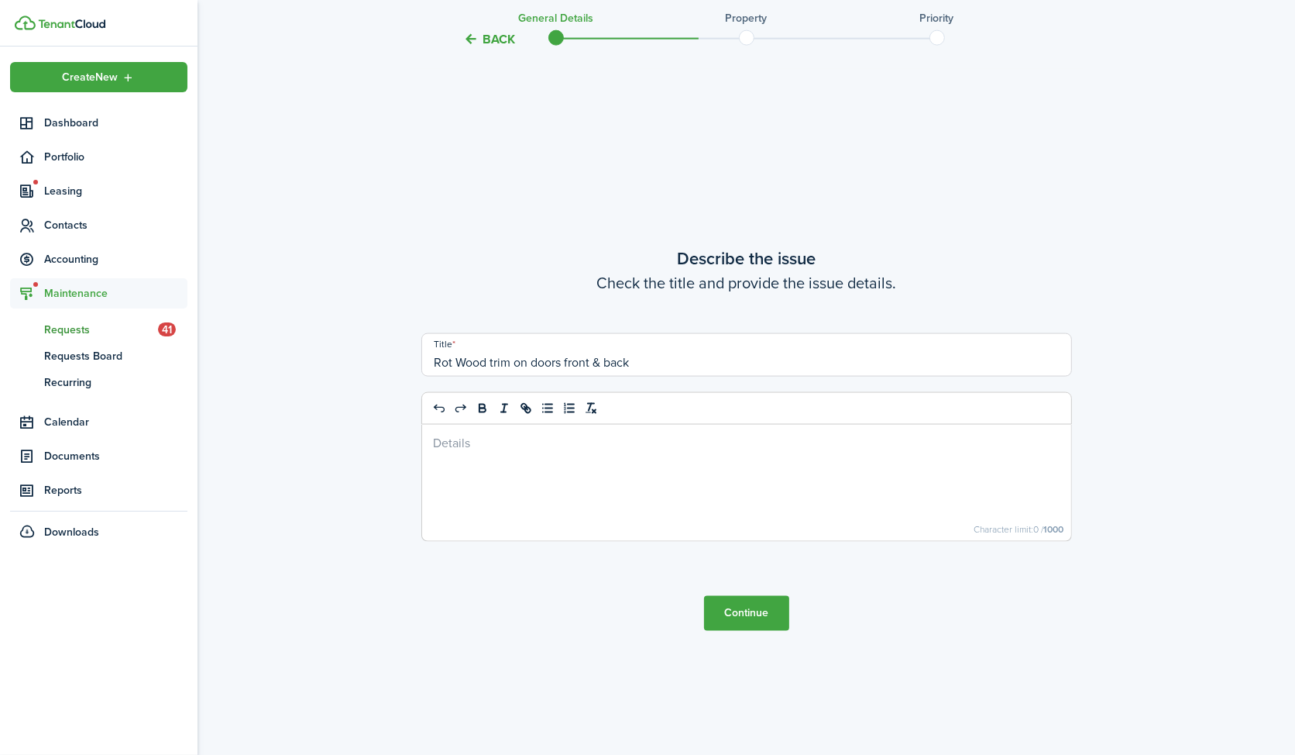
type input "Rot Wood trim on doors front & back"
click at [763, 601] on button "Continue" at bounding box center [746, 613] width 85 height 35
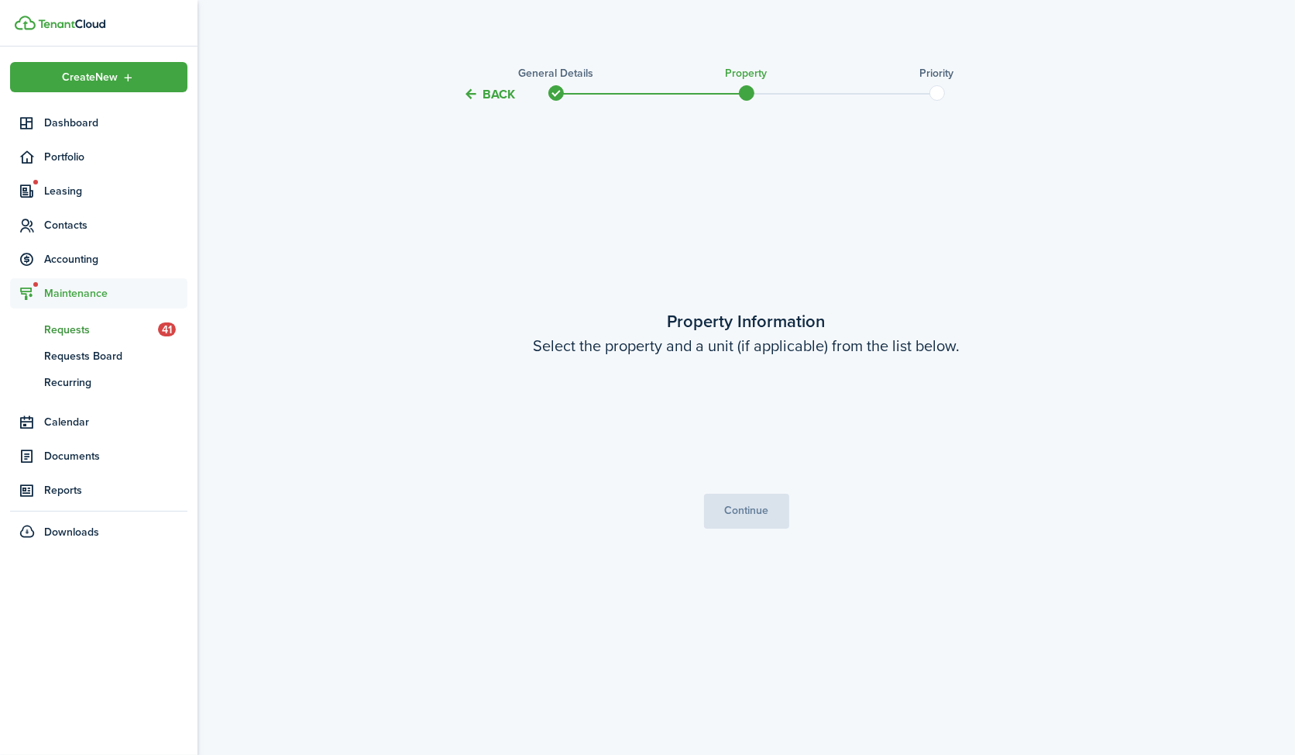
scroll to position [0, 0]
click at [765, 423] on input "Property" at bounding box center [746, 417] width 325 height 43
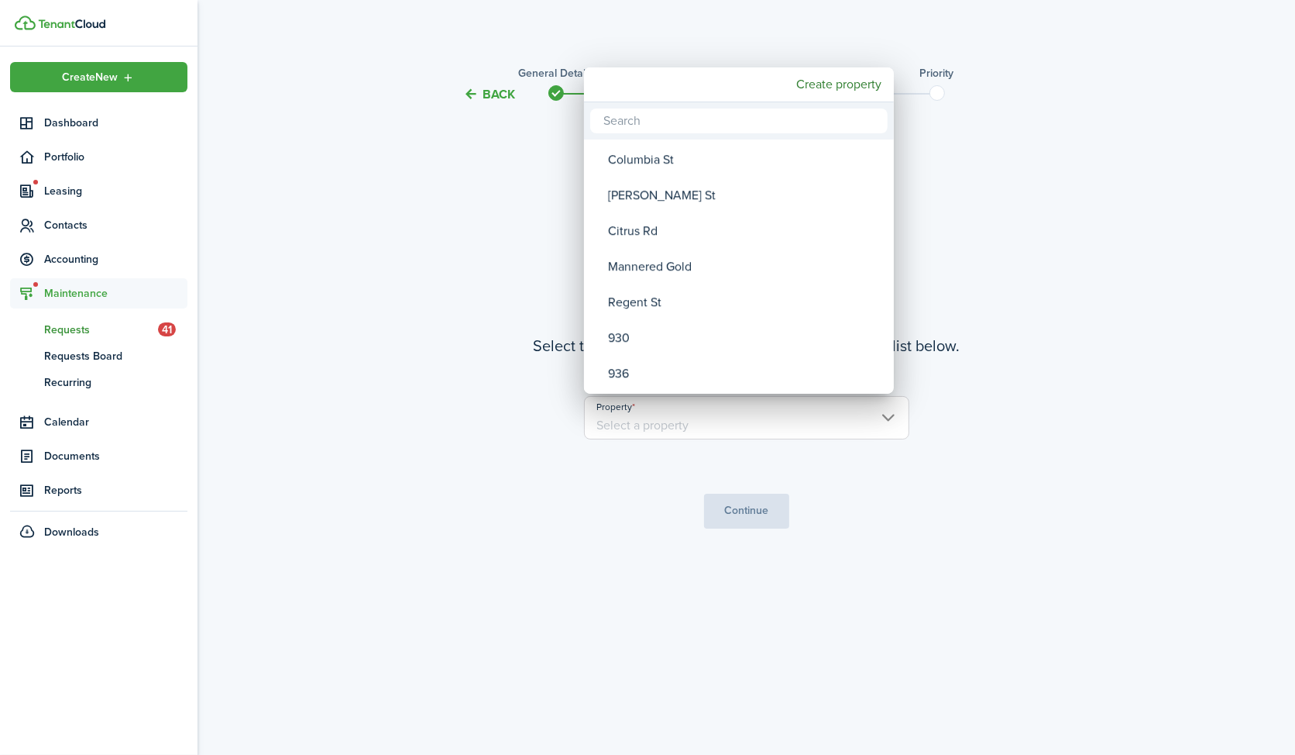
type input "a"
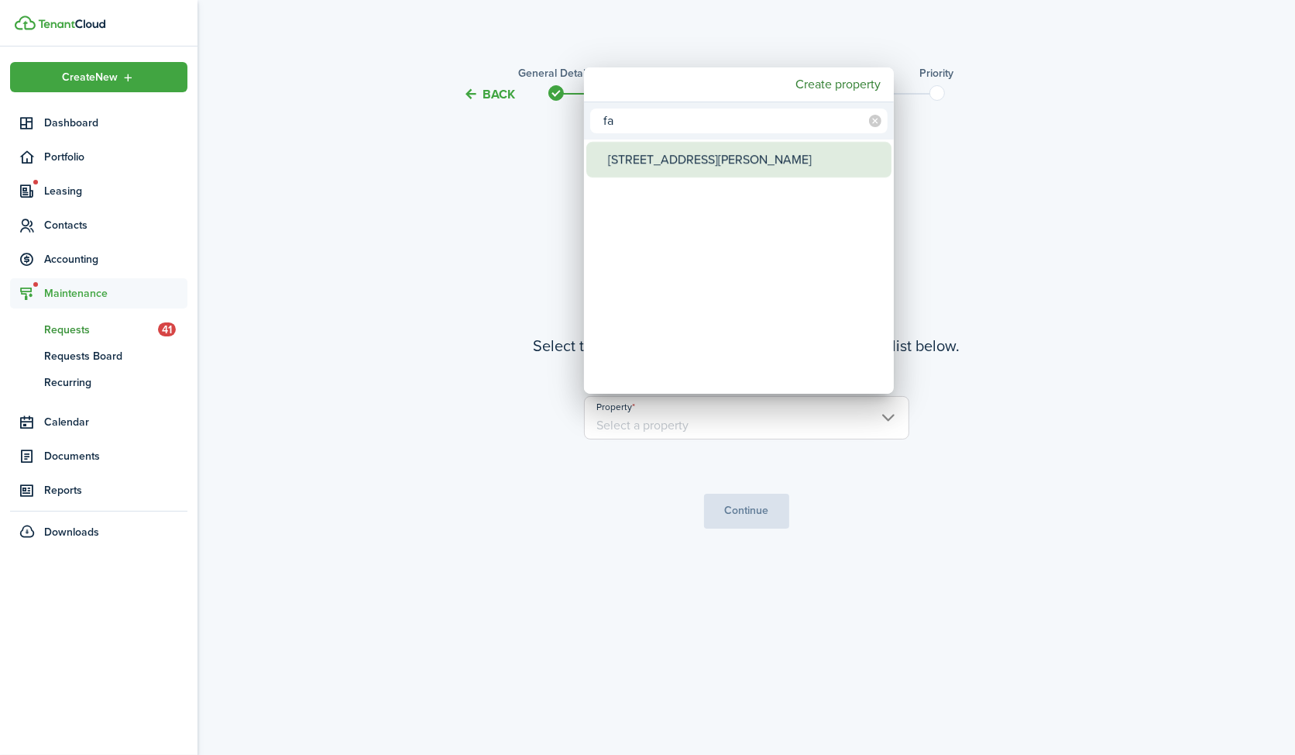
type input "fa"
click at [671, 162] on div "[STREET_ADDRESS][PERSON_NAME]" at bounding box center [745, 160] width 274 height 36
type input "[STREET_ADDRESS][PERSON_NAME]"
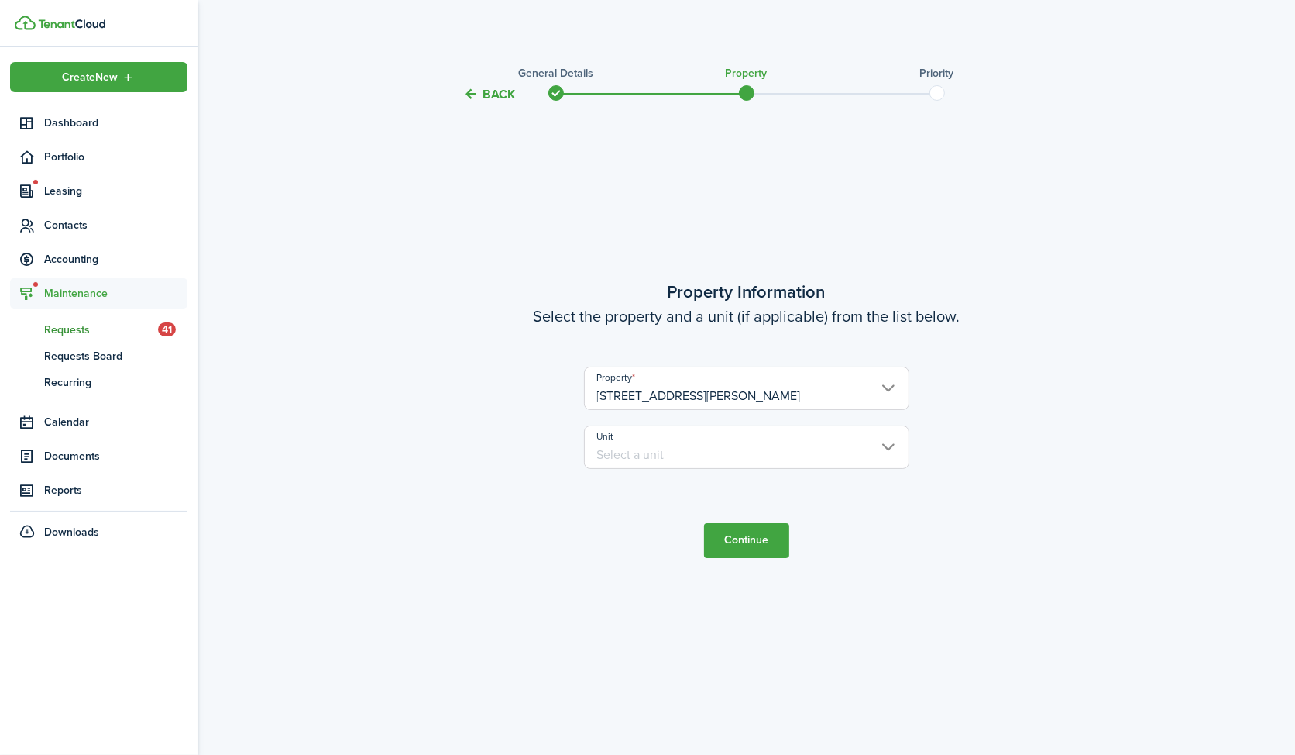
click at [655, 452] on input "Unit" at bounding box center [746, 446] width 325 height 43
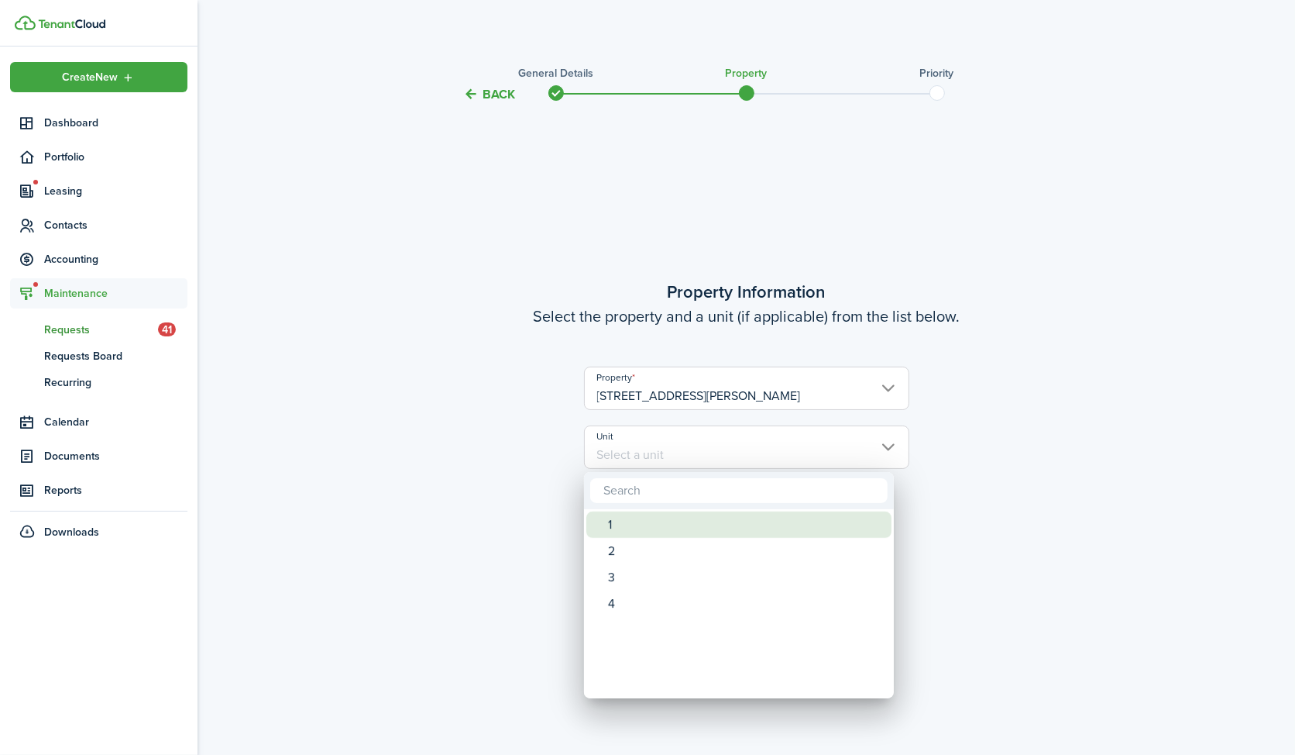
click at [630, 528] on div "1" at bounding box center [745, 524] width 274 height 26
type input "1"
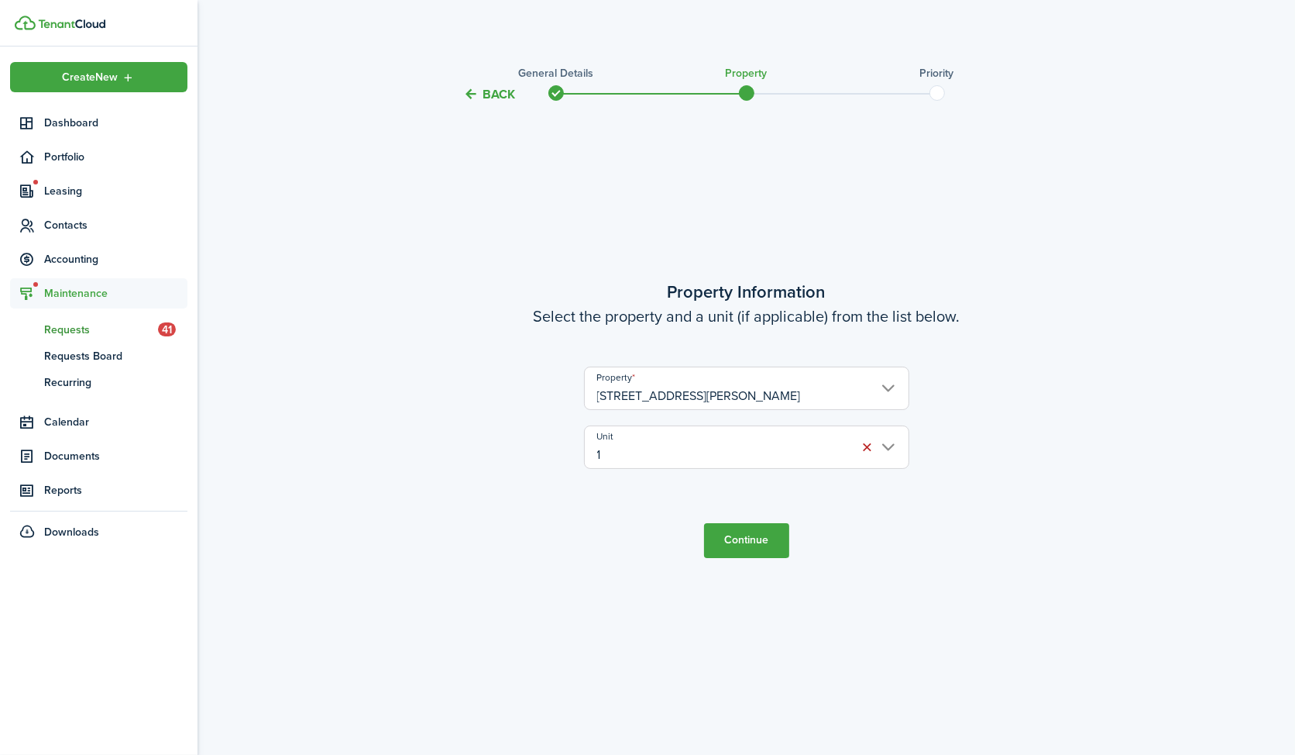
click at [743, 545] on button "Continue" at bounding box center [746, 540] width 85 height 35
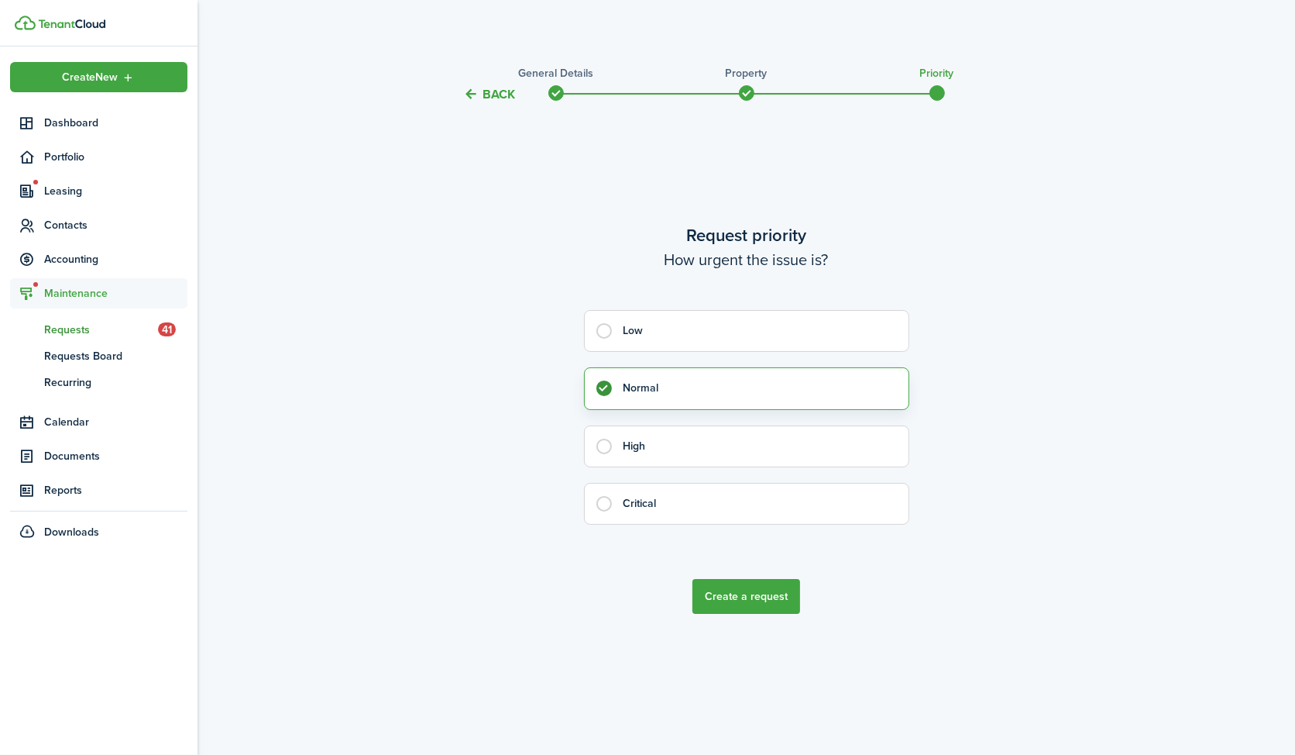
click at [743, 592] on button "Create a request" at bounding box center [747, 596] width 108 height 35
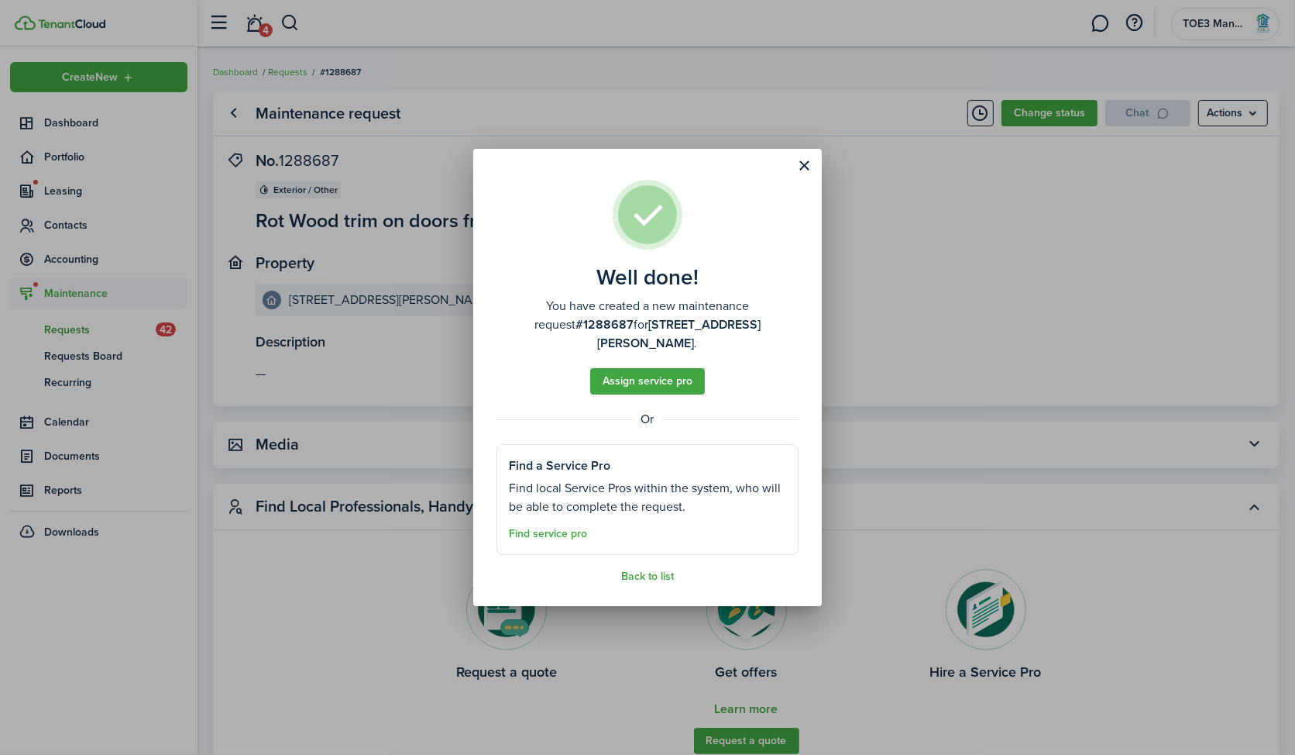
click at [650, 559] on assembled-view "Well done! You have created a new maintenance request #1288687 for [STREET_ADDR…" at bounding box center [648, 381] width 302 height 403
click at [649, 570] on link "Back to list" at bounding box center [647, 576] width 53 height 12
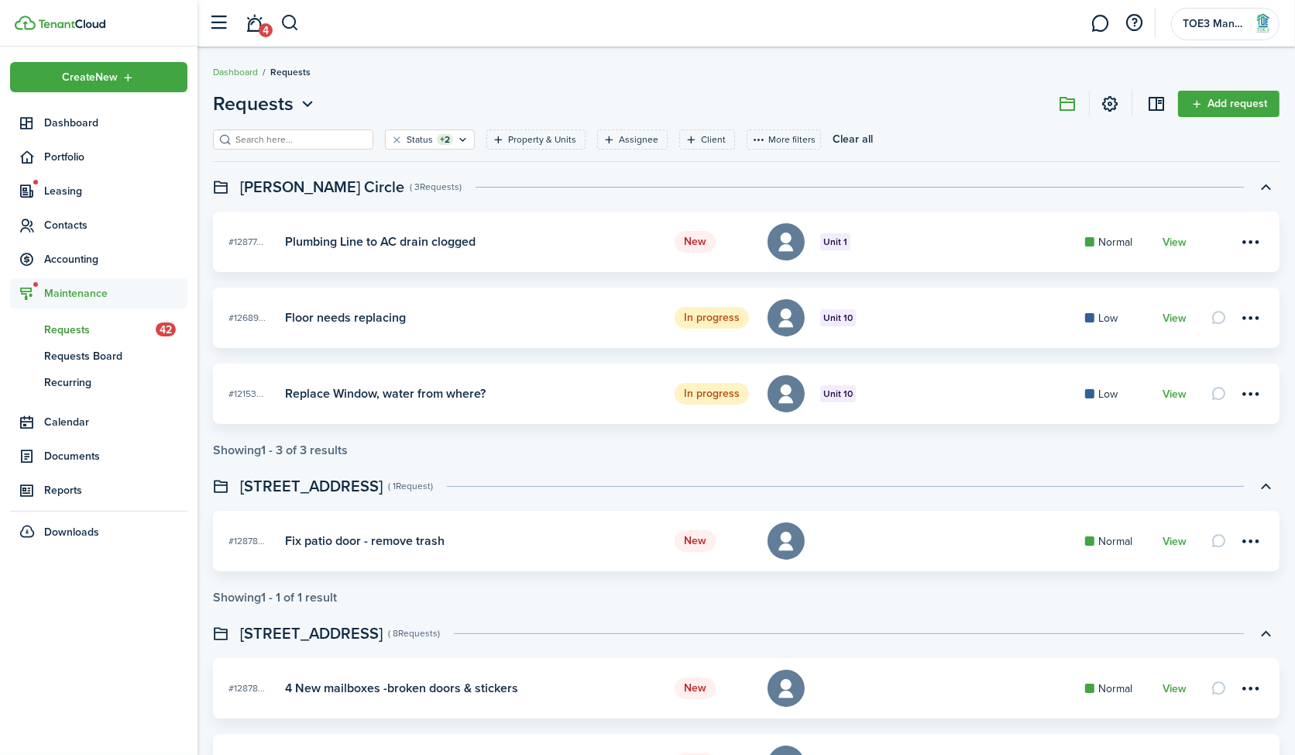
click at [94, 327] on span "Requests" at bounding box center [100, 330] width 112 height 16
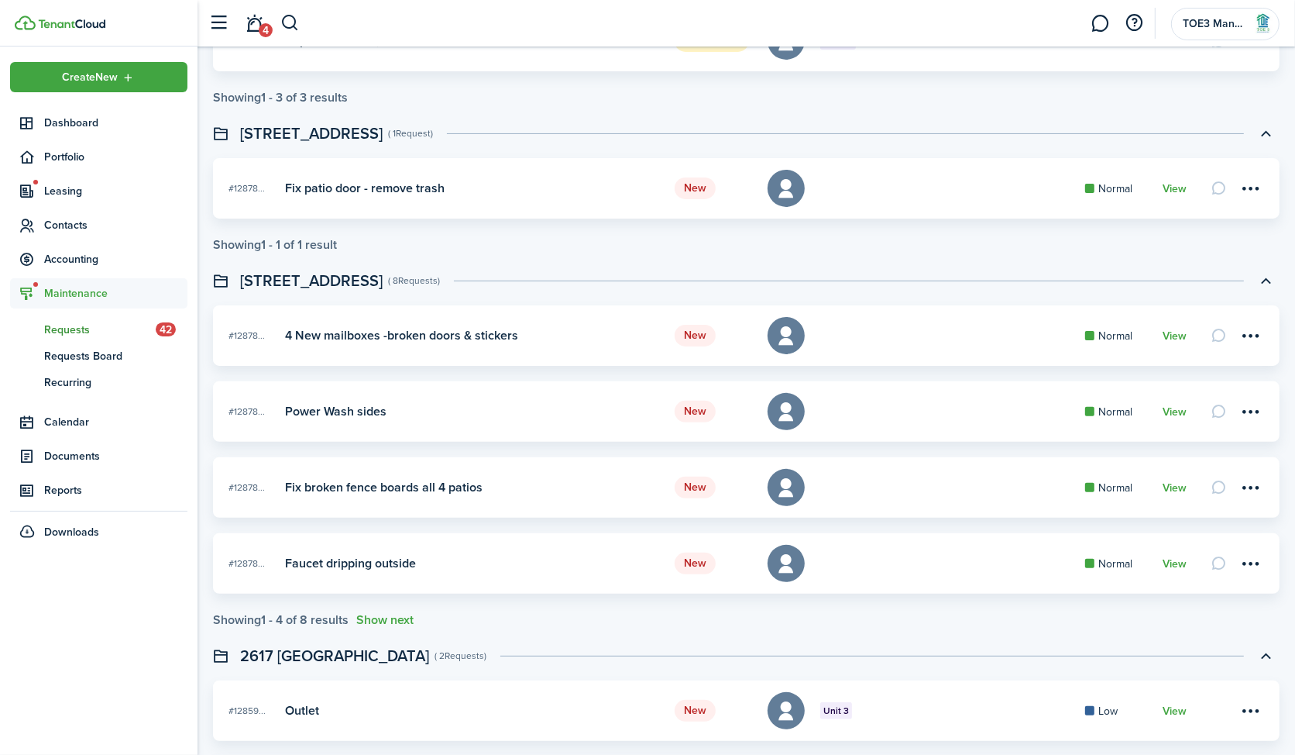
scroll to position [354, 0]
click at [383, 619] on button "Show next" at bounding box center [384, 618] width 57 height 14
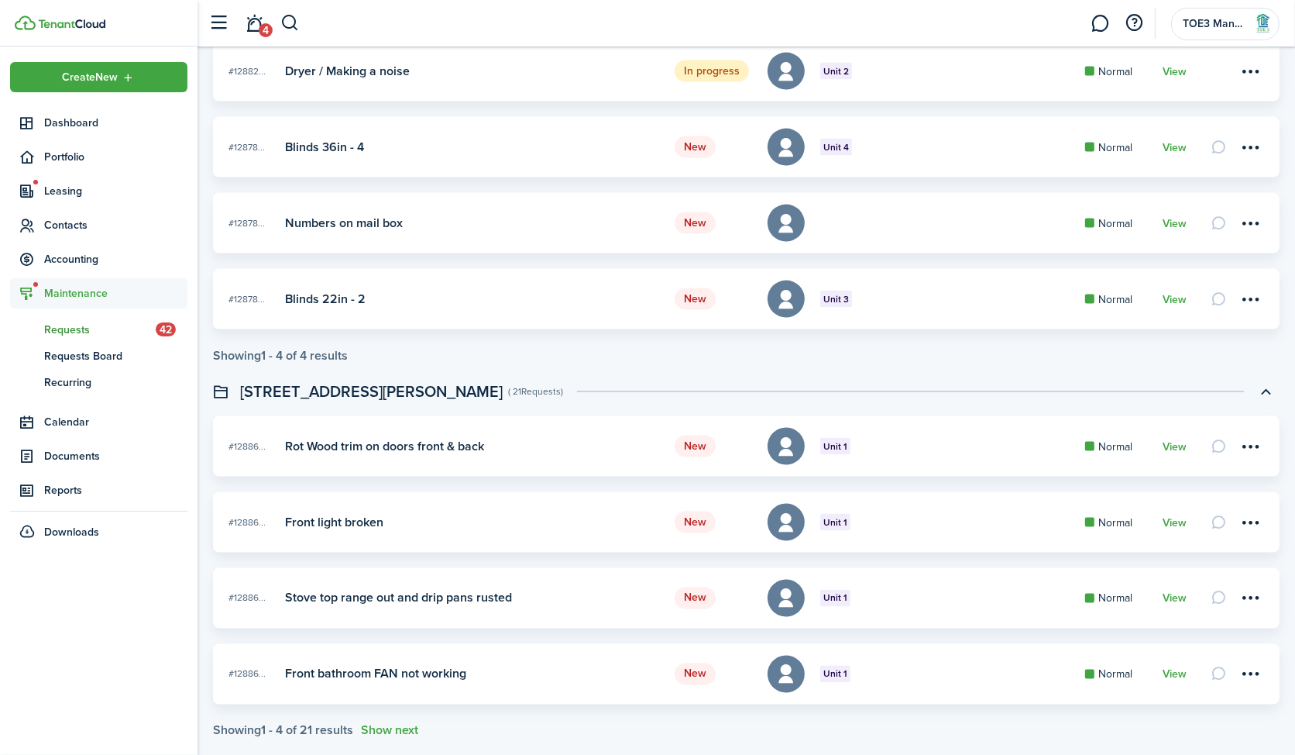
scroll to position [2365, 0]
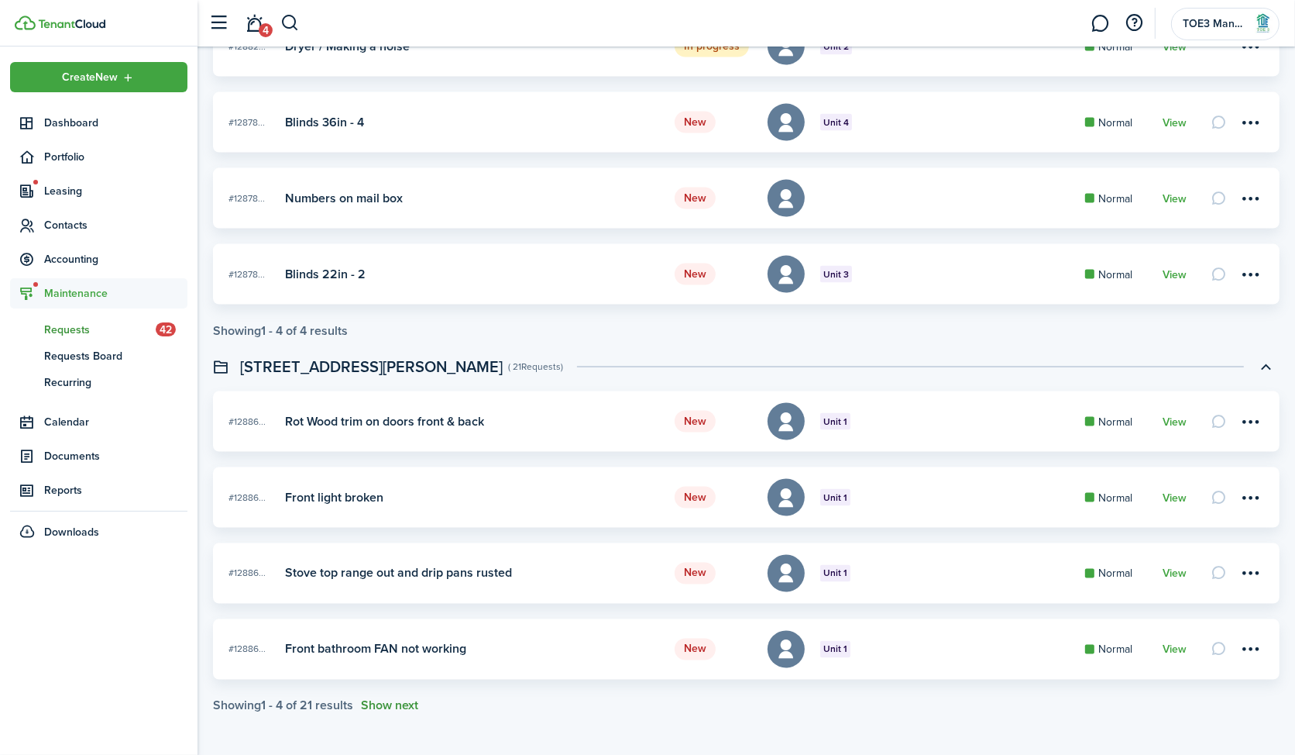
click at [383, 706] on button "Show next" at bounding box center [389, 706] width 57 height 14
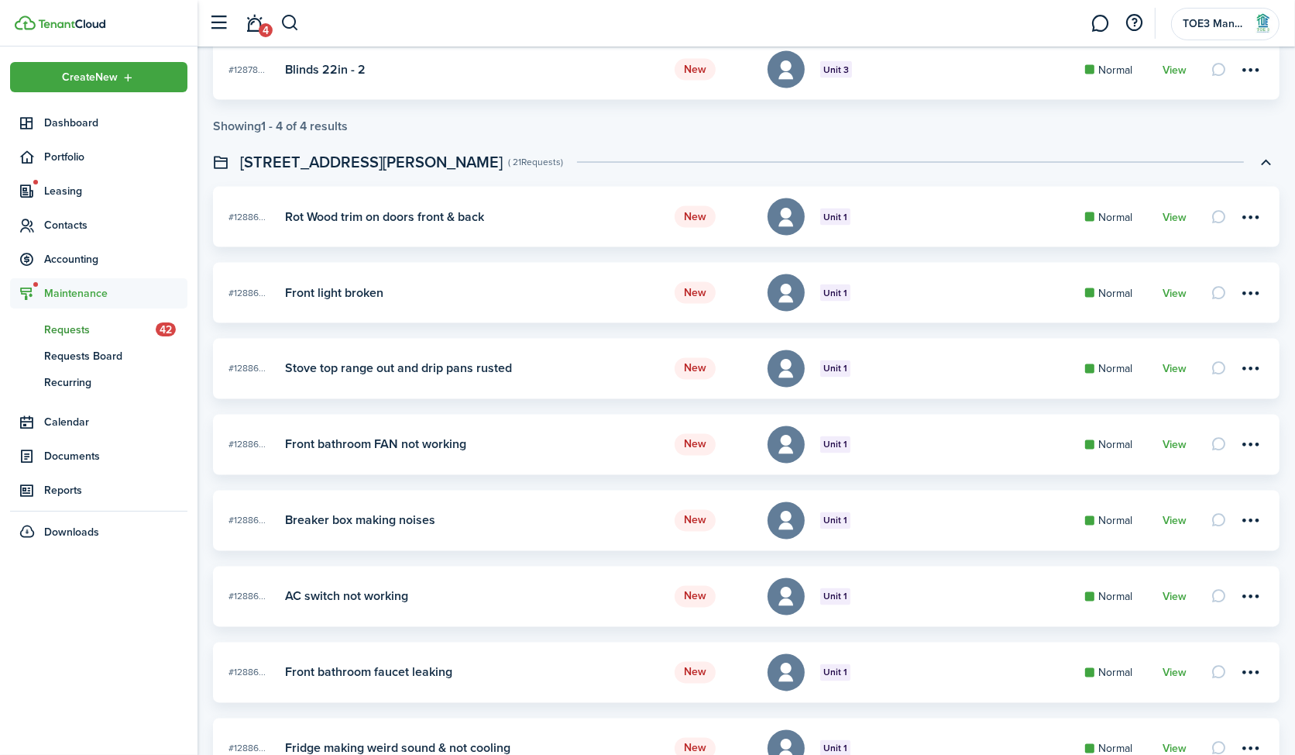
scroll to position [2668, 0]
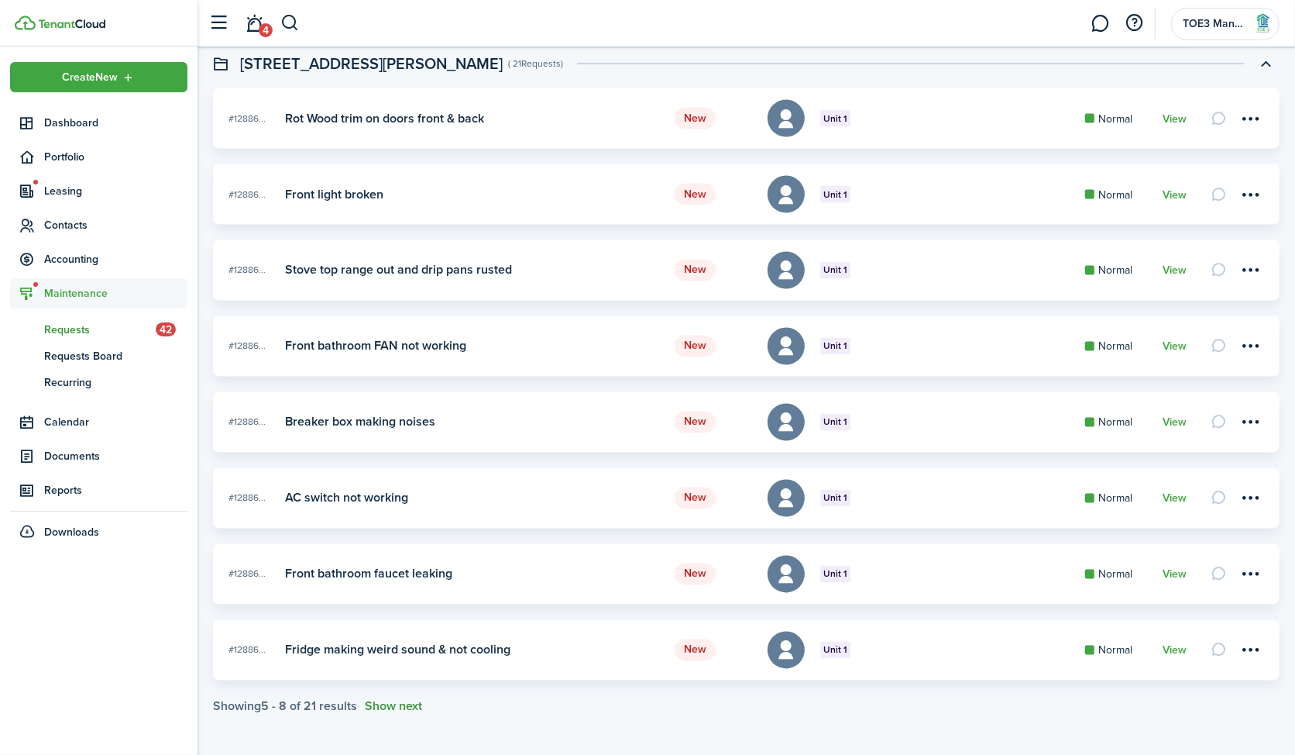
click at [412, 706] on button "Show next" at bounding box center [393, 707] width 57 height 14
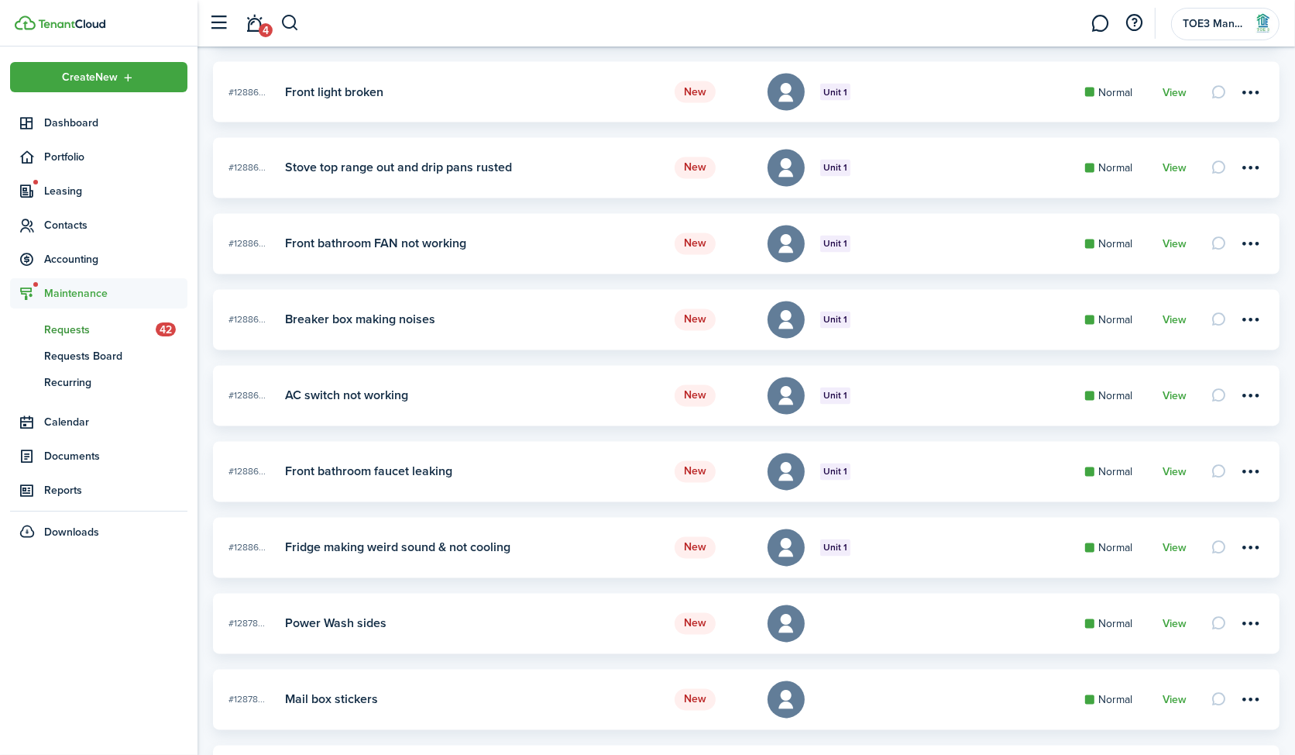
scroll to position [2972, 0]
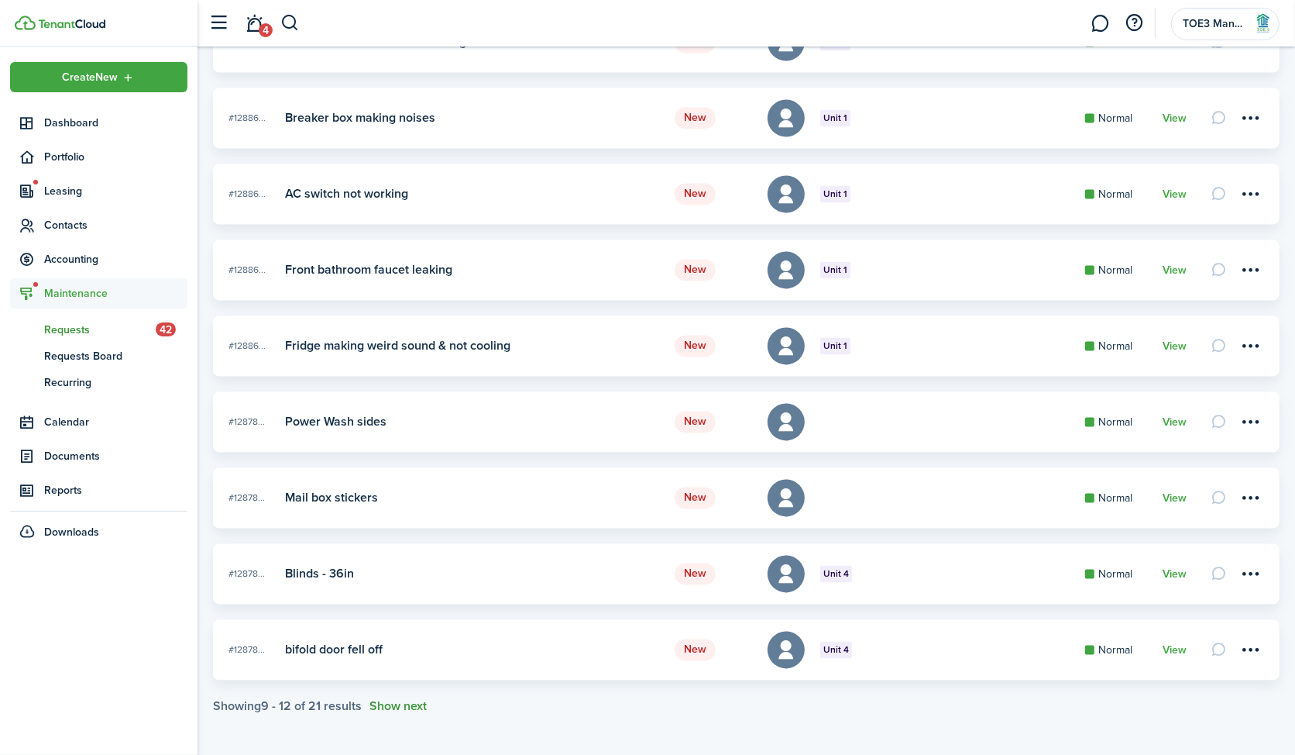
click at [412, 706] on button "Show next" at bounding box center [398, 706] width 57 height 14
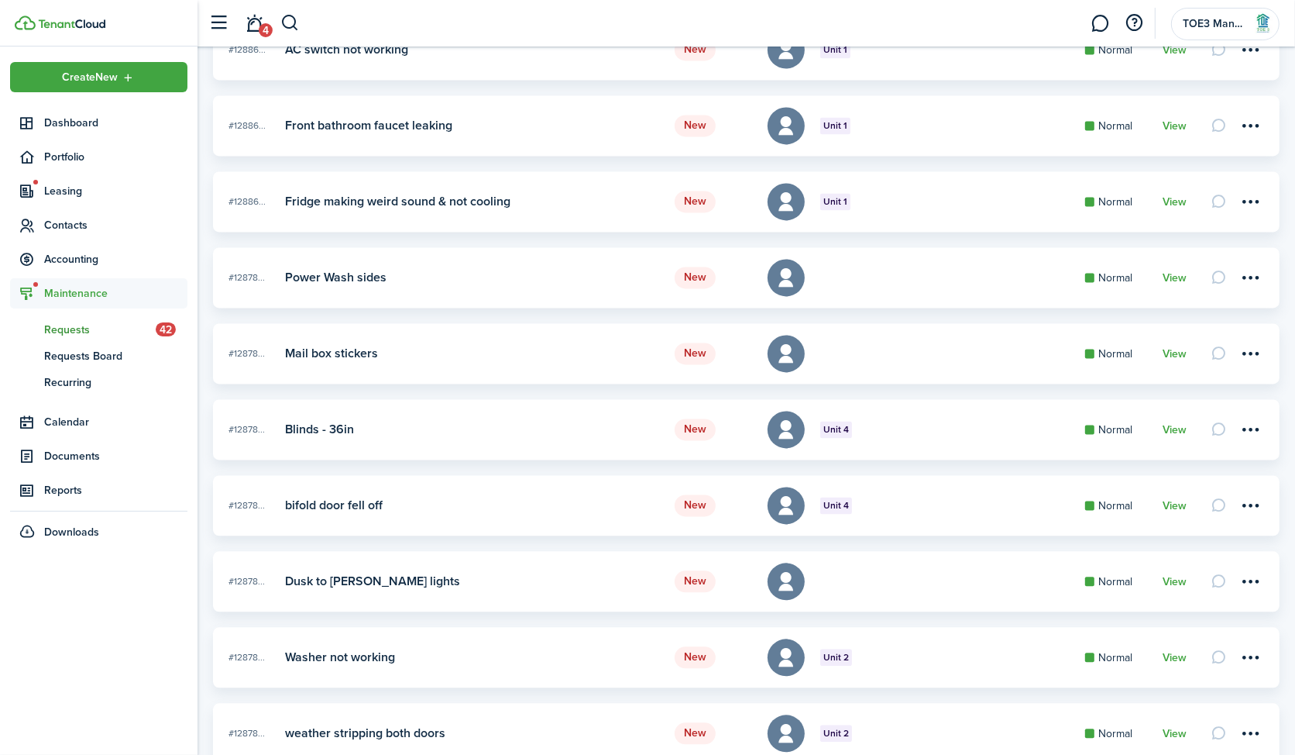
scroll to position [3275, 0]
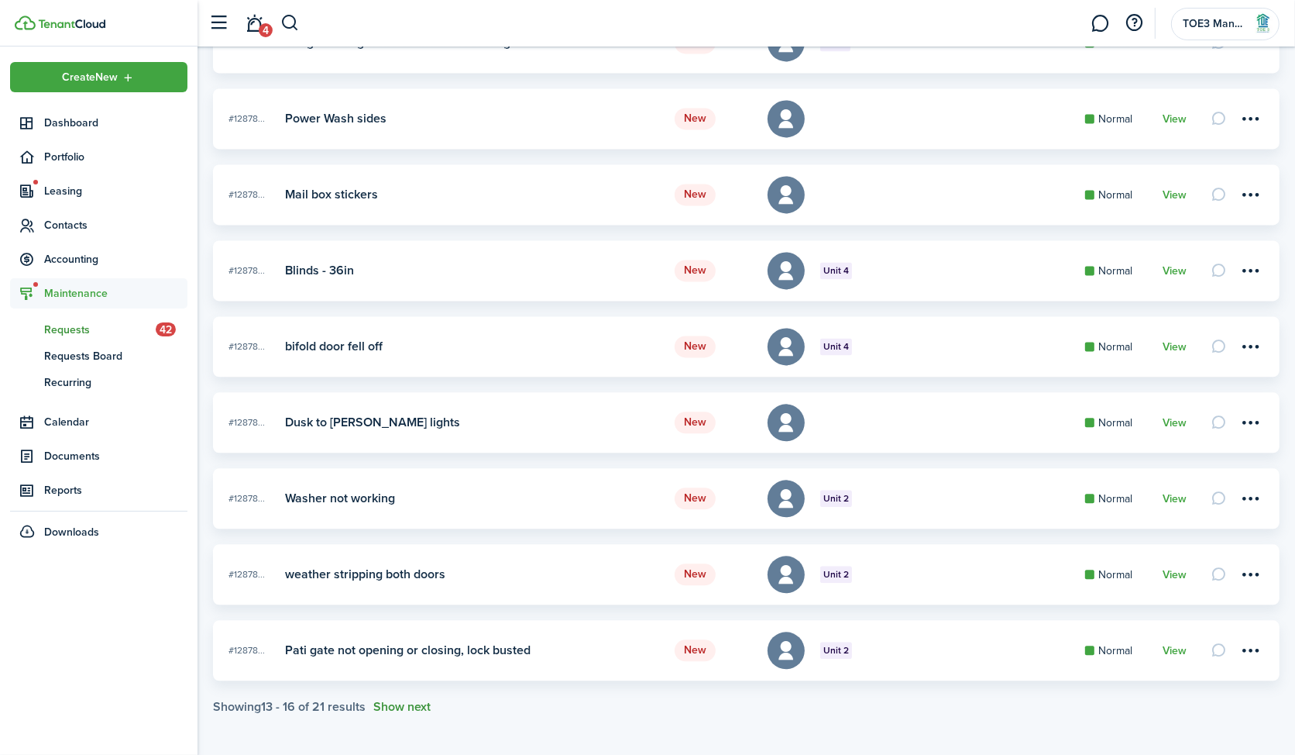
click at [412, 706] on button "Show next" at bounding box center [401, 707] width 57 height 14
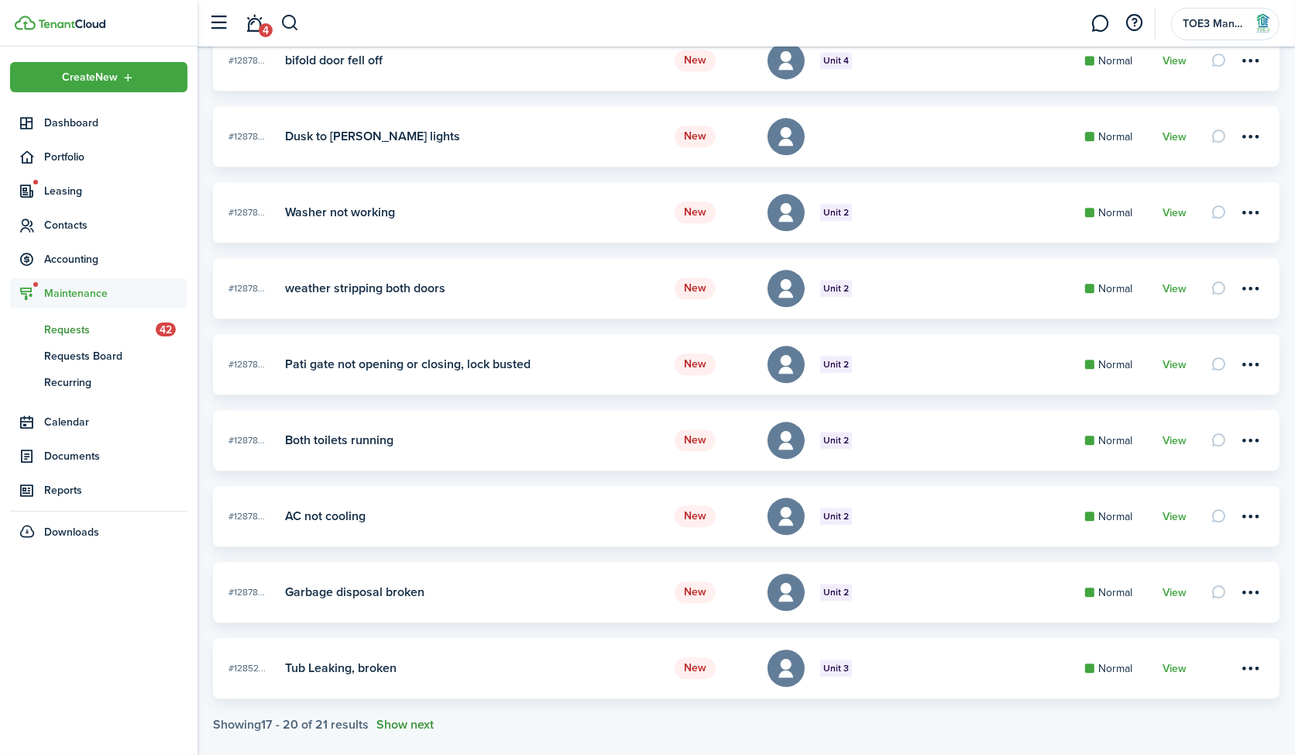
scroll to position [3579, 0]
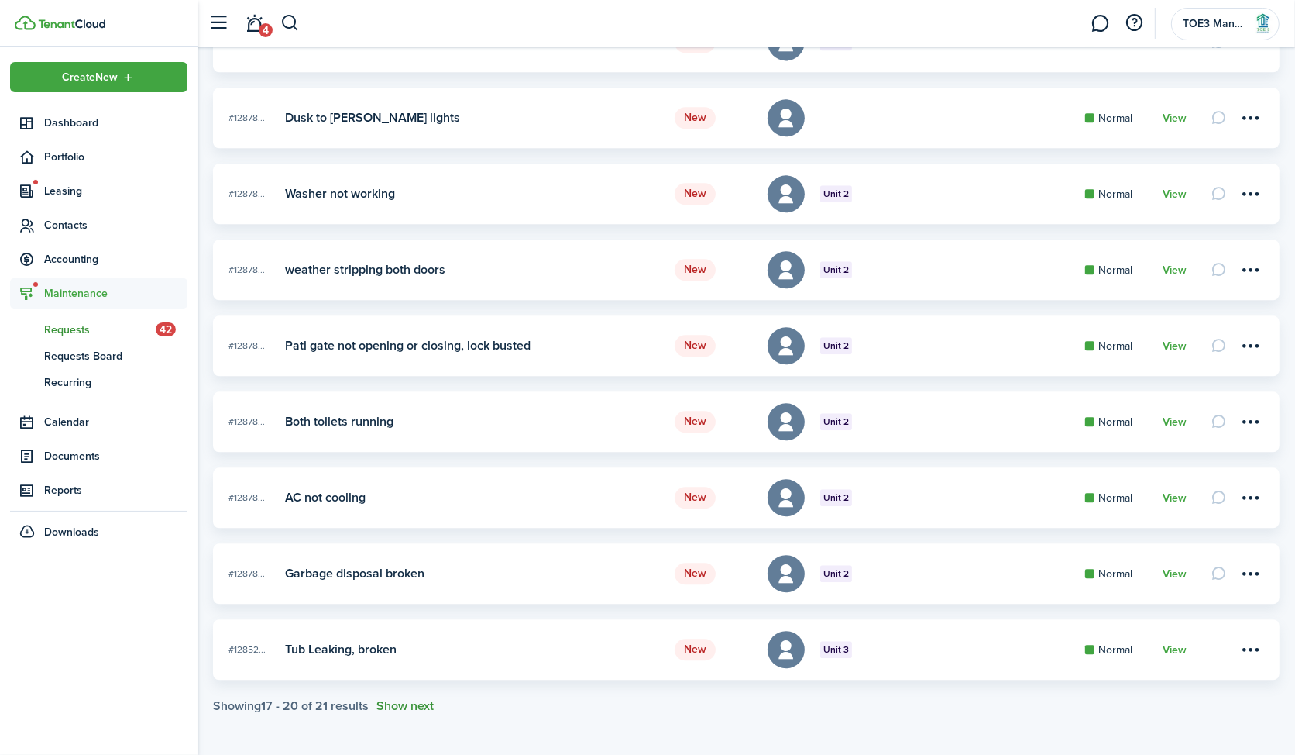
click at [417, 706] on button "Show next" at bounding box center [405, 706] width 57 height 14
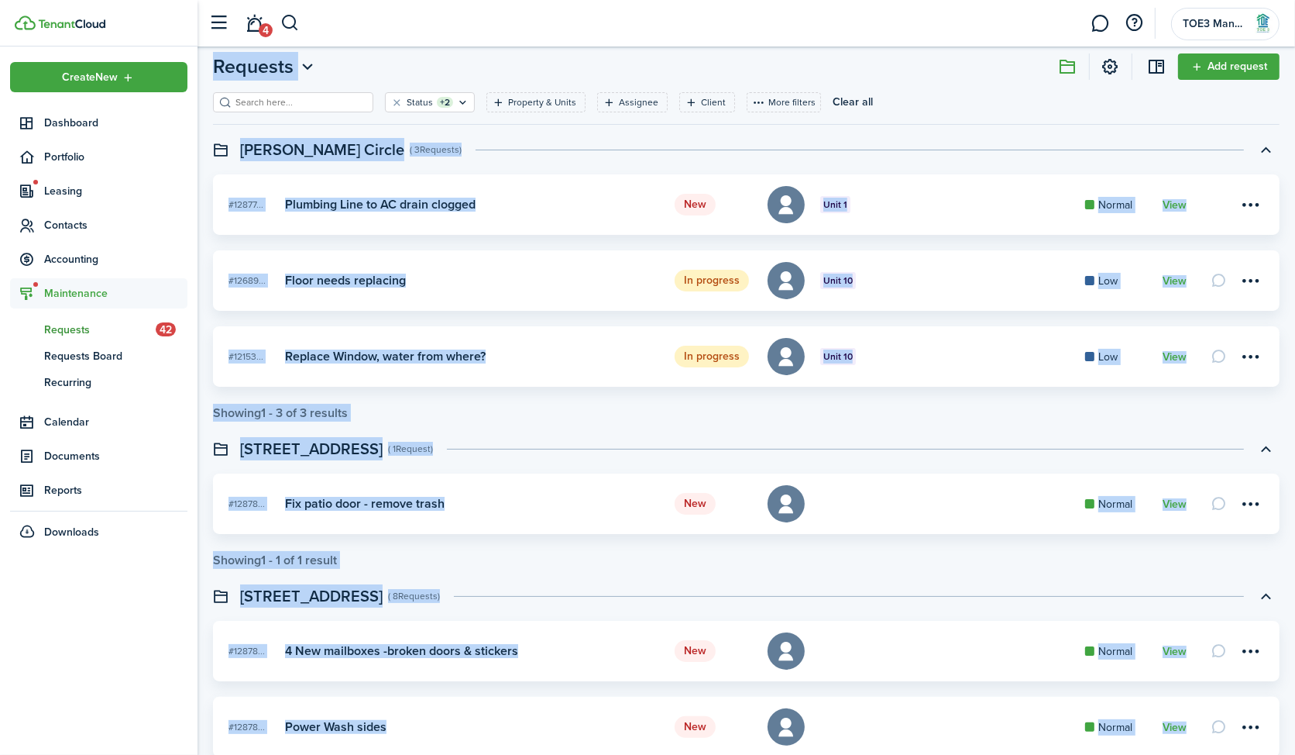
scroll to position [0, 0]
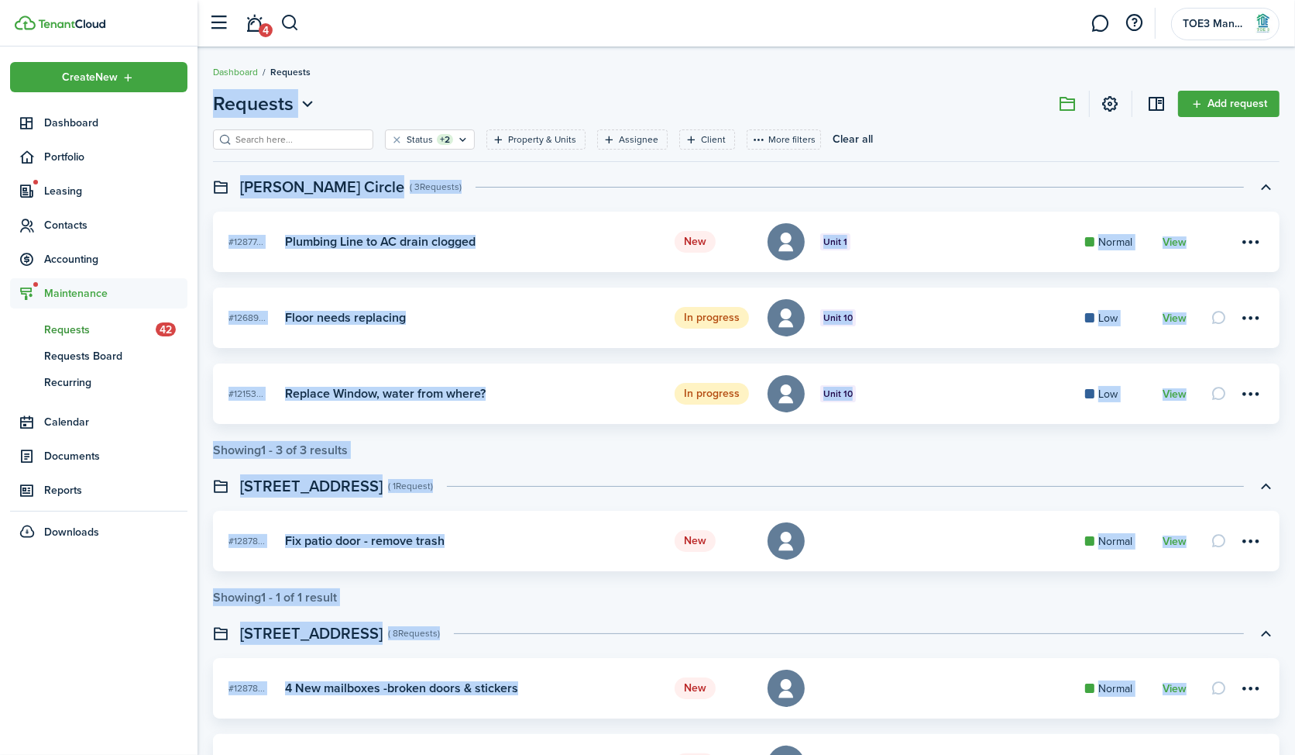
drag, startPoint x: 418, startPoint y: 710, endPoint x: 200, endPoint y: 101, distance: 646.2
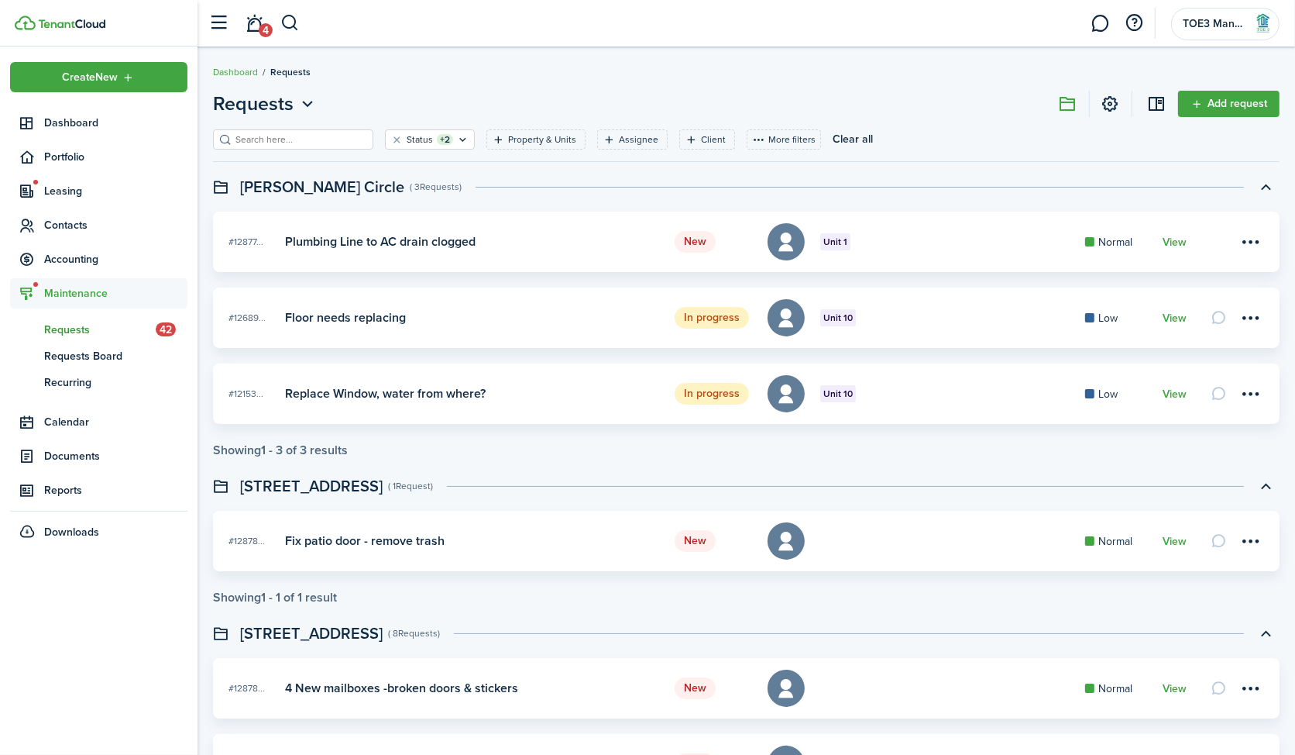
click at [991, 486] on header "[STREET_ADDRESS] ( 1 Request )" at bounding box center [746, 486] width 1067 height 26
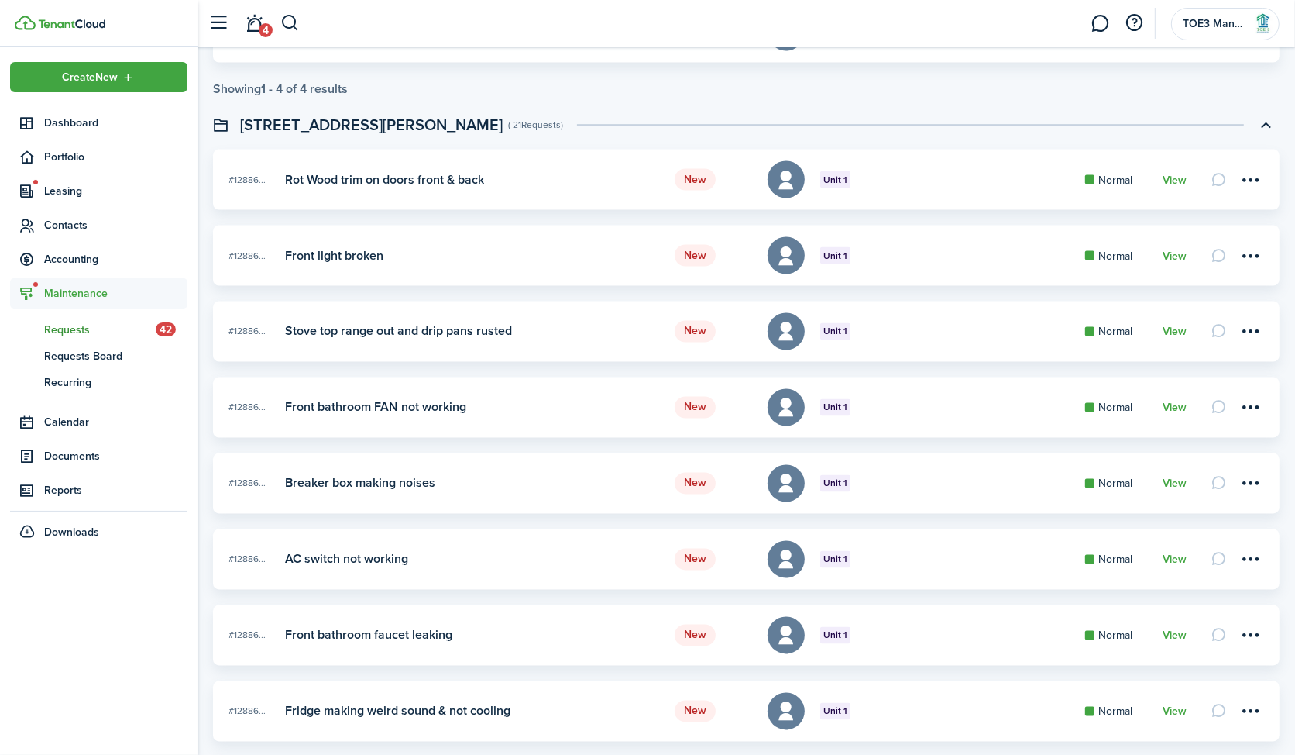
scroll to position [2616, 0]
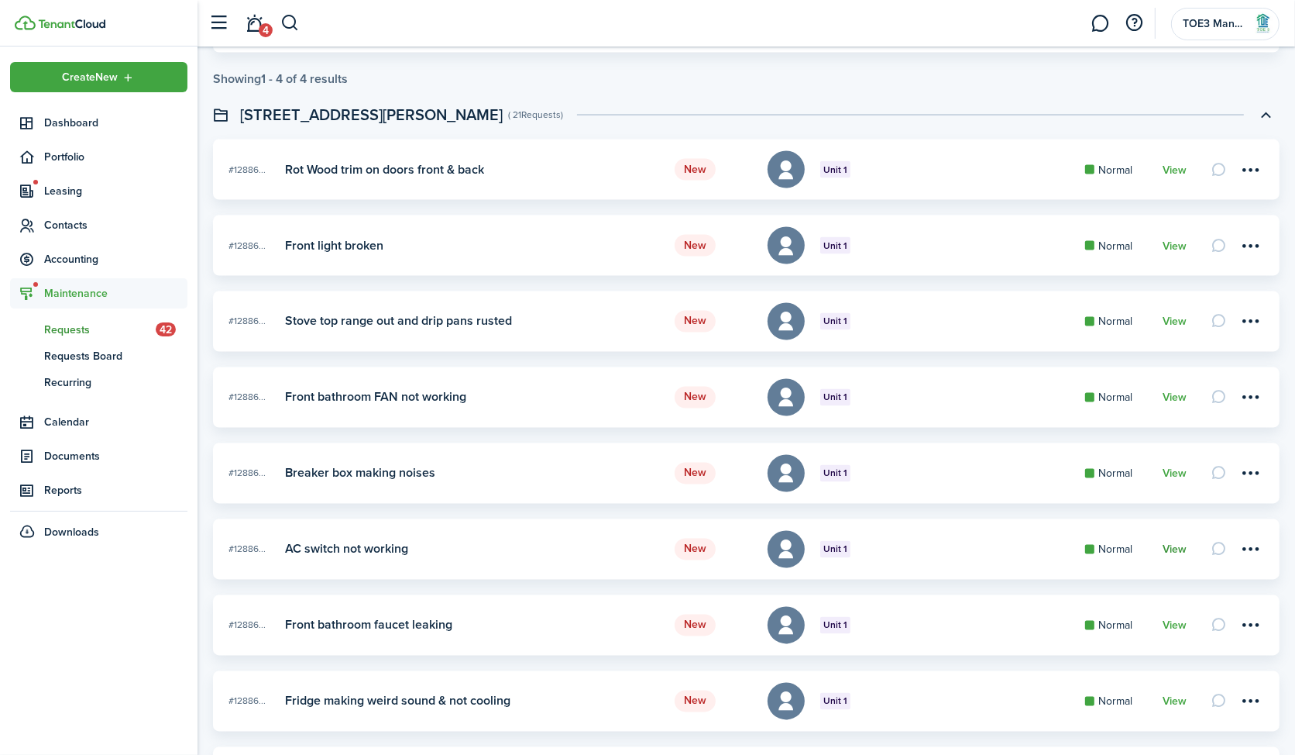
click at [1180, 545] on link "View" at bounding box center [1175, 550] width 24 height 12
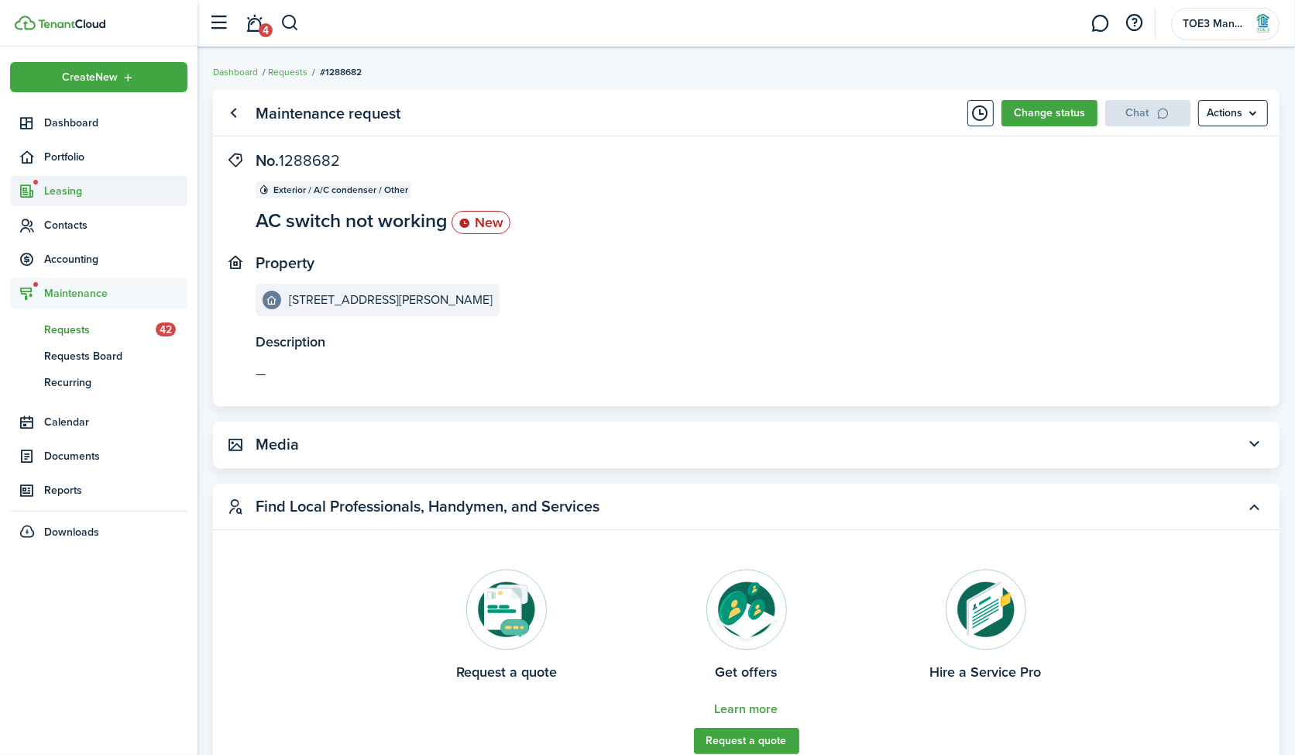
click at [56, 197] on span "Leasing" at bounding box center [115, 191] width 143 height 16
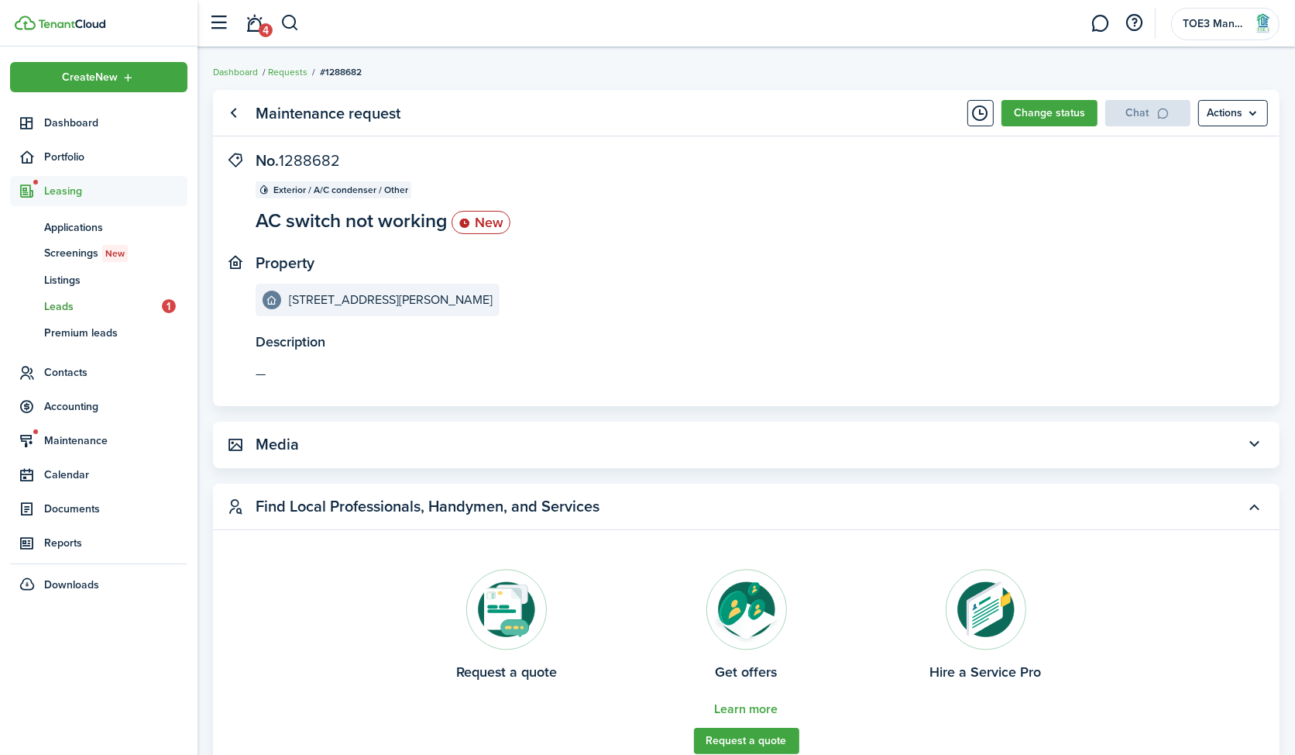
click at [85, 311] on span "Leads" at bounding box center [103, 306] width 118 height 16
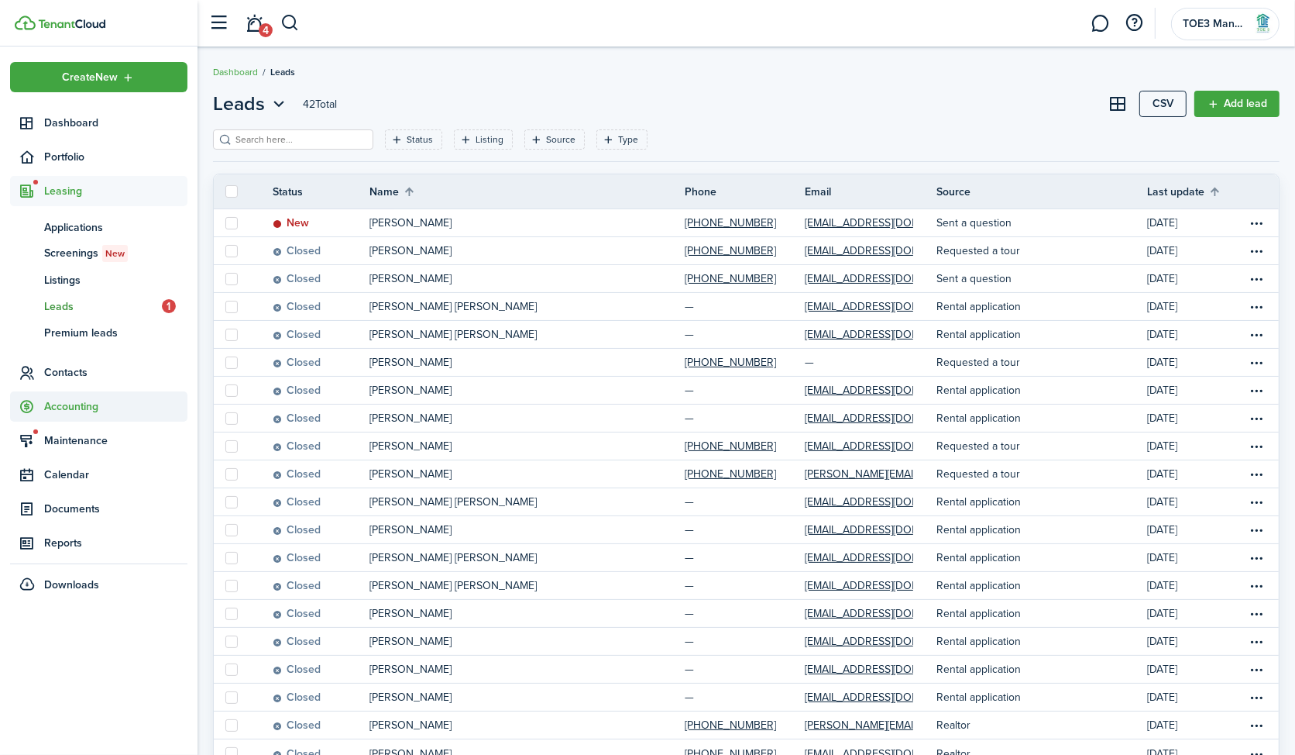
click at [86, 404] on span "Accounting" at bounding box center [115, 406] width 143 height 16
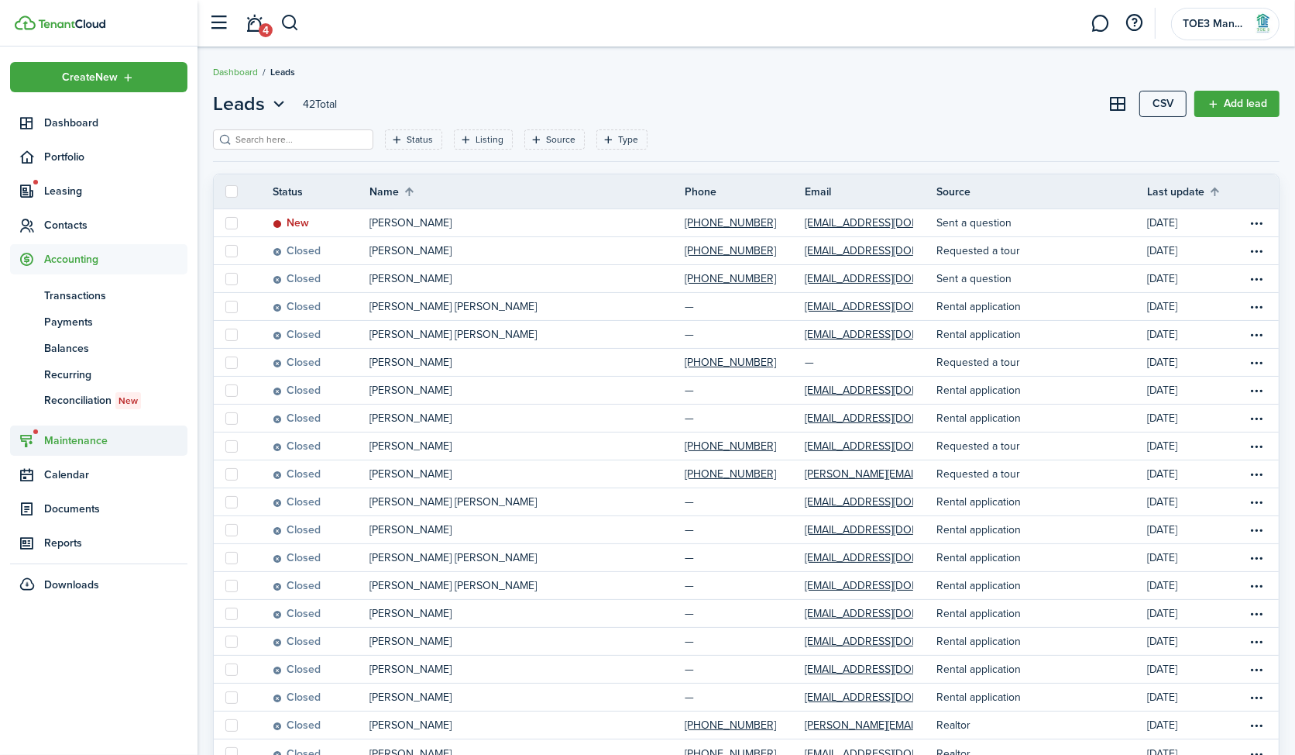
click at [84, 425] on span "Maintenance" at bounding box center [98, 440] width 177 height 30
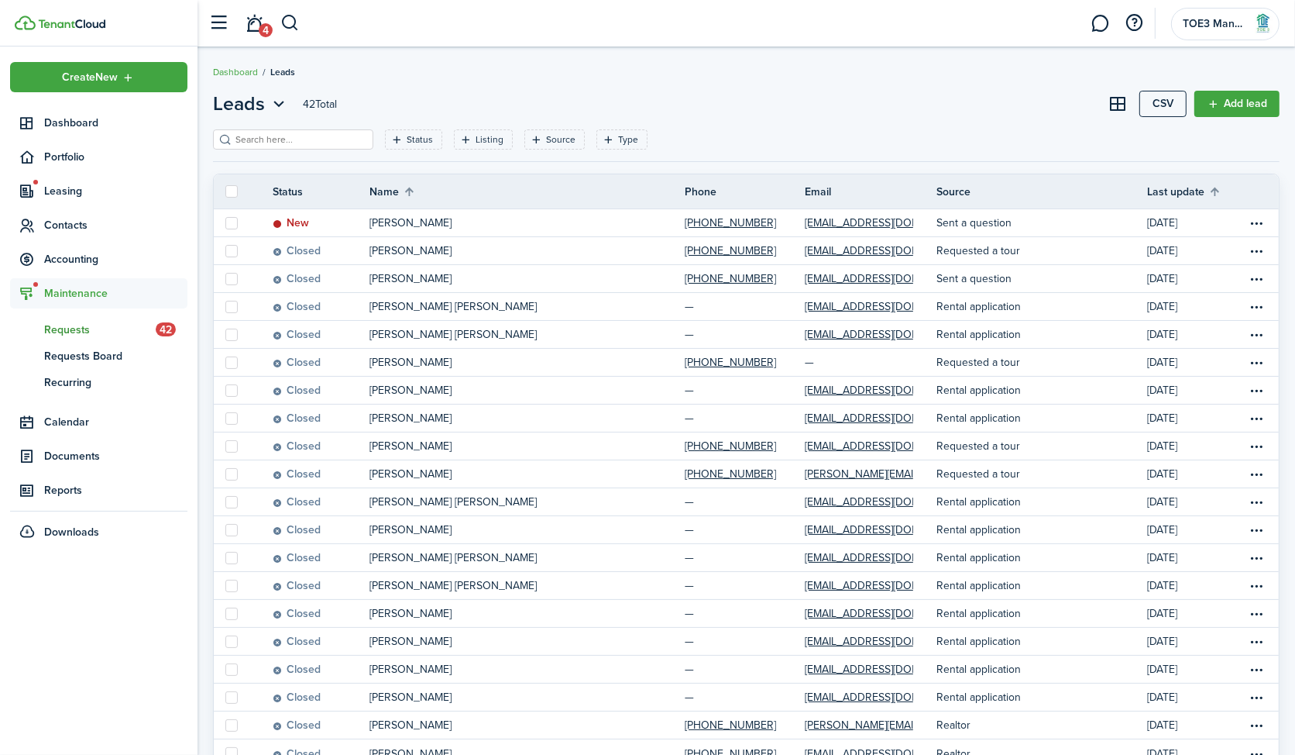
click at [98, 339] on link "rq Requests 42" at bounding box center [98, 329] width 177 height 26
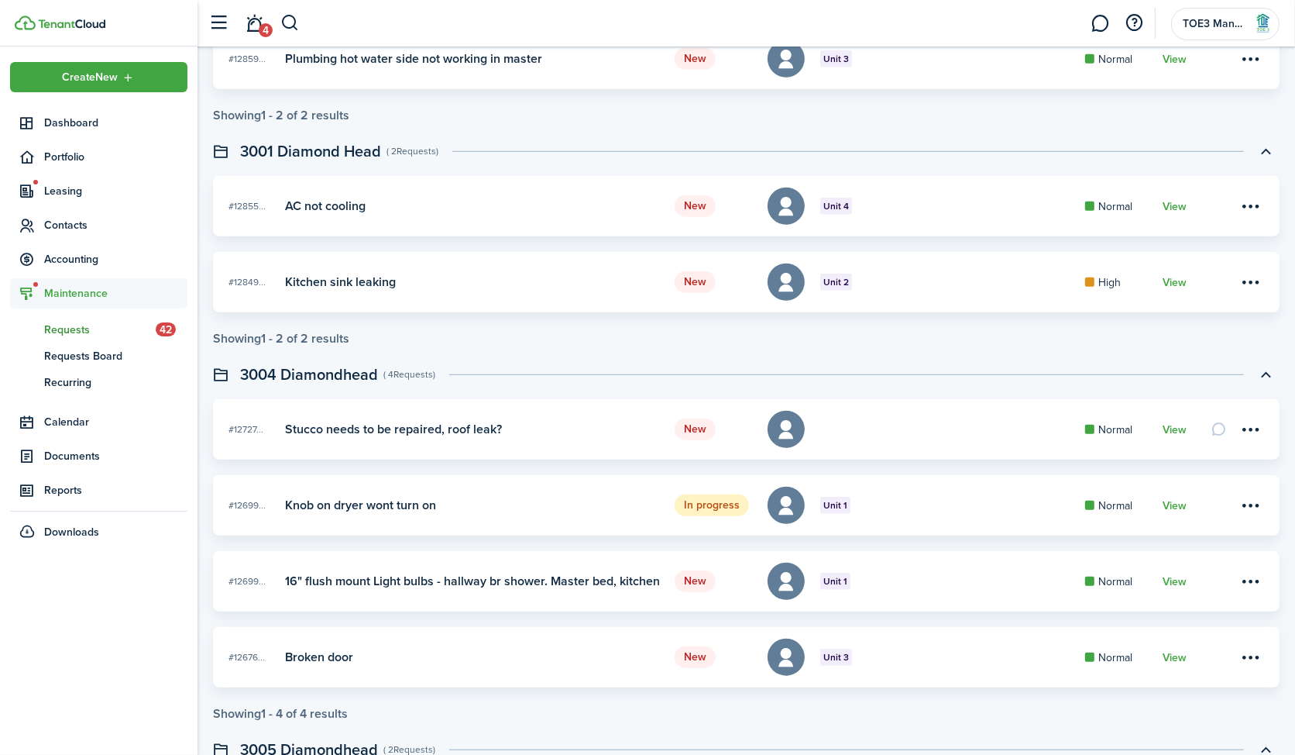
scroll to position [2061, 0]
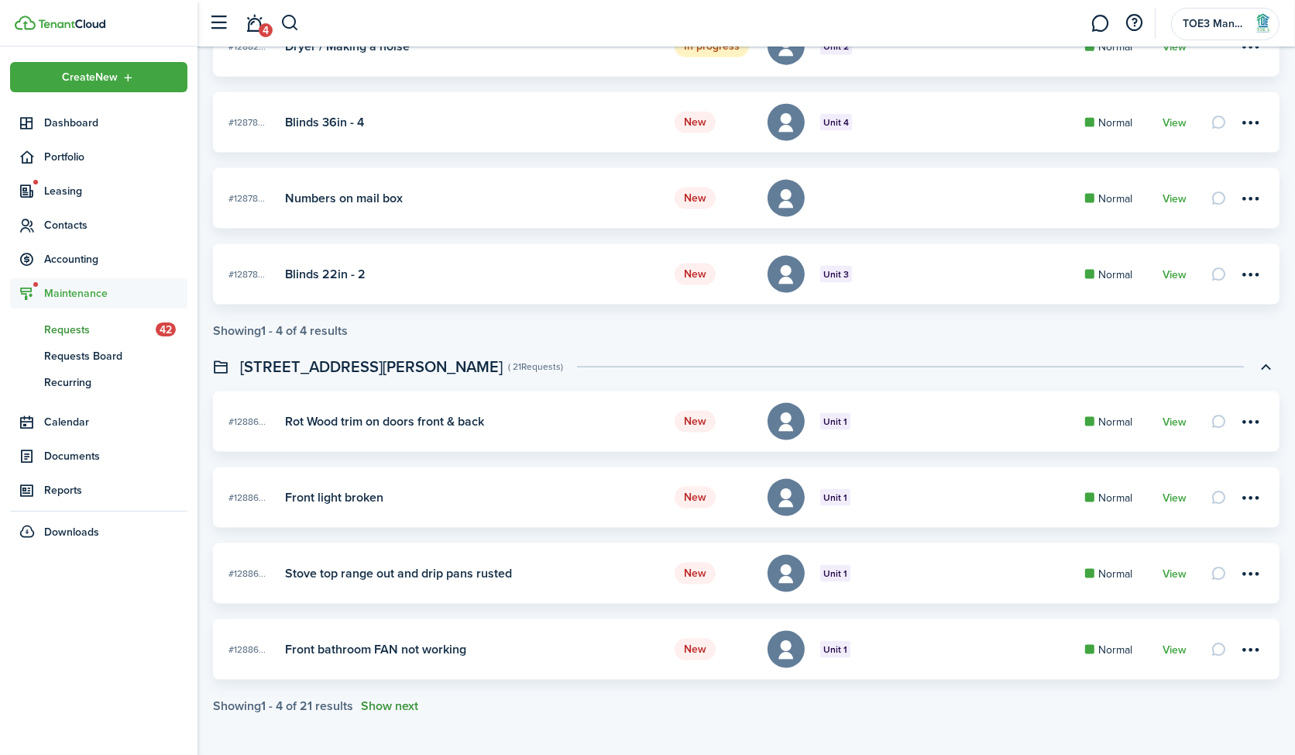
click at [388, 699] on button "Show next" at bounding box center [389, 706] width 57 height 14
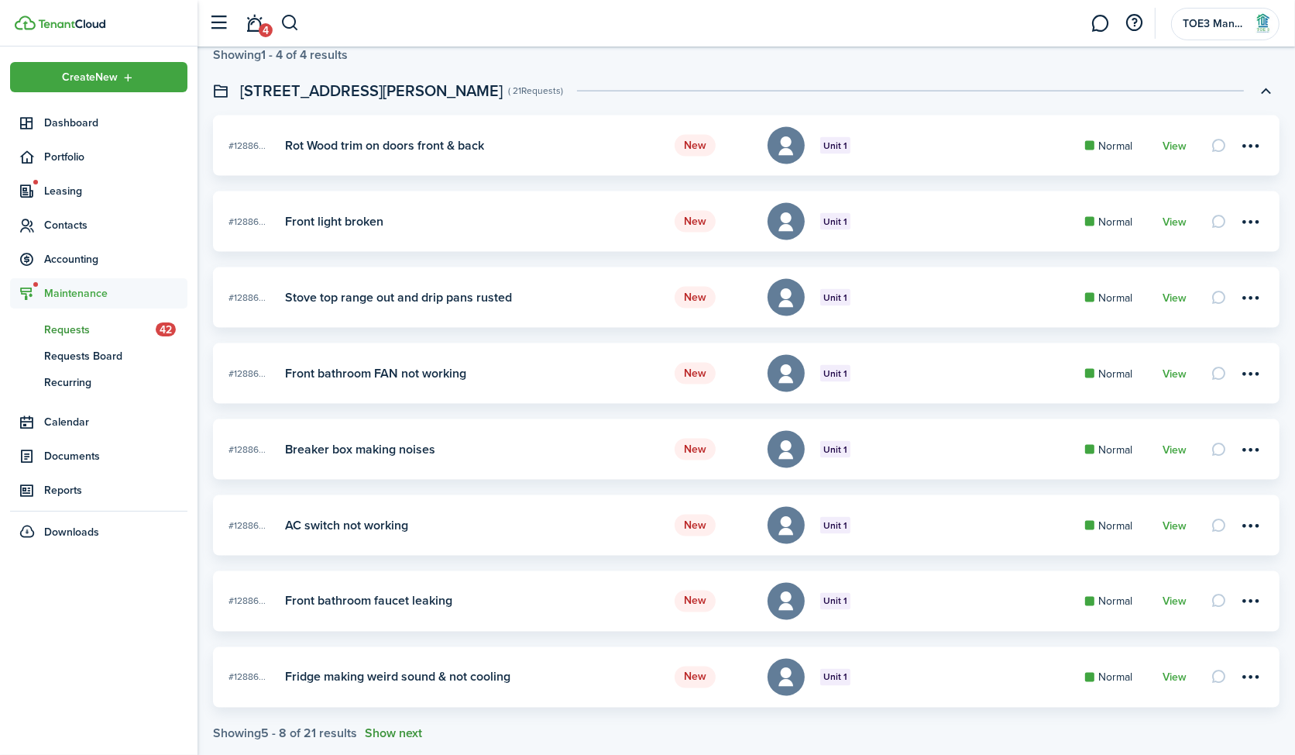
scroll to position [2365, 0]
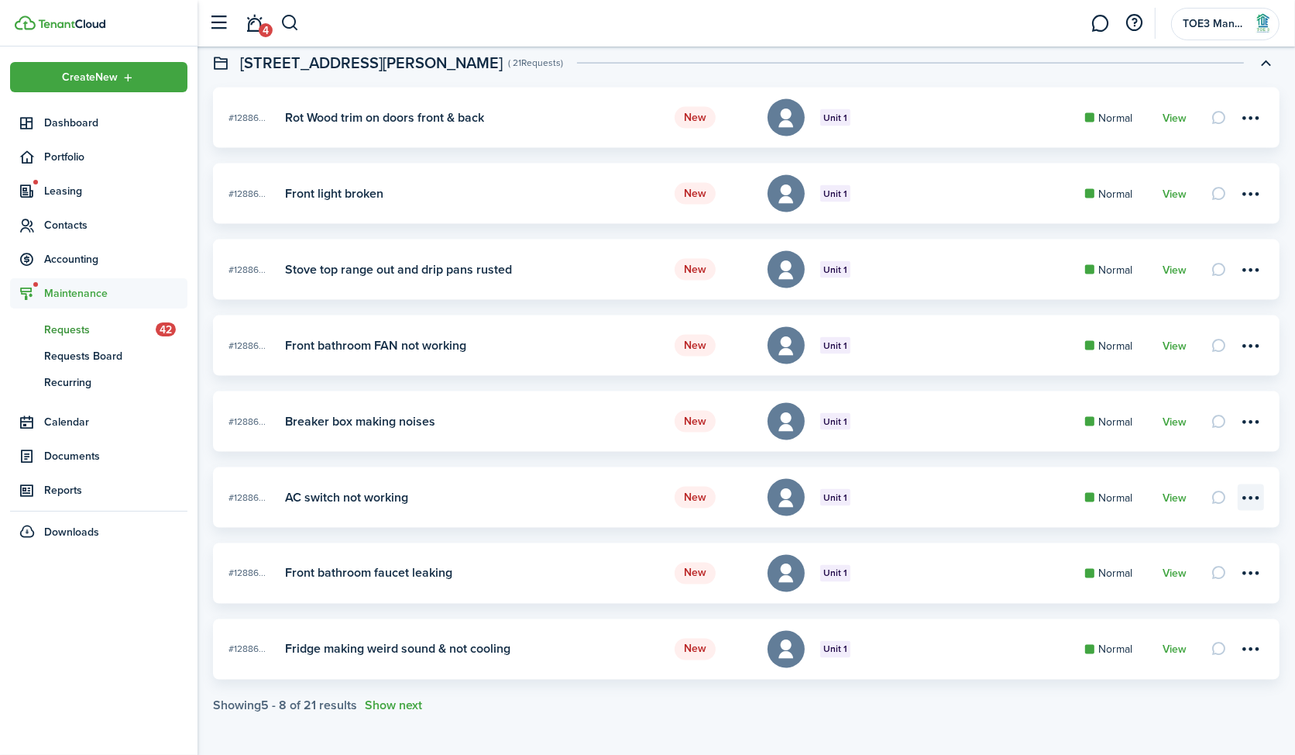
click at [1251, 494] on menu-btn-icon at bounding box center [1251, 497] width 26 height 26
click at [1176, 497] on link "View" at bounding box center [1175, 498] width 24 height 12
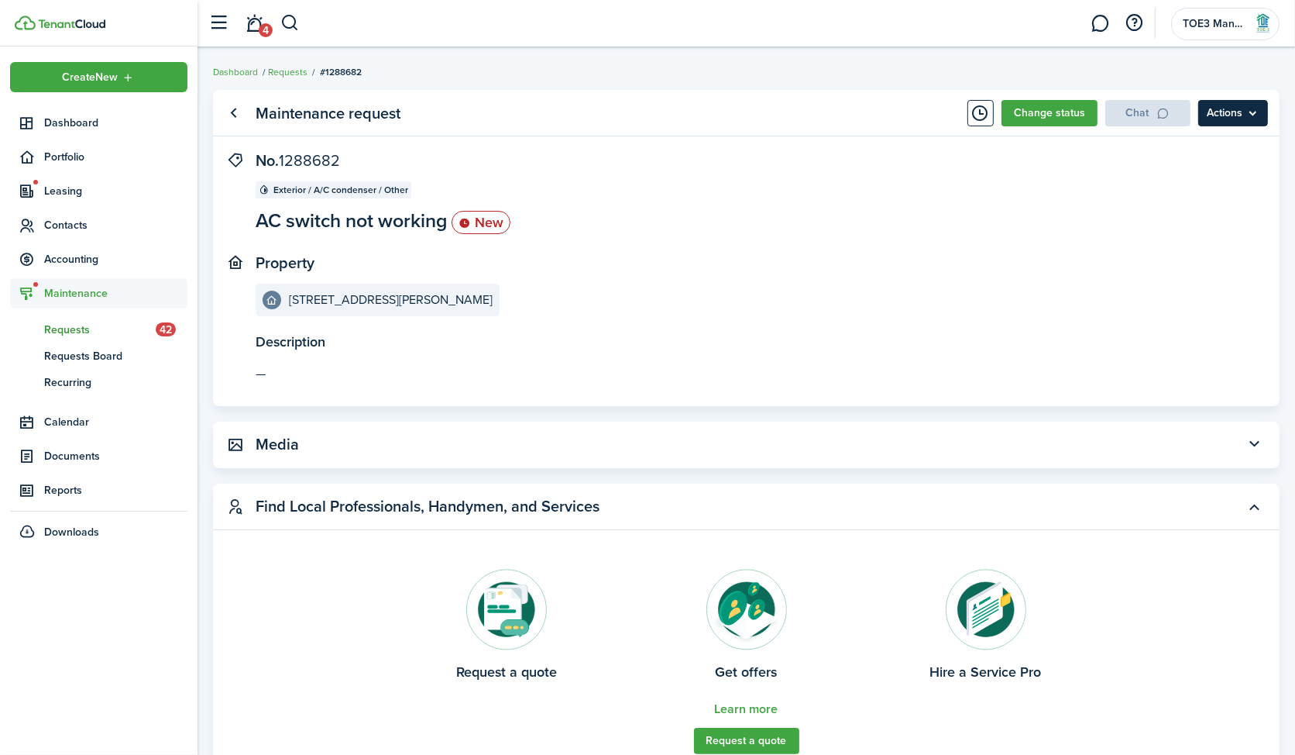
click at [1226, 112] on menu-btn "Actions" at bounding box center [1234, 113] width 70 height 26
click at [1068, 109] on button "Change status" at bounding box center [1050, 113] width 96 height 26
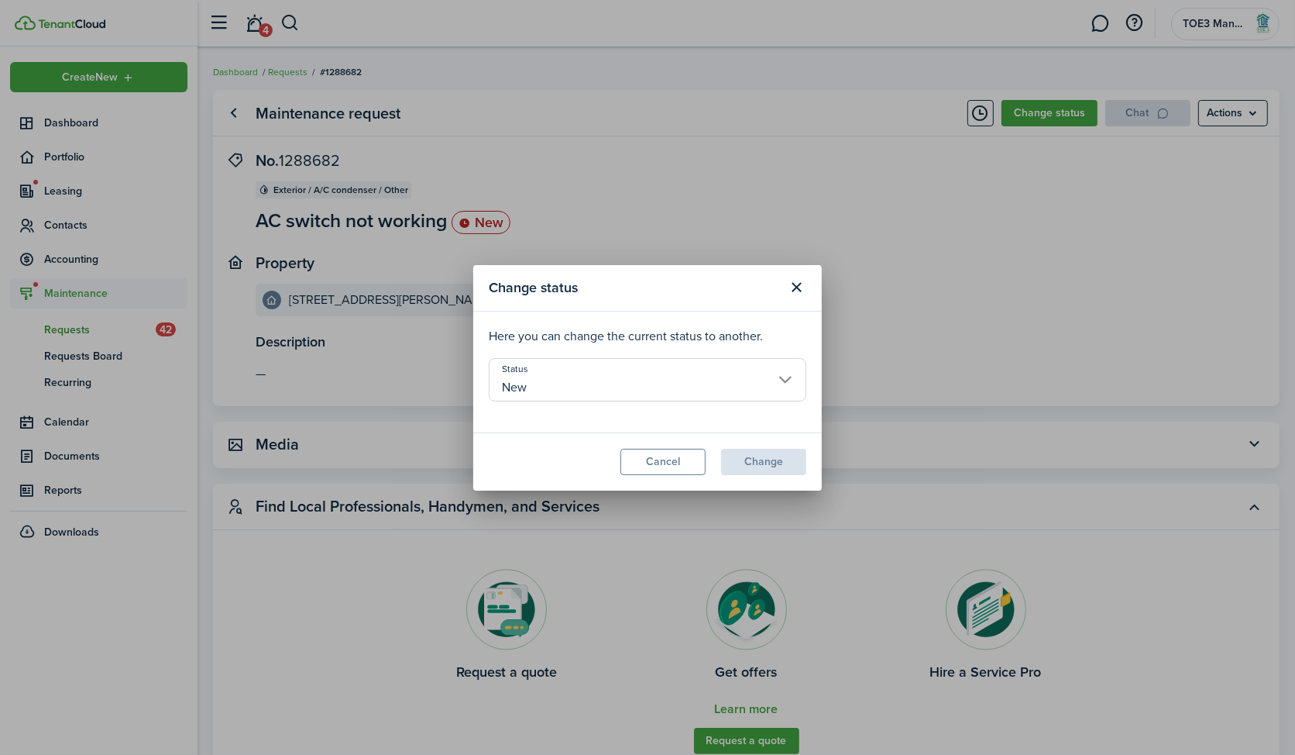
click at [576, 394] on input "New" at bounding box center [648, 379] width 318 height 43
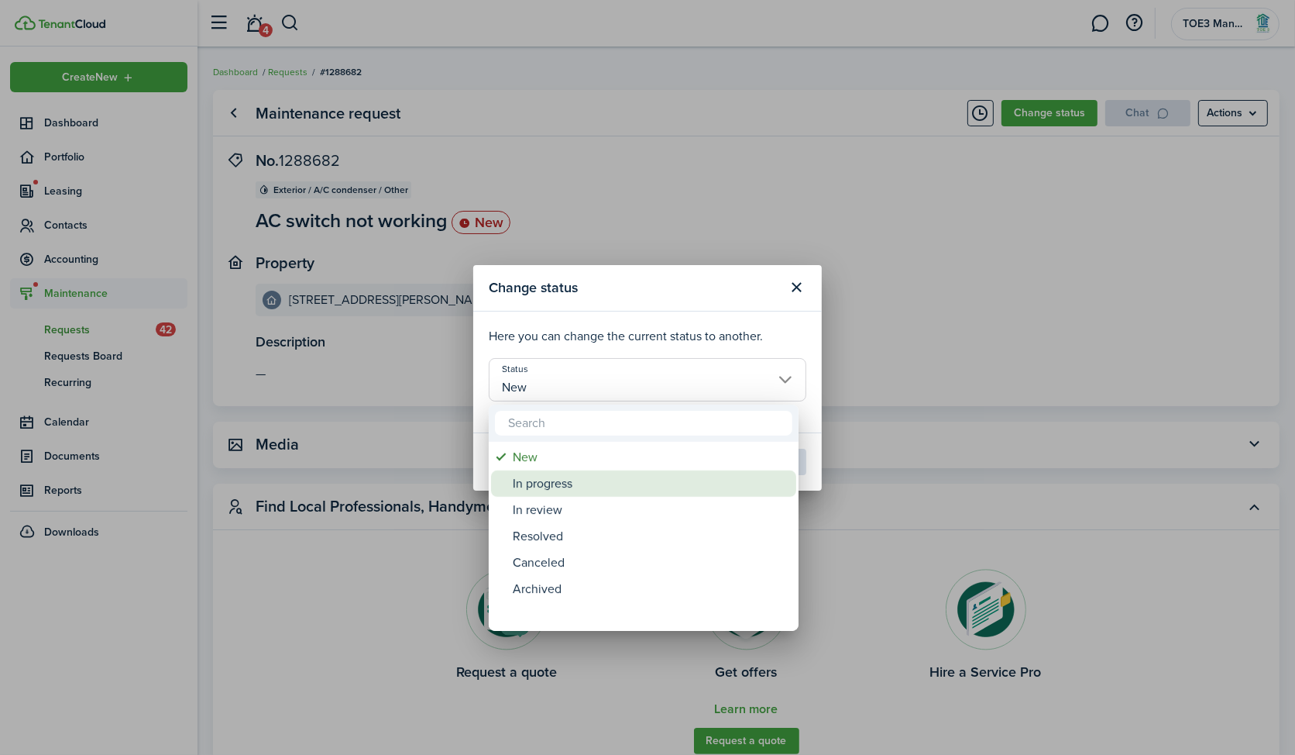
click at [574, 490] on div "In progress" at bounding box center [650, 483] width 274 height 26
type input "In progress"
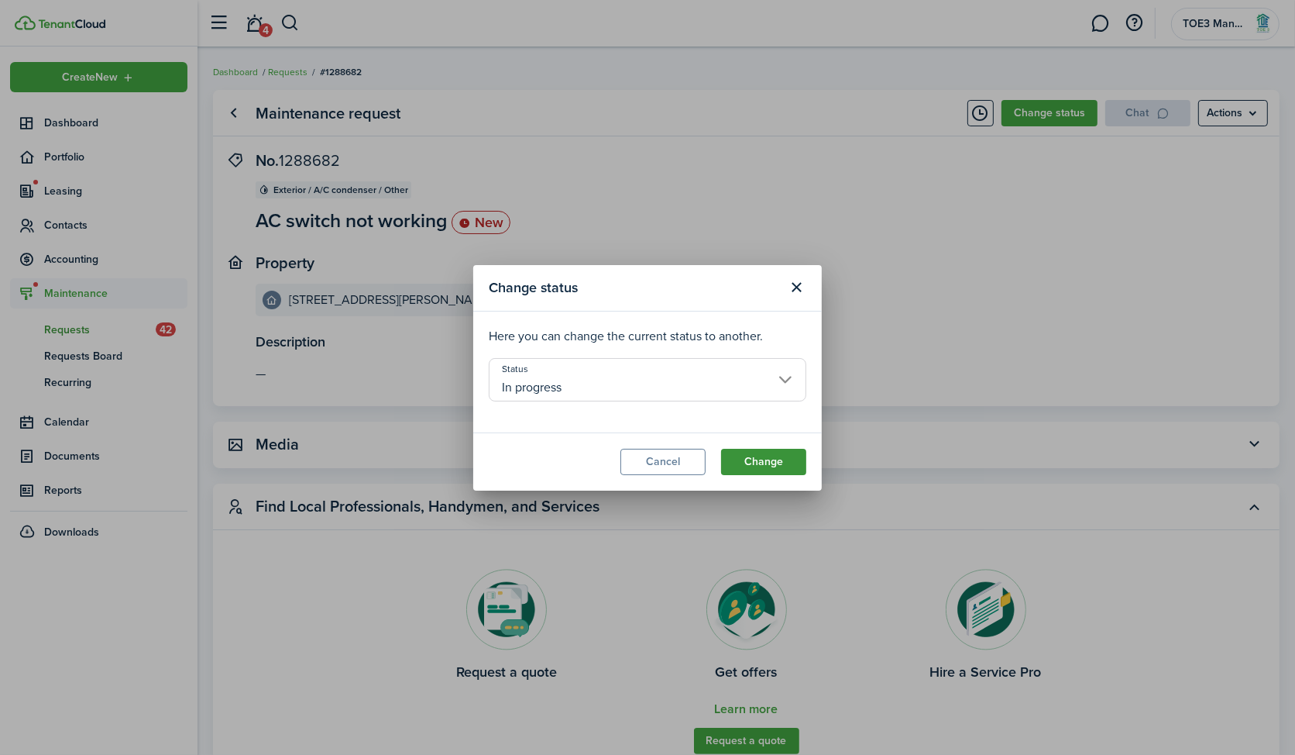
click at [786, 451] on button "Change" at bounding box center [763, 462] width 85 height 26
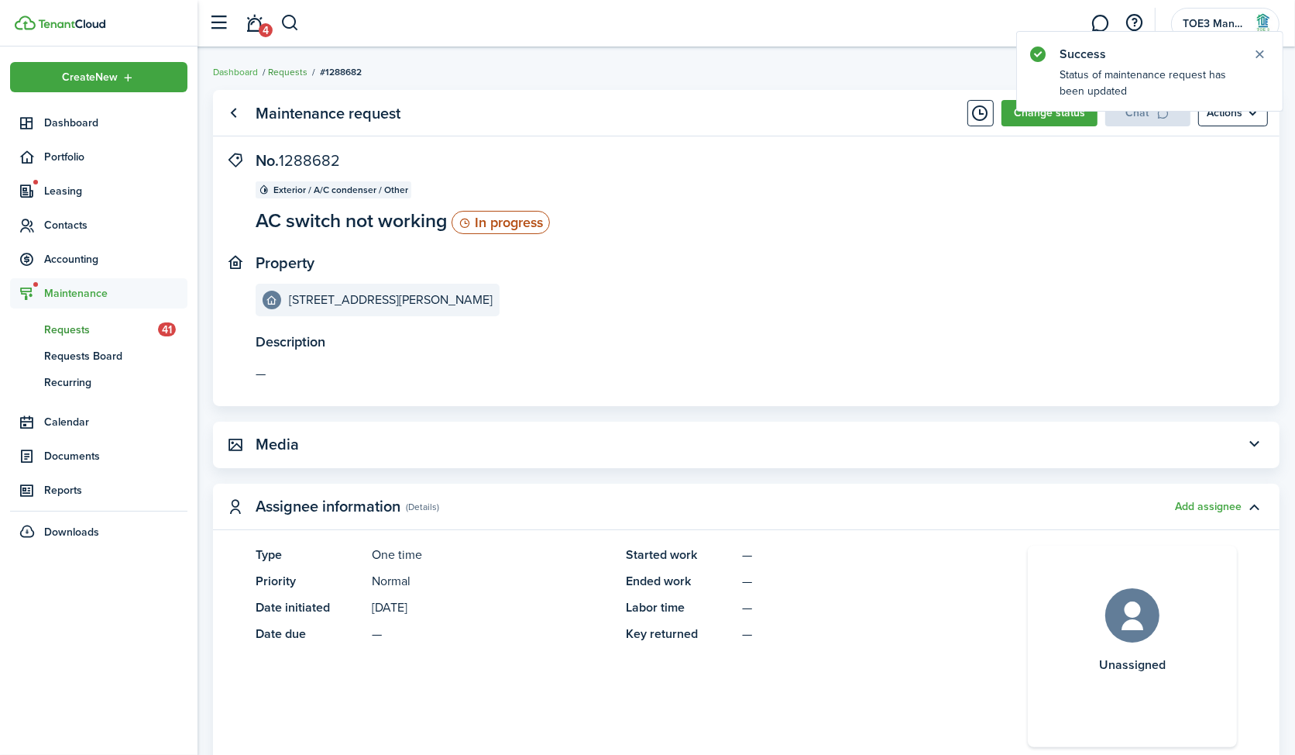
click at [286, 70] on link "Requests" at bounding box center [288, 72] width 40 height 14
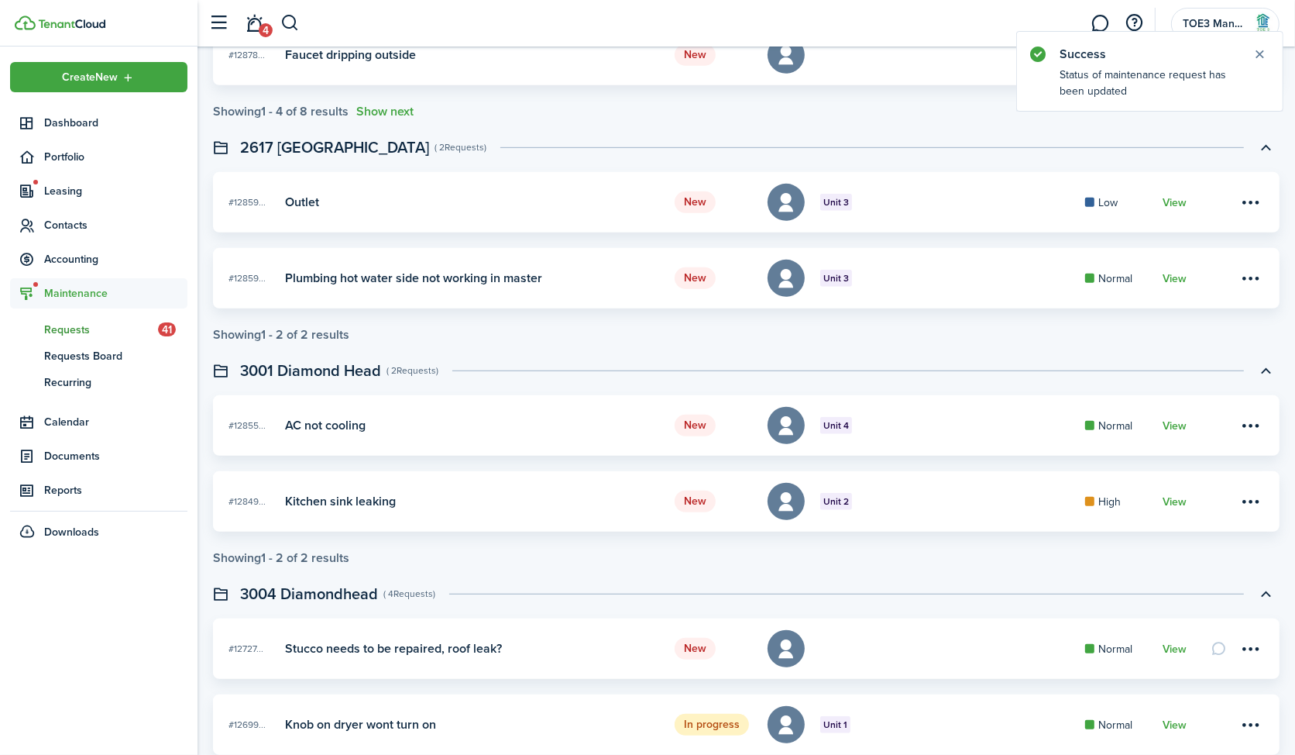
scroll to position [888, 0]
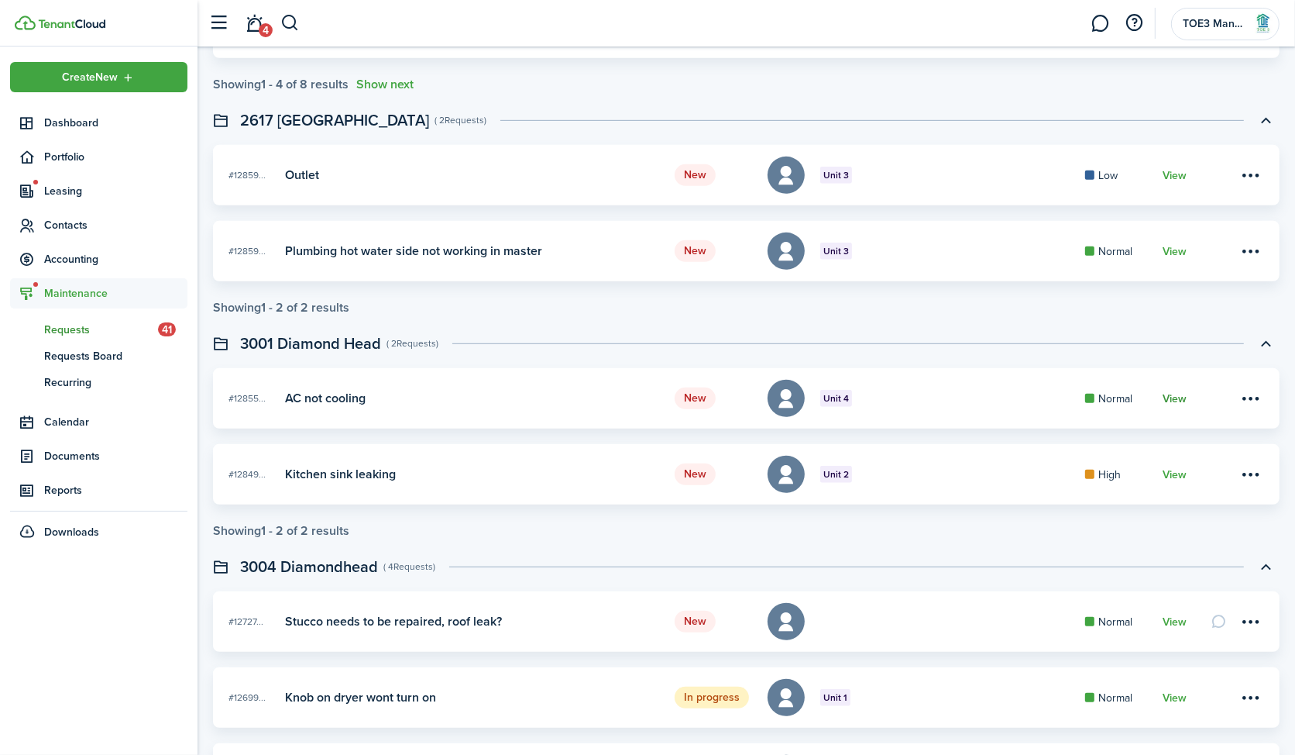
click at [1182, 395] on link "View" at bounding box center [1175, 399] width 24 height 12
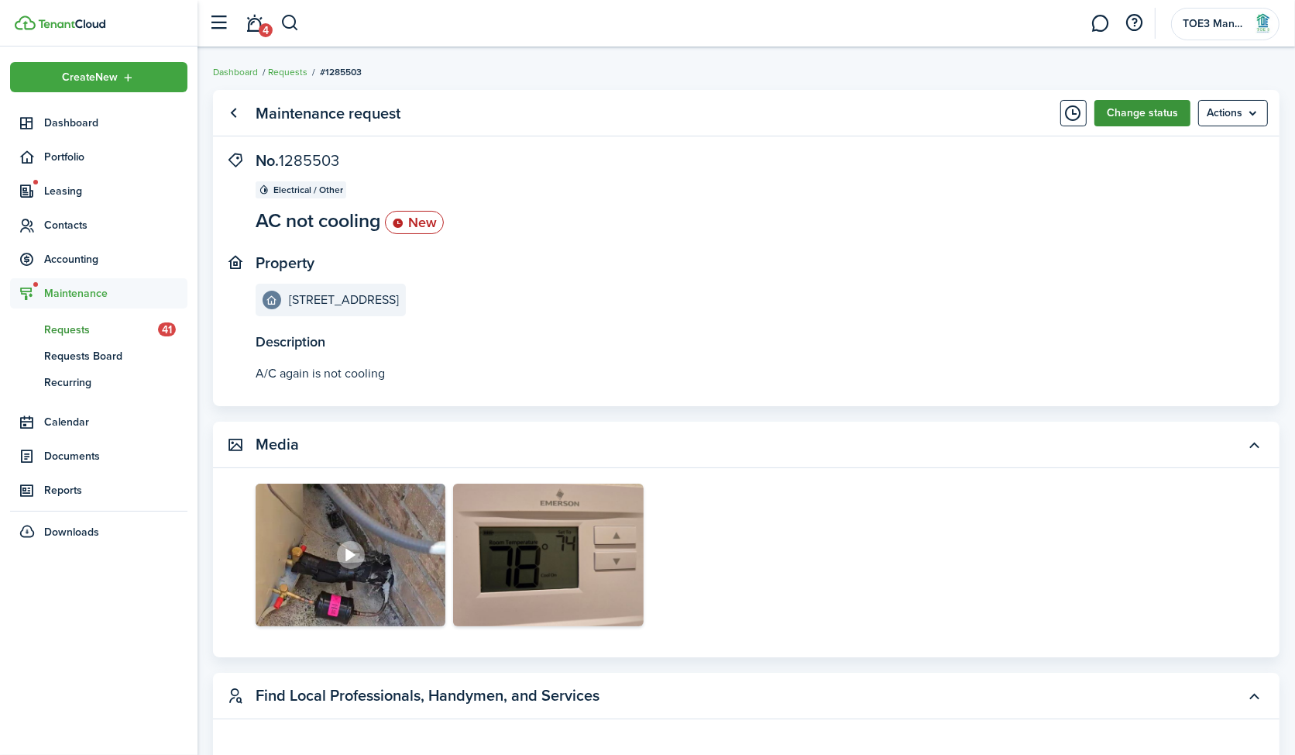
click at [1151, 106] on button "Change status" at bounding box center [1143, 113] width 96 height 26
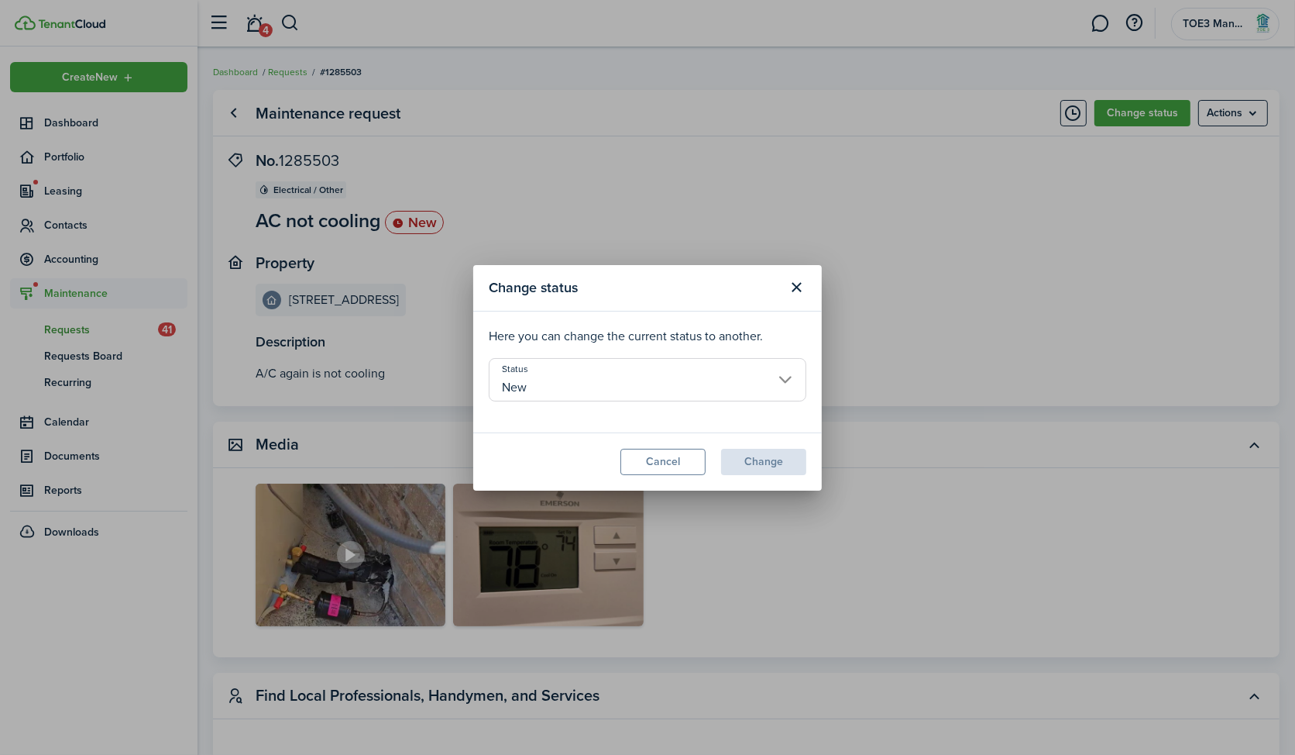
click at [583, 389] on input "New" at bounding box center [648, 379] width 318 height 43
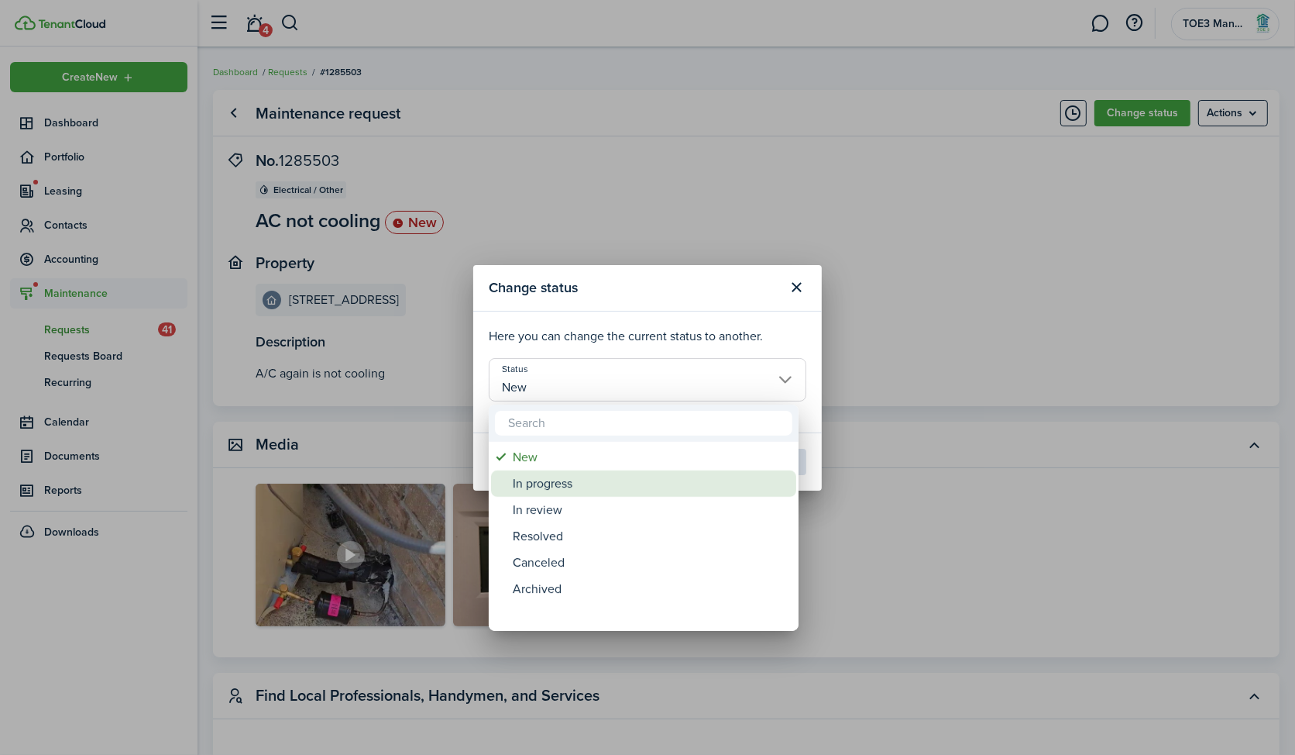
click at [553, 477] on div "In progress" at bounding box center [650, 483] width 274 height 26
type input "In progress"
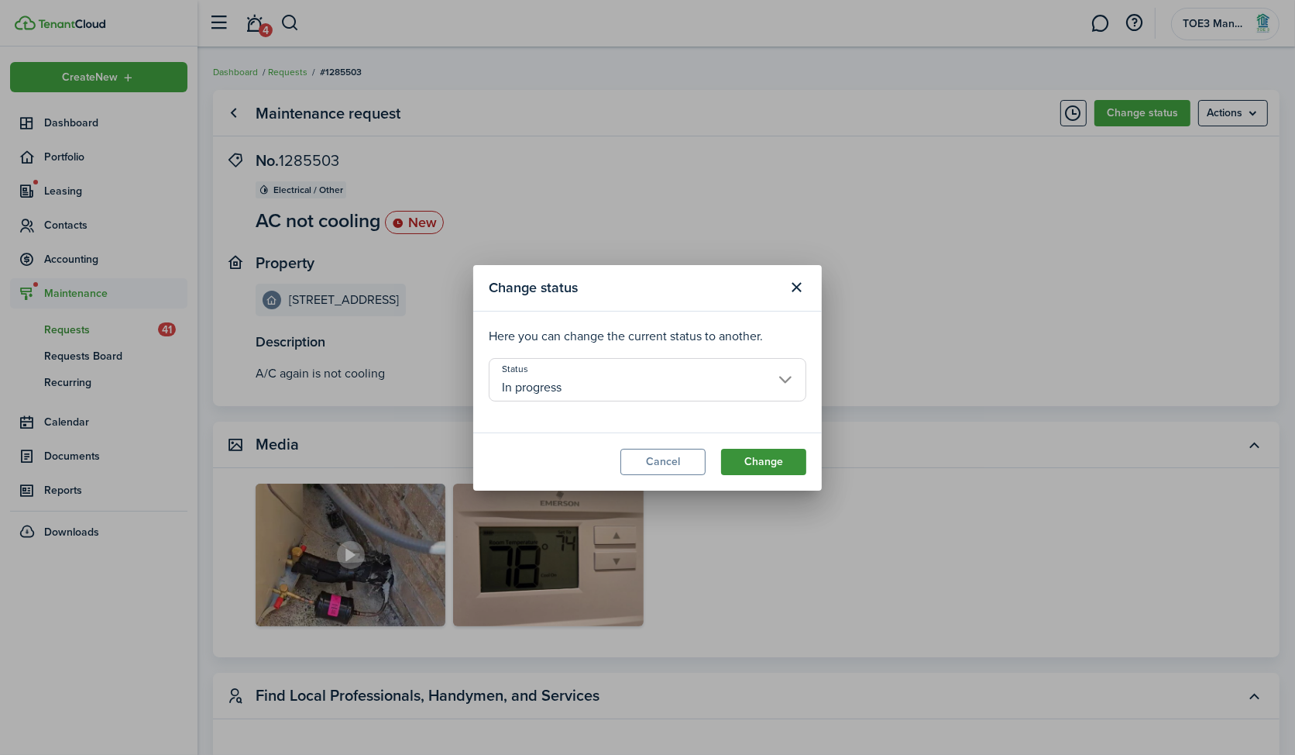
click at [778, 461] on button "Change" at bounding box center [763, 462] width 85 height 26
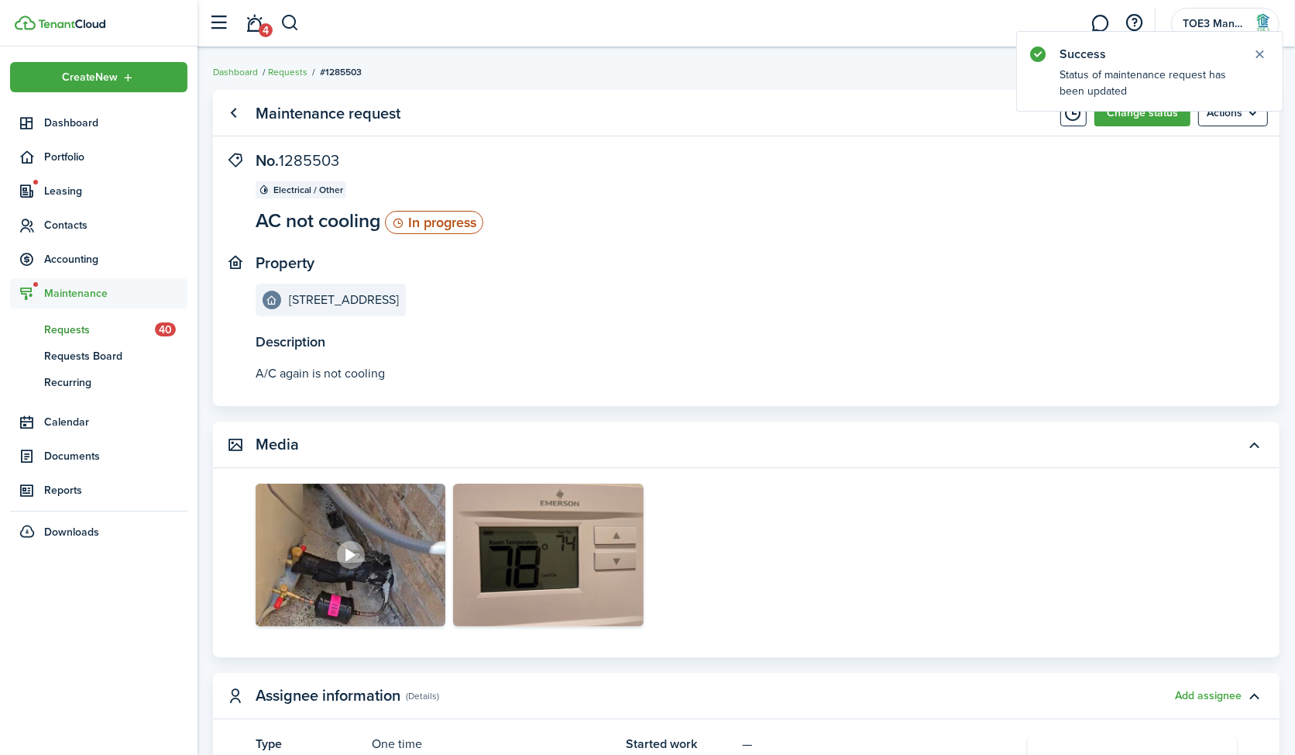
click at [72, 332] on span "Requests" at bounding box center [99, 330] width 111 height 16
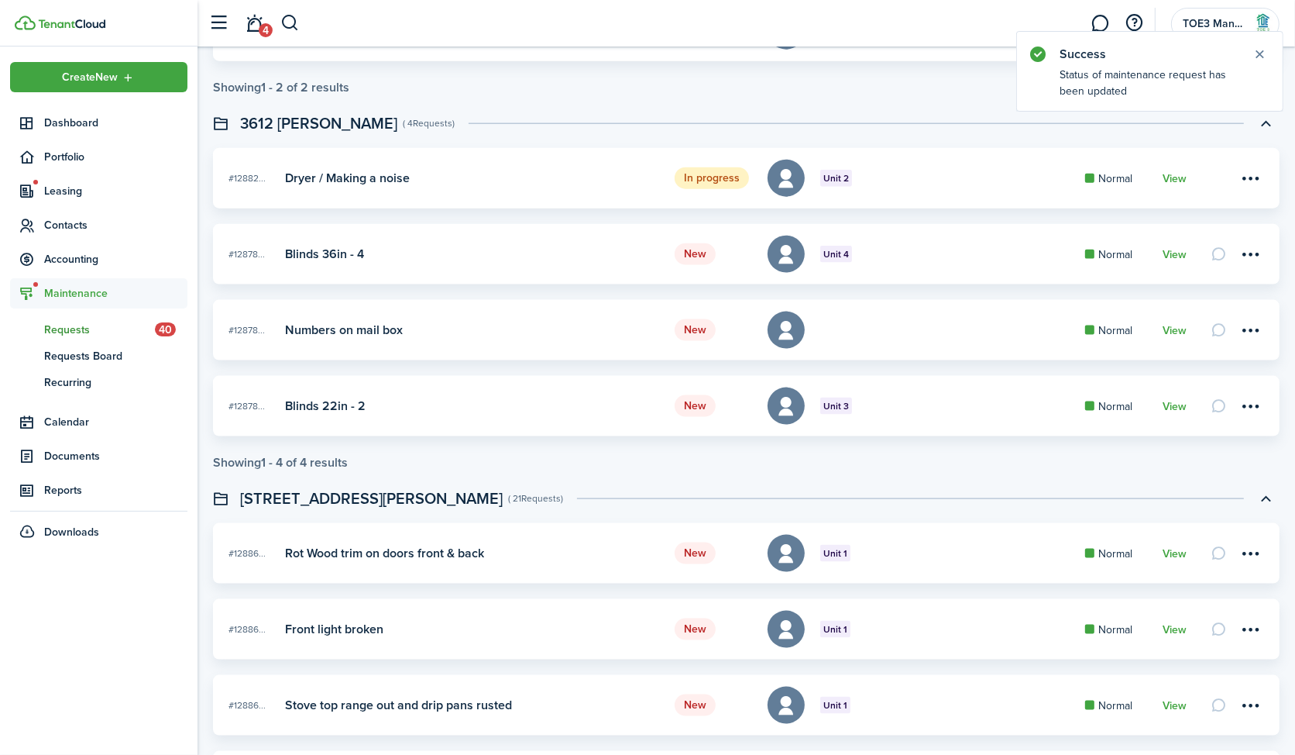
scroll to position [2061, 0]
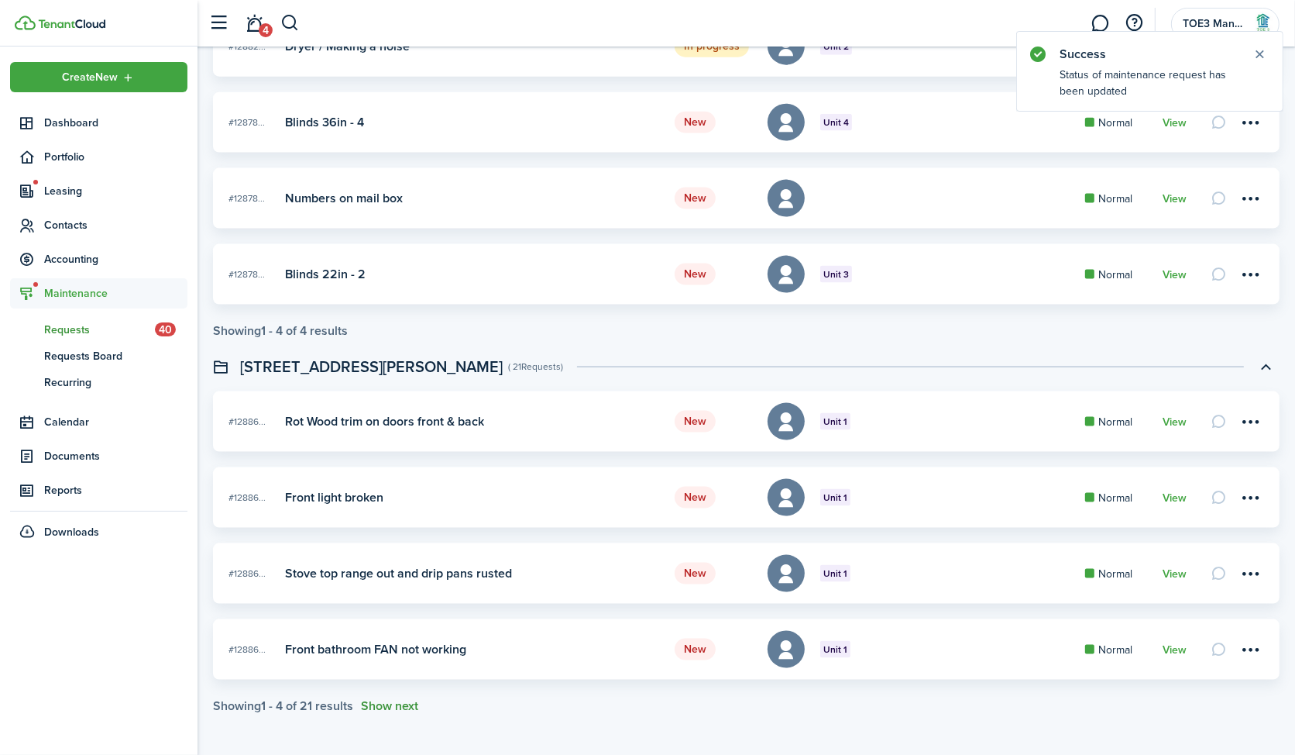
click at [387, 704] on button "Show next" at bounding box center [389, 706] width 57 height 14
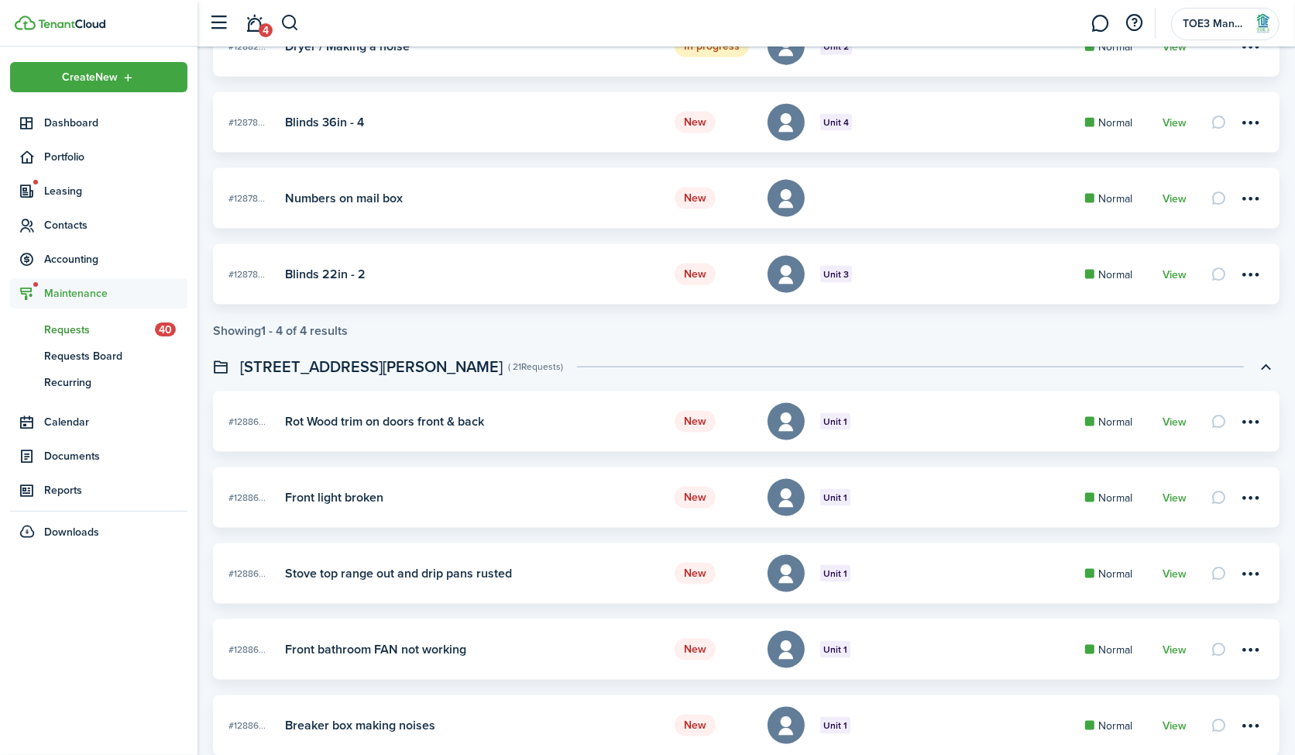
scroll to position [2365, 0]
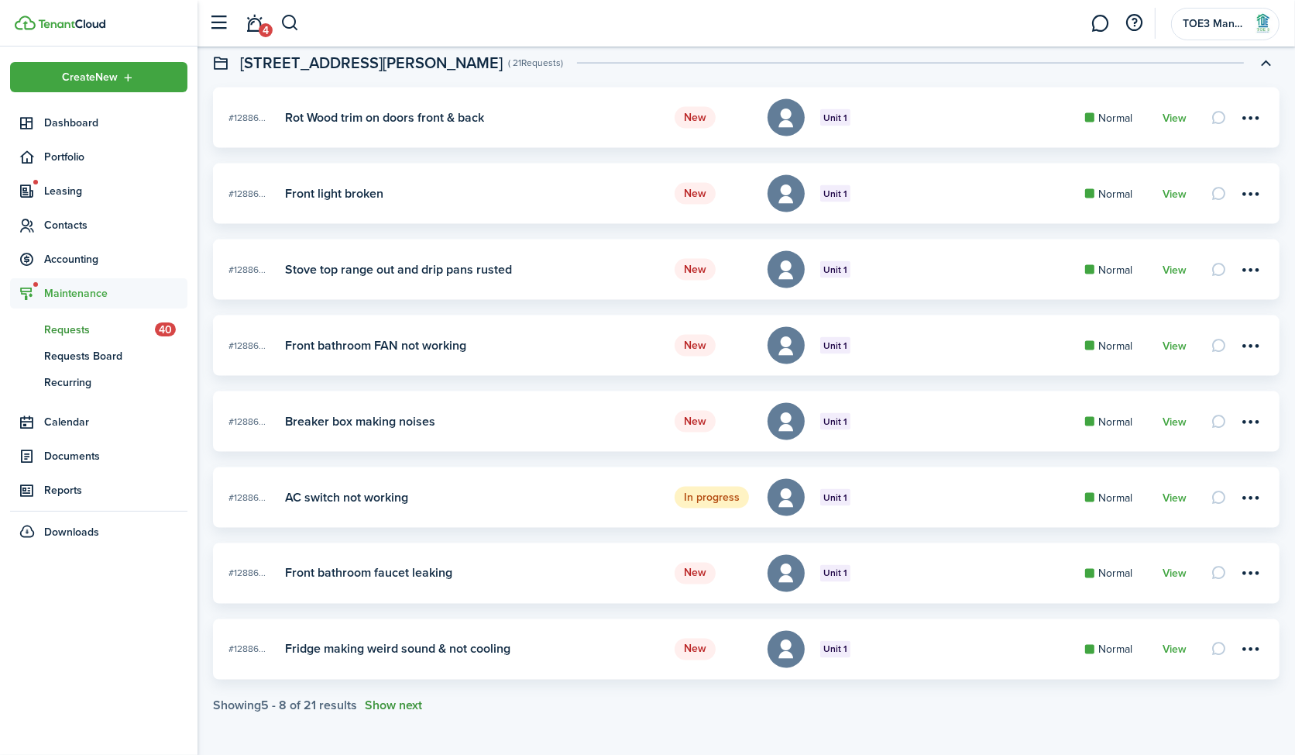
click at [387, 704] on button "Show next" at bounding box center [393, 706] width 57 height 14
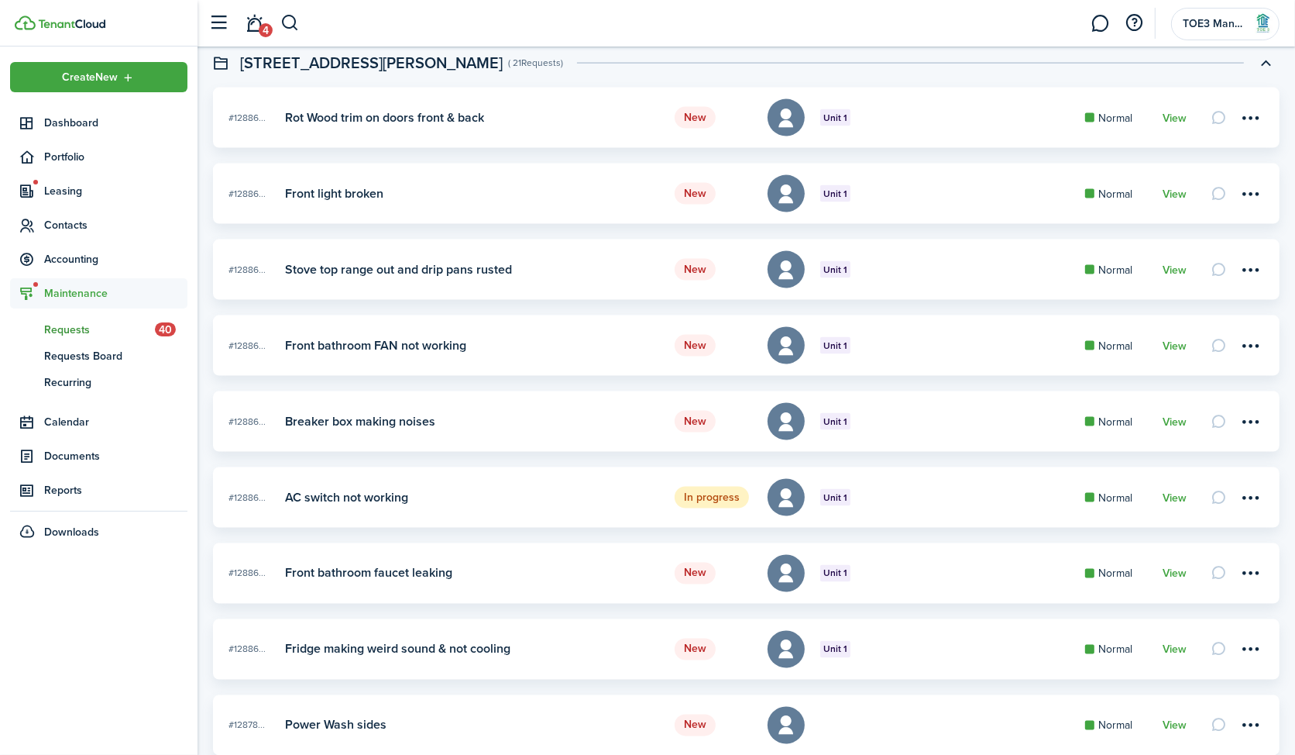
scroll to position [2668, 0]
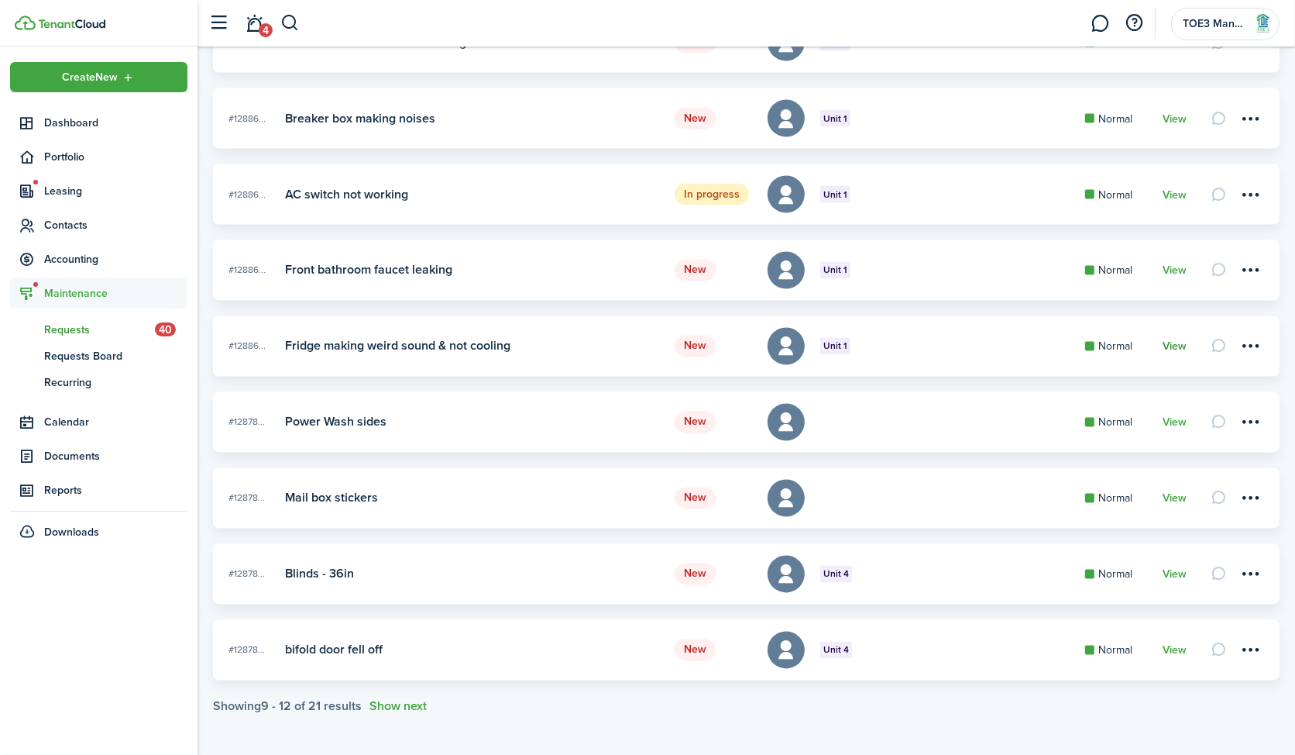
click at [1175, 348] on link "View" at bounding box center [1175, 347] width 24 height 12
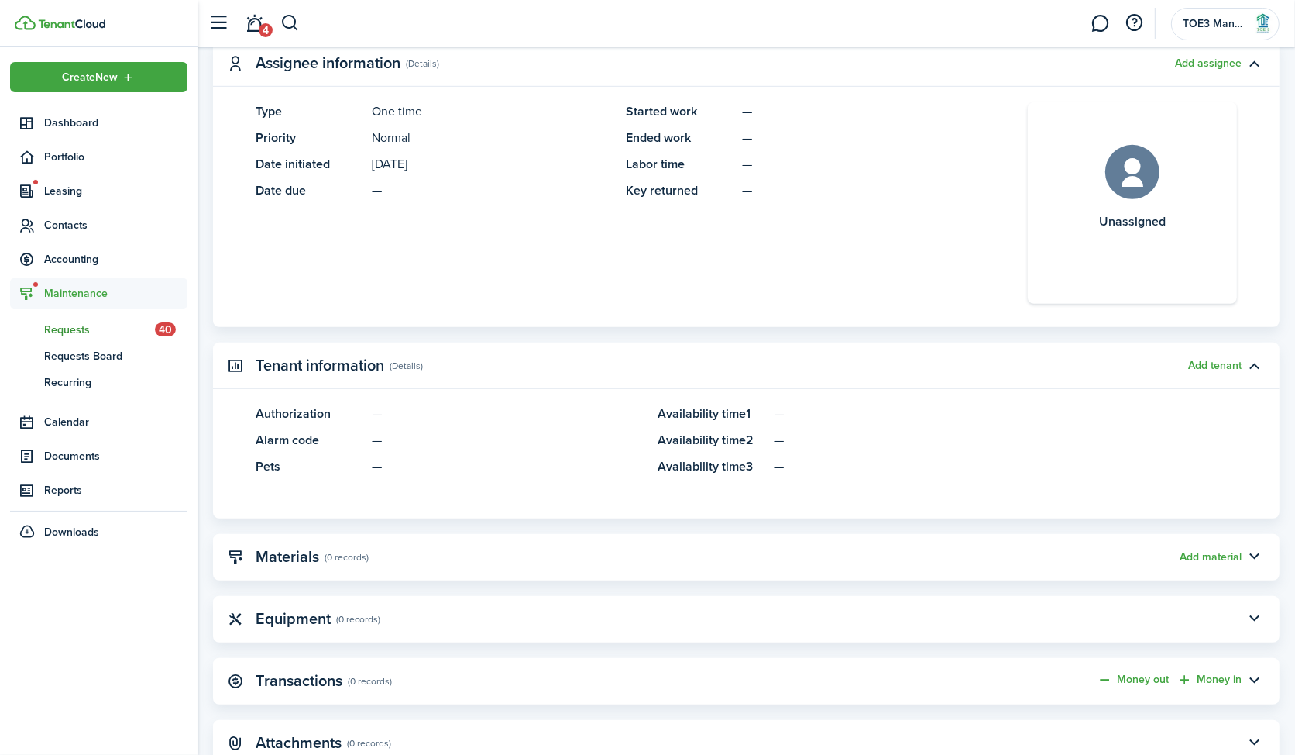
scroll to position [749, 0]
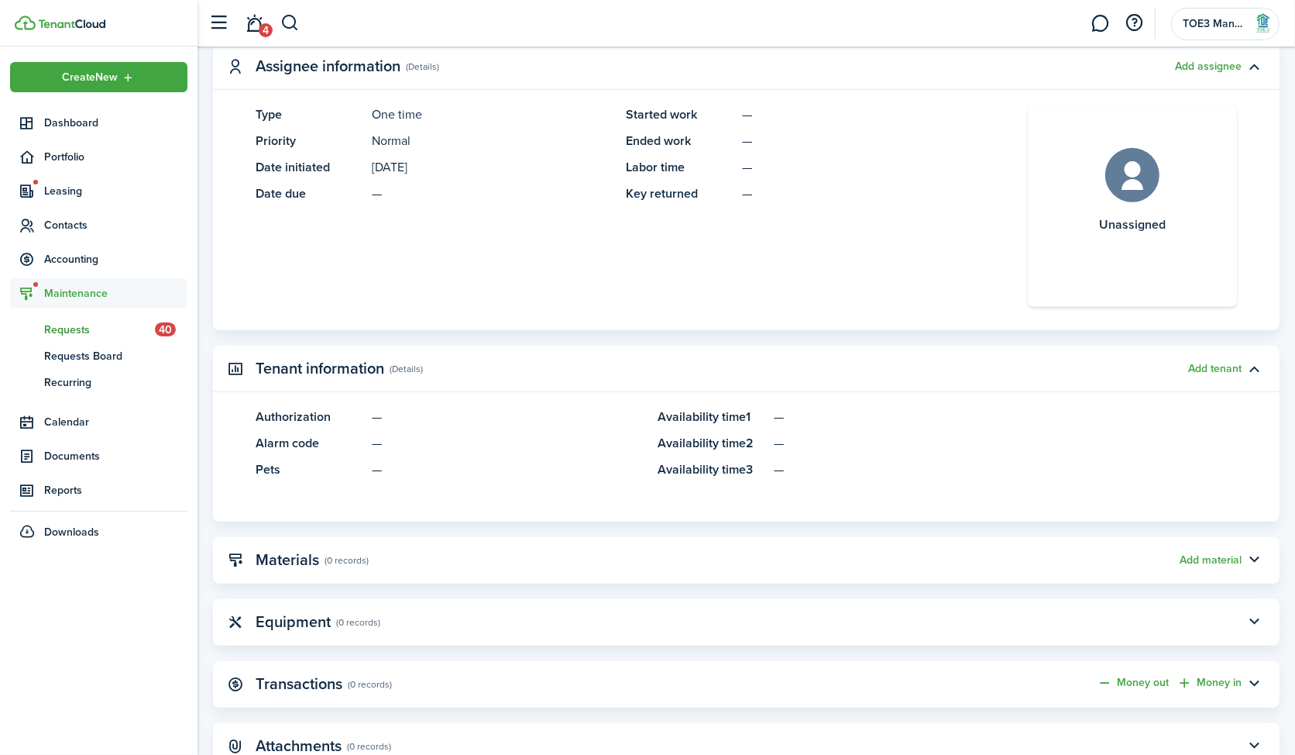
click at [98, 328] on span "Requests" at bounding box center [99, 330] width 111 height 16
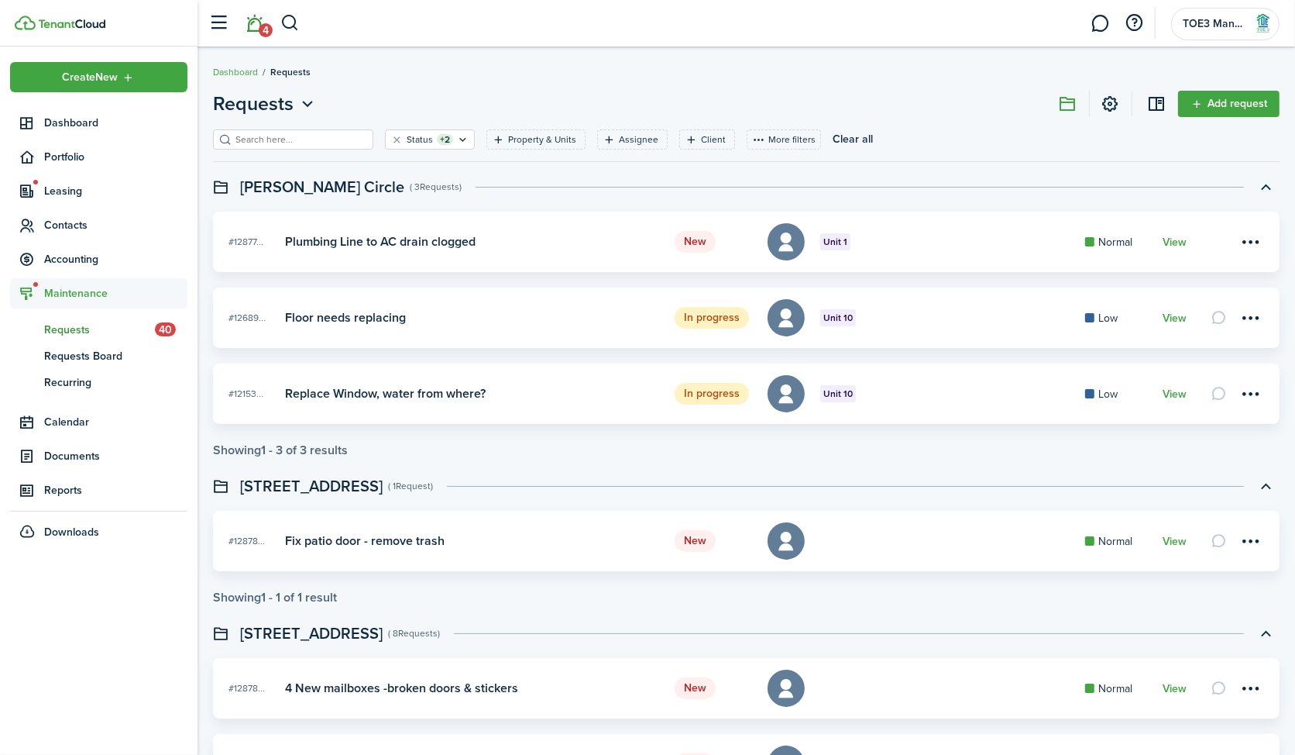
click at [264, 31] on span "4" at bounding box center [266, 30] width 14 height 14
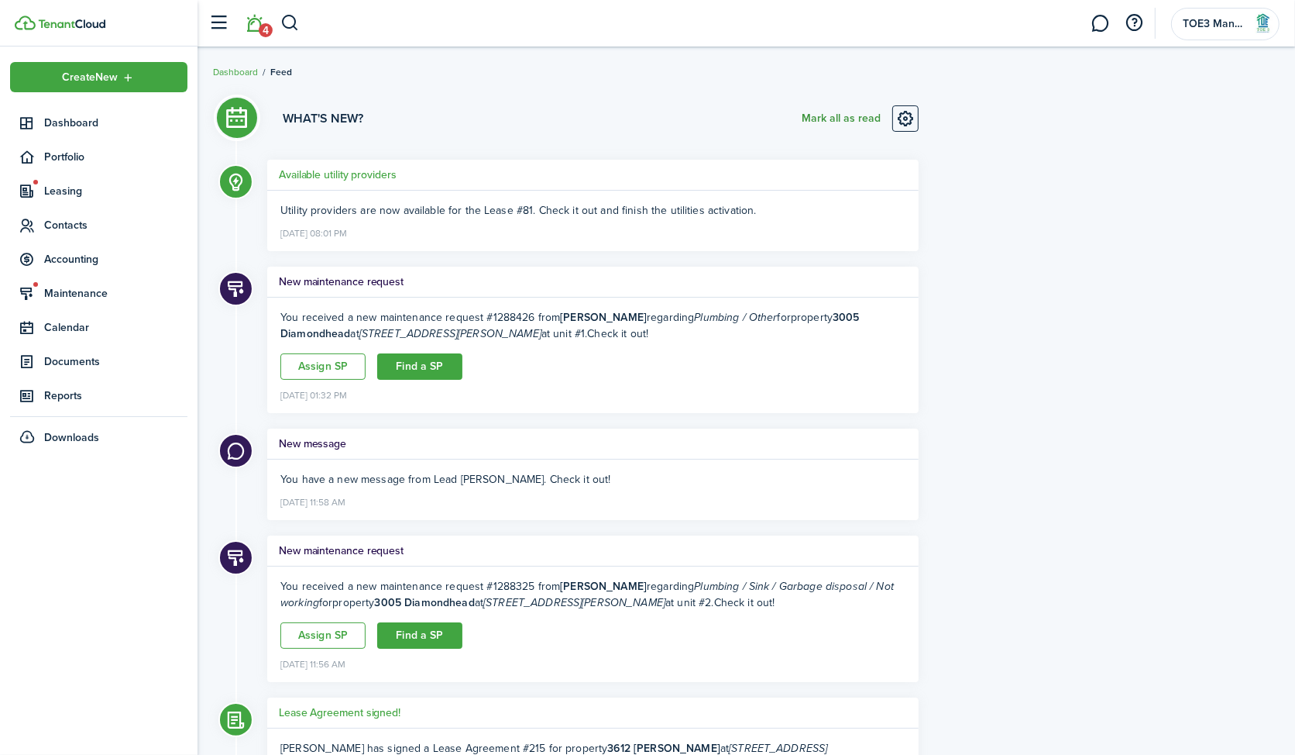
click at [855, 111] on button "Mark all as read" at bounding box center [841, 118] width 79 height 26
click at [81, 291] on span "Maintenance" at bounding box center [115, 293] width 143 height 16
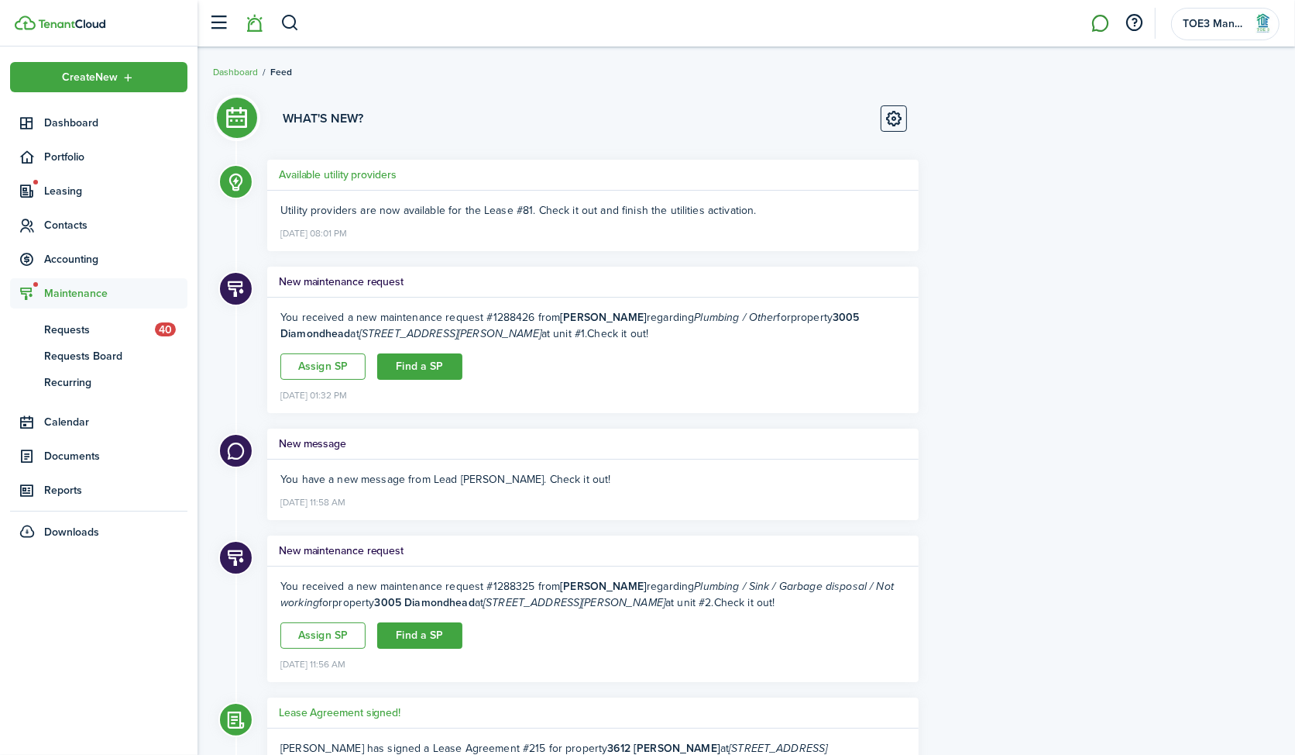
click at [1102, 19] on link at bounding box center [1100, 24] width 29 height 40
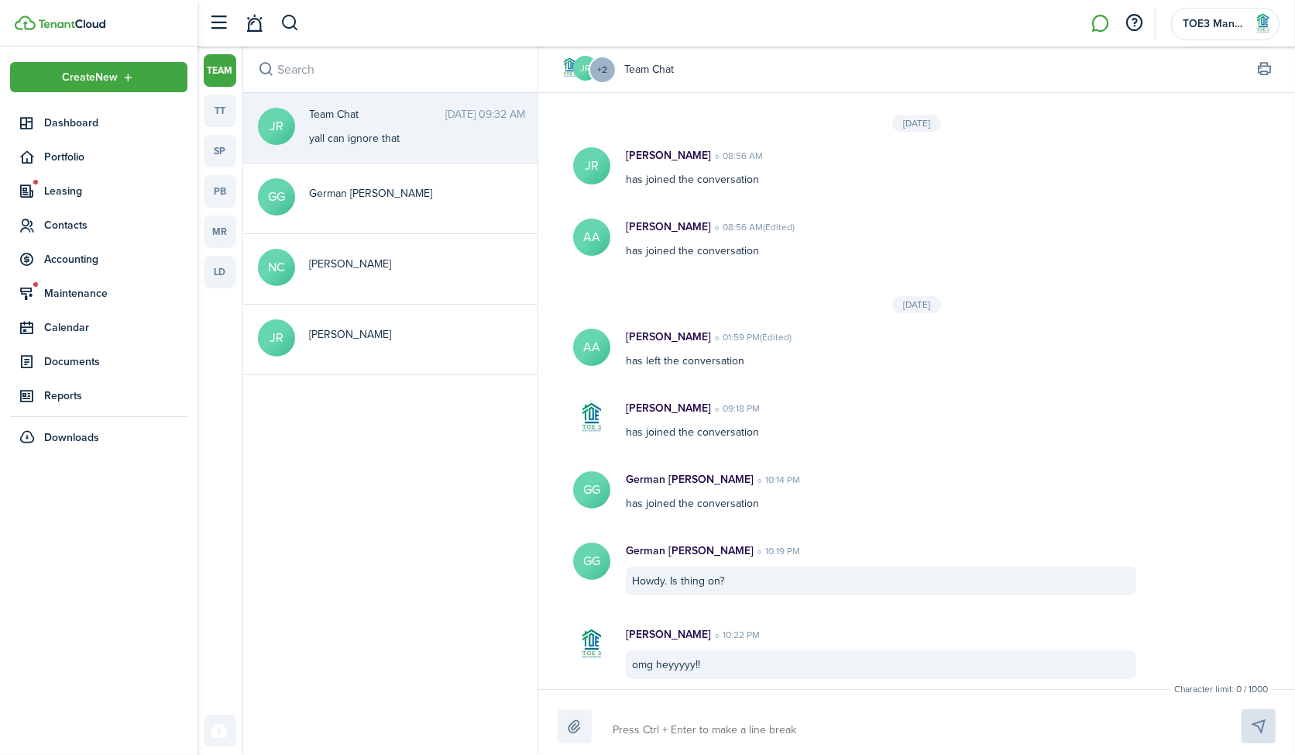
scroll to position [1116, 0]
